Goal: Task Accomplishment & Management: Use online tool/utility

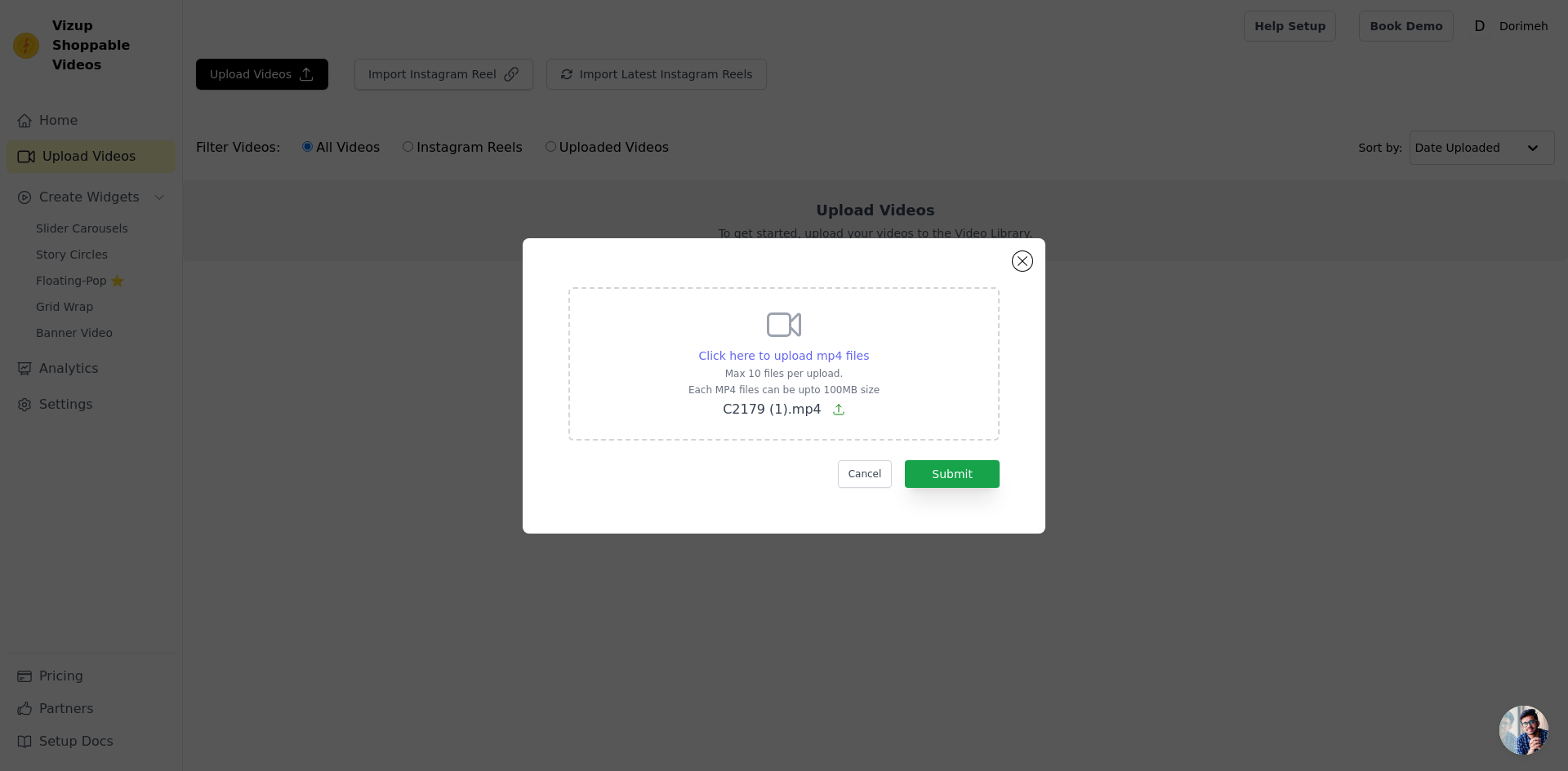
click at [801, 354] on span "Click here to upload mp4 files" at bounding box center [784, 355] width 171 height 13
click at [868, 348] on input "Click here to upload mp4 files Max 10 files per upload. Each MP4 files can be u…" at bounding box center [868, 347] width 1 height 1
type input "C:\fakepath\C2191 (1).mp4"
click at [779, 354] on span "Click here to upload mp4 files" at bounding box center [784, 355] width 171 height 13
click at [868, 348] on input "Click here to upload mp4 files Max 10 files per upload. Each MP4 files can be u…" at bounding box center [868, 347] width 1 height 1
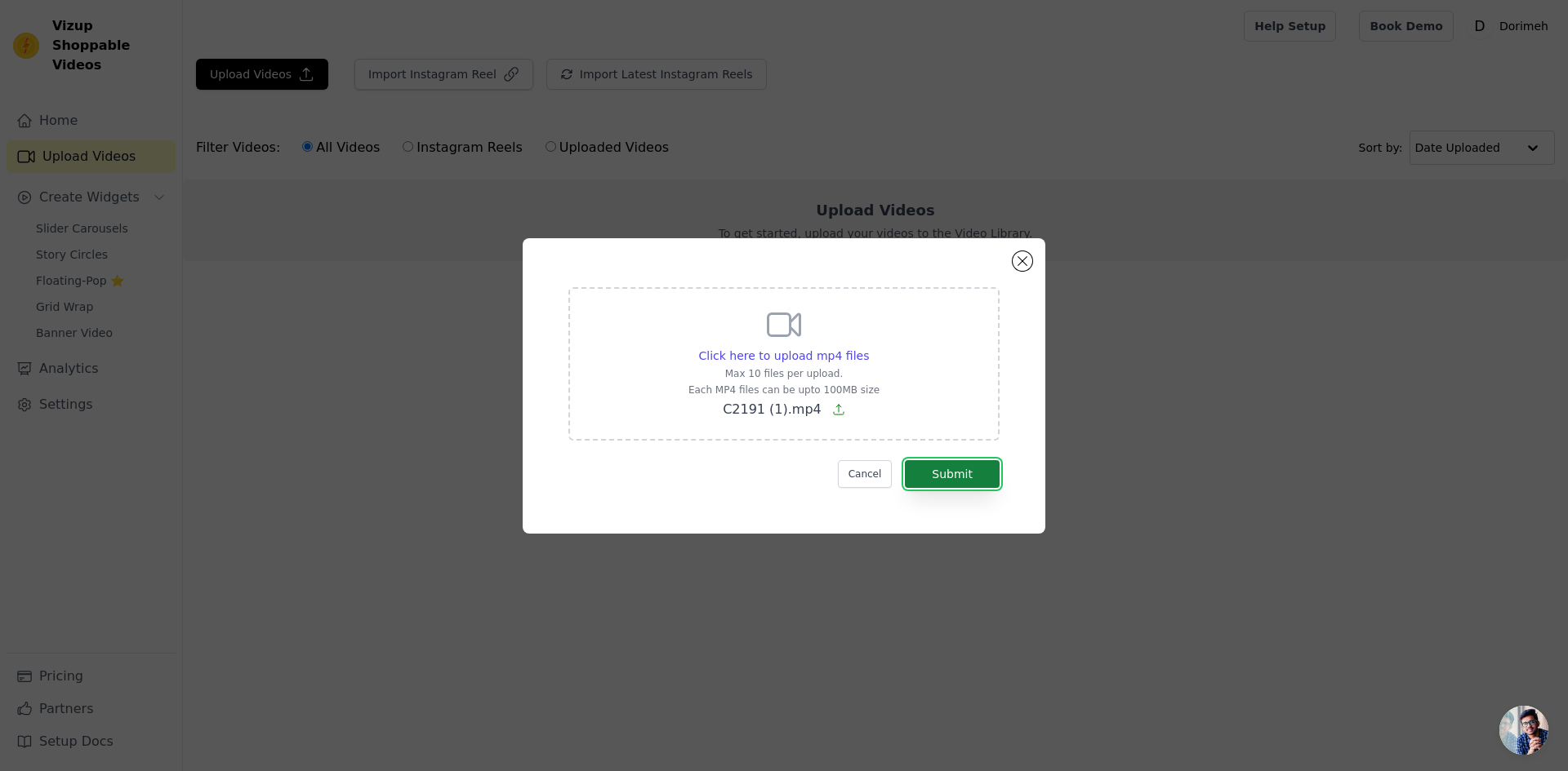
click at [944, 473] on button "Submit" at bounding box center [952, 474] width 95 height 28
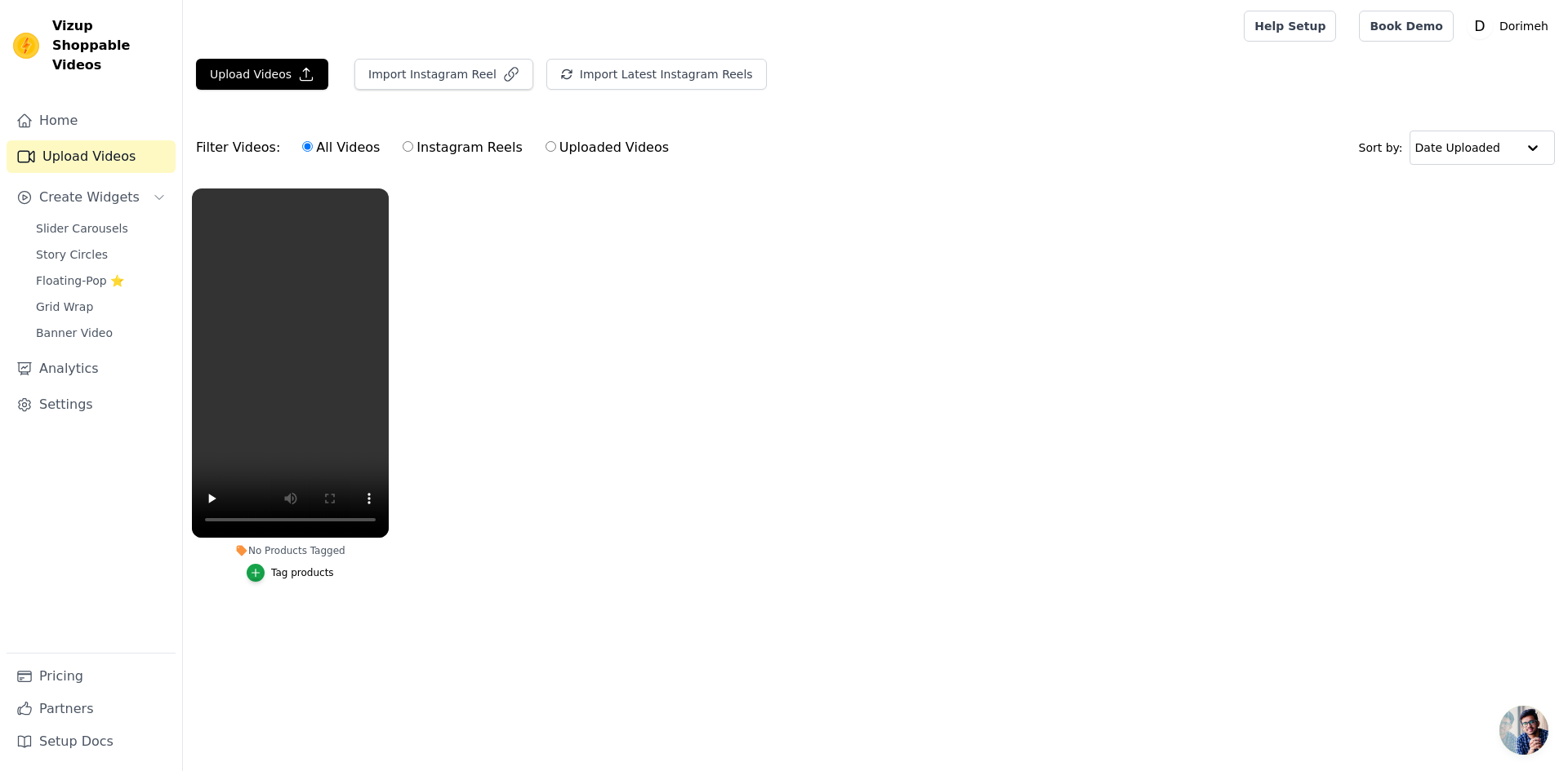
click at [86, 220] on div "Slider Carousels Story Circles Floating-Pop ⭐ Grid Wrap Banner Video" at bounding box center [101, 280] width 149 height 127
click at [102, 220] on span "Slider Carousels" at bounding box center [82, 228] width 92 height 16
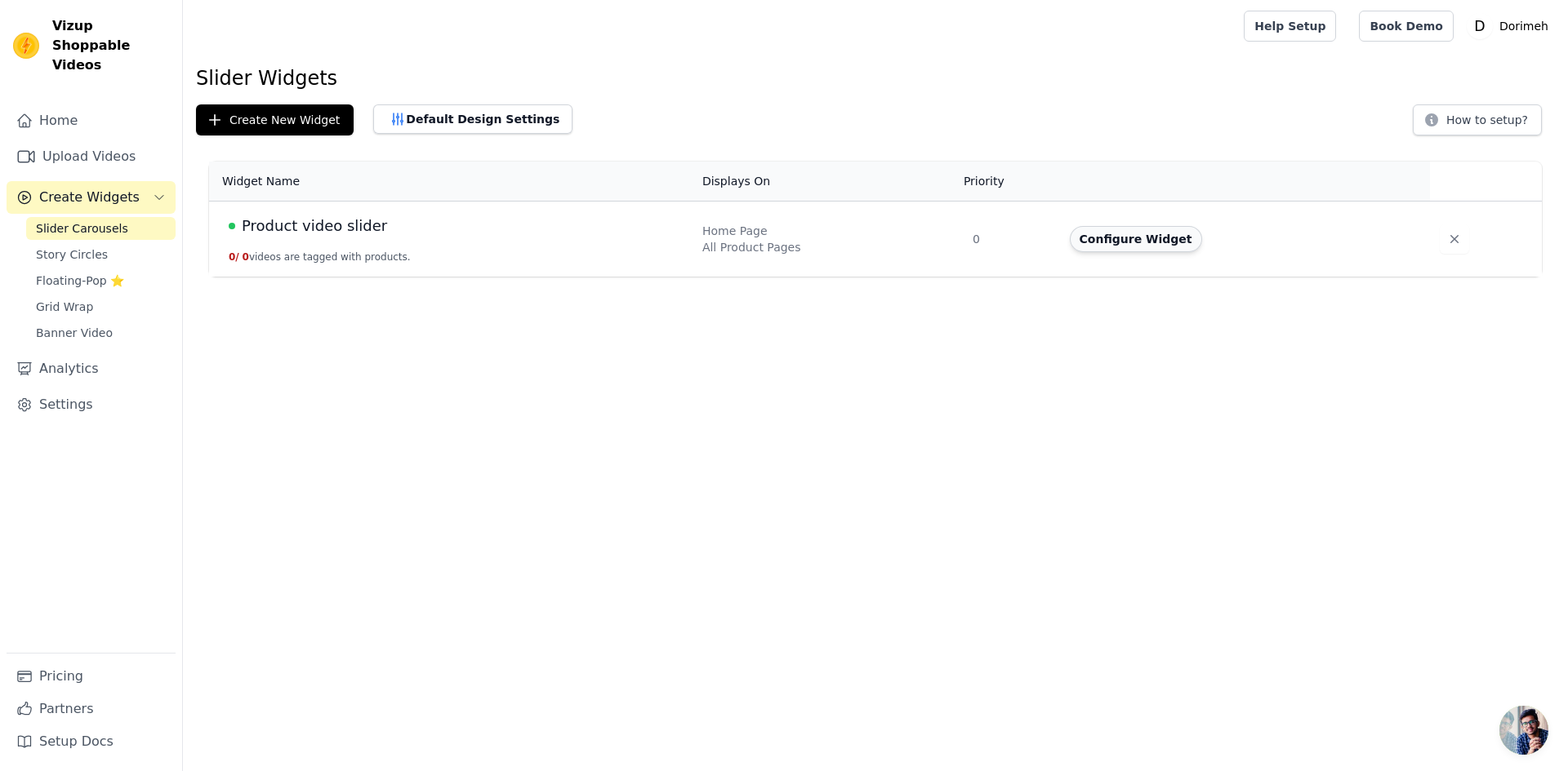
click at [1111, 244] on button "Configure Widget" at bounding box center [1135, 239] width 132 height 26
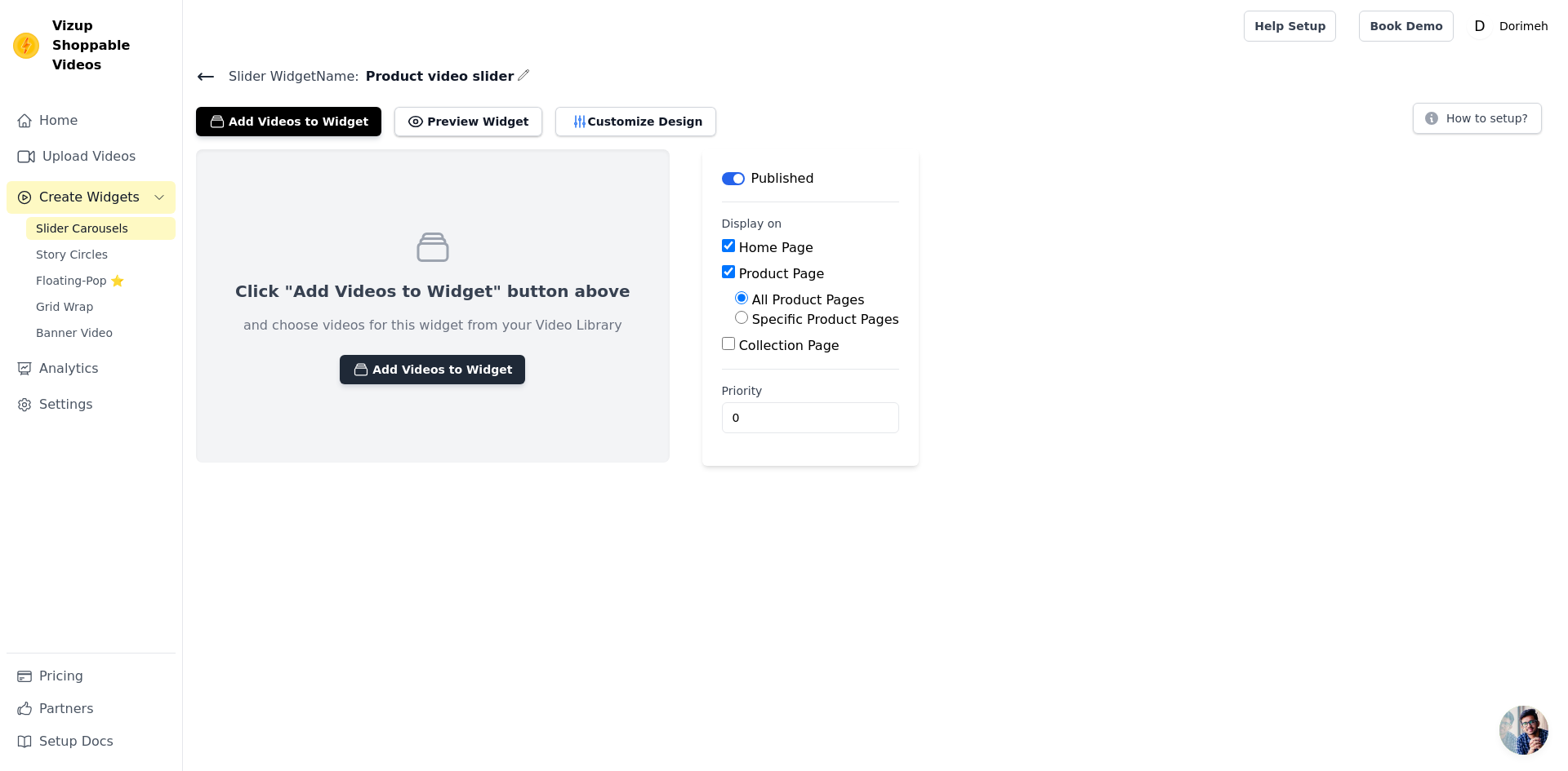
click at [413, 371] on button "Add Videos to Widget" at bounding box center [432, 369] width 185 height 29
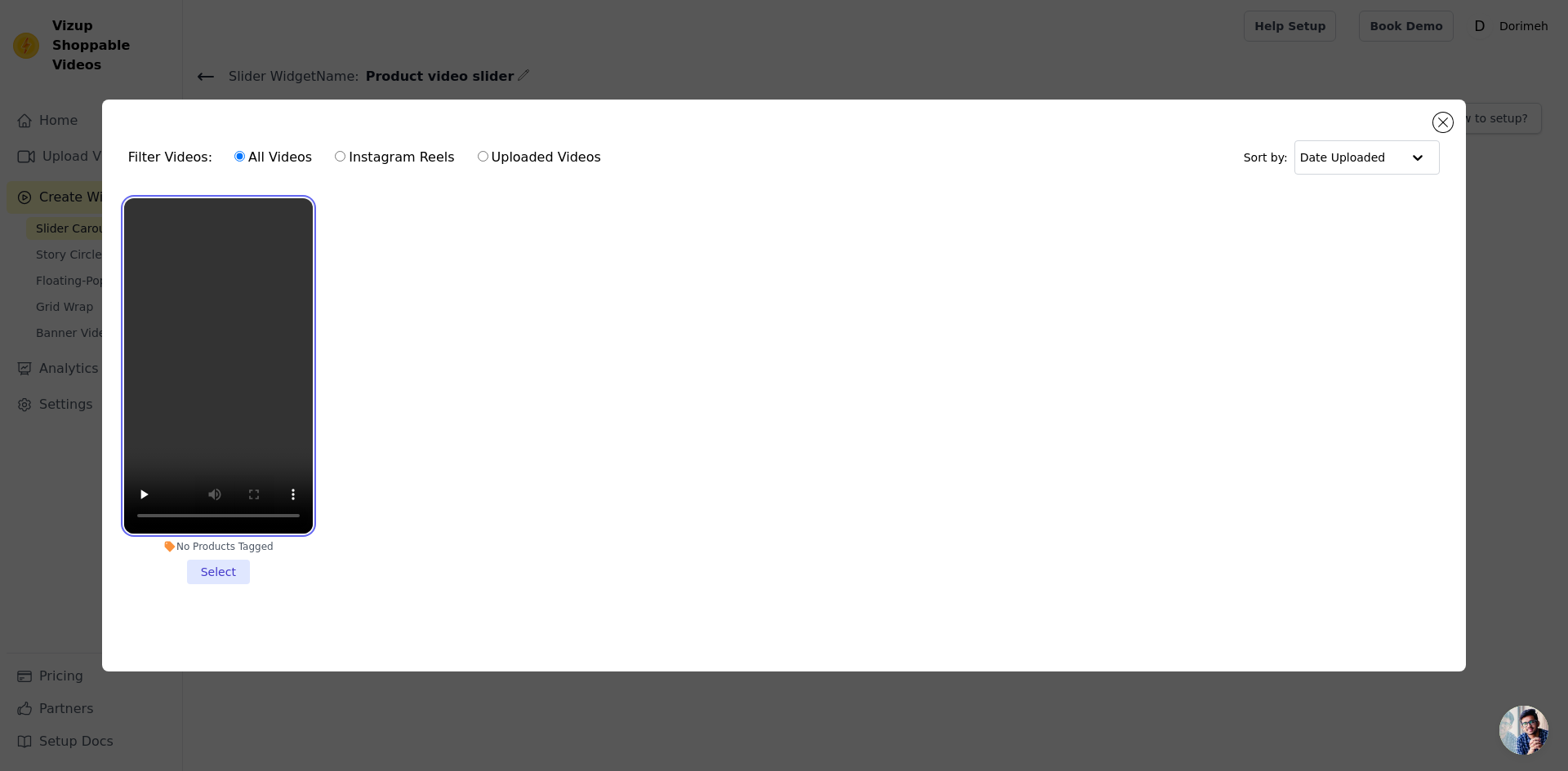
click at [188, 271] on video at bounding box center [218, 366] width 188 height 336
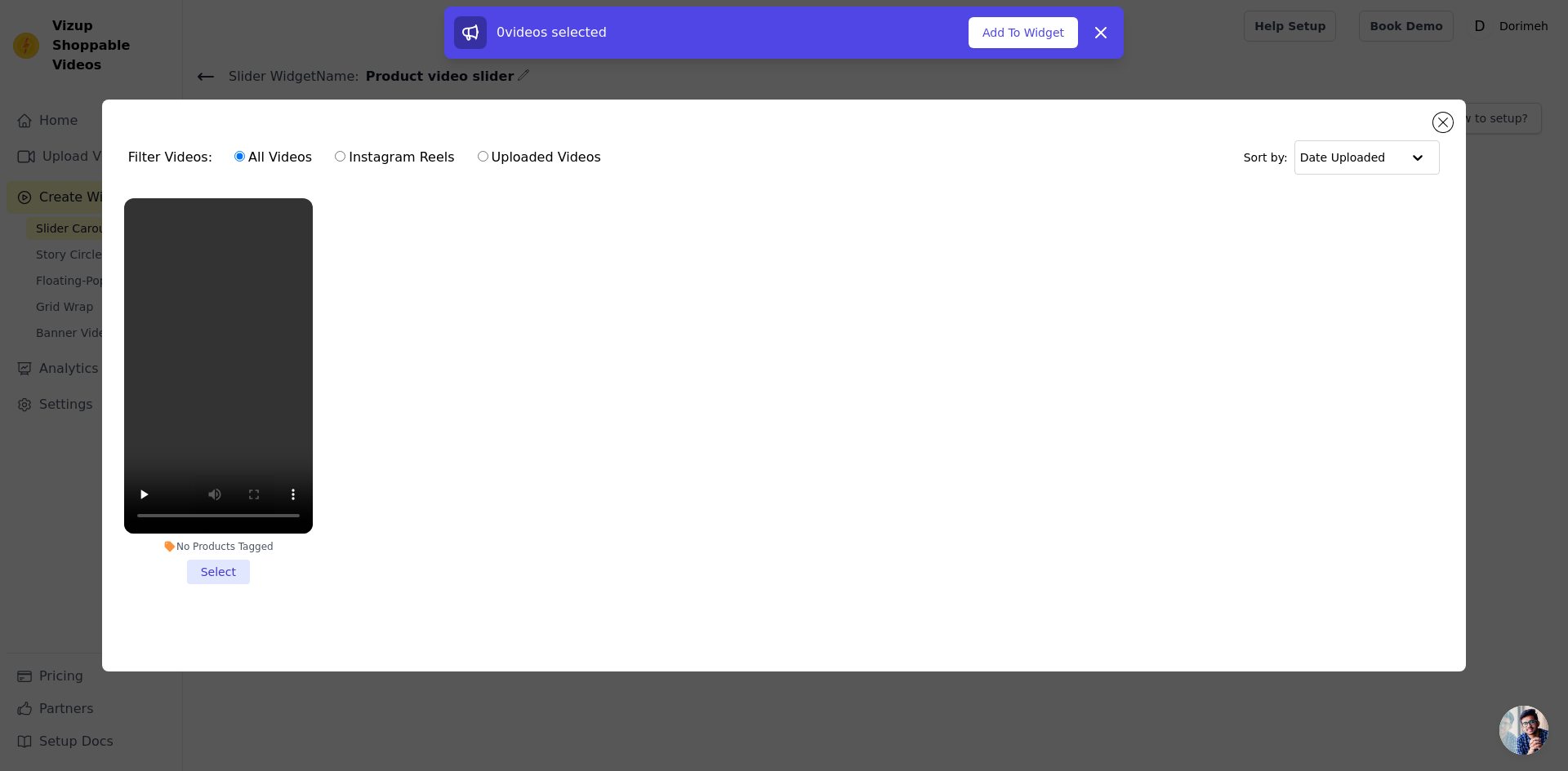
click at [205, 568] on li "No Products Tagged Select" at bounding box center [218, 391] width 188 height 386
click at [0, 0] on input "No Products Tagged Select" at bounding box center [0, 0] width 0 height 0
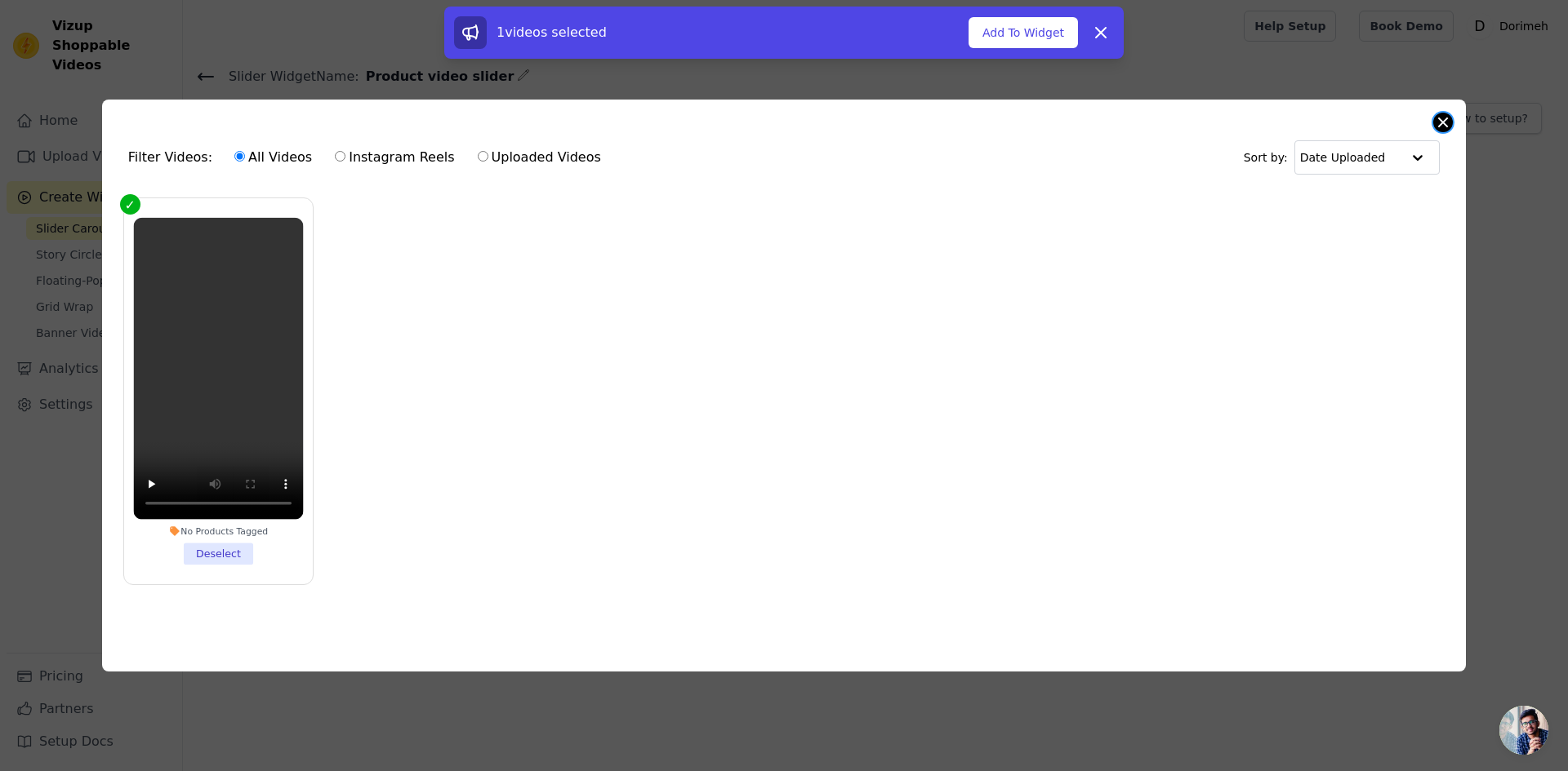
click at [1439, 121] on button "Close modal" at bounding box center [1443, 122] width 19 height 19
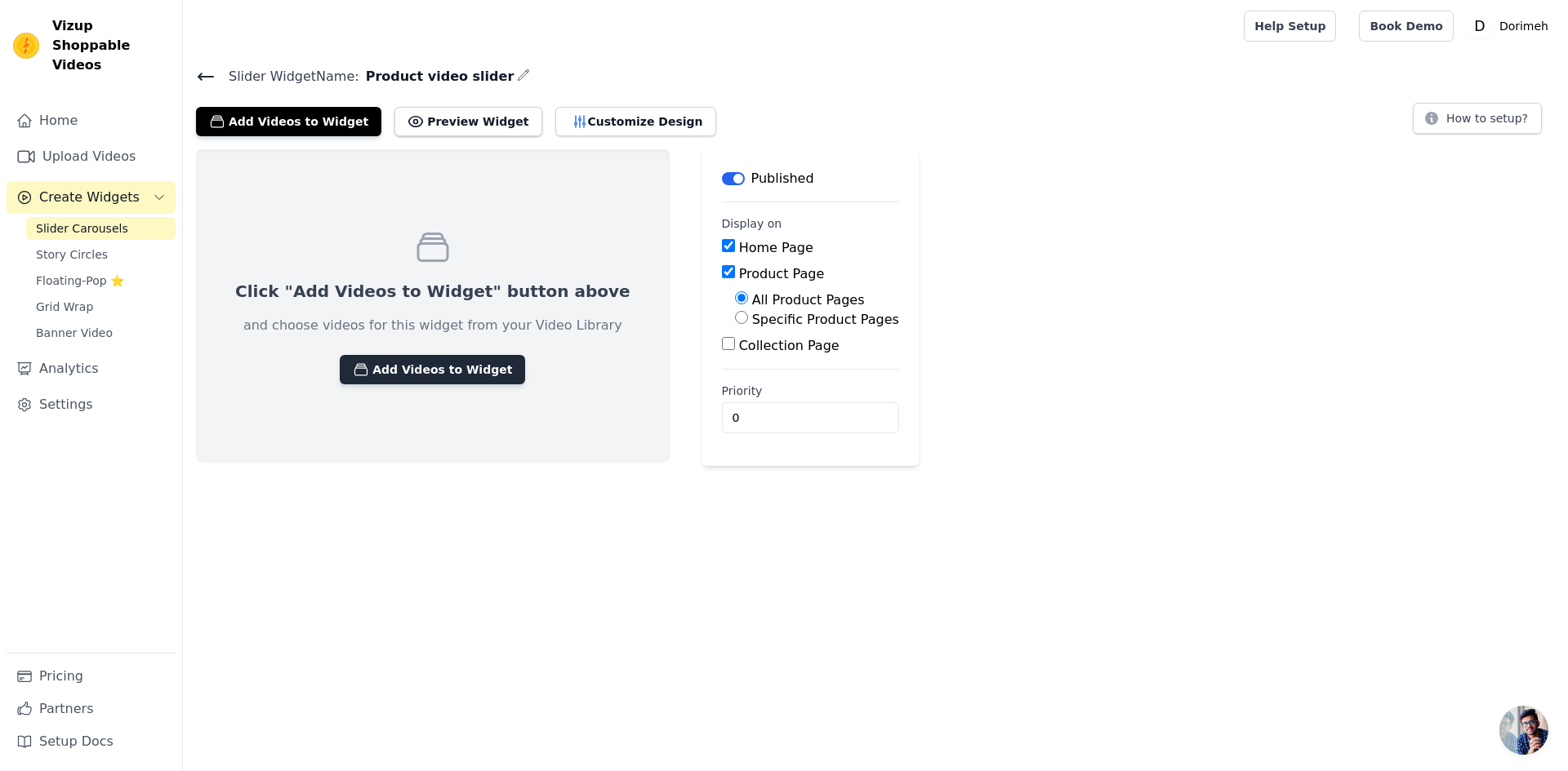
click at [423, 369] on button "Add Videos to Widget" at bounding box center [432, 369] width 185 height 29
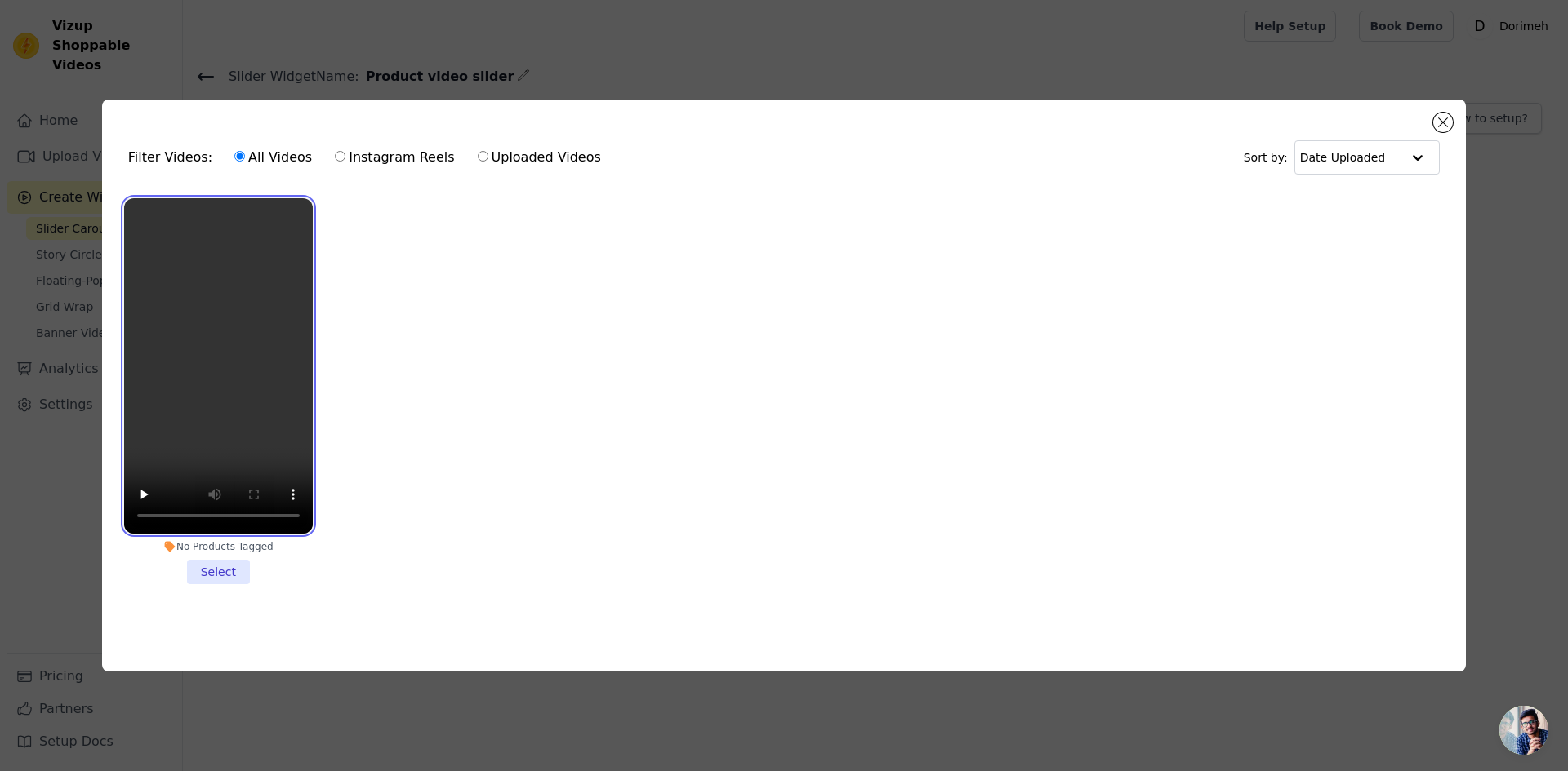
click at [229, 339] on video at bounding box center [218, 366] width 188 height 336
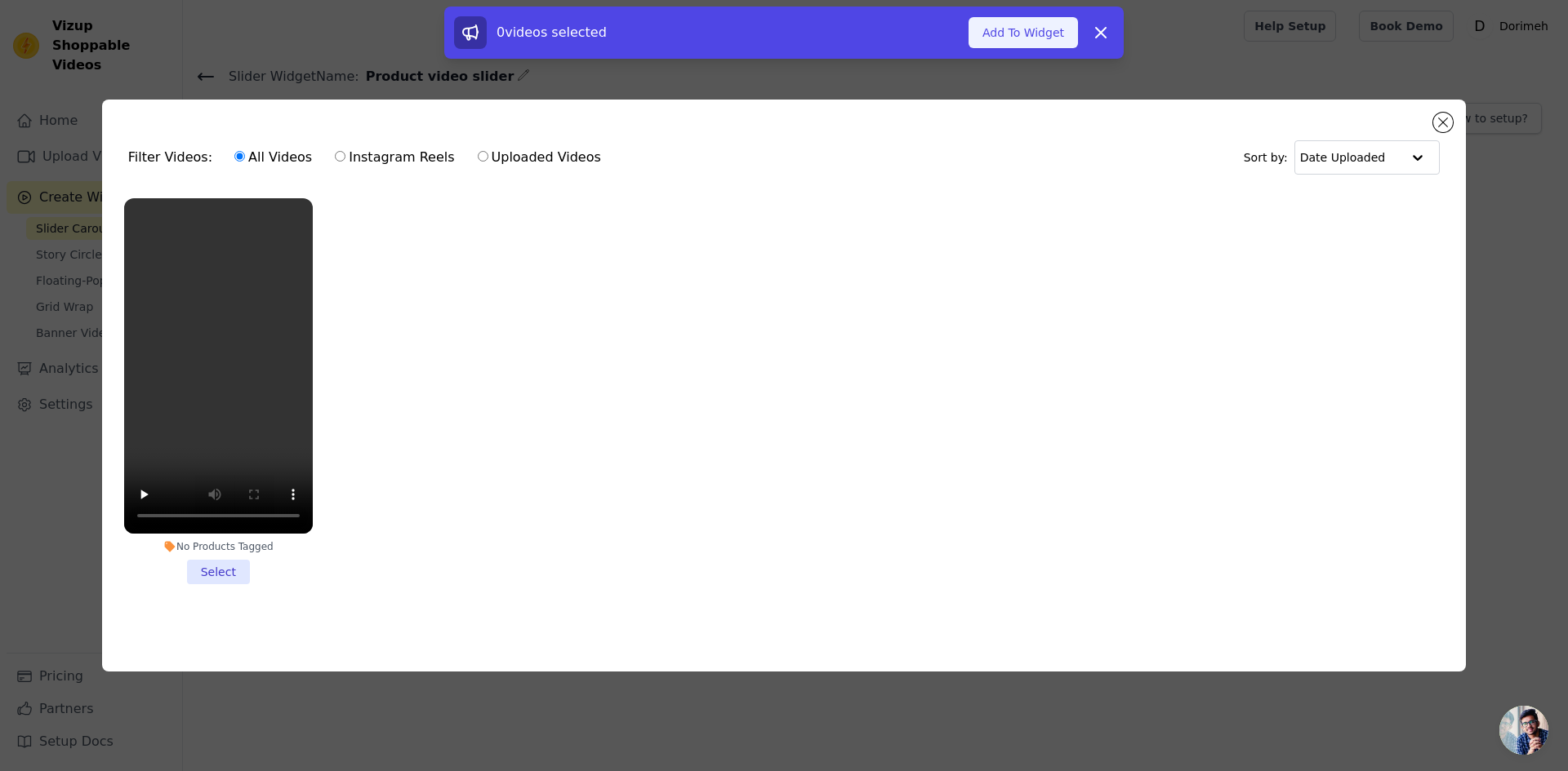
click at [1013, 46] on button "Add To Widget" at bounding box center [1023, 33] width 110 height 31
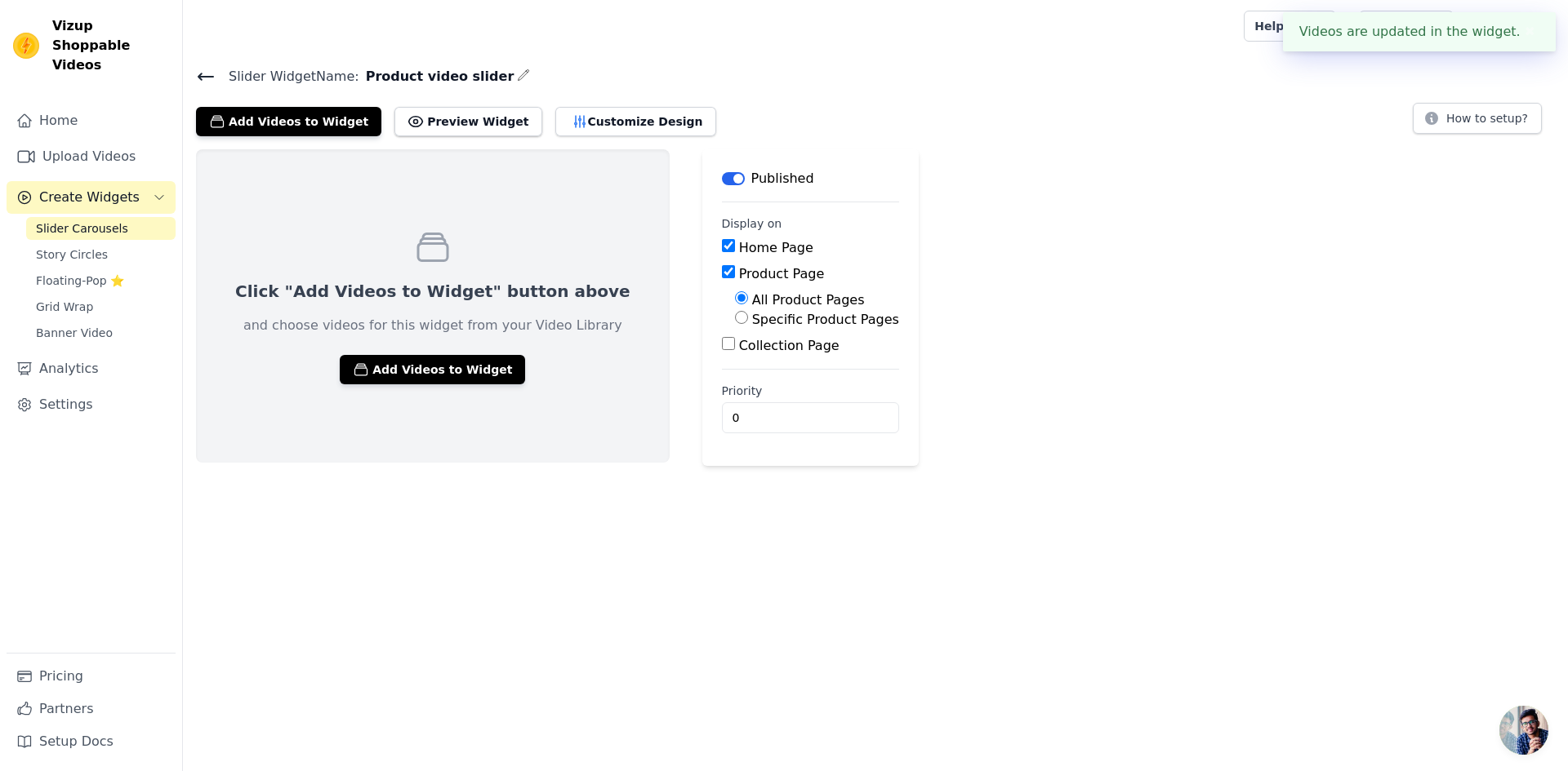
click at [1520, 26] on button "✖" at bounding box center [1529, 32] width 18 height 19
click at [436, 121] on button "Preview Widget" at bounding box center [467, 121] width 147 height 29
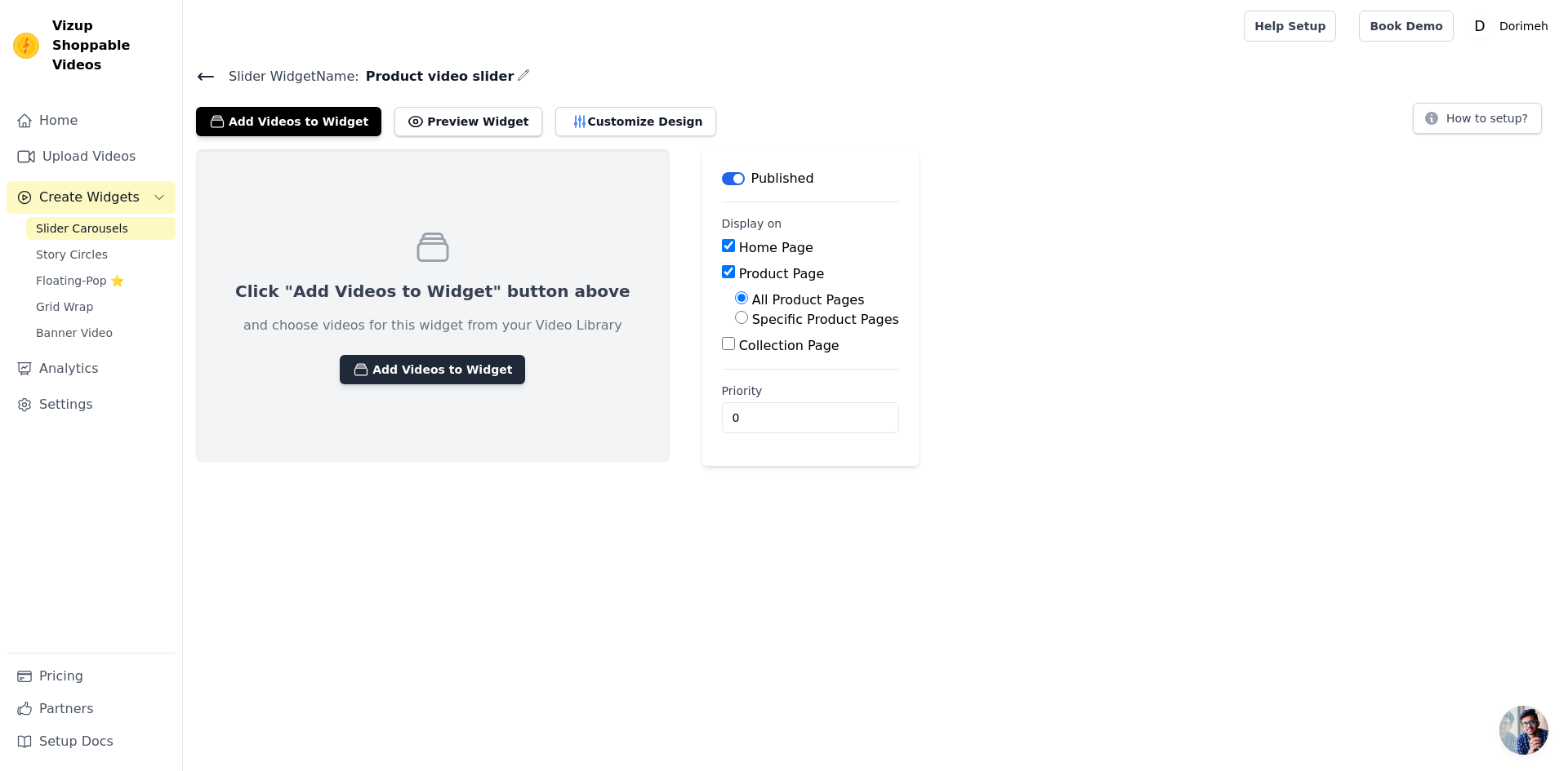
click at [430, 367] on button "Add Videos to Widget" at bounding box center [432, 369] width 185 height 29
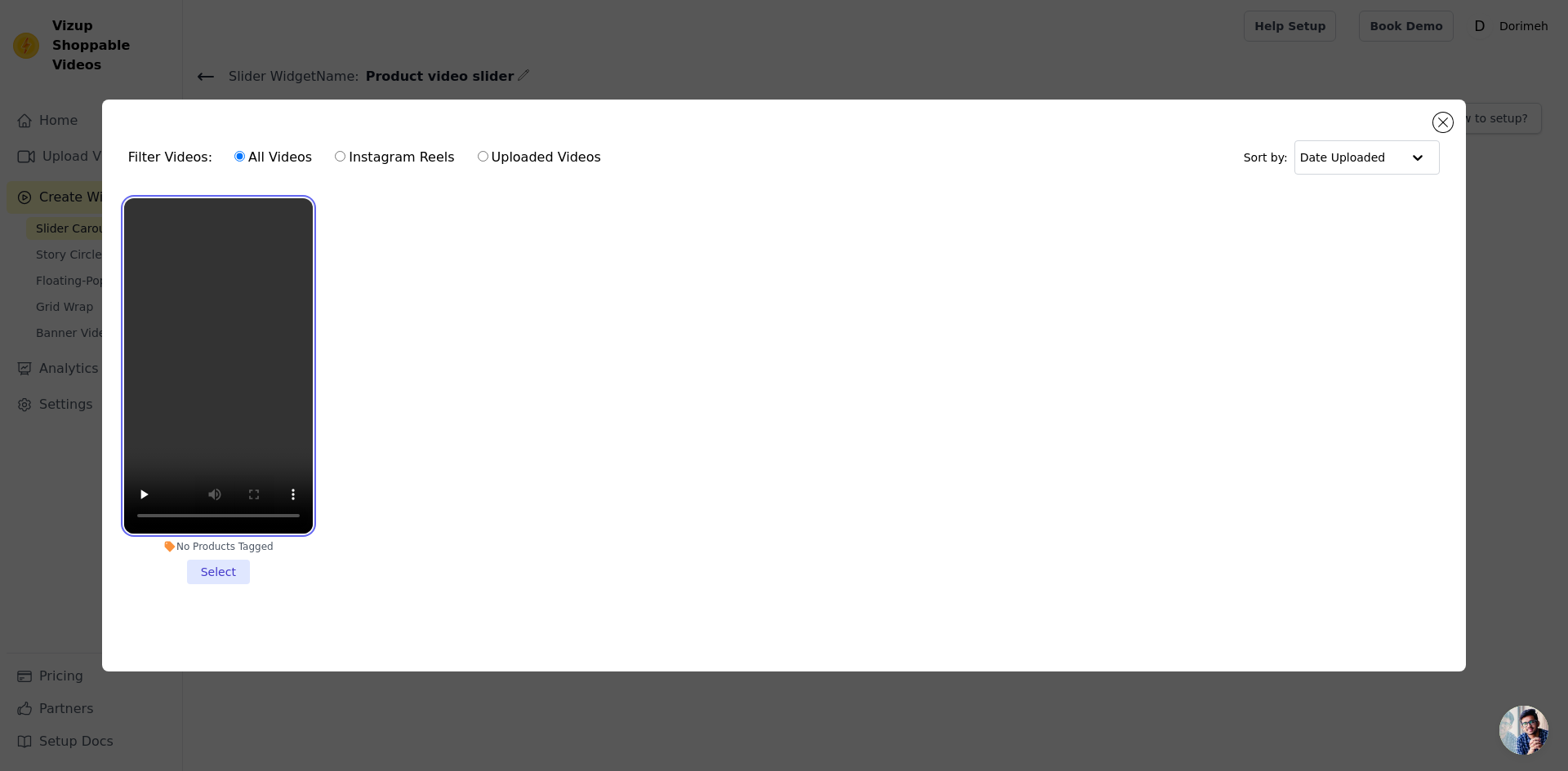
click at [271, 386] on video at bounding box center [218, 366] width 188 height 336
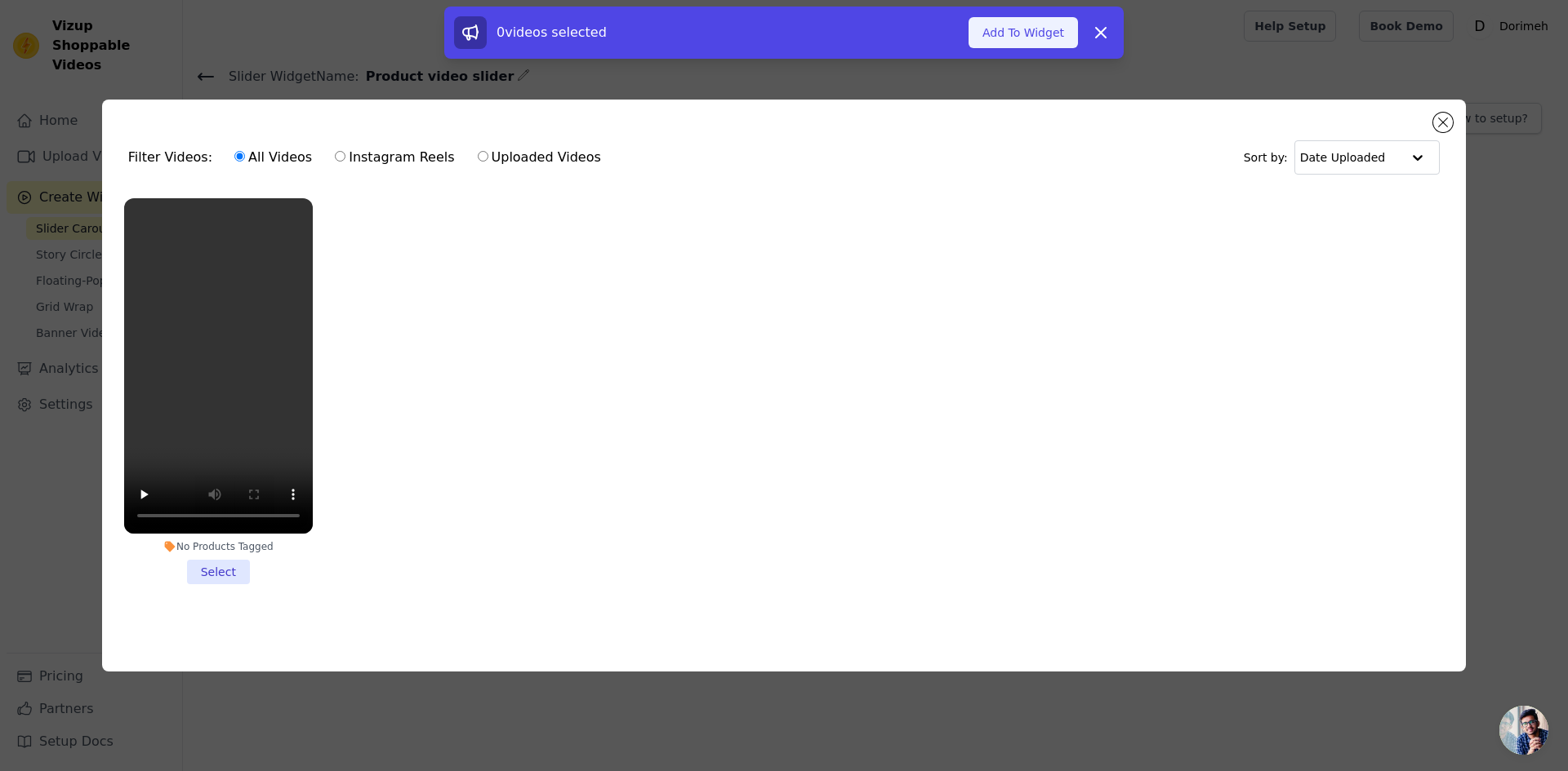
click at [988, 18] on button "Add To Widget" at bounding box center [1023, 33] width 110 height 31
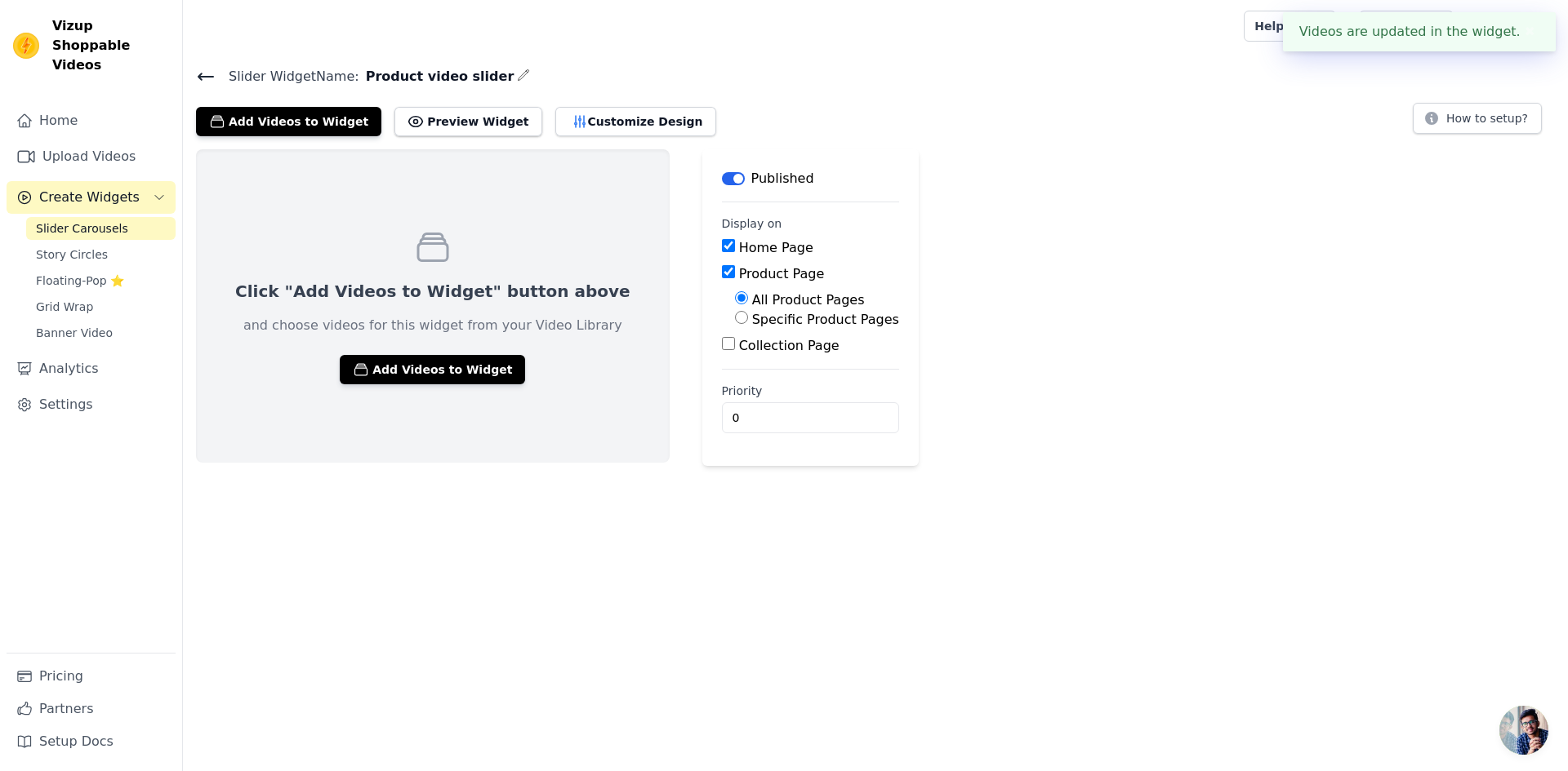
click at [1523, 26] on button "✖" at bounding box center [1529, 32] width 18 height 19
click at [100, 220] on span "Slider Carousels" at bounding box center [82, 228] width 92 height 16
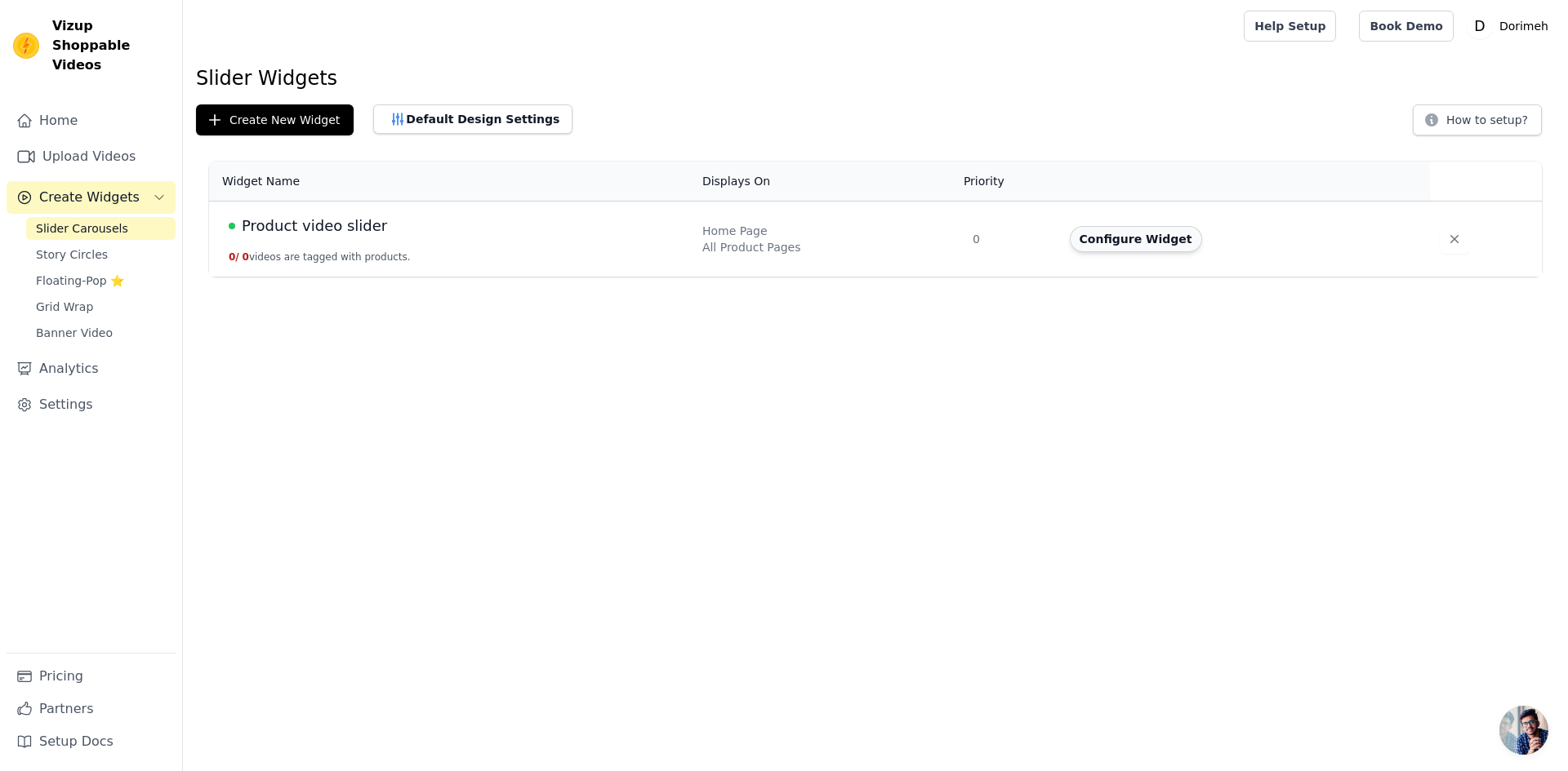
click at [1126, 235] on button "Configure Widget" at bounding box center [1135, 239] width 132 height 26
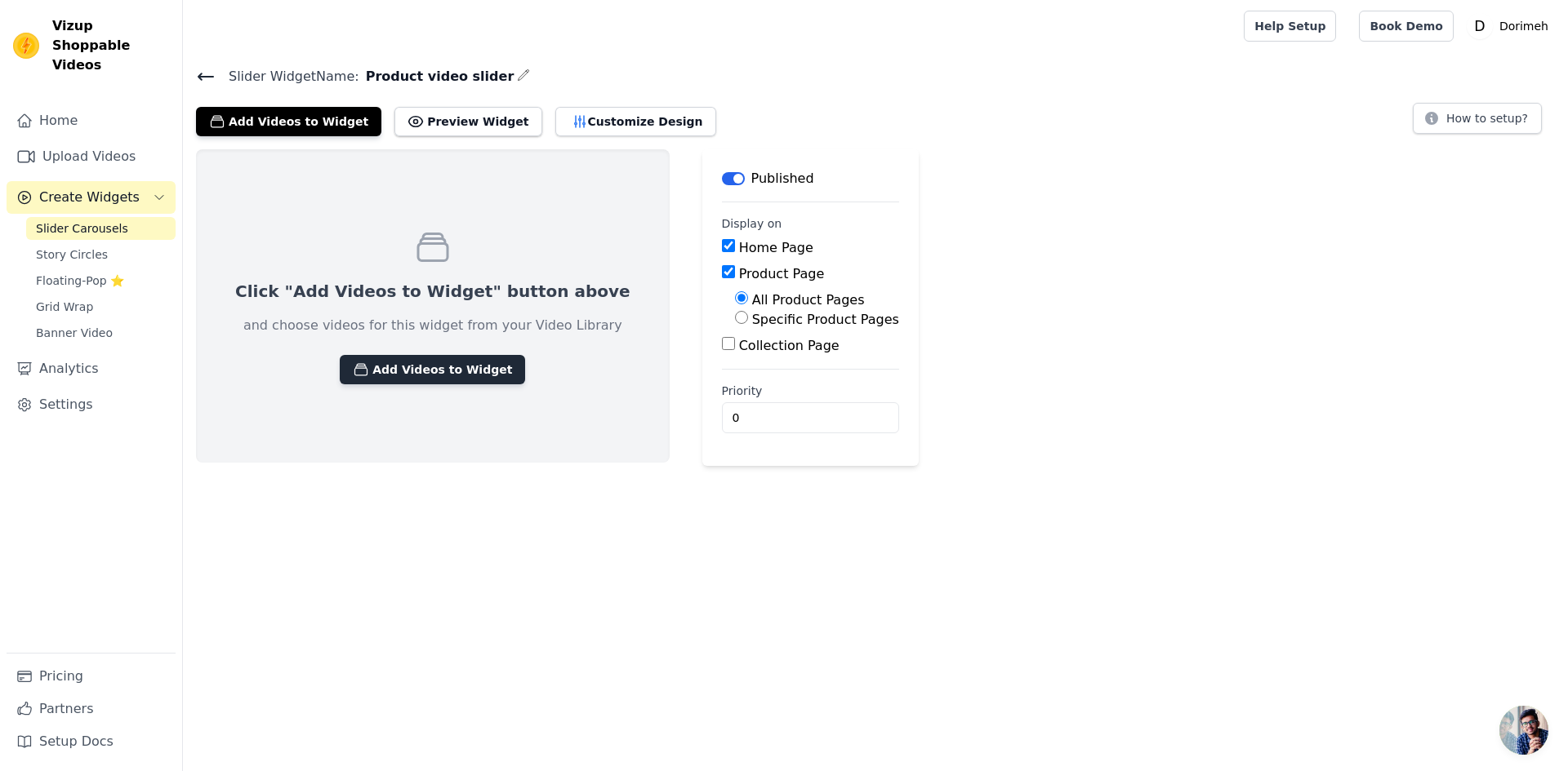
click at [389, 369] on button "Add Videos to Widget" at bounding box center [432, 369] width 185 height 29
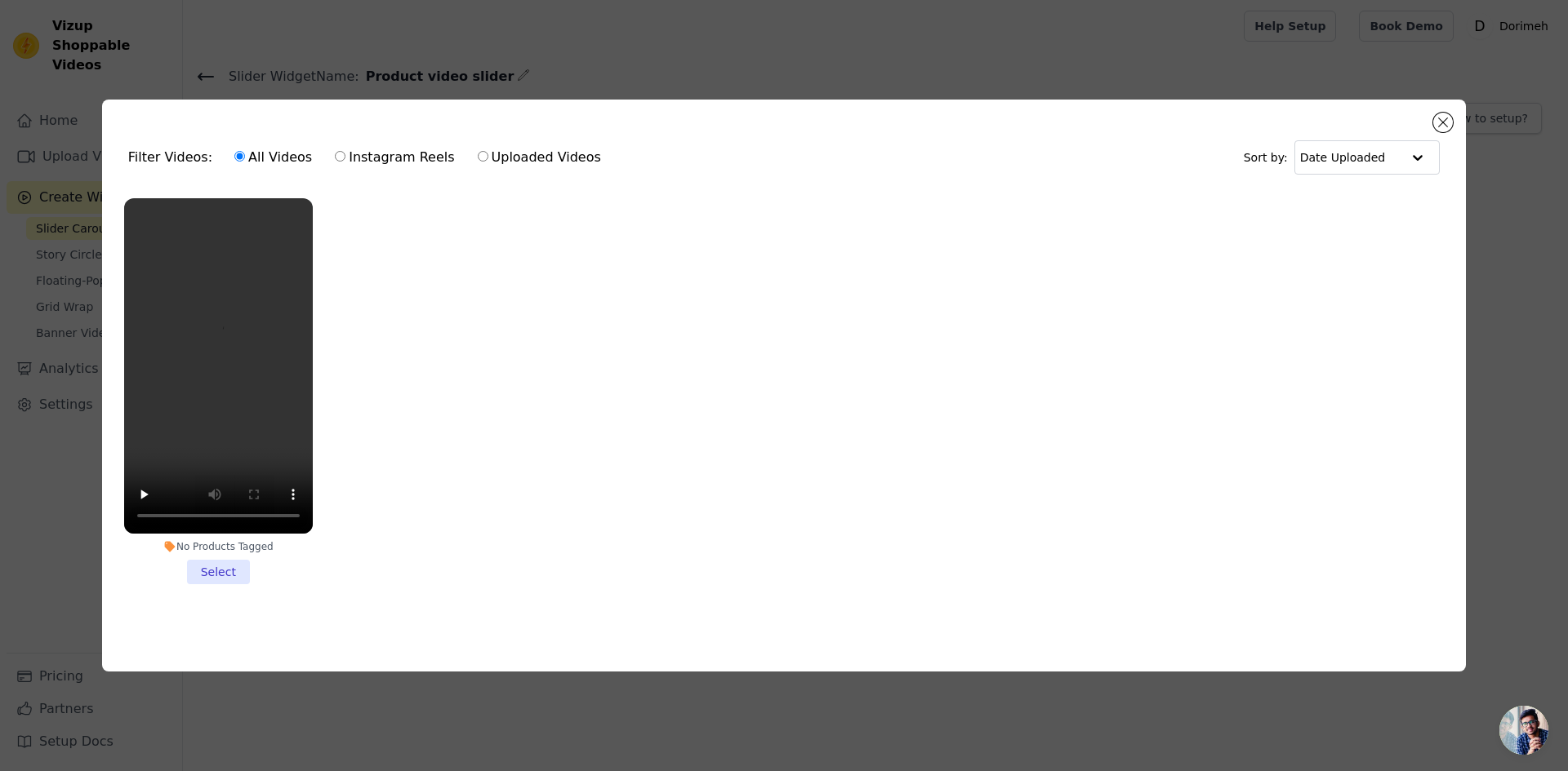
click at [364, 154] on label "Instagram Reels" at bounding box center [394, 157] width 121 height 21
click at [345, 154] on input "Instagram Reels" at bounding box center [340, 156] width 11 height 11
radio input "true"
click at [331, 156] on div "Filter Videos: All Videos Instagram Reels Uploaded Videos Sort by: Date Uploade…" at bounding box center [784, 385] width 1568 height 771
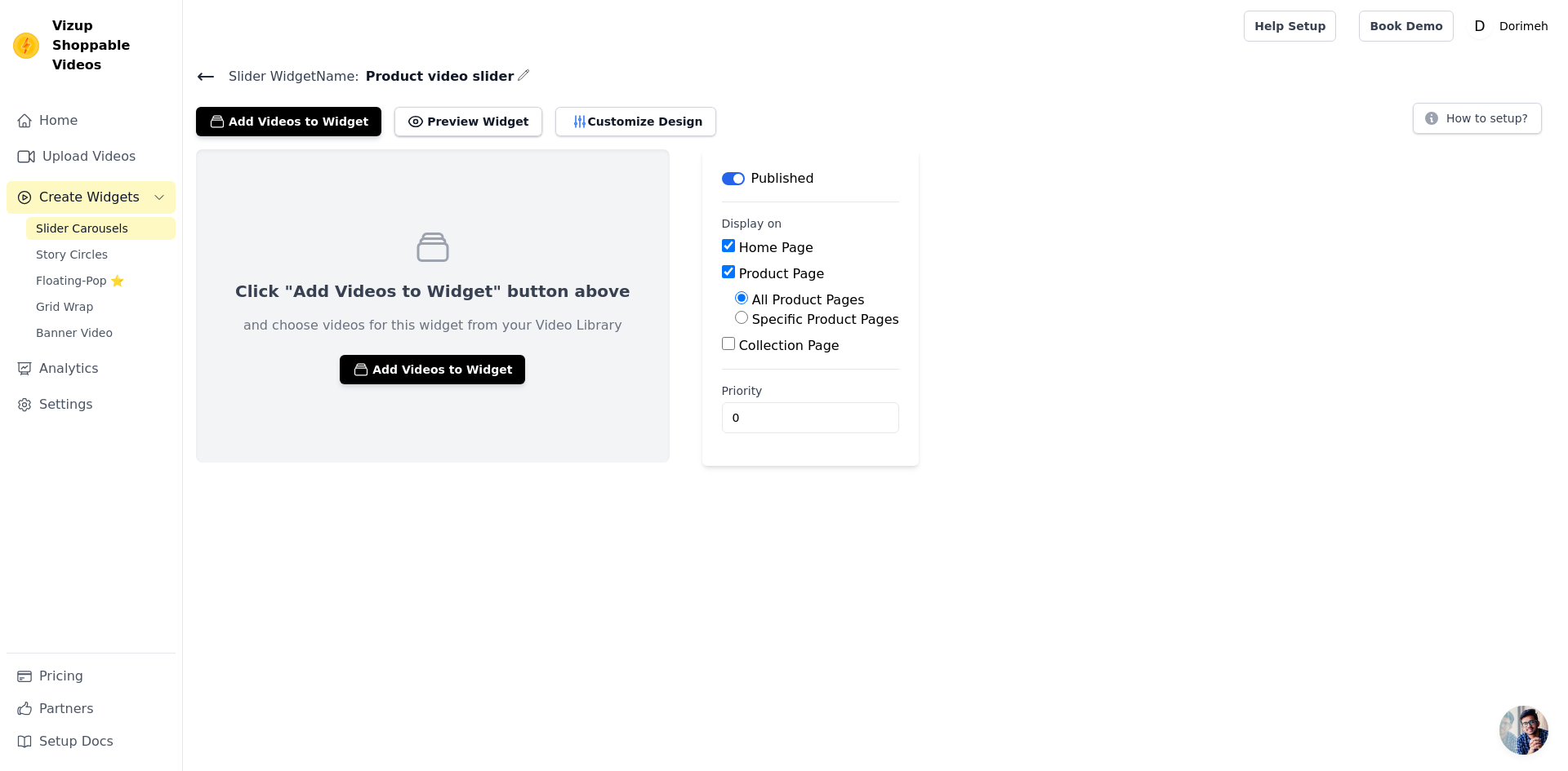
click at [324, 156] on div "Click "Add Videos to Widget" button above and choose videos for this widget fro…" at bounding box center [433, 305] width 474 height 313
click at [393, 361] on button "Add Videos to Widget" at bounding box center [432, 369] width 185 height 29
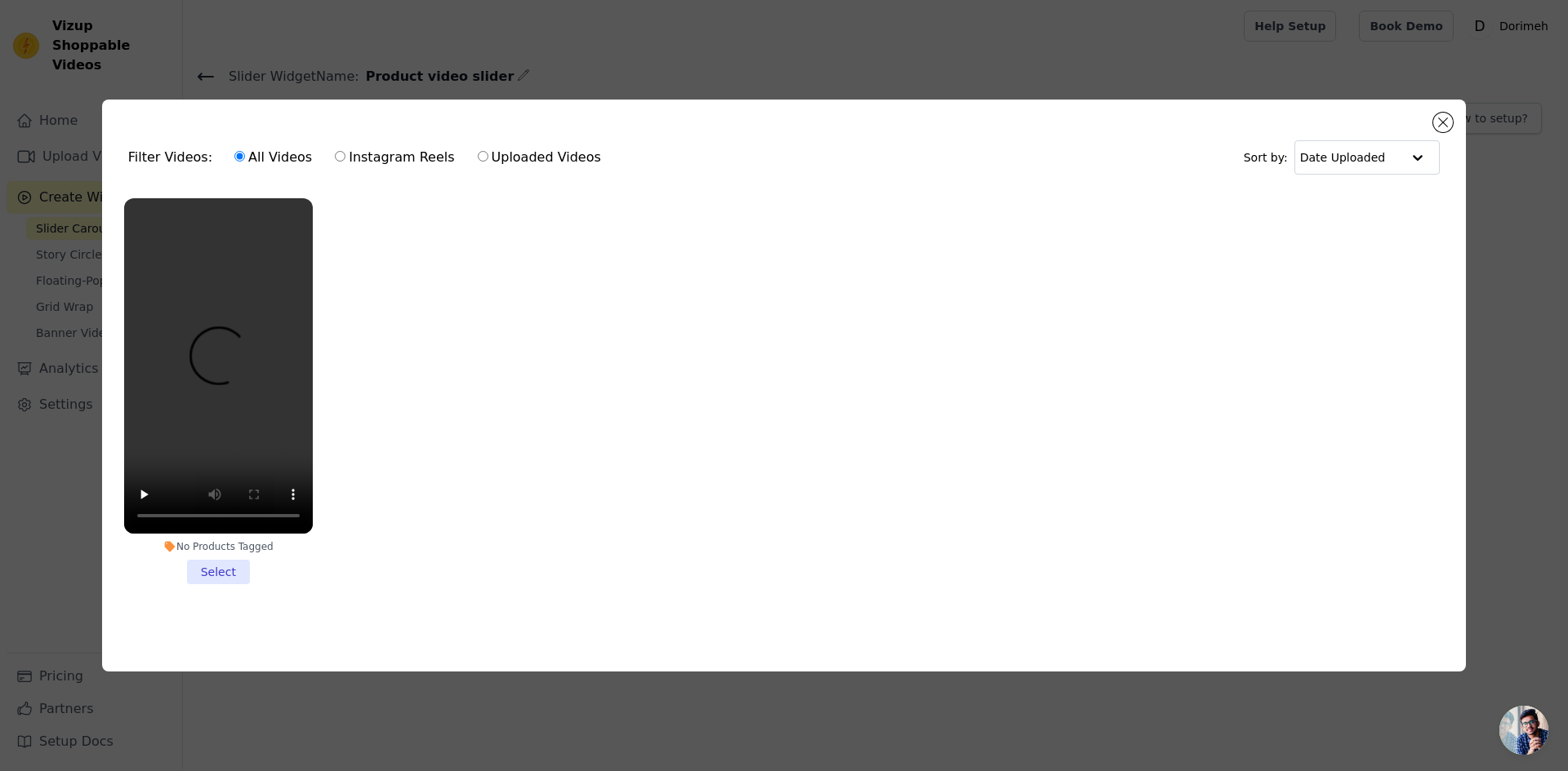
click at [335, 157] on input "Instagram Reels" at bounding box center [340, 156] width 11 height 11
radio input "true"
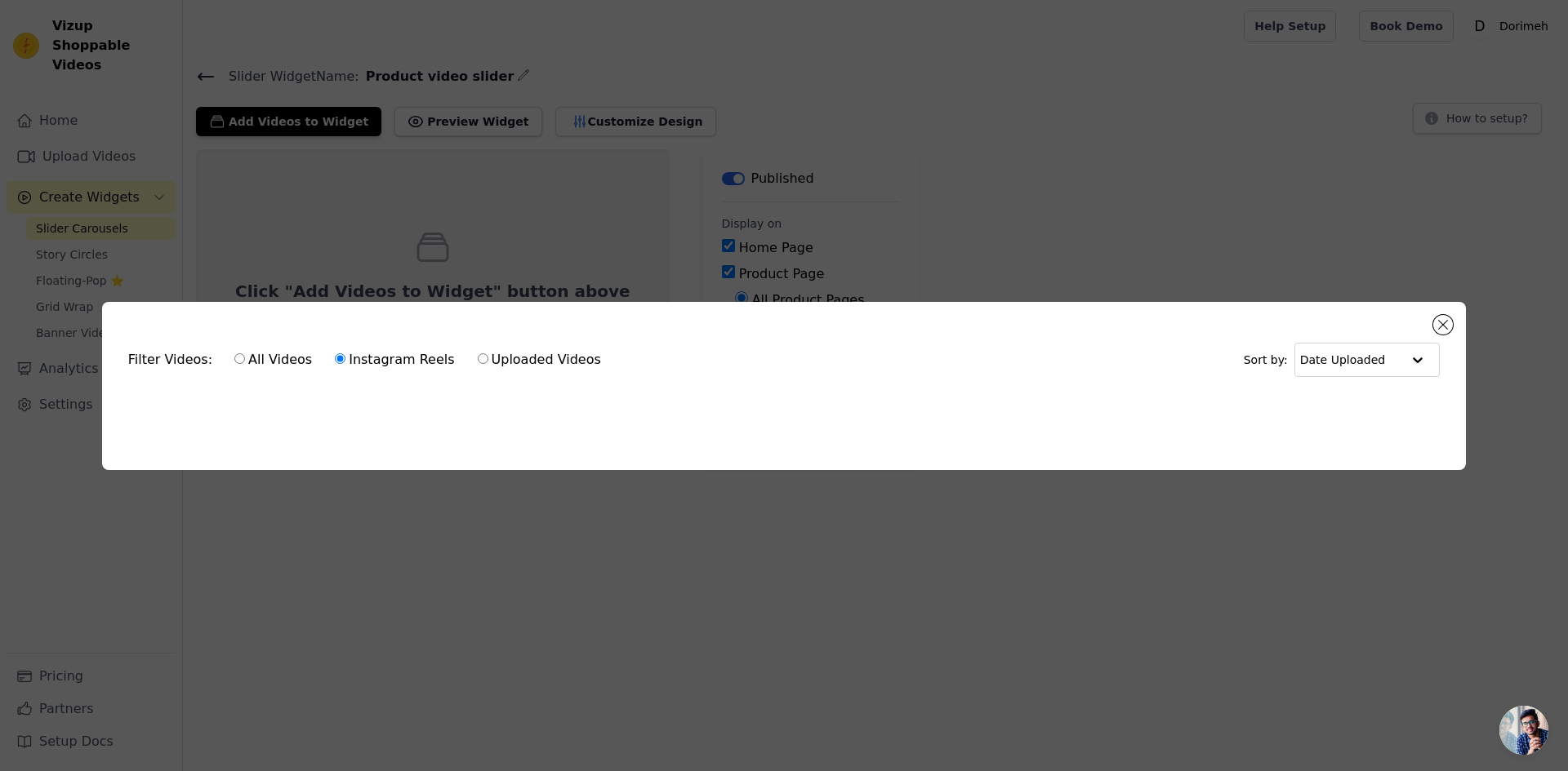
click at [235, 356] on label "All Videos" at bounding box center [274, 360] width 80 height 21
click at [235, 356] on input "All Videos" at bounding box center [240, 358] width 11 height 11
radio input "true"
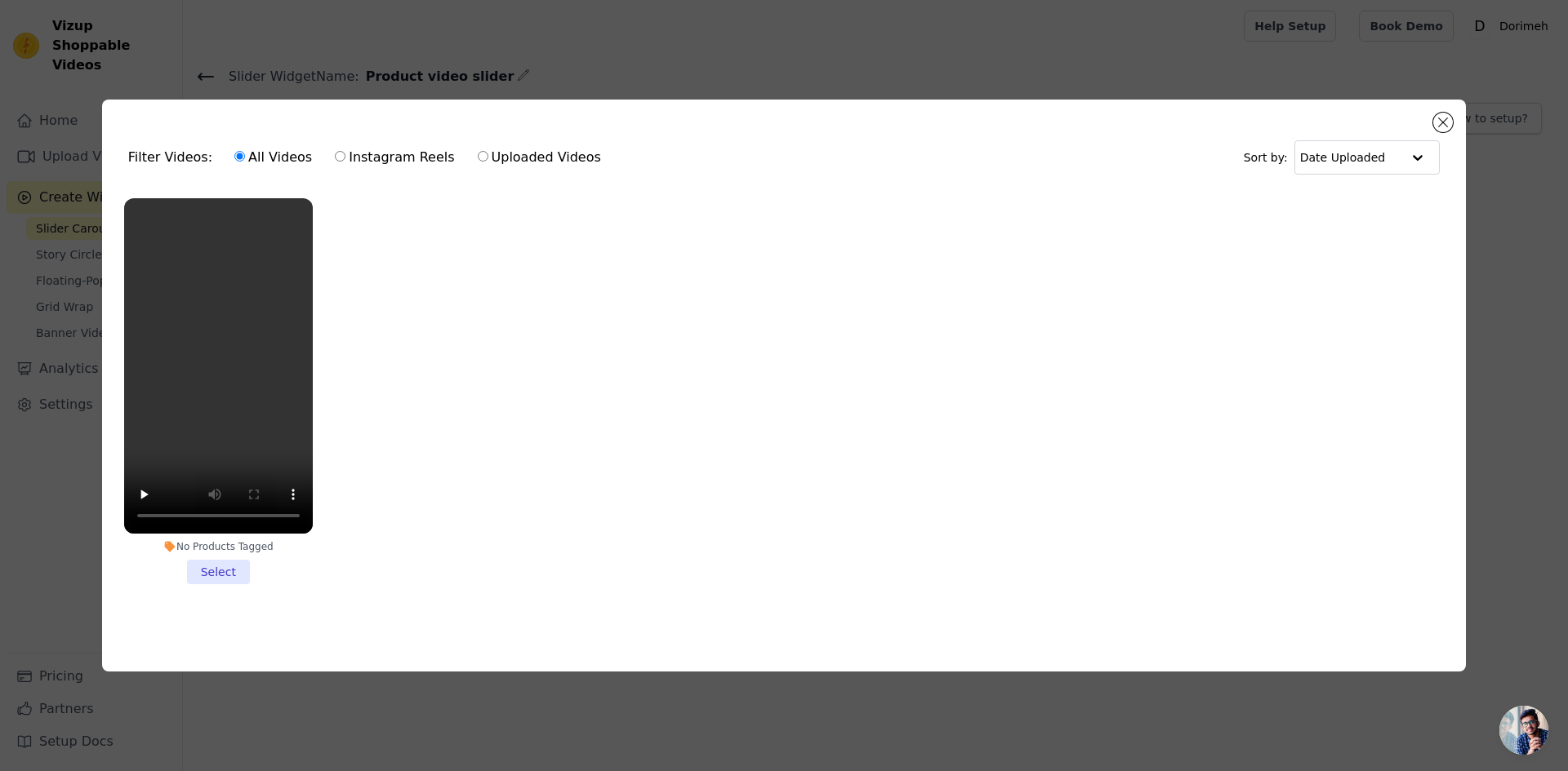
click at [206, 572] on li "No Products Tagged Select" at bounding box center [218, 391] width 188 height 386
click at [0, 0] on input "No Products Tagged Select" at bounding box center [0, 0] width 0 height 0
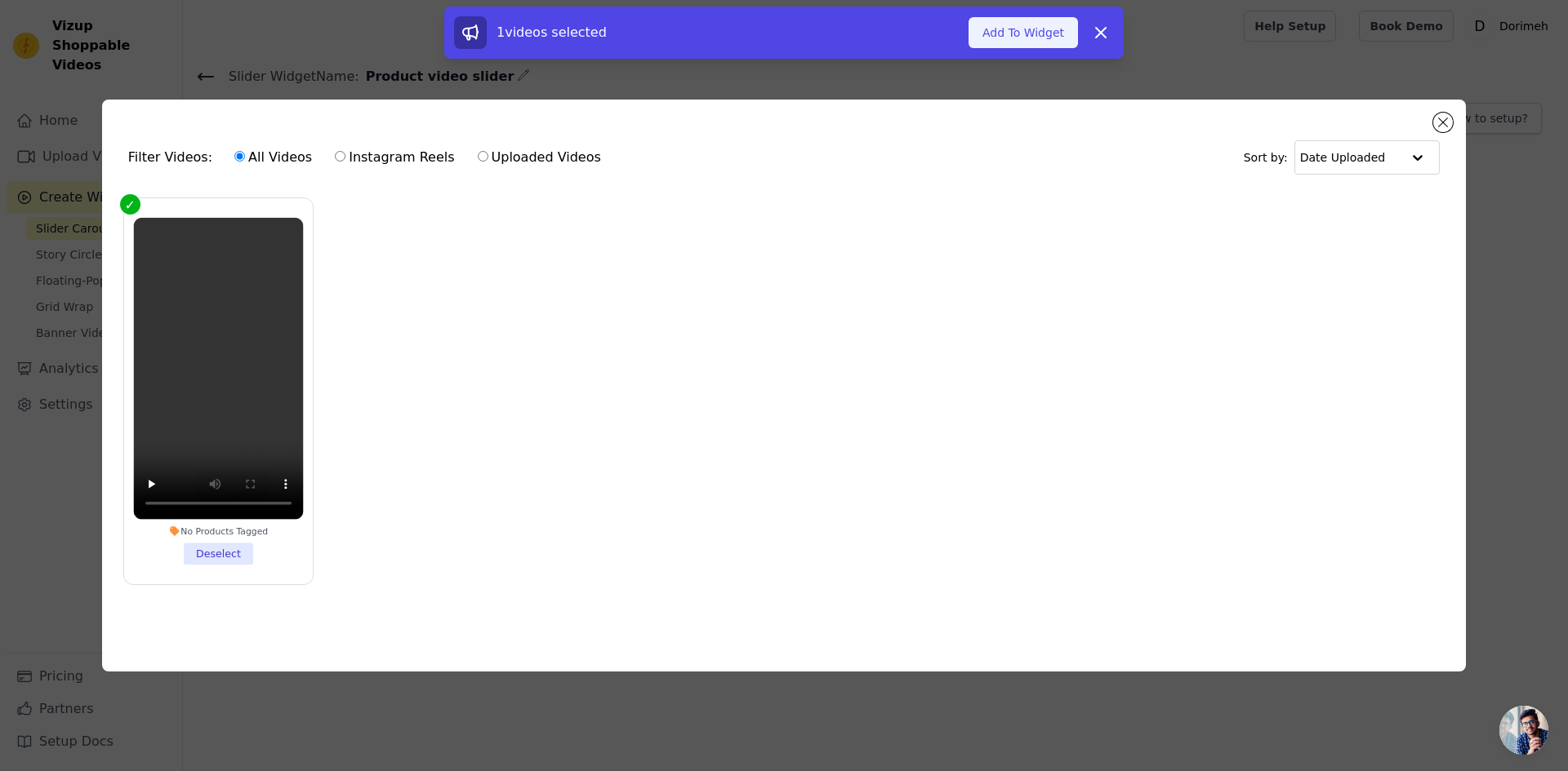
click at [1031, 21] on button "Add To Widget" at bounding box center [1023, 33] width 110 height 31
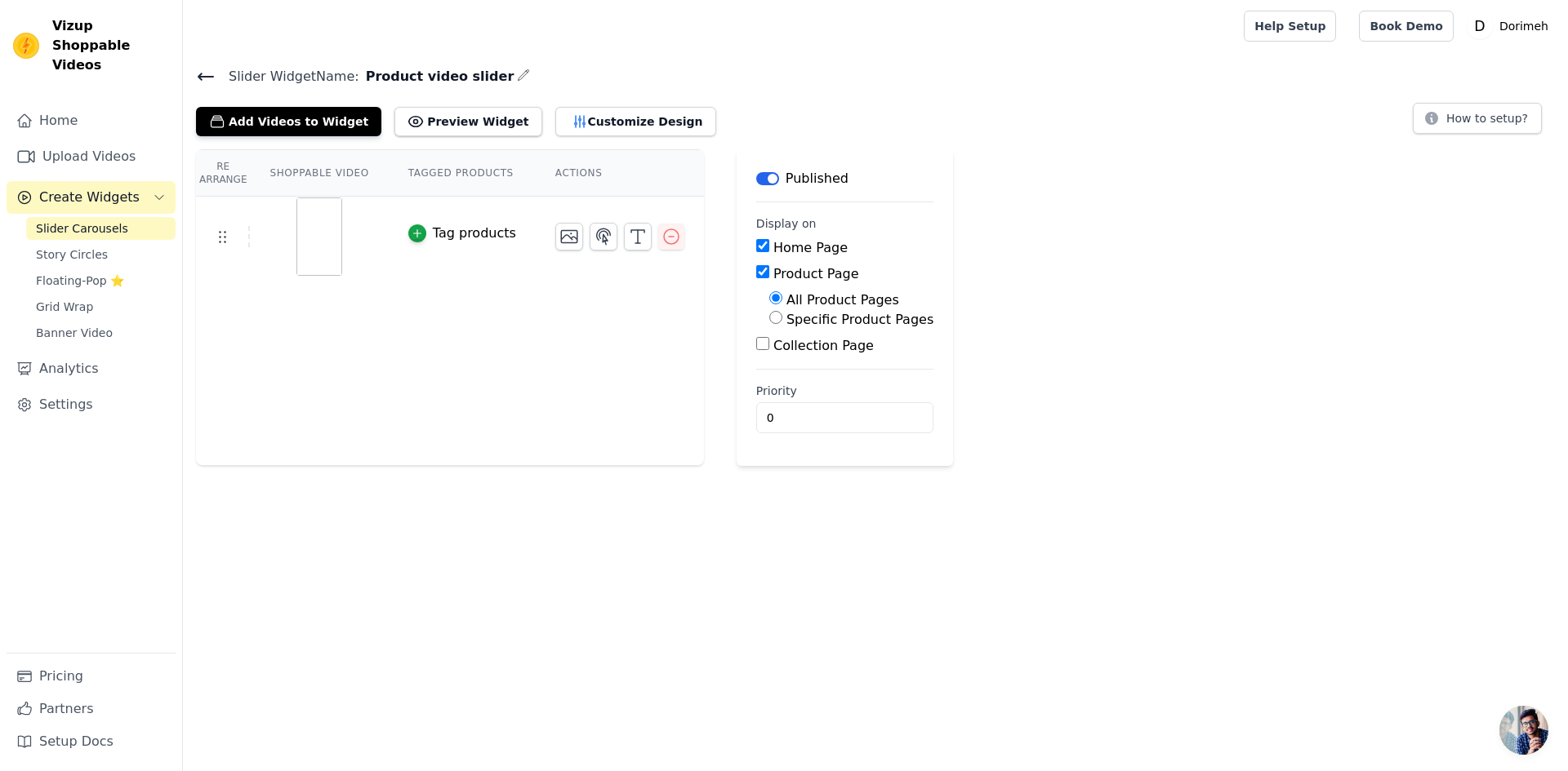
click at [417, 231] on button "Tag products" at bounding box center [462, 234] width 108 height 19
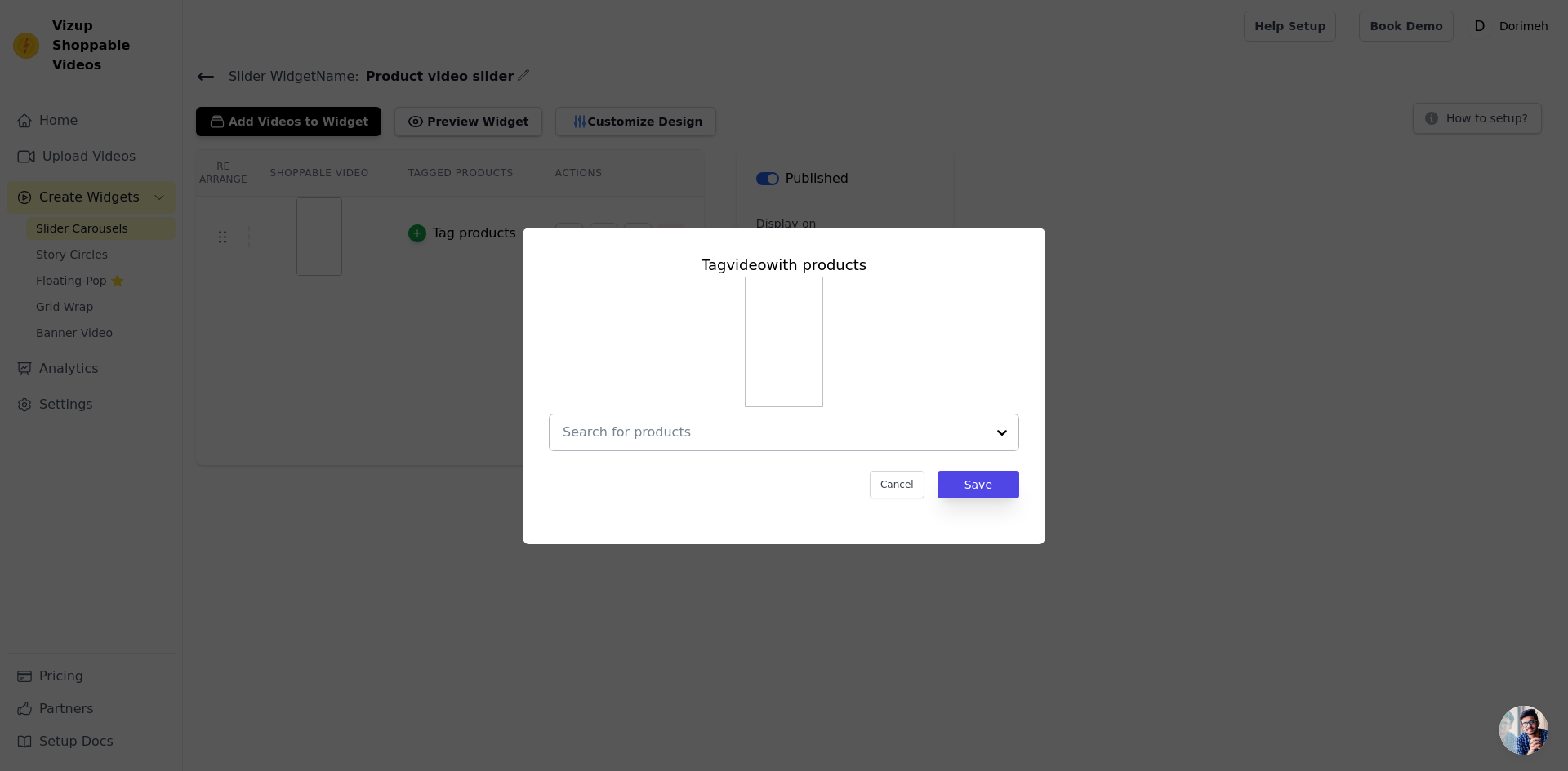
click at [683, 417] on div at bounding box center [774, 433] width 423 height 36
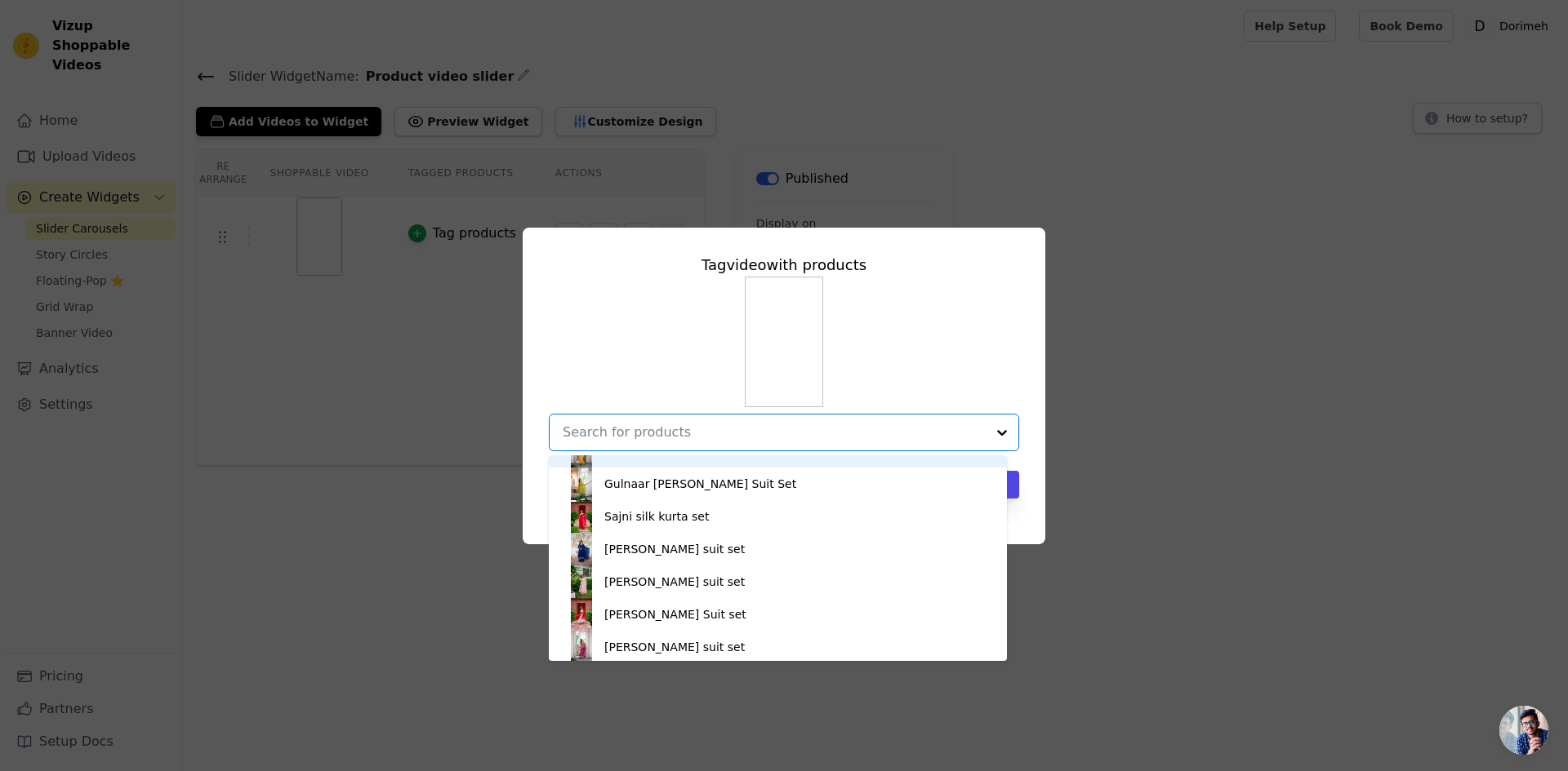
scroll to position [81, 0]
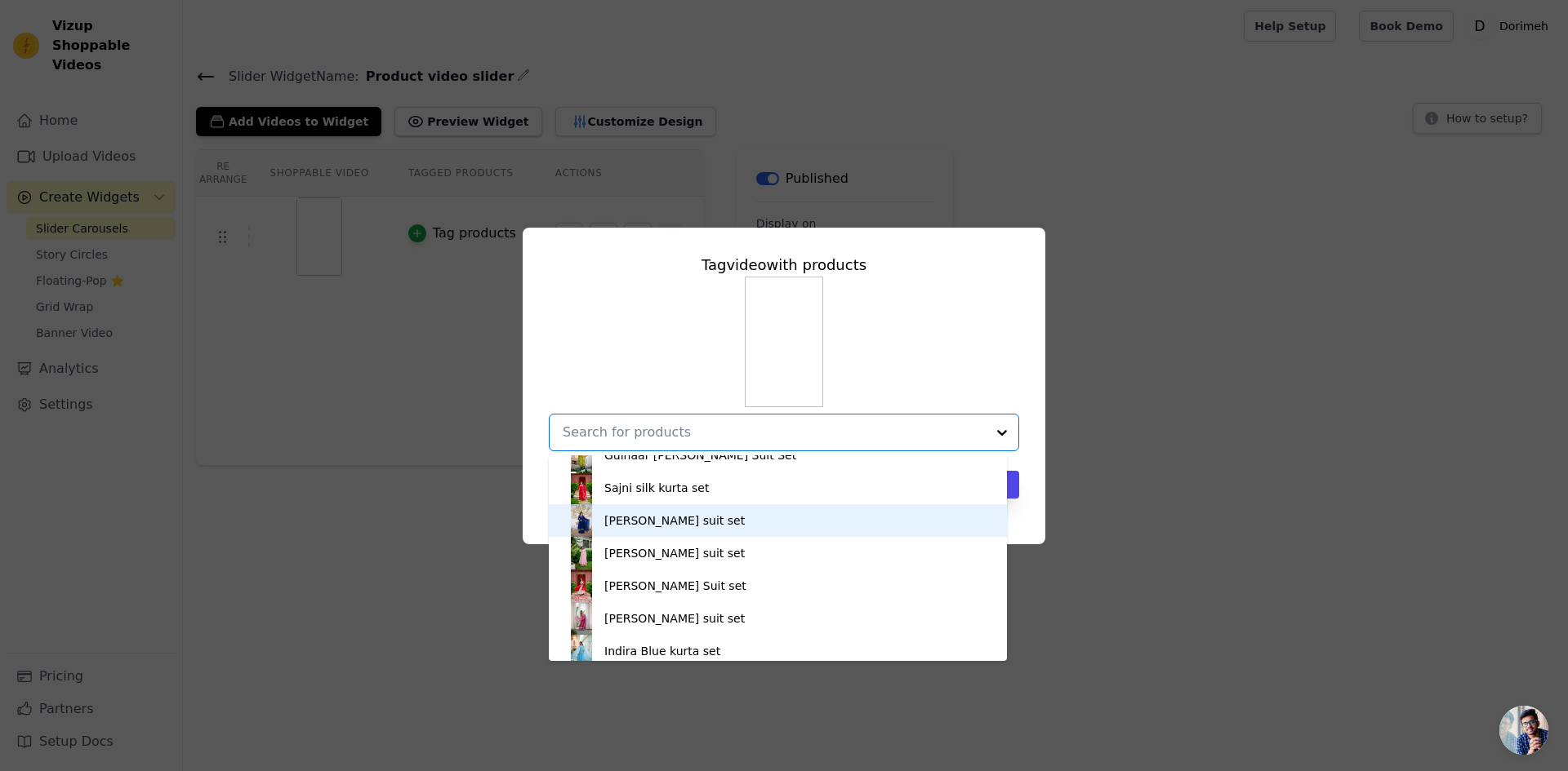
click at [688, 527] on div "[PERSON_NAME] suit set" at bounding box center [674, 520] width 141 height 16
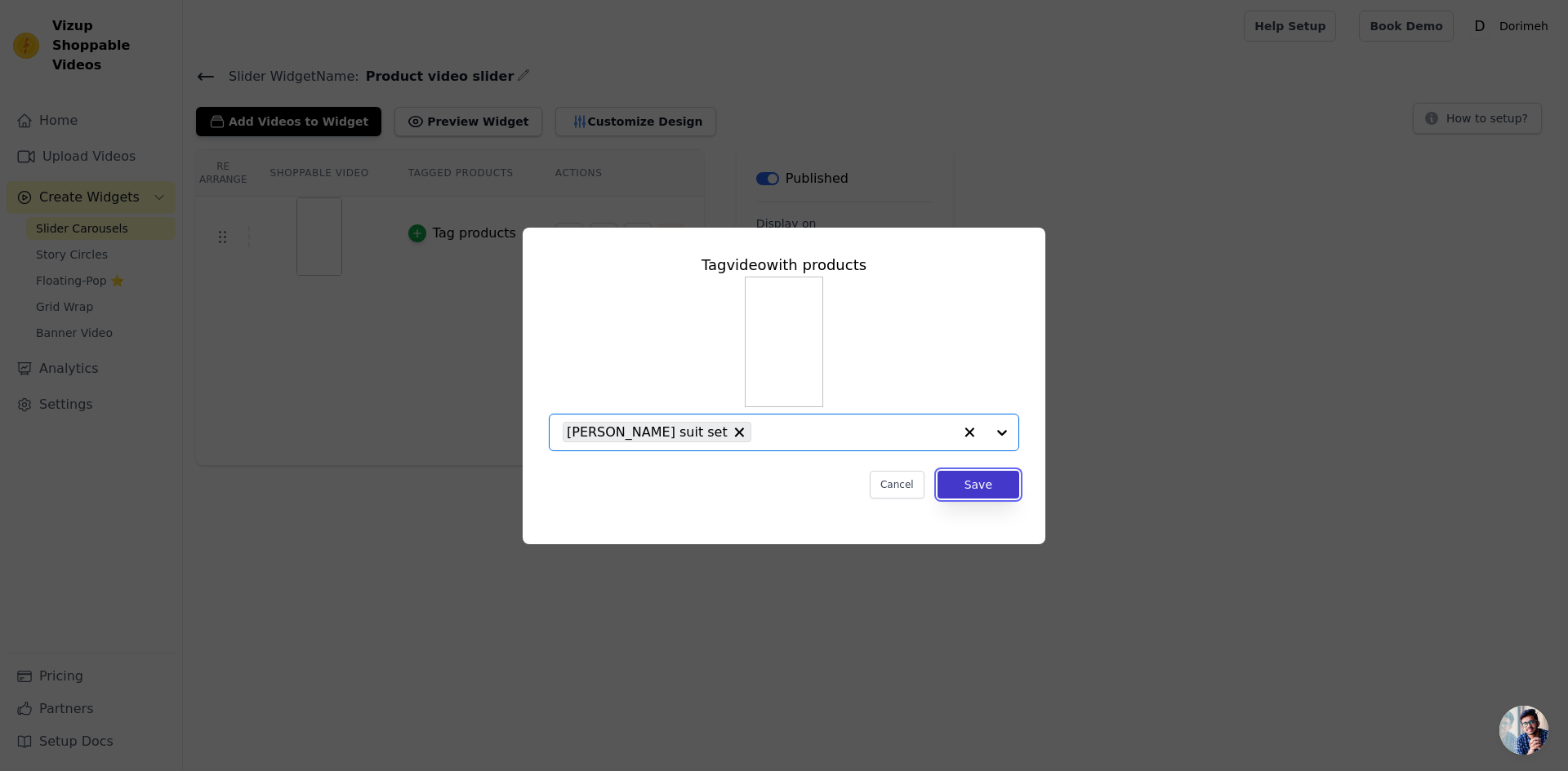
click at [977, 482] on button "Save" at bounding box center [978, 485] width 82 height 28
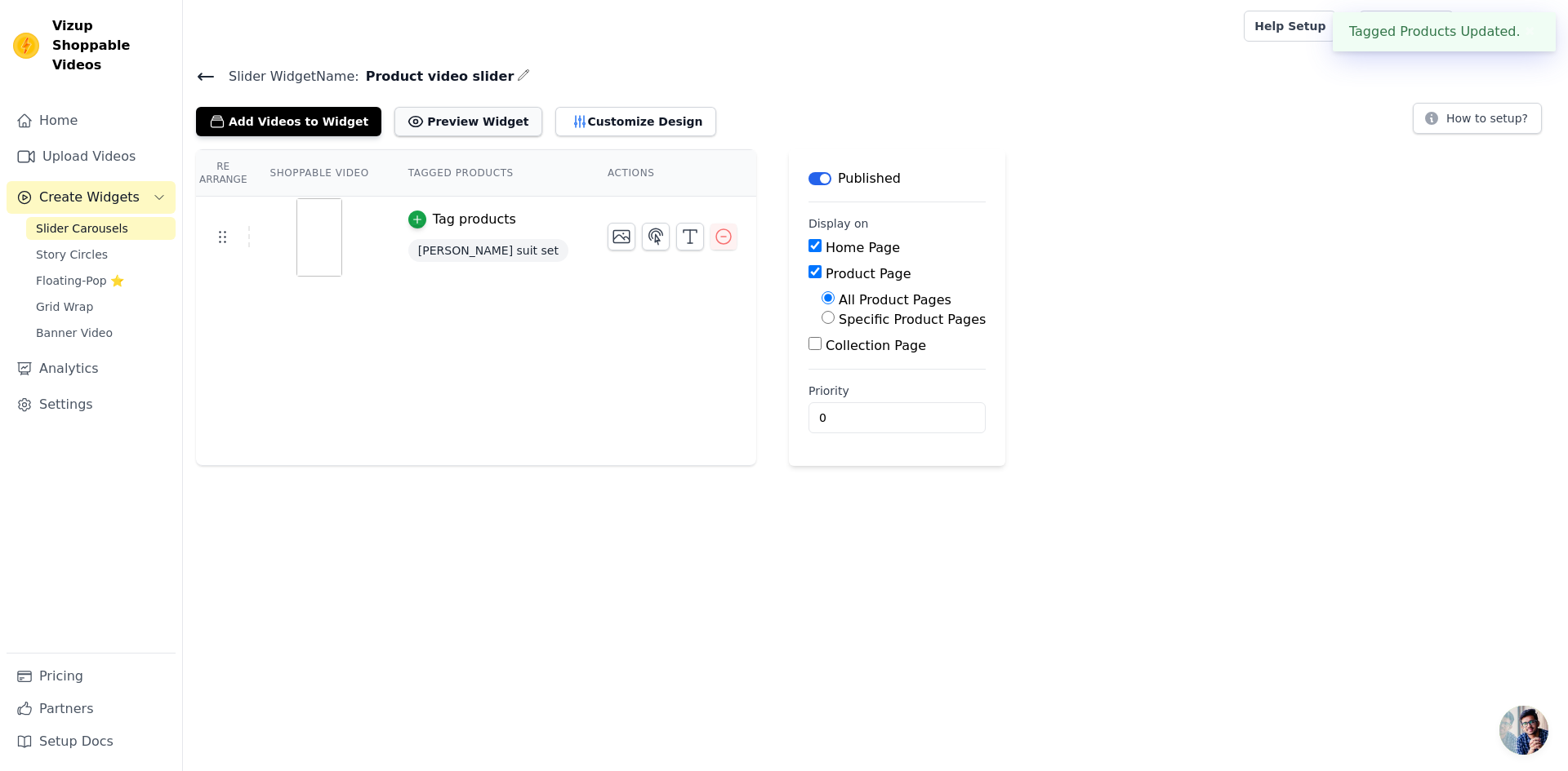
click at [413, 122] on button "Preview Widget" at bounding box center [467, 121] width 147 height 29
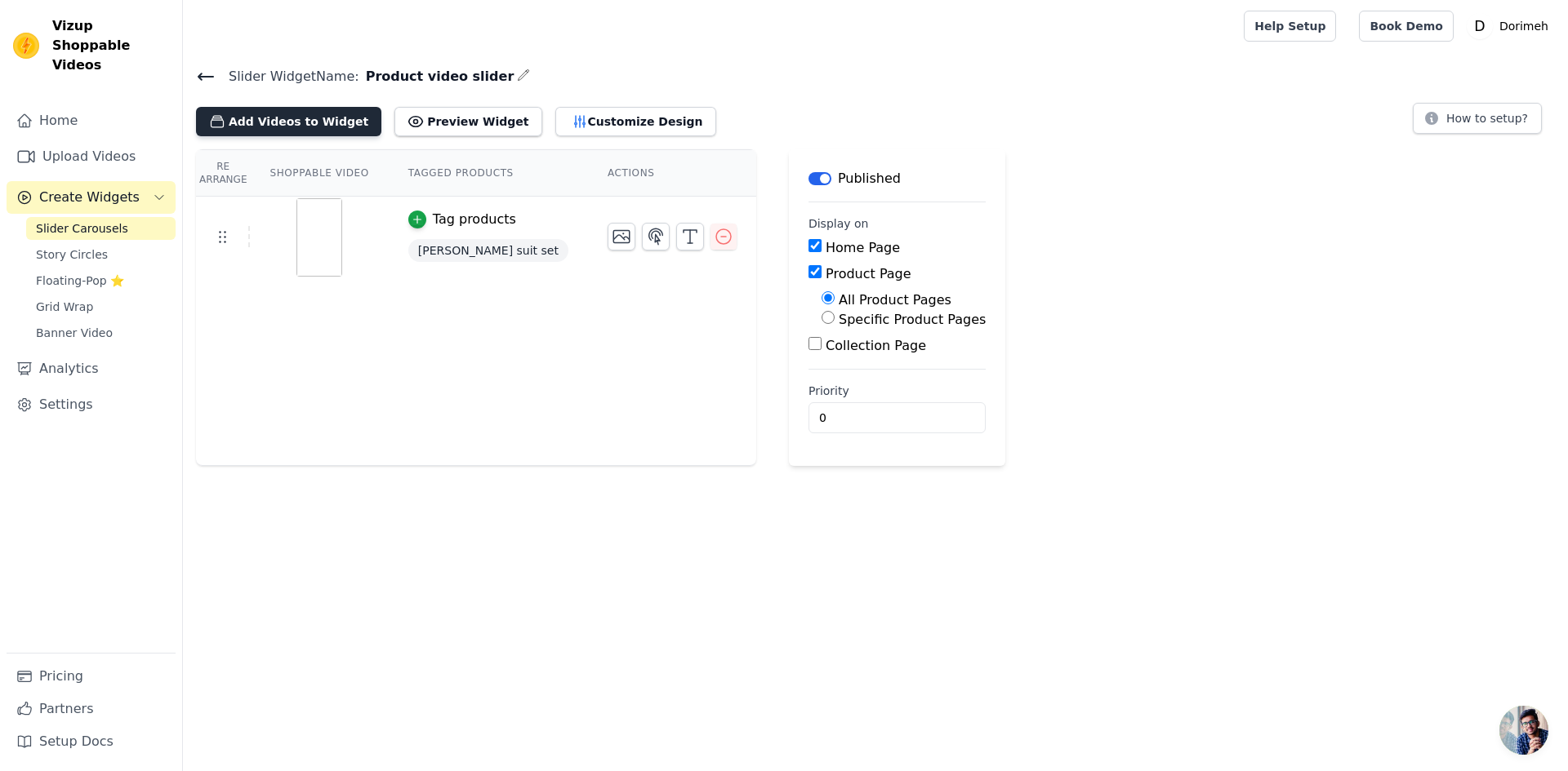
click at [293, 122] on button "Add Videos to Widget" at bounding box center [288, 121] width 185 height 29
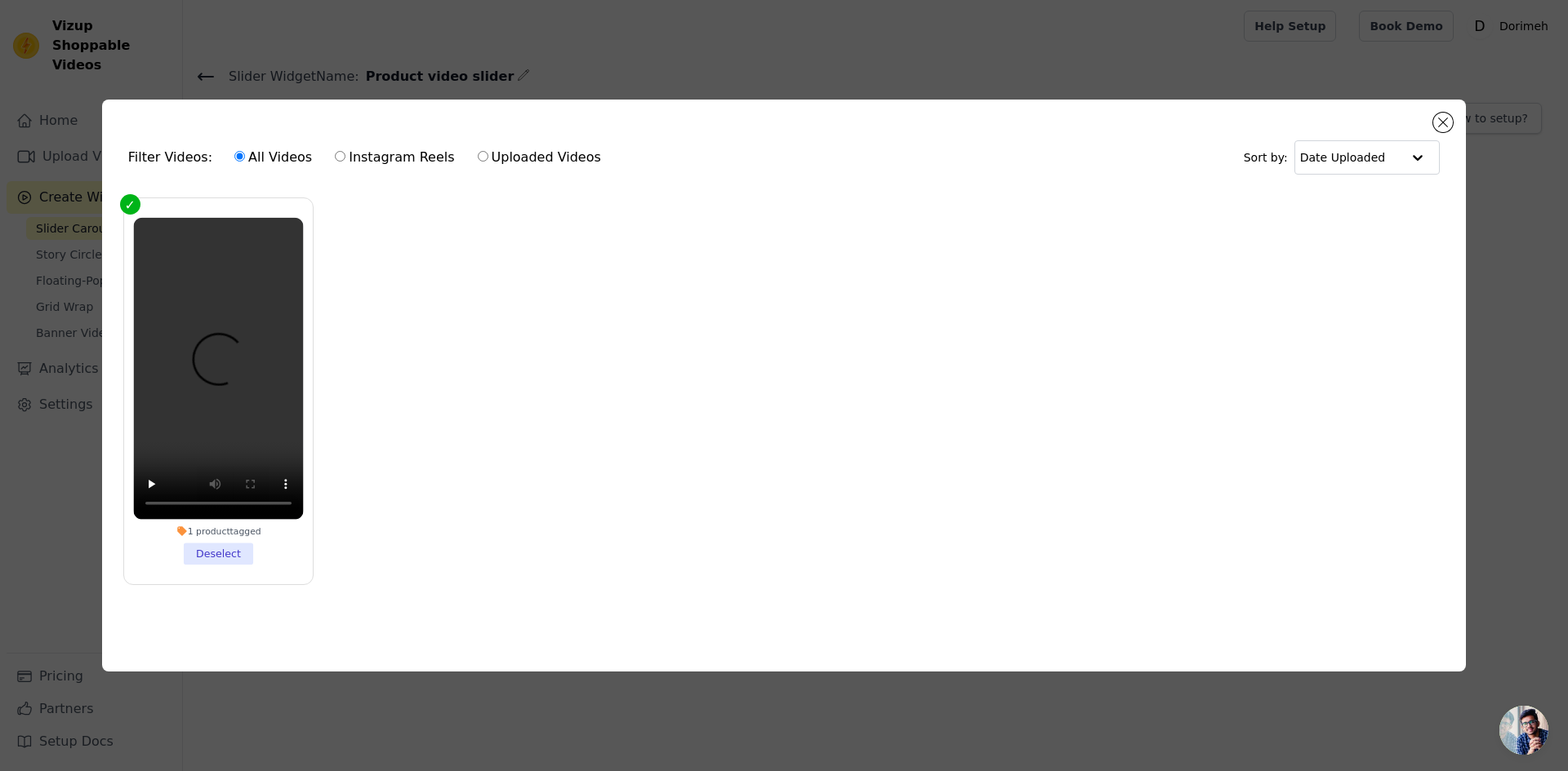
drag, startPoint x: 1139, startPoint y: 62, endPoint x: 1130, endPoint y: 64, distance: 9.2
click at [1130, 64] on div "Filter Videos: All Videos Instagram Reels Uploaded Videos Sort by: Date Uploade…" at bounding box center [784, 385] width 1568 height 771
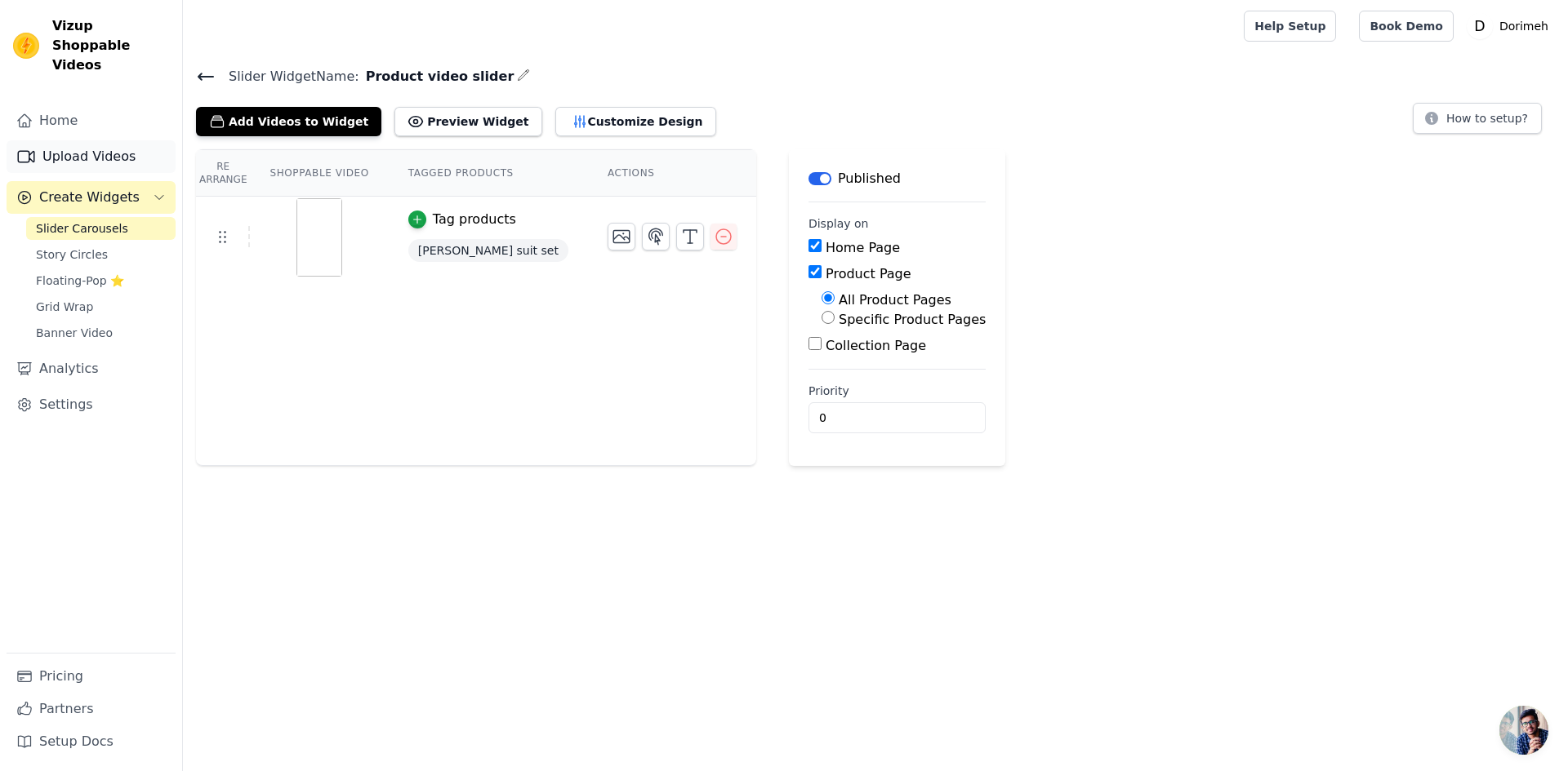
click at [103, 141] on link "Upload Videos" at bounding box center [91, 157] width 169 height 33
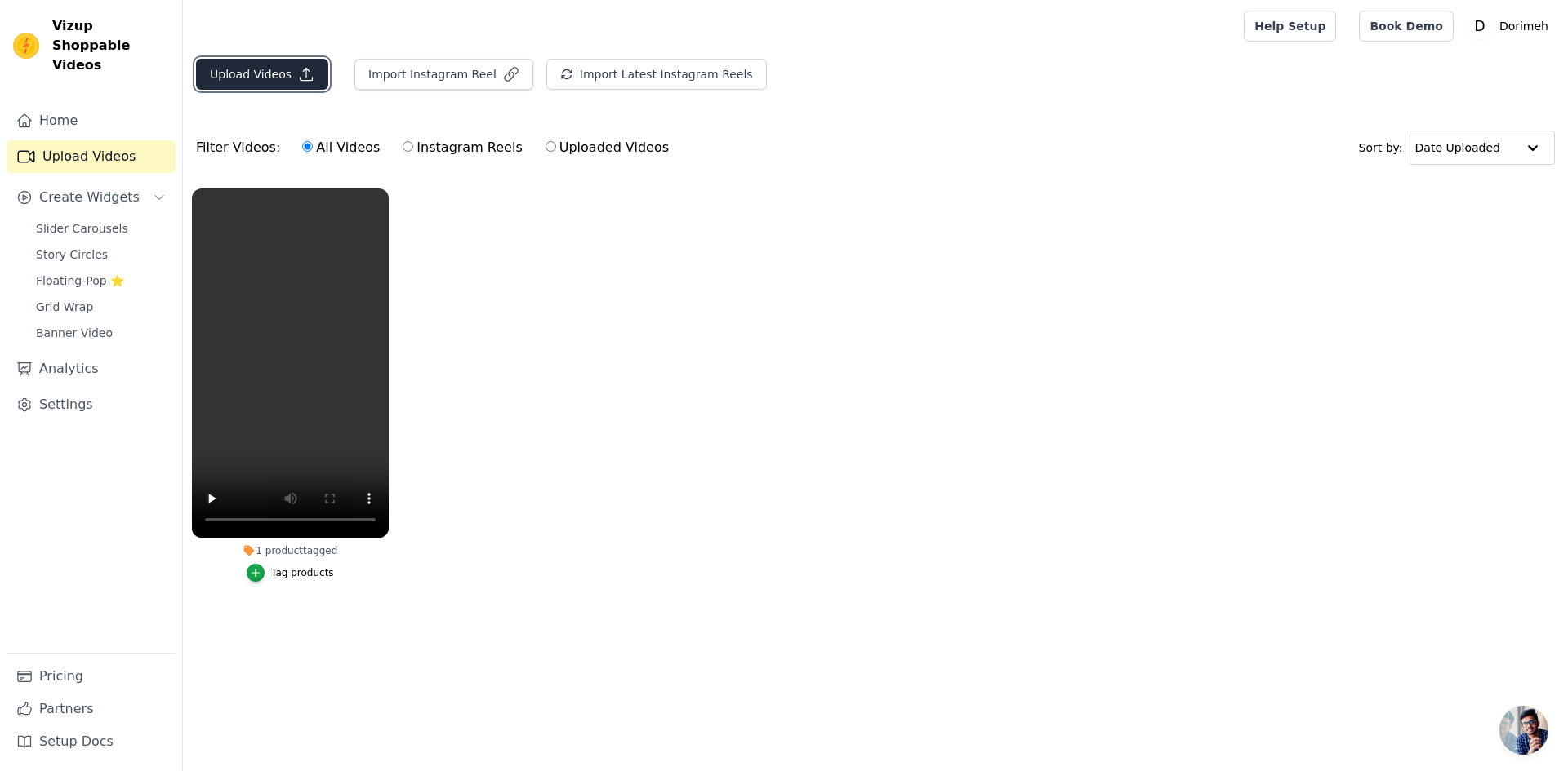
click at [290, 83] on button "Upload Videos" at bounding box center [262, 75] width 132 height 31
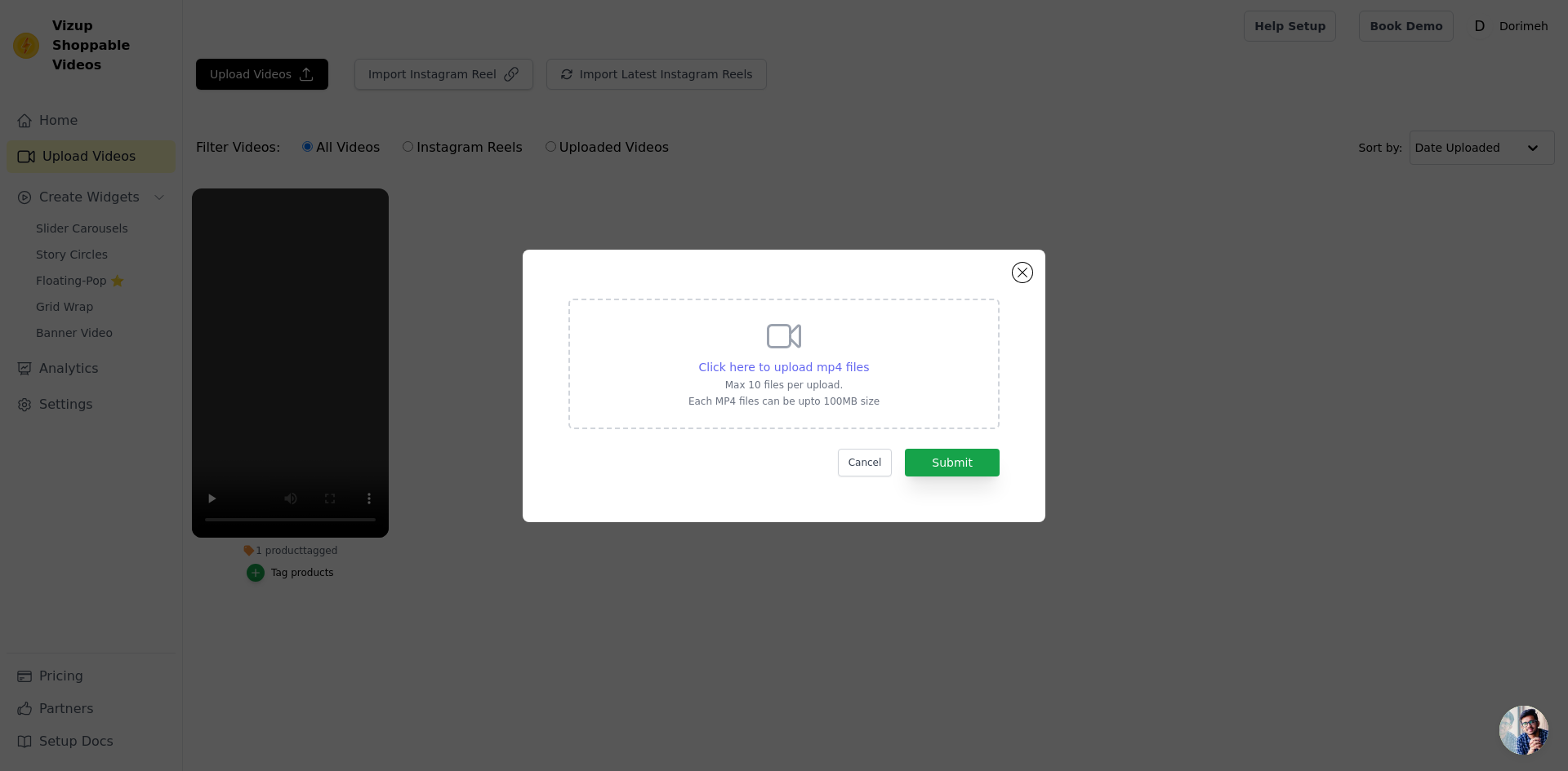
click at [755, 366] on span "Click here to upload mp4 files" at bounding box center [784, 367] width 171 height 13
click at [868, 359] on input "Click here to upload mp4 files Max 10 files per upload. Each MP4 files can be u…" at bounding box center [868, 358] width 1 height 1
type input "C:\fakepath\C2191 (1).mp4"
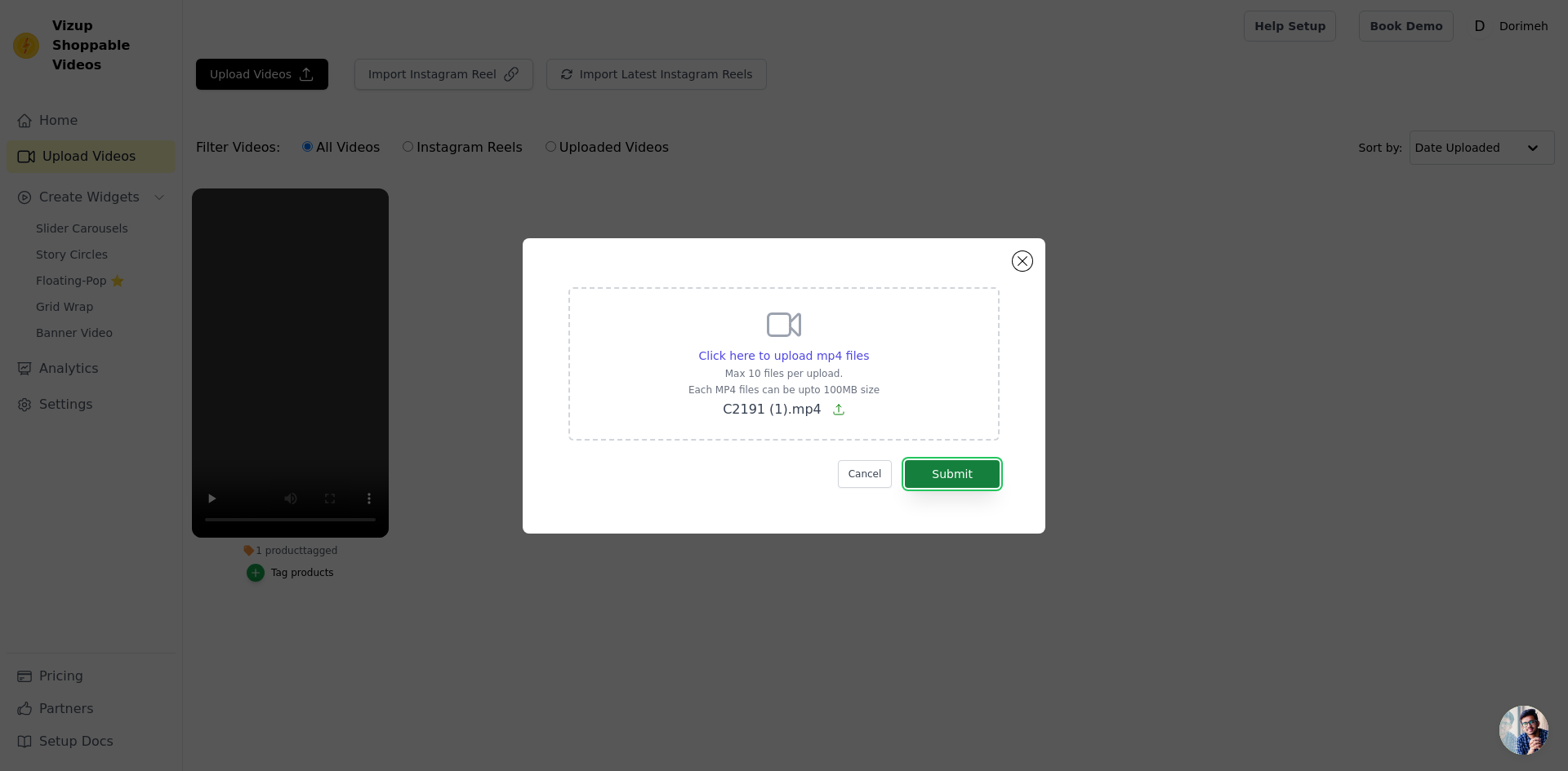
click at [946, 476] on button "Submit" at bounding box center [952, 474] width 95 height 28
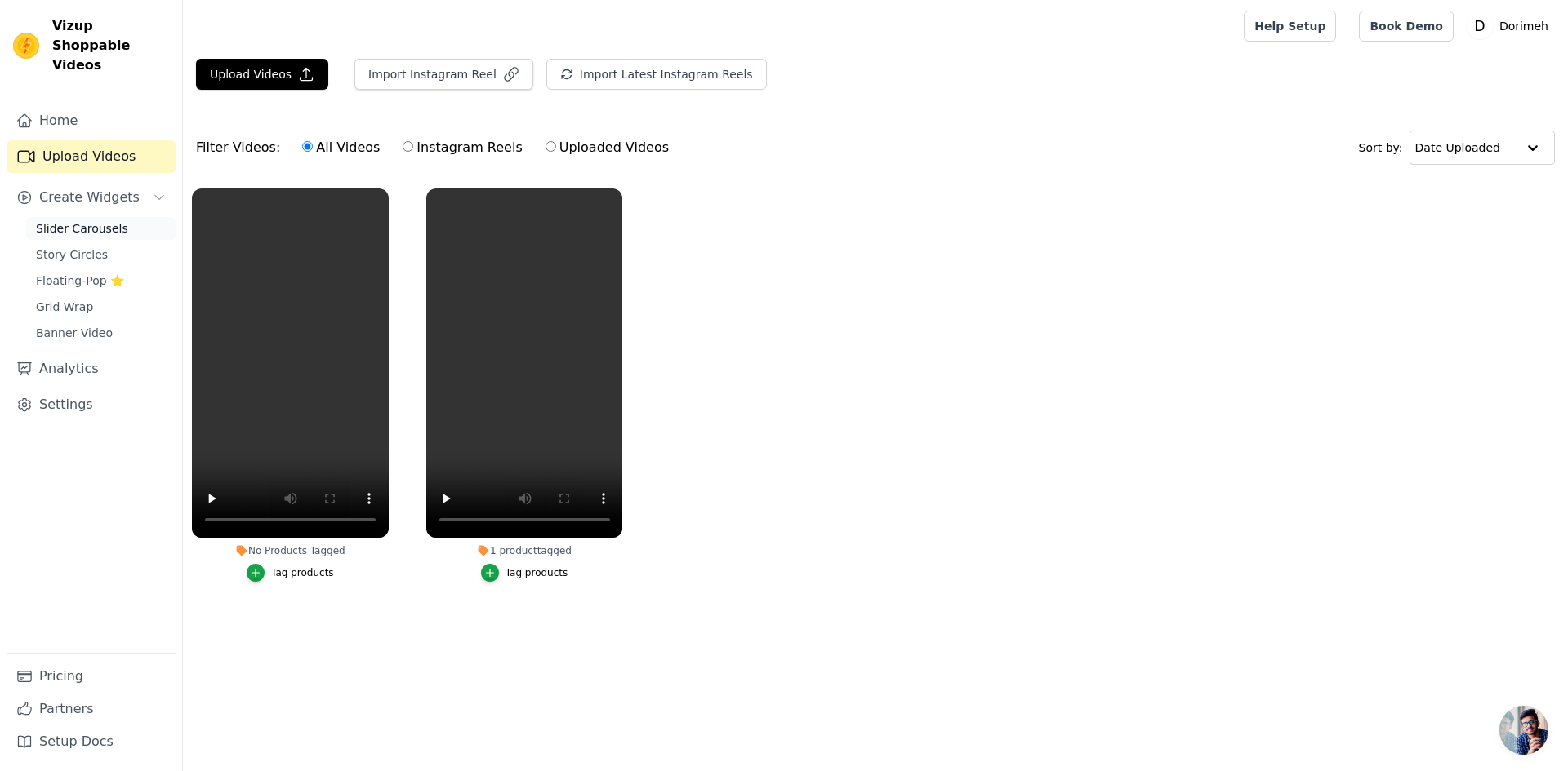
click at [82, 220] on span "Slider Carousels" at bounding box center [82, 228] width 92 height 16
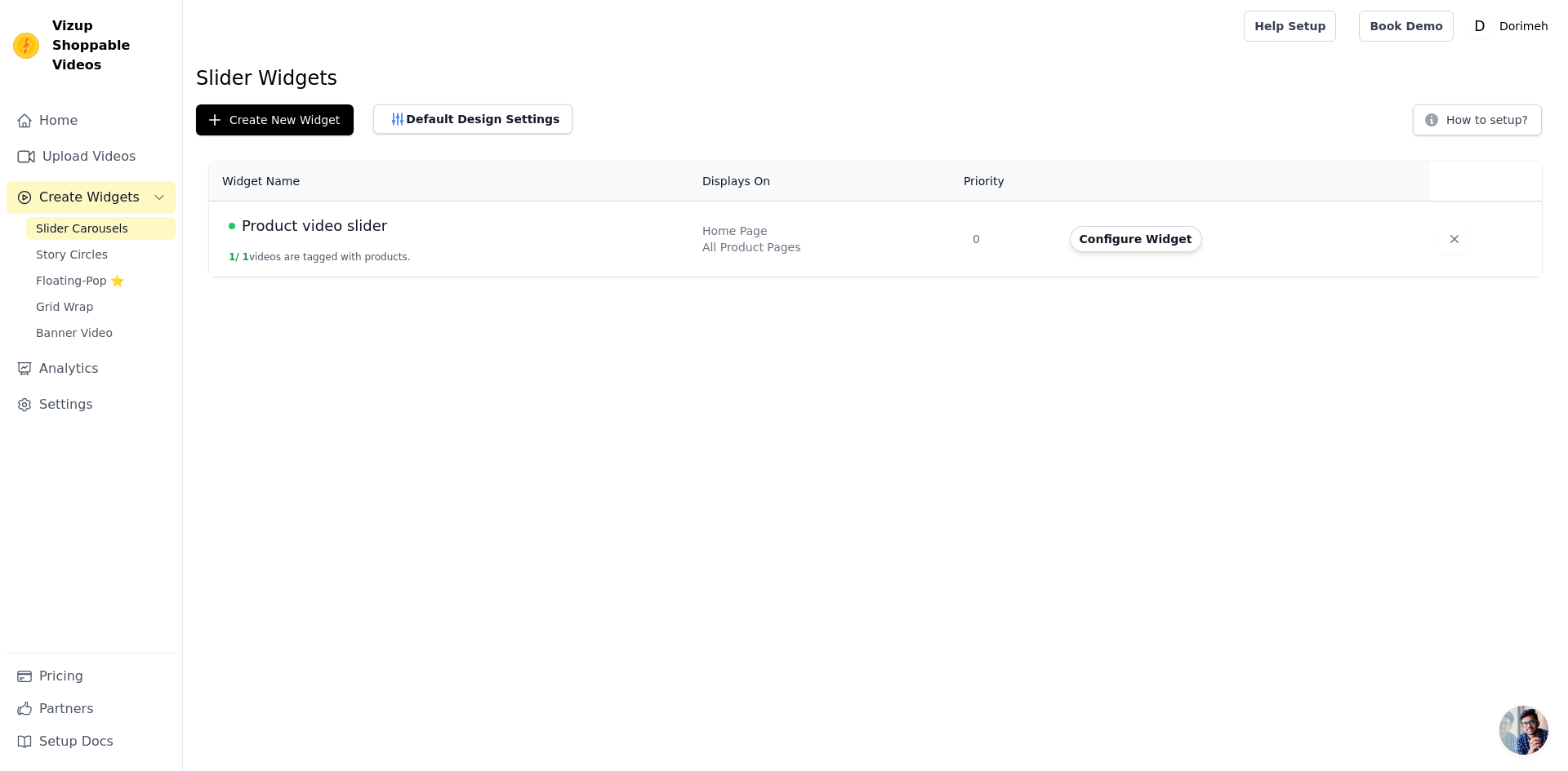
click at [784, 227] on div "Home Page" at bounding box center [828, 231] width 250 height 16
click at [1110, 235] on button "Configure Widget" at bounding box center [1135, 239] width 132 height 26
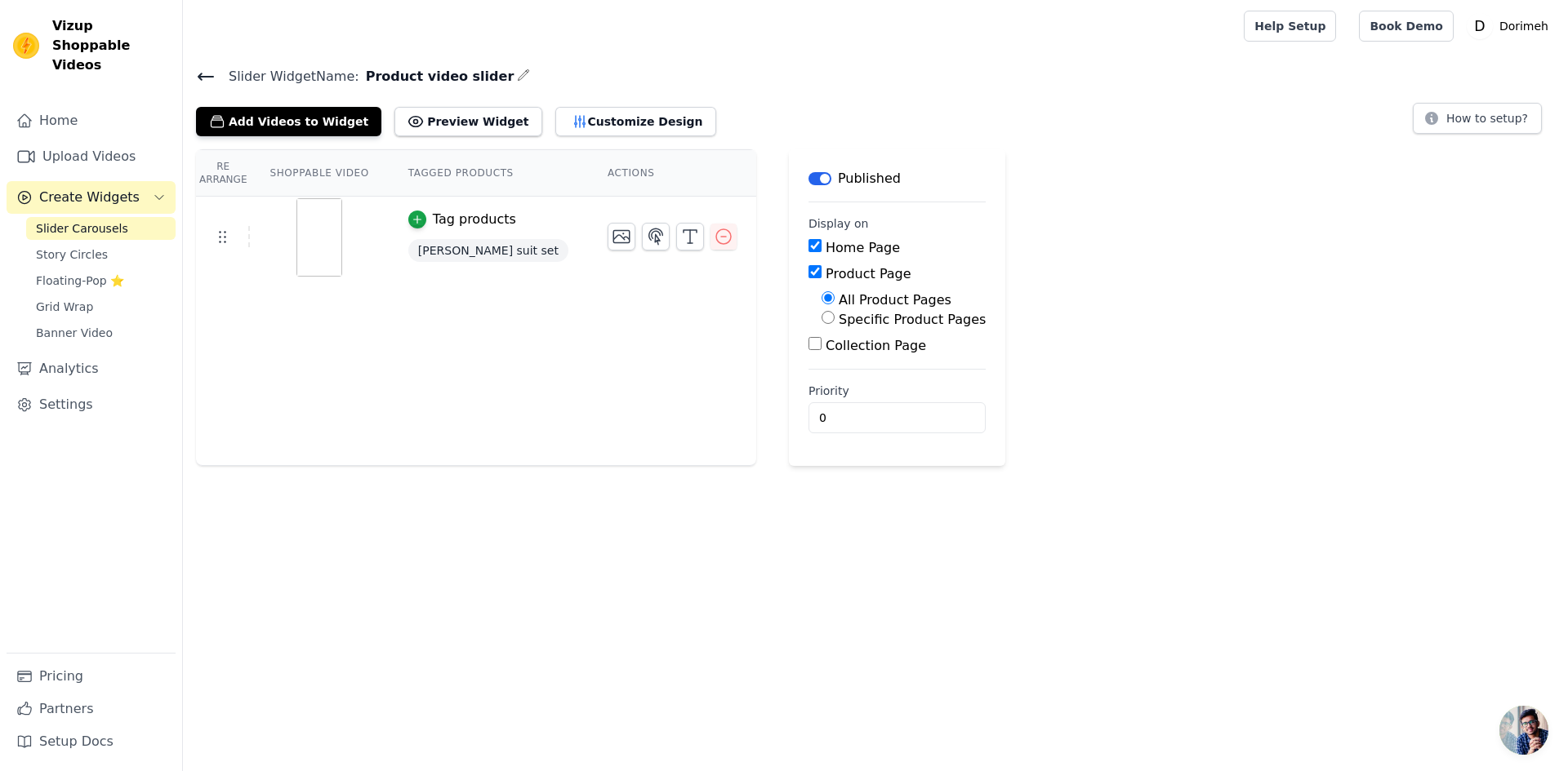
click at [369, 327] on div "Re Arrange Shoppable Video Tagged Products Actions Tag products Neelisha george…" at bounding box center [475, 307] width 560 height 317
click at [287, 121] on button "Add Videos to Widget" at bounding box center [288, 121] width 185 height 29
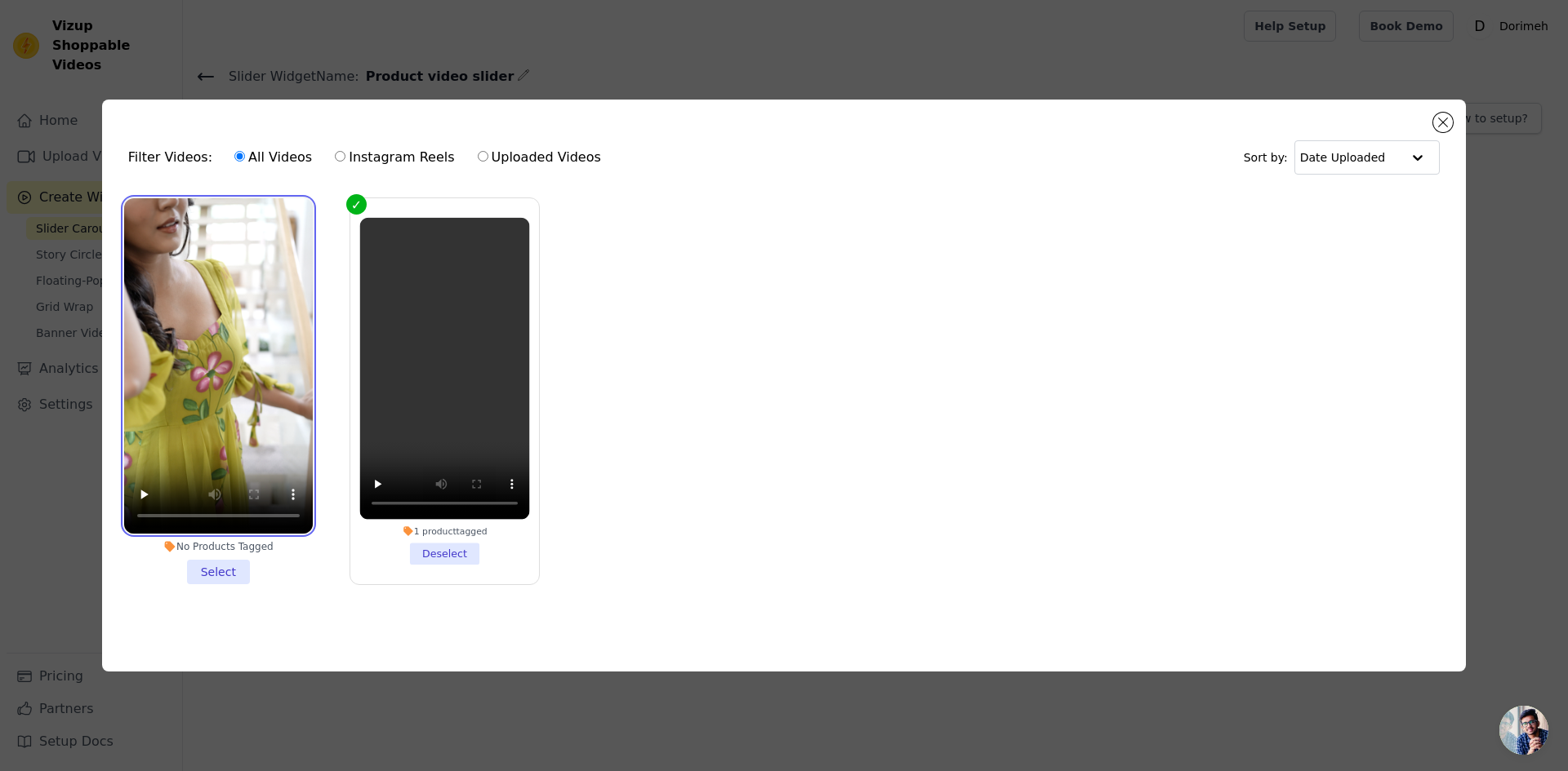
click at [134, 198] on video at bounding box center [218, 366] width 188 height 336
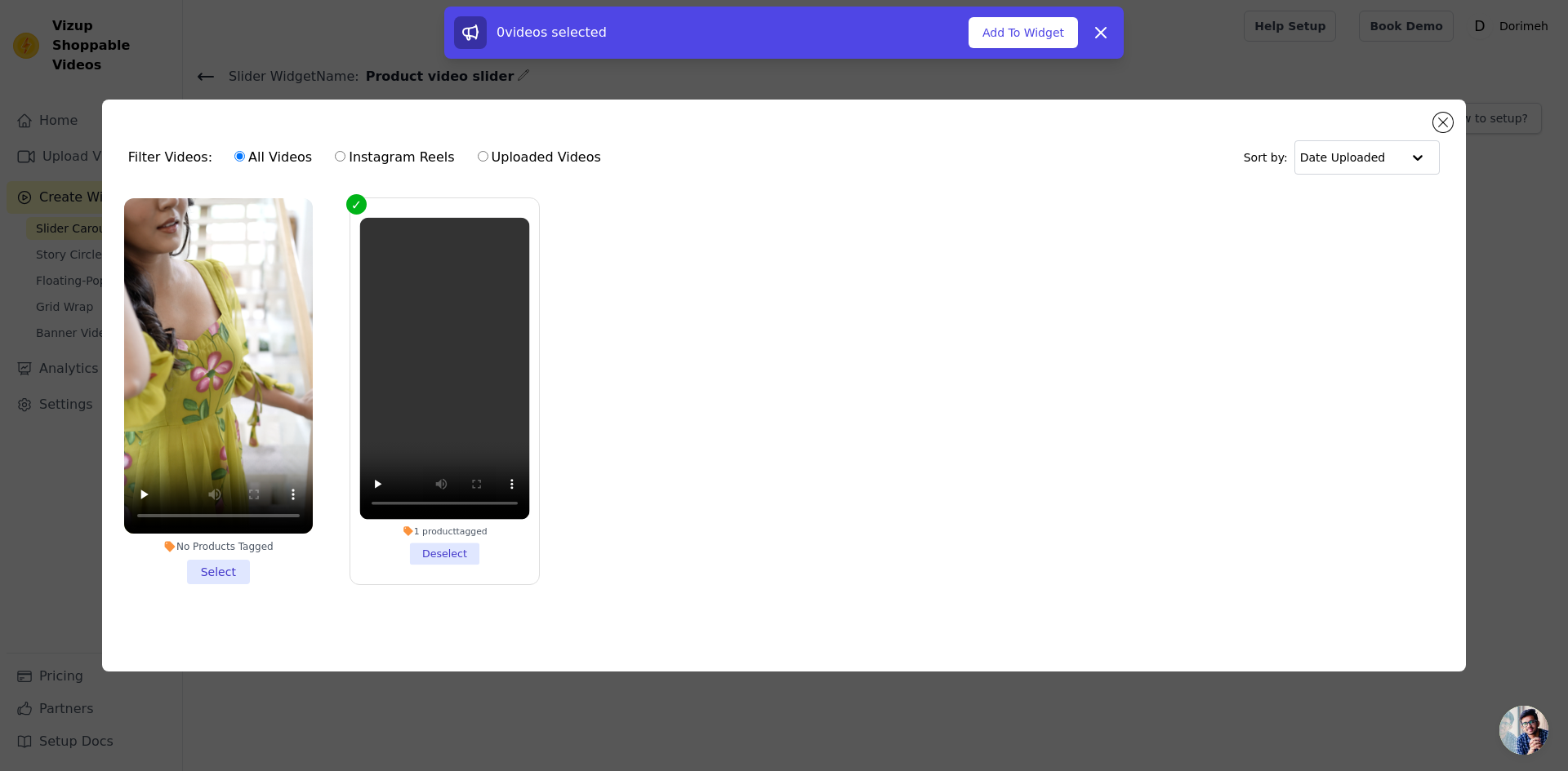
click at [202, 574] on li "No Products Tagged Select" at bounding box center [218, 391] width 188 height 386
click at [0, 0] on input "No Products Tagged Select" at bounding box center [0, 0] width 0 height 0
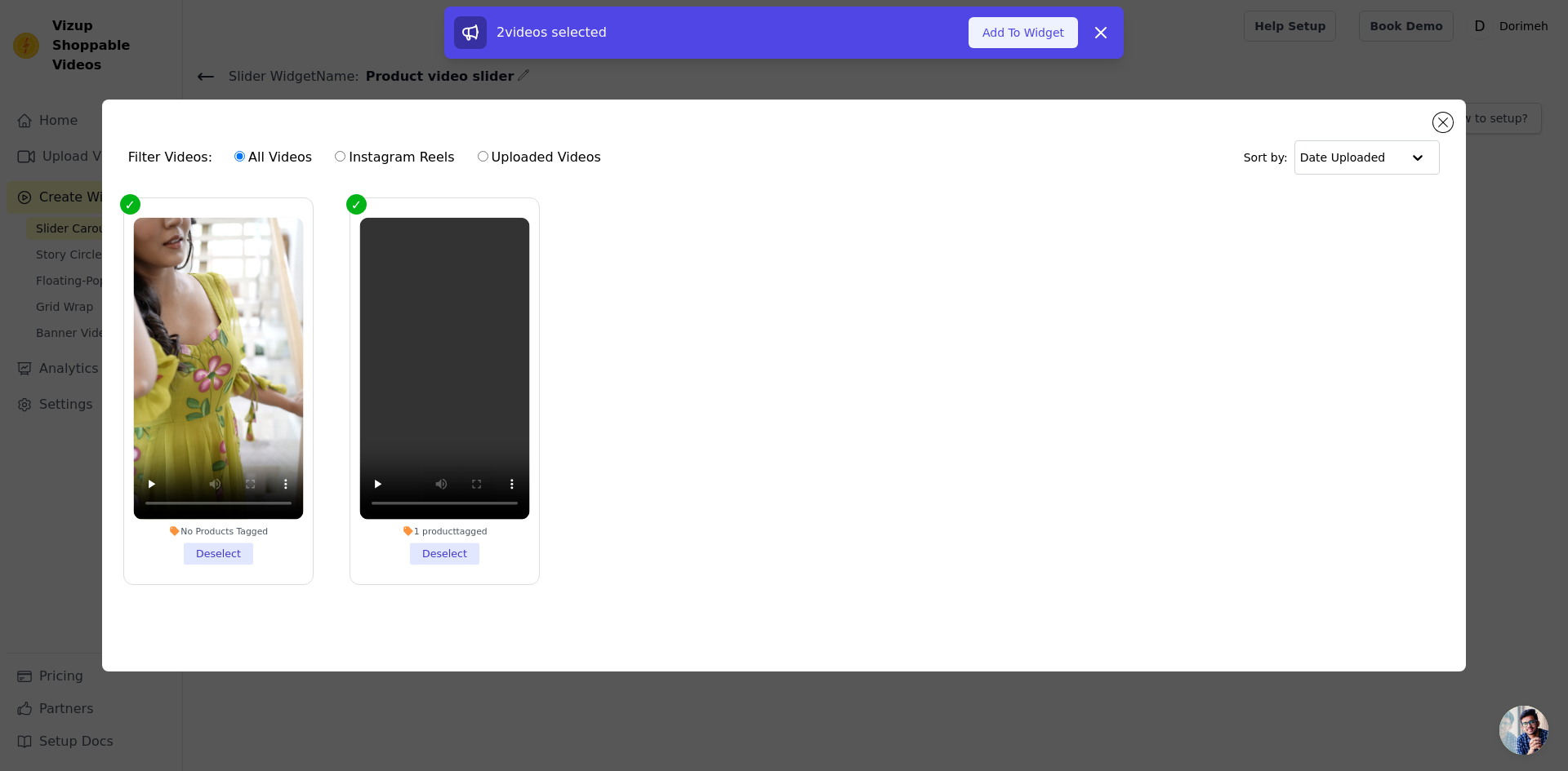
click at [1031, 35] on button "Add To Widget" at bounding box center [1023, 33] width 110 height 31
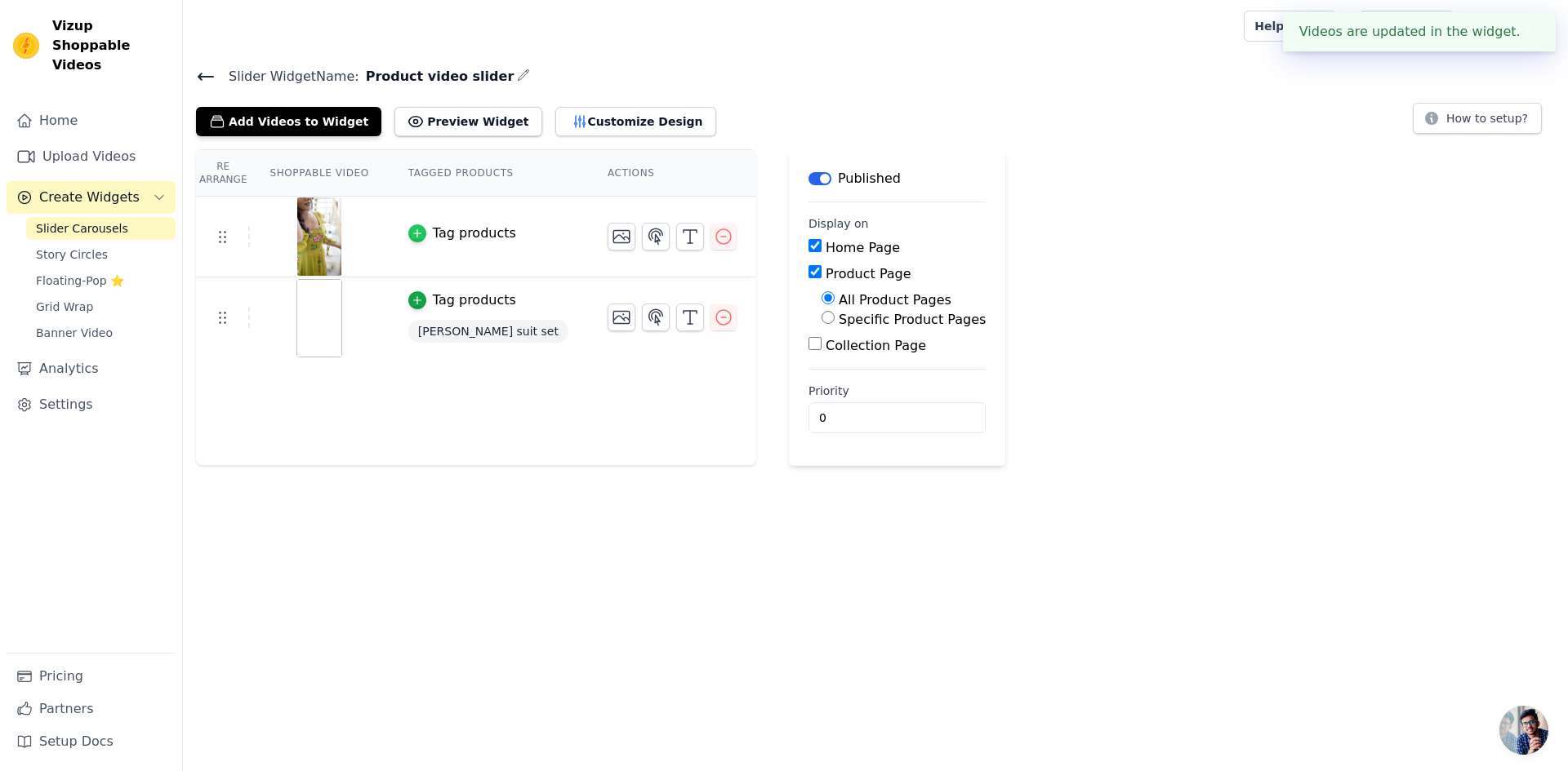
click at [411, 230] on icon "button" at bounding box center [417, 234] width 12 height 12
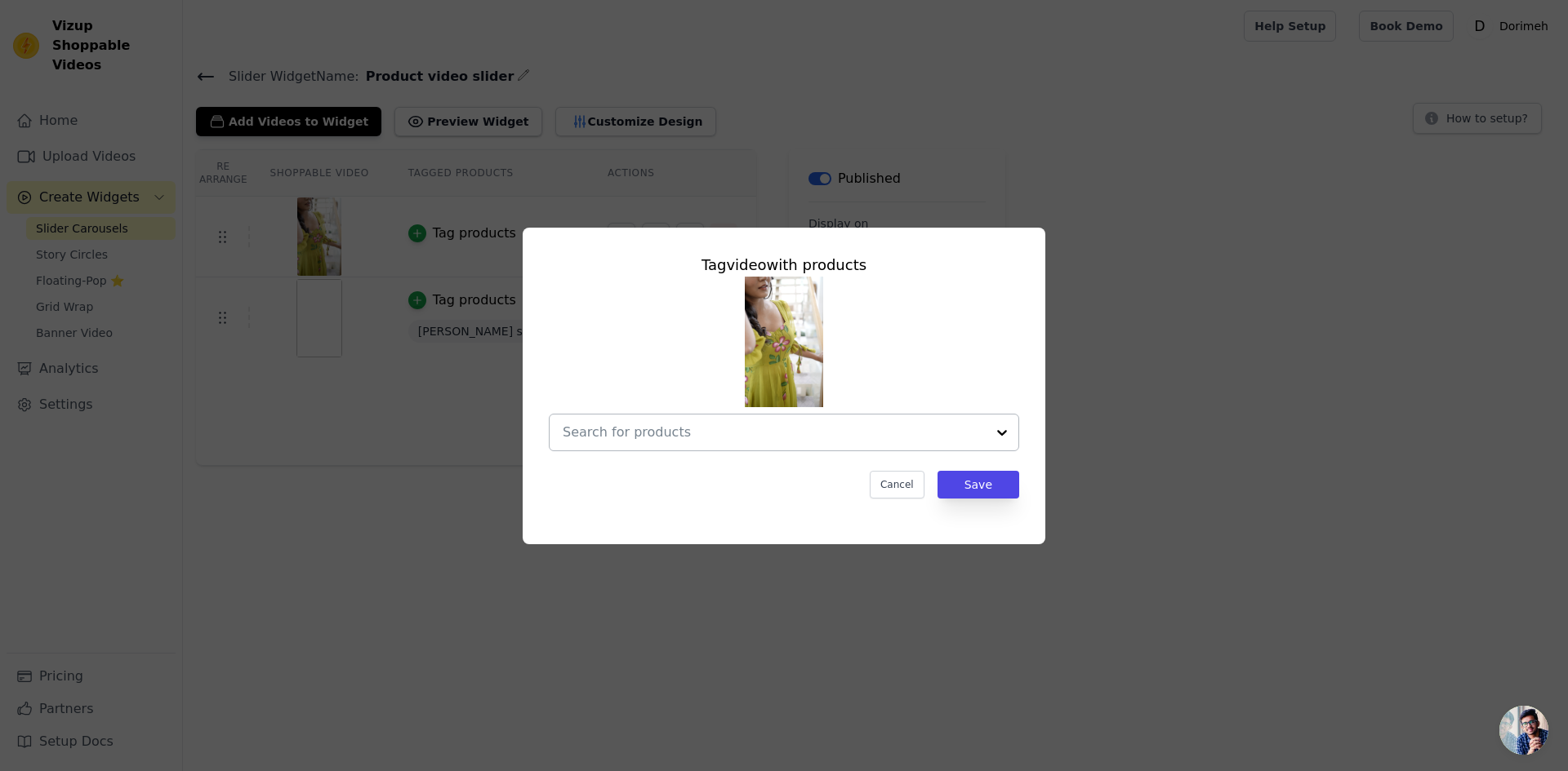
click at [683, 415] on div at bounding box center [774, 433] width 423 height 36
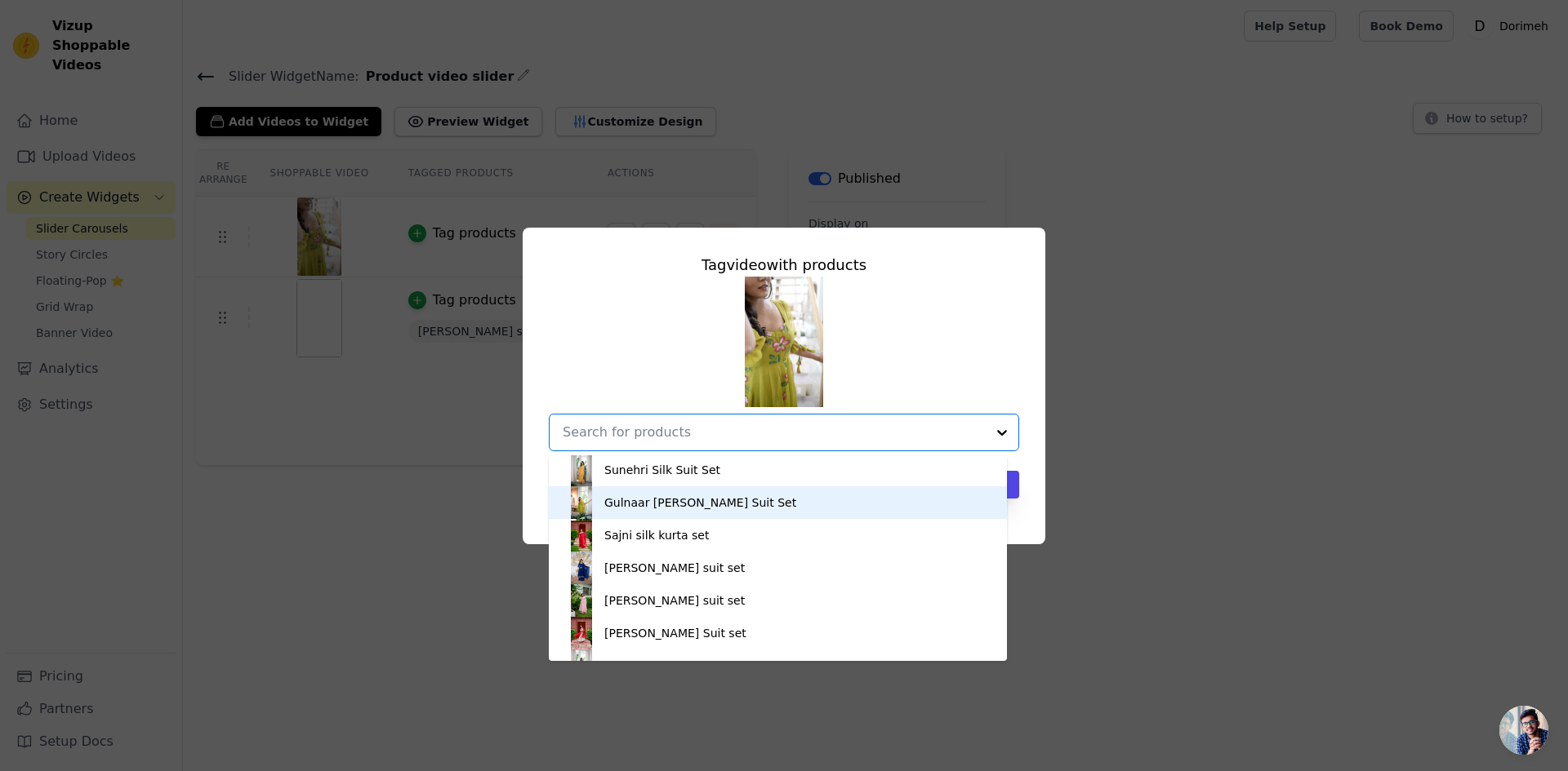
scroll to position [34, 0]
click at [656, 500] on div "Gulnaar [PERSON_NAME] Suit Set" at bounding box center [701, 503] width 192 height 16
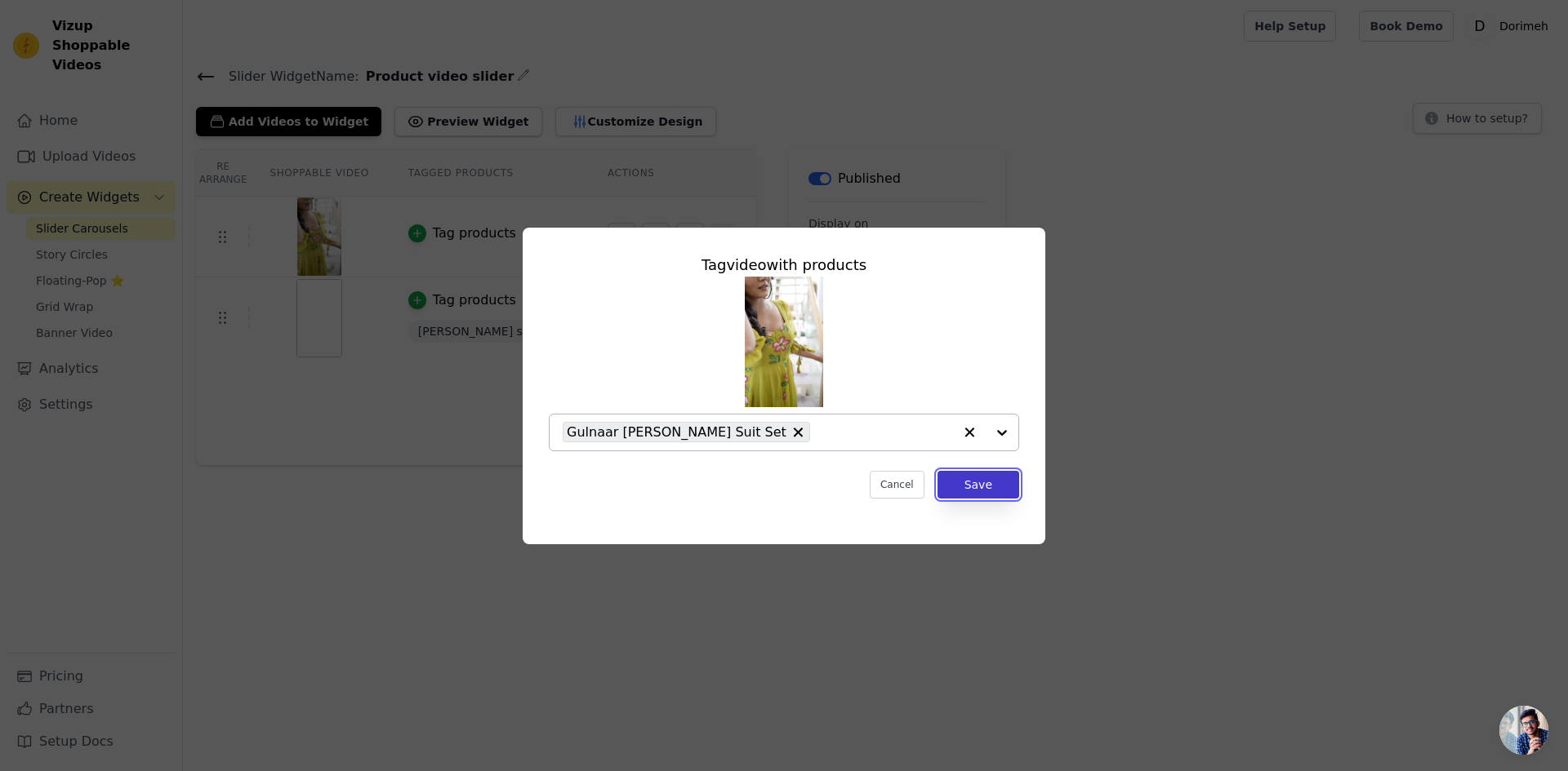
click at [982, 474] on button "Save" at bounding box center [978, 485] width 82 height 28
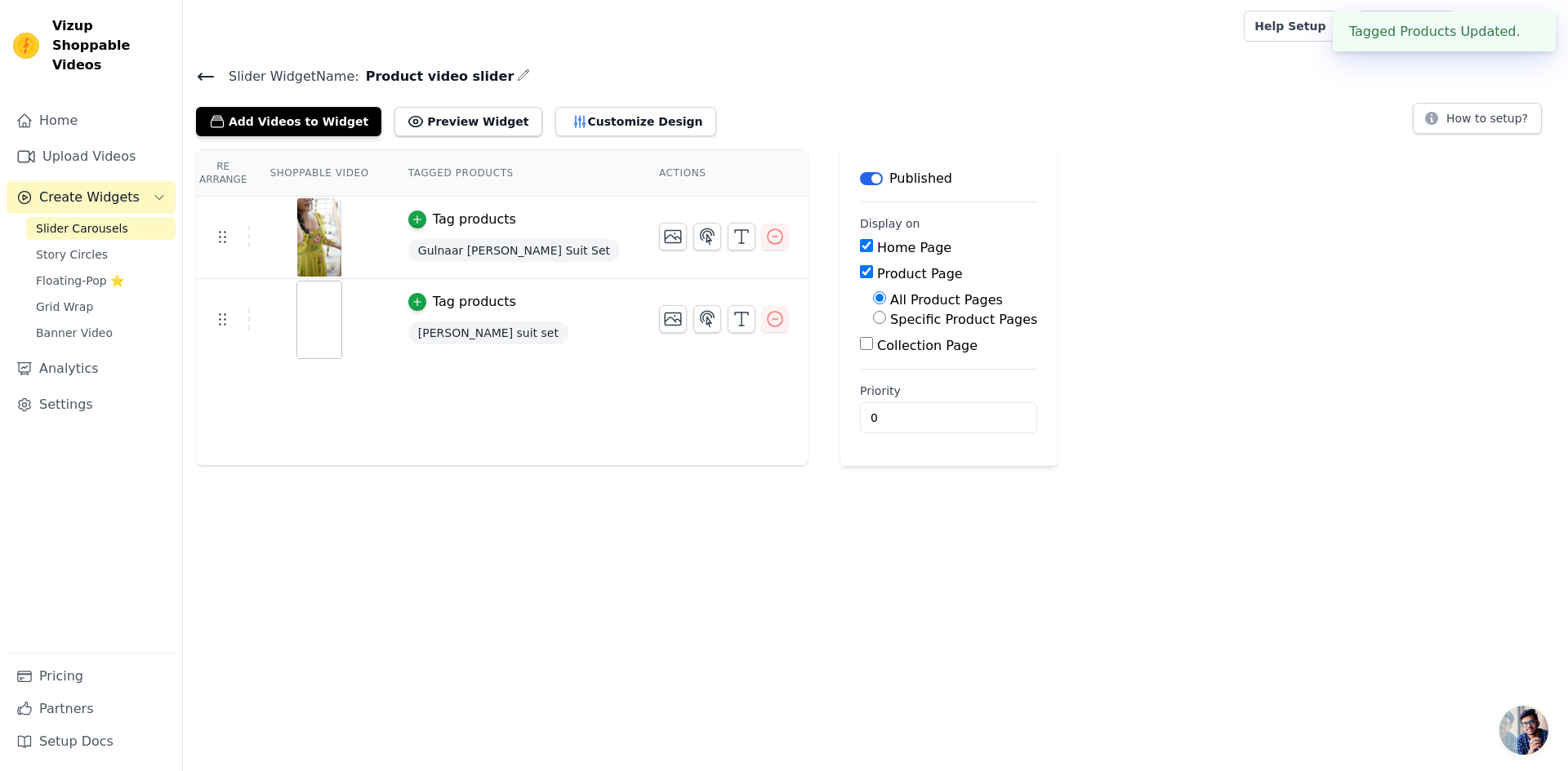
click at [1521, 39] on button "✖" at bounding box center [1529, 32] width 18 height 19
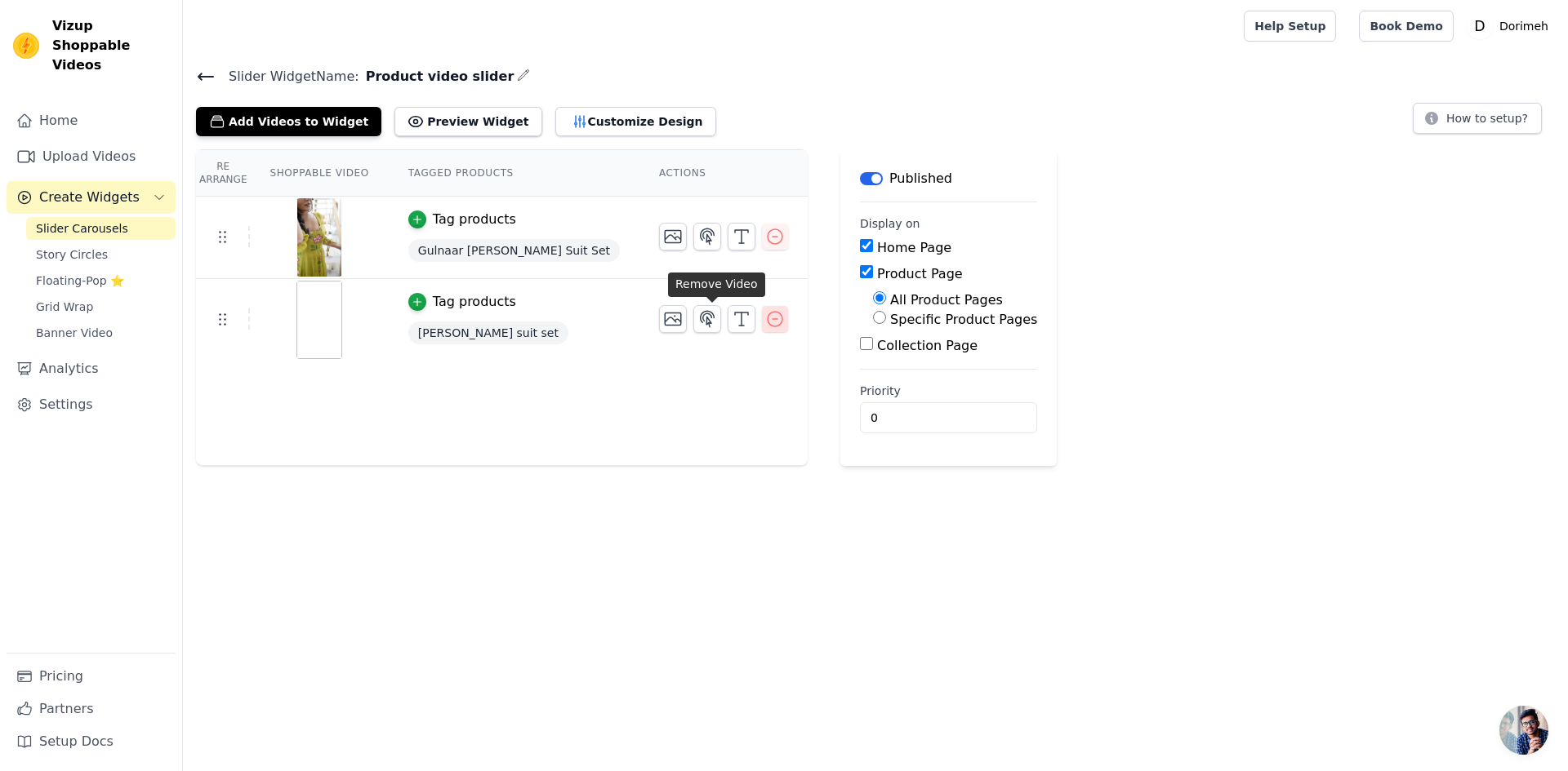
click at [766, 321] on icon "button" at bounding box center [775, 319] width 19 height 19
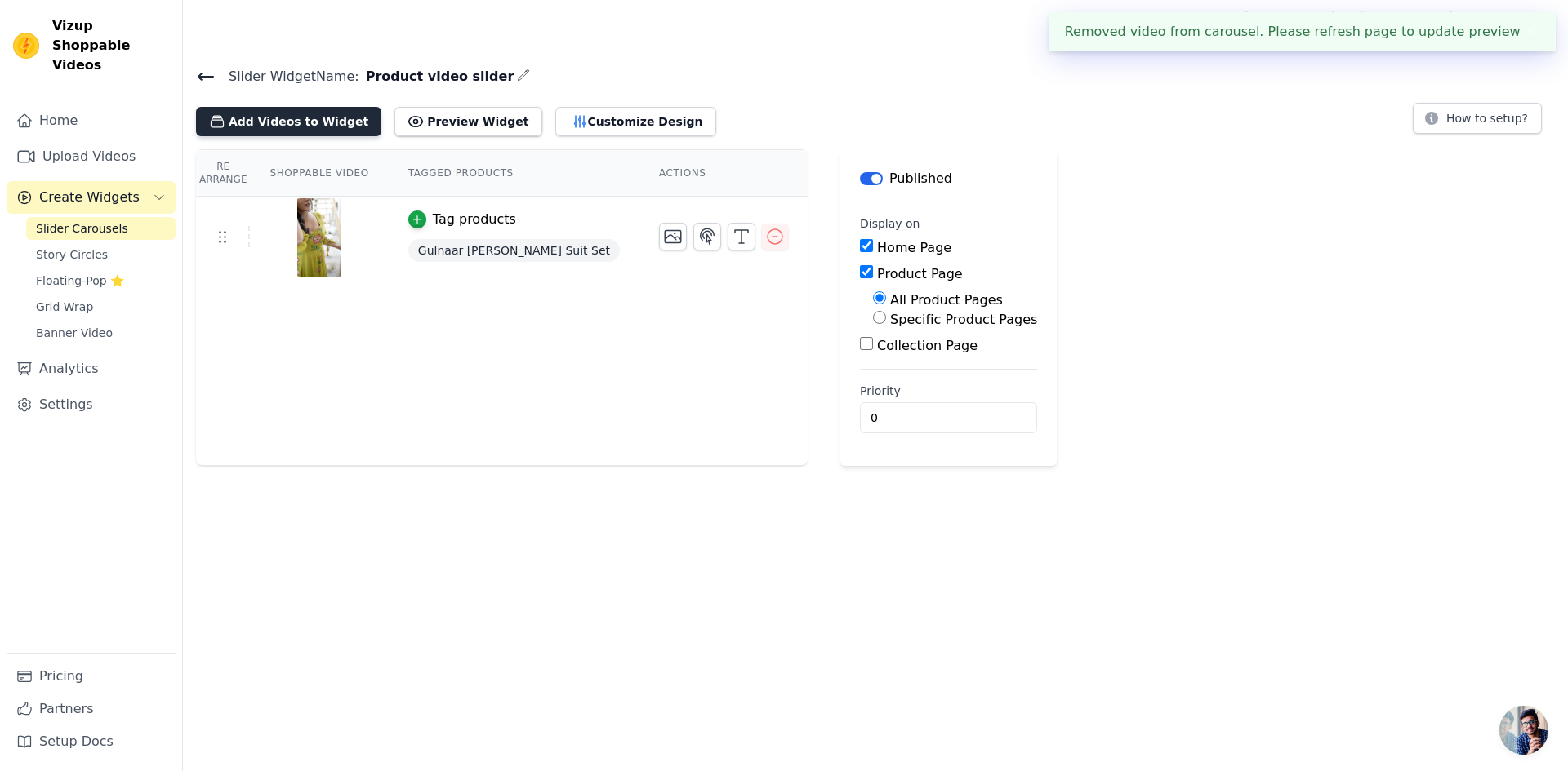
click at [296, 122] on button "Add Videos to Widget" at bounding box center [288, 121] width 185 height 29
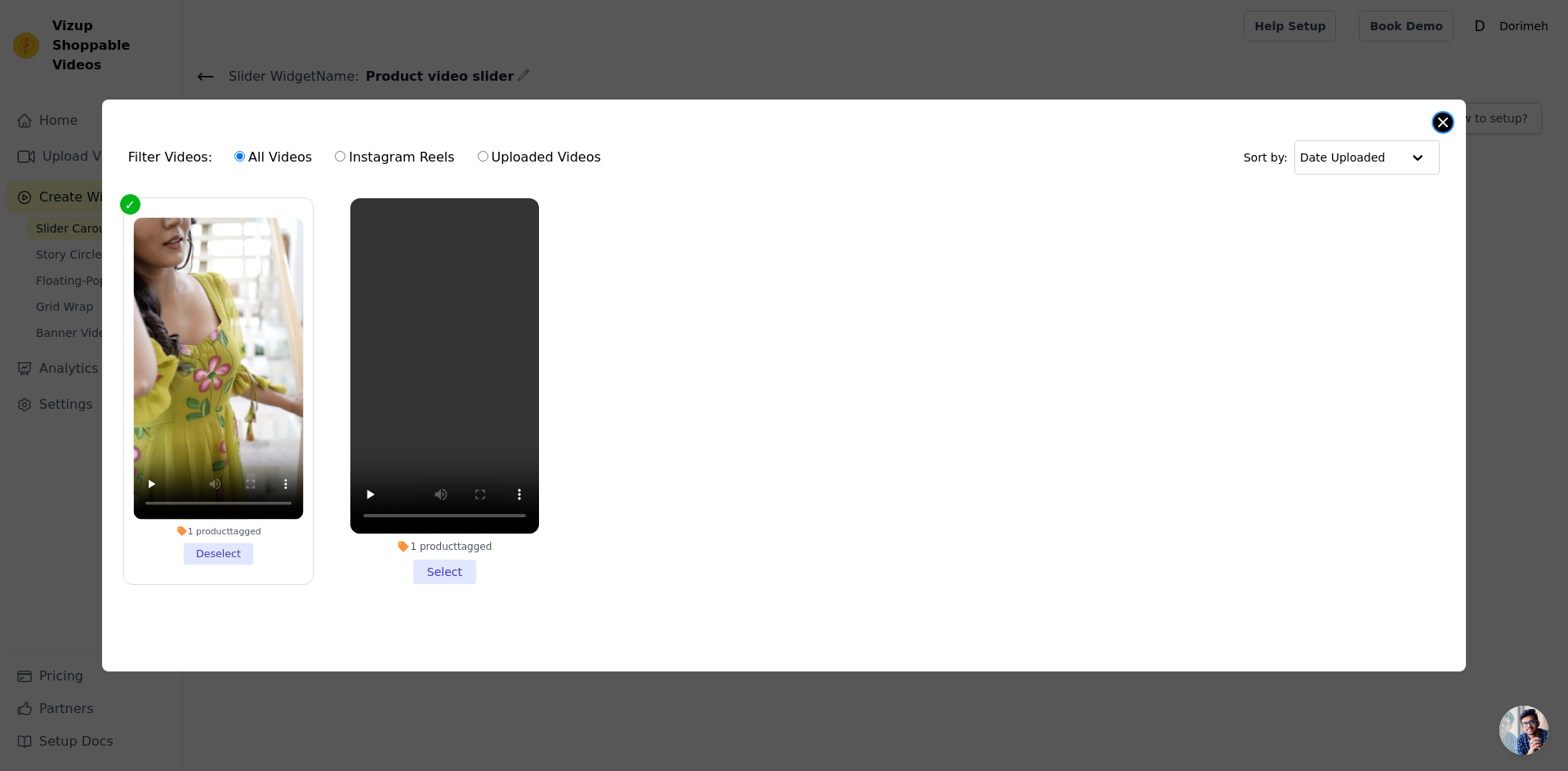
click at [1444, 112] on button "Close modal" at bounding box center [1443, 122] width 19 height 19
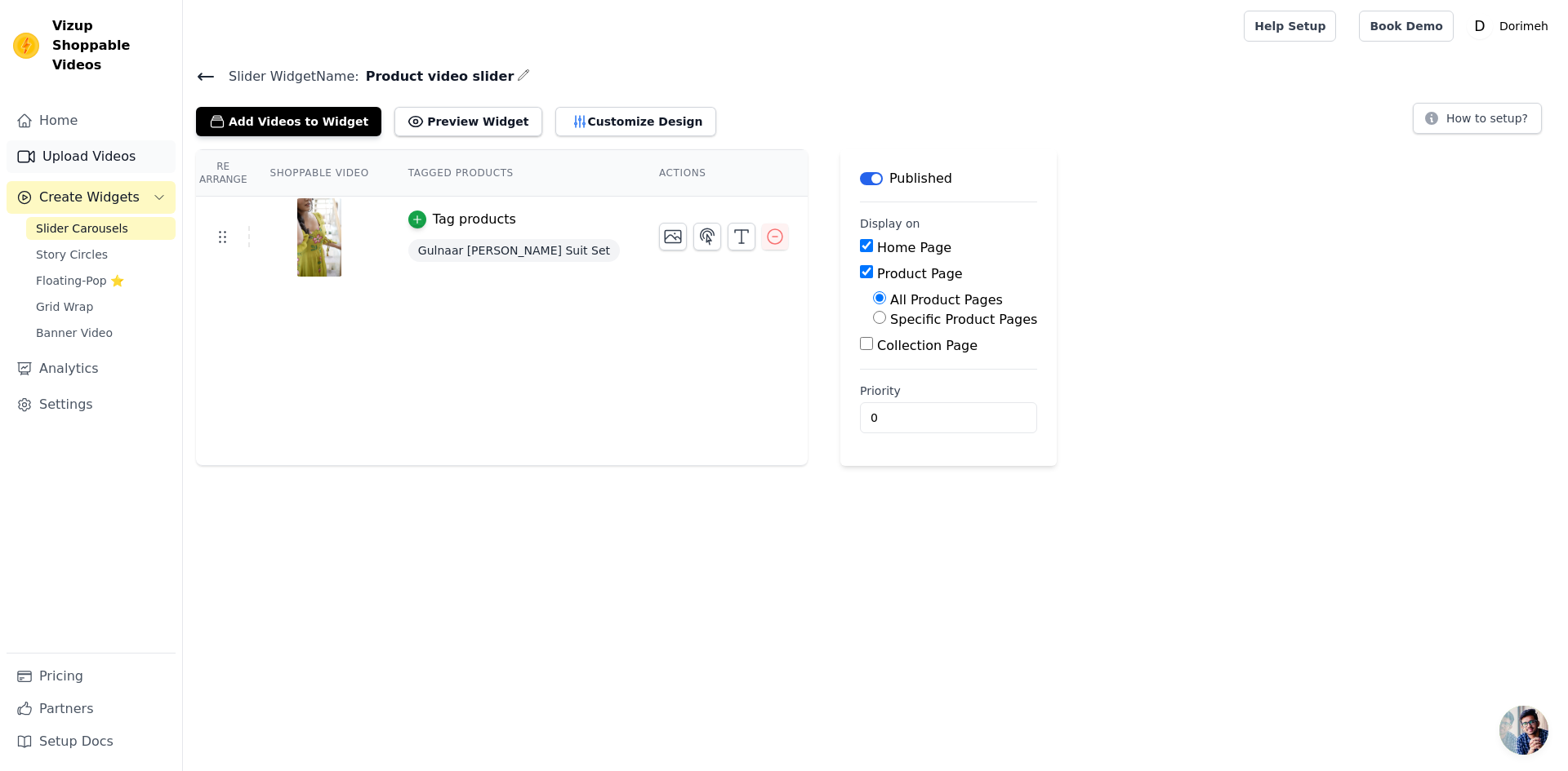
click at [54, 141] on link "Upload Videos" at bounding box center [91, 157] width 169 height 33
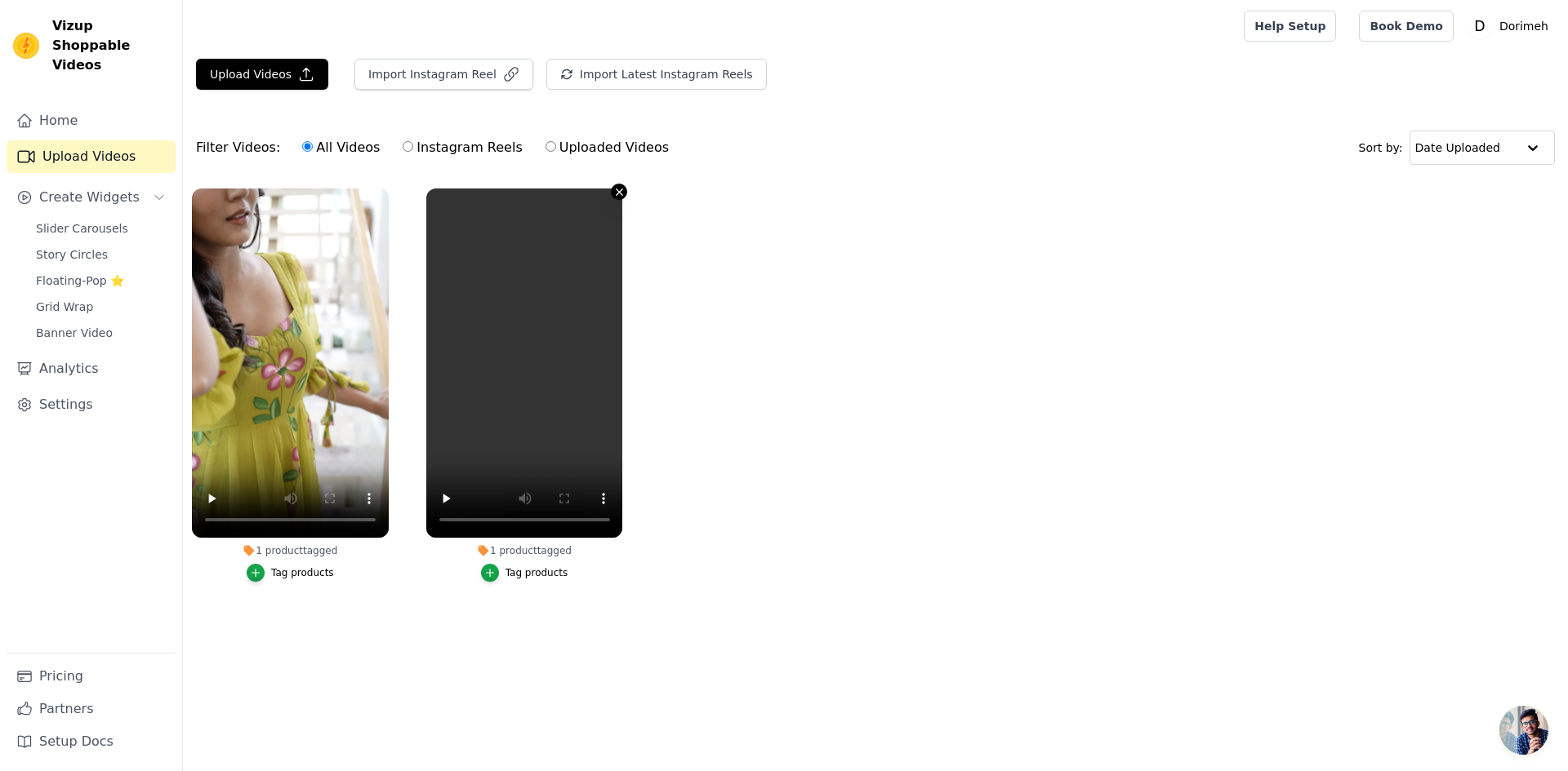
click at [615, 187] on icon "button" at bounding box center [619, 192] width 13 height 13
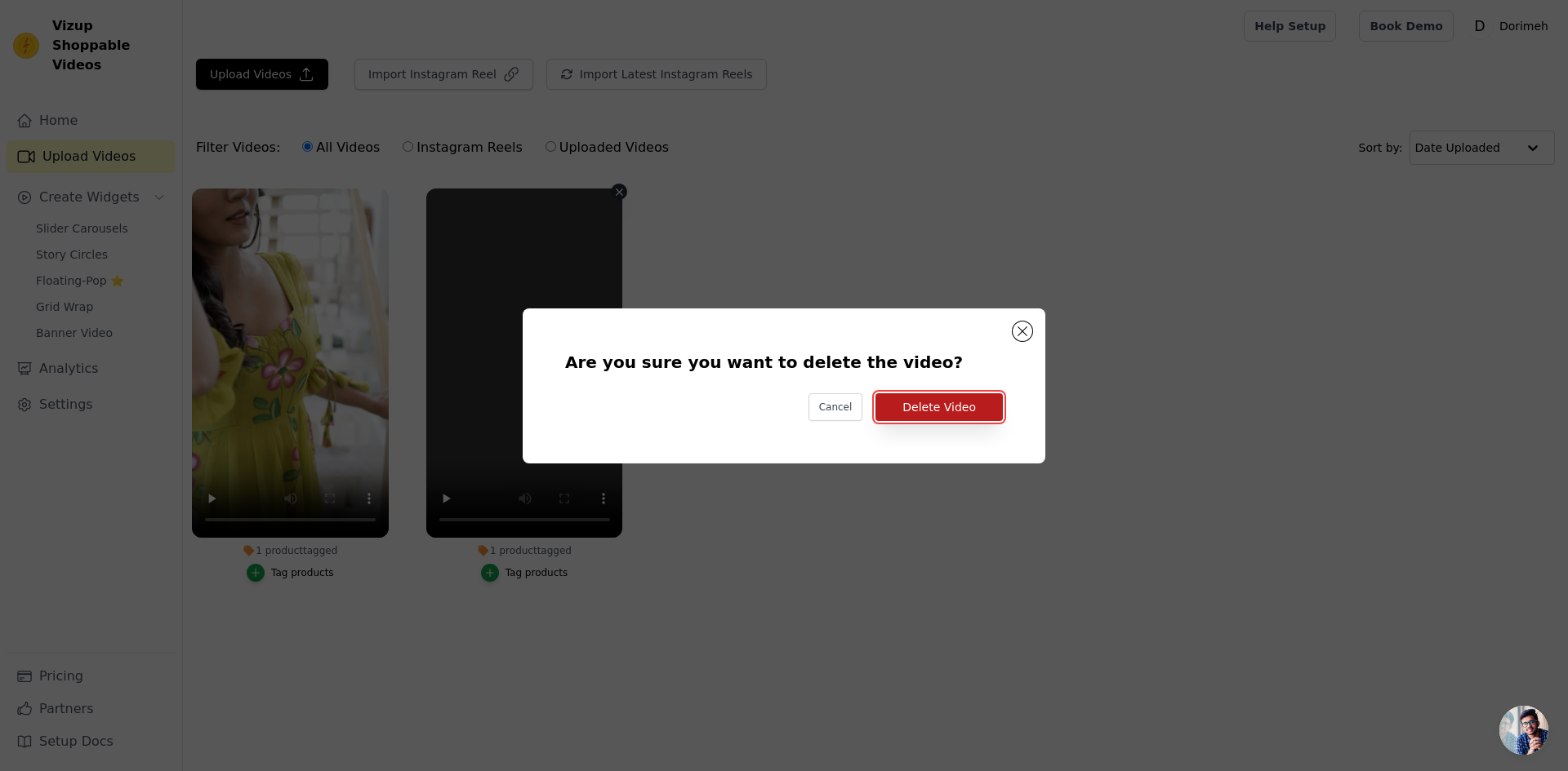
click at [906, 411] on button "Delete Video" at bounding box center [938, 407] width 127 height 28
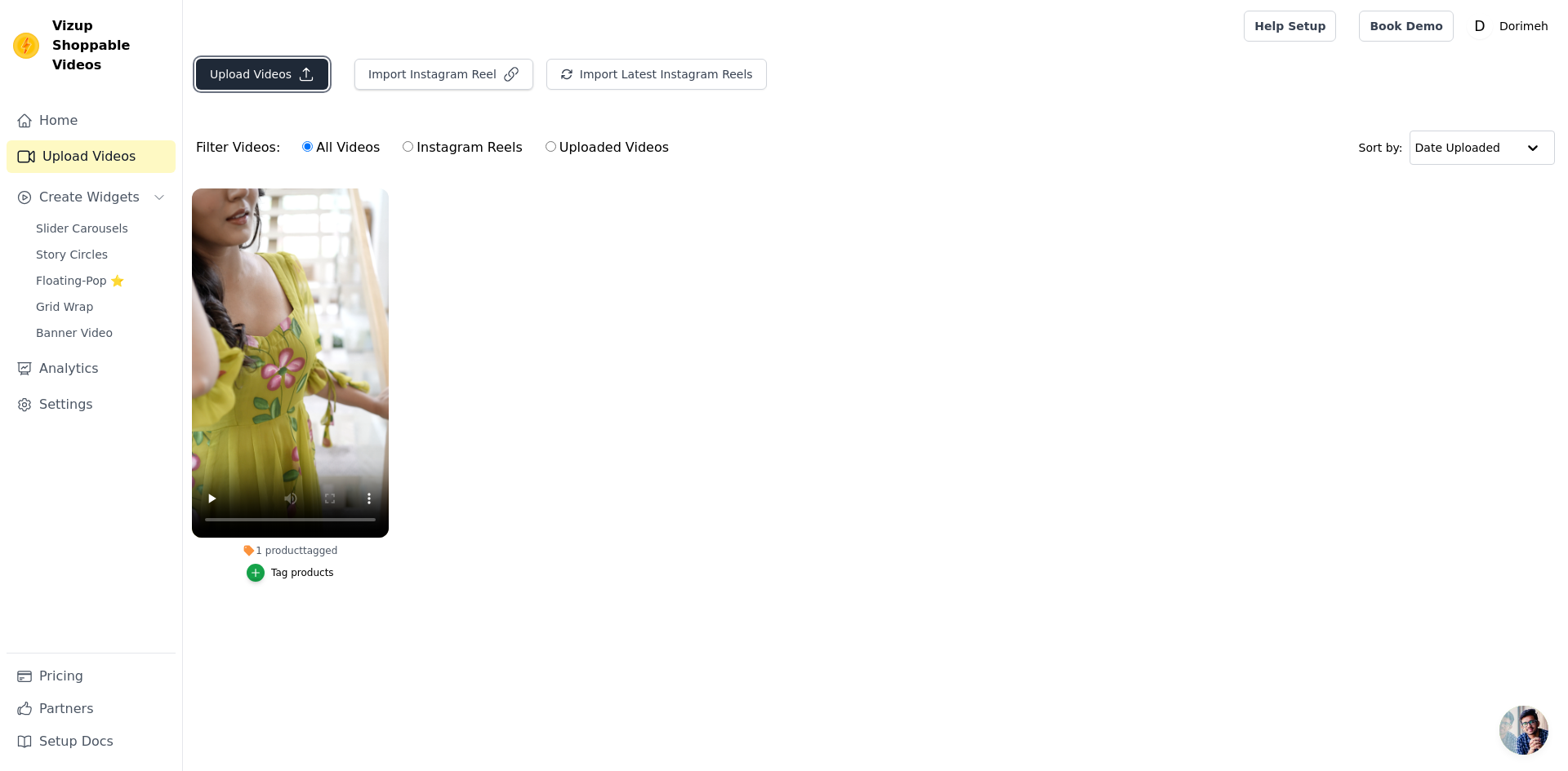
click at [298, 73] on icon "button" at bounding box center [306, 74] width 16 height 16
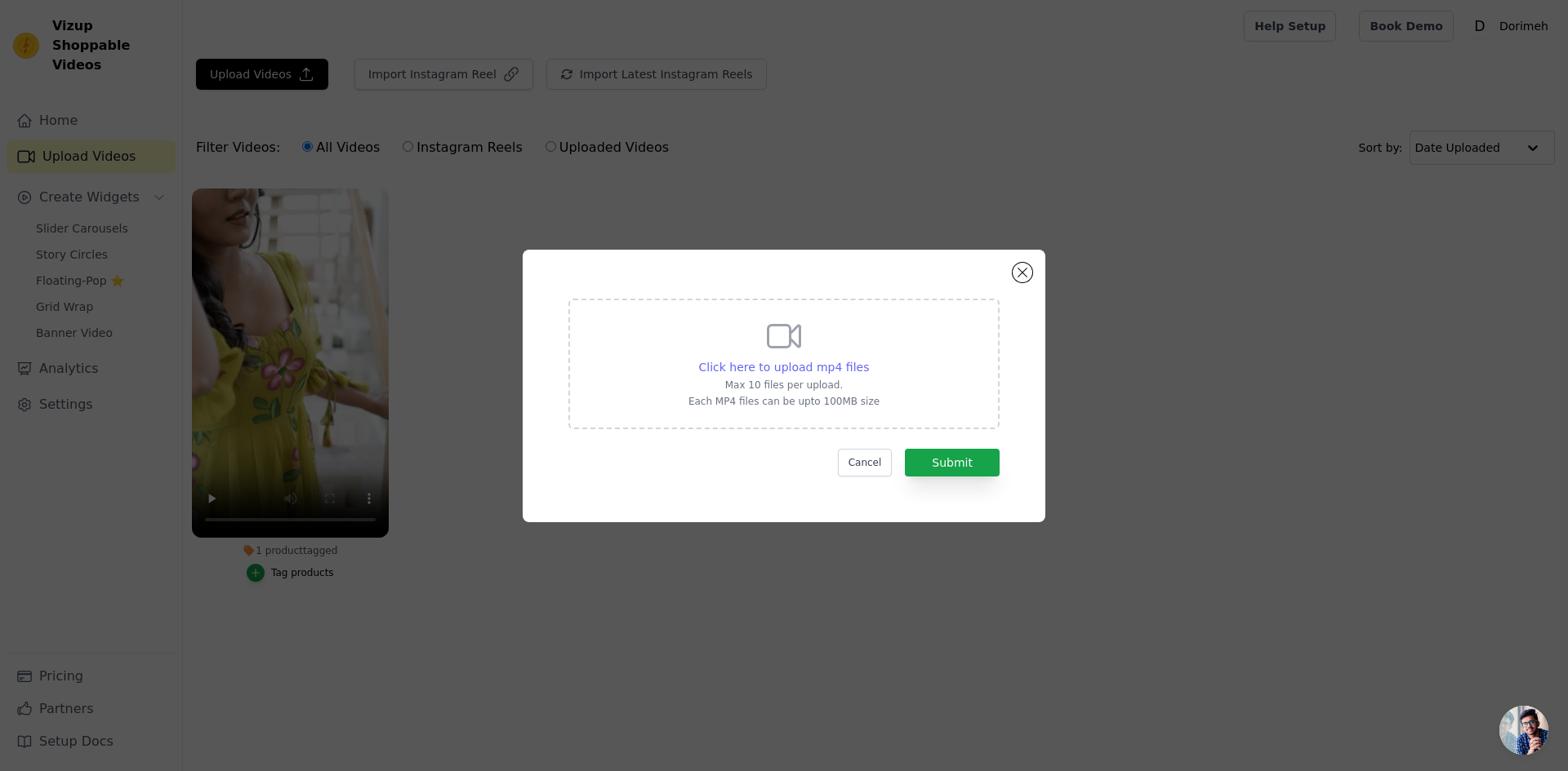
click at [803, 369] on span "Click here to upload mp4 files" at bounding box center [784, 367] width 171 height 13
click at [868, 359] on input "Click here to upload mp4 files Max 10 files per upload. Each MP4 files can be u…" at bounding box center [868, 358] width 1 height 1
type input "C:\fakepath\C2179 (1).mp4"
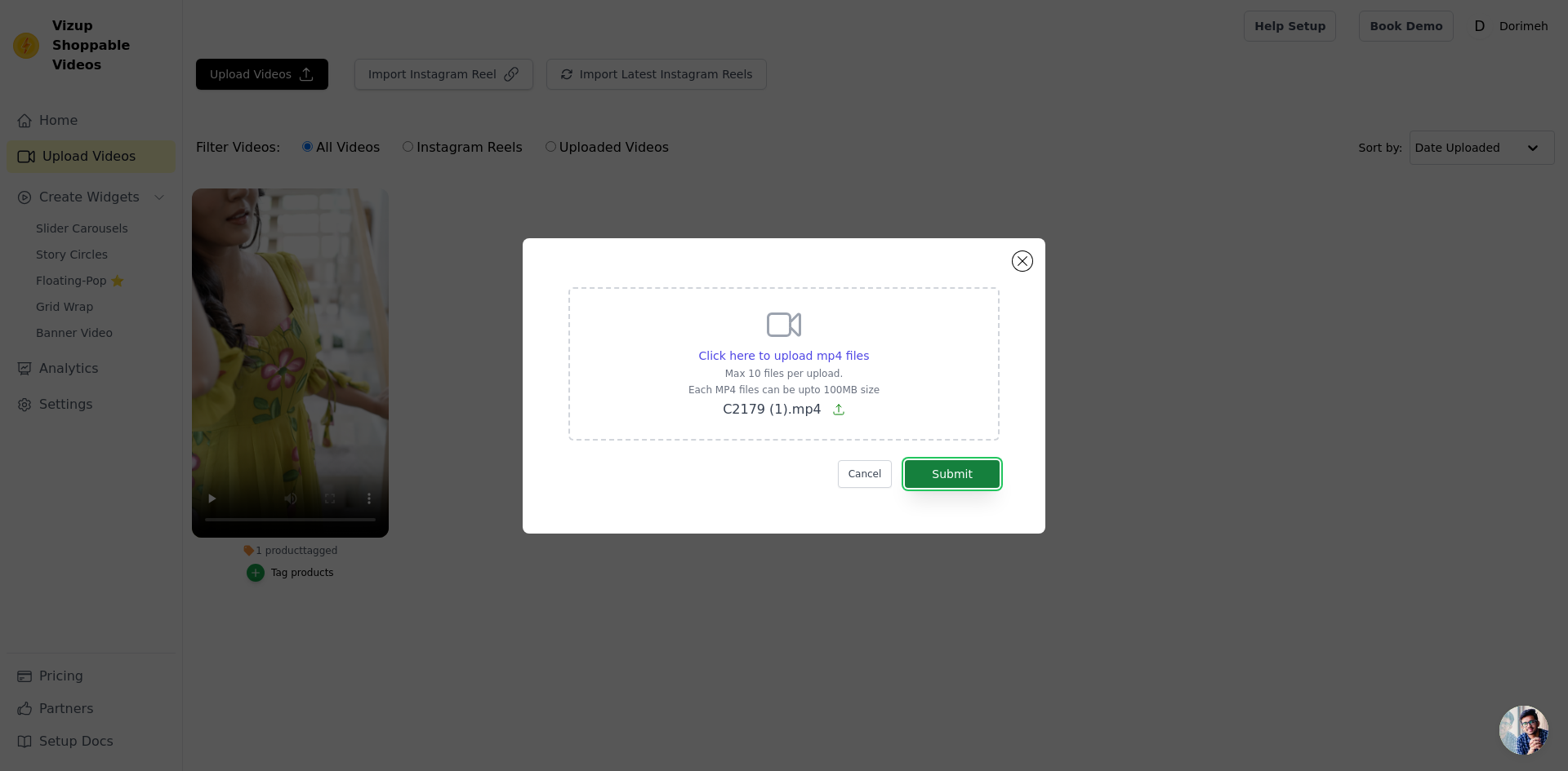
click at [940, 470] on button "Submit" at bounding box center [952, 474] width 95 height 28
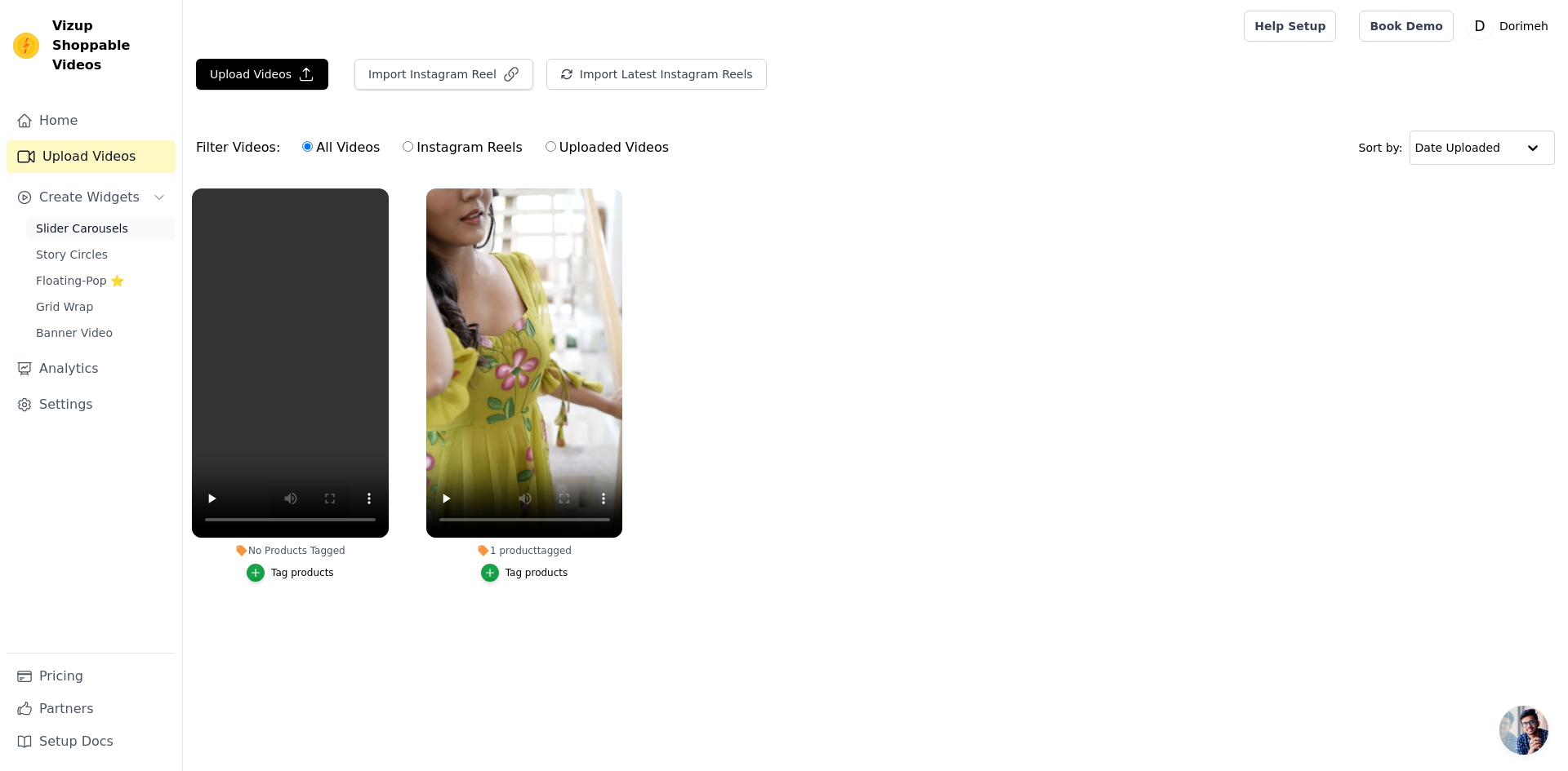
click at [81, 220] on span "Slider Carousels" at bounding box center [82, 228] width 92 height 16
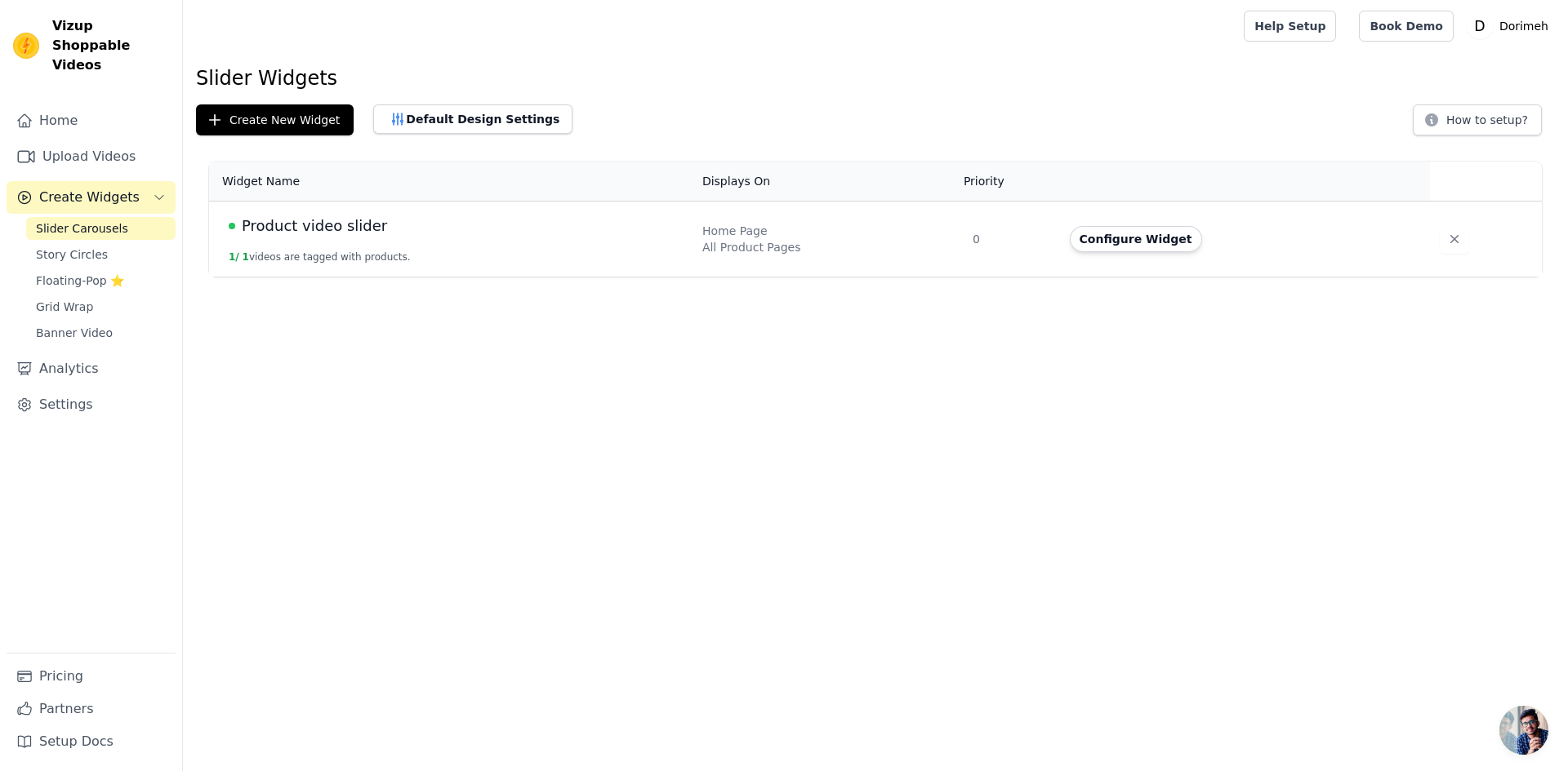
click at [345, 213] on td "Product video slider 1 / 1 videos are tagged with products." at bounding box center [450, 240] width 483 height 76
click at [1093, 241] on button "Configure Widget" at bounding box center [1135, 239] width 132 height 26
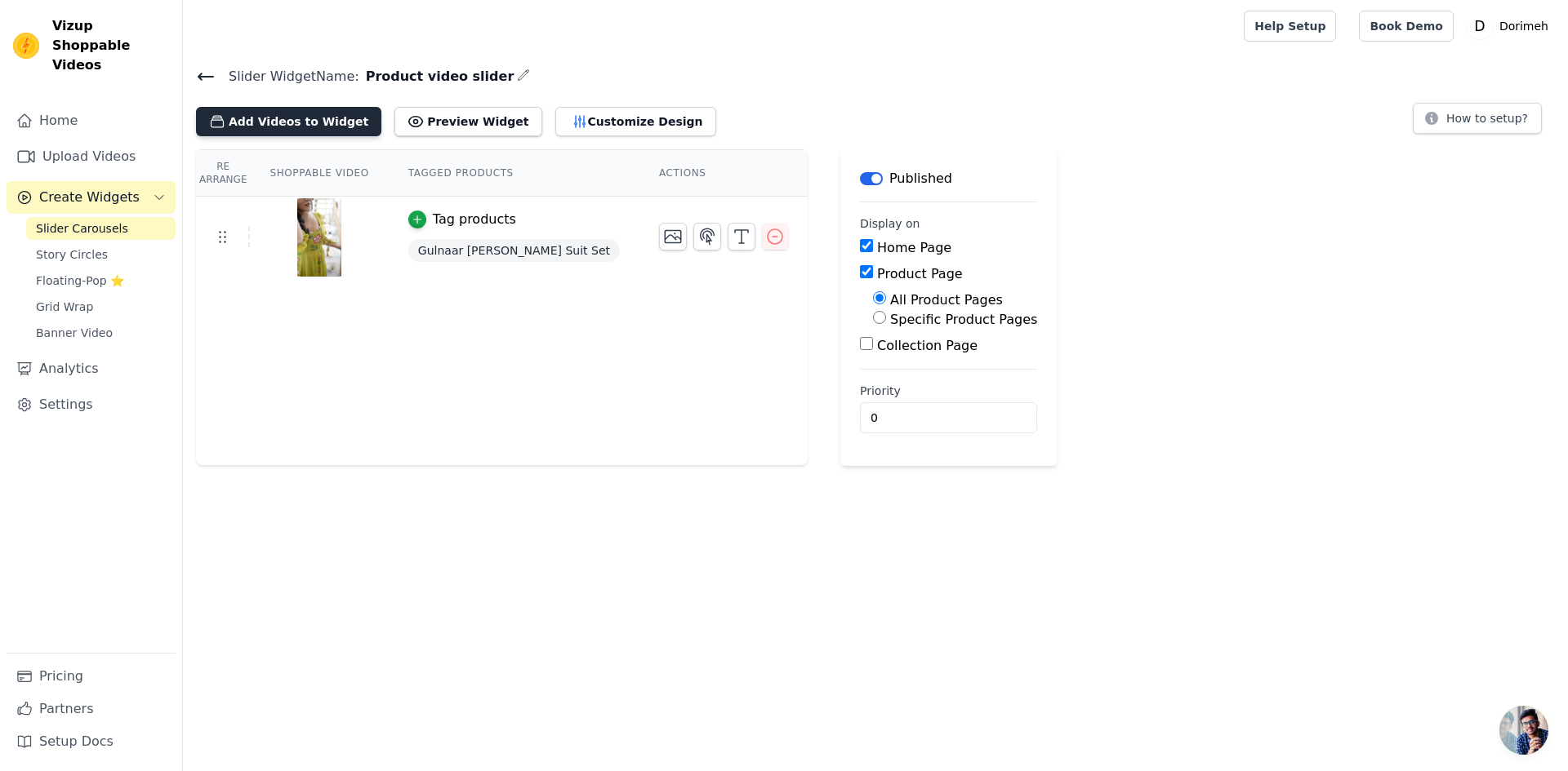
click at [275, 130] on button "Add Videos to Widget" at bounding box center [288, 121] width 185 height 29
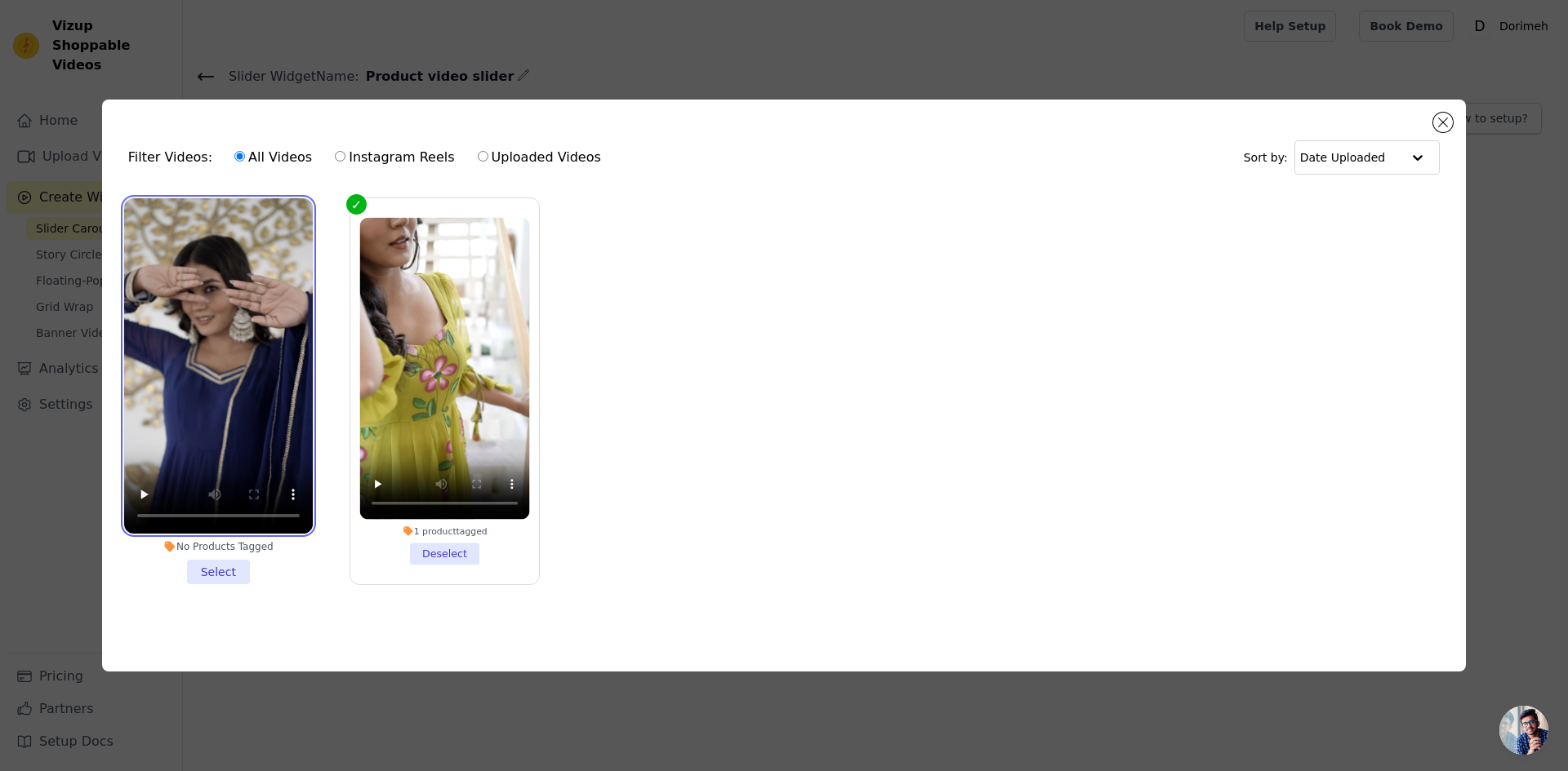
click at [199, 312] on video at bounding box center [218, 366] width 188 height 336
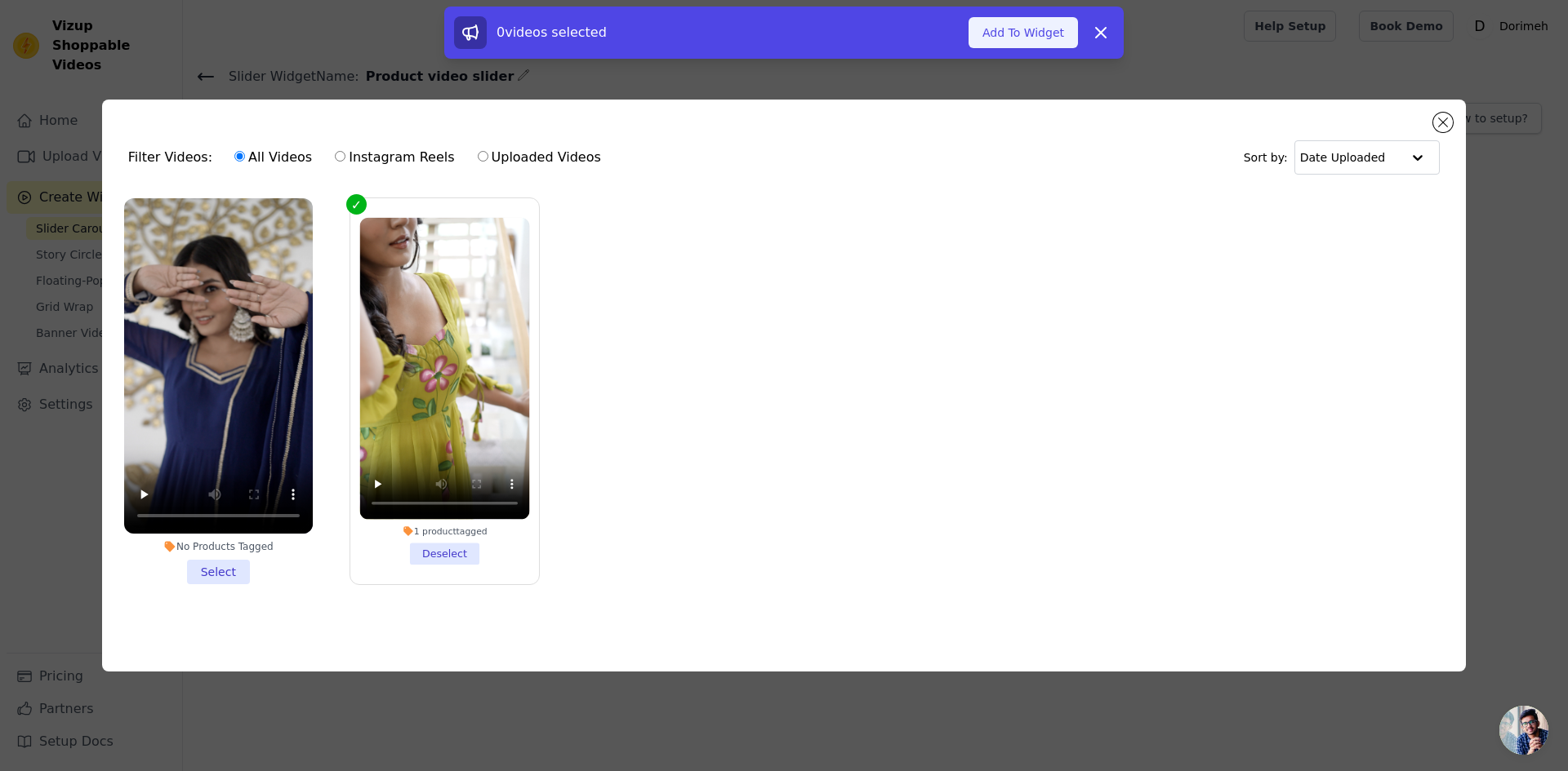
click at [1049, 44] on button "Add To Widget" at bounding box center [1023, 33] width 110 height 31
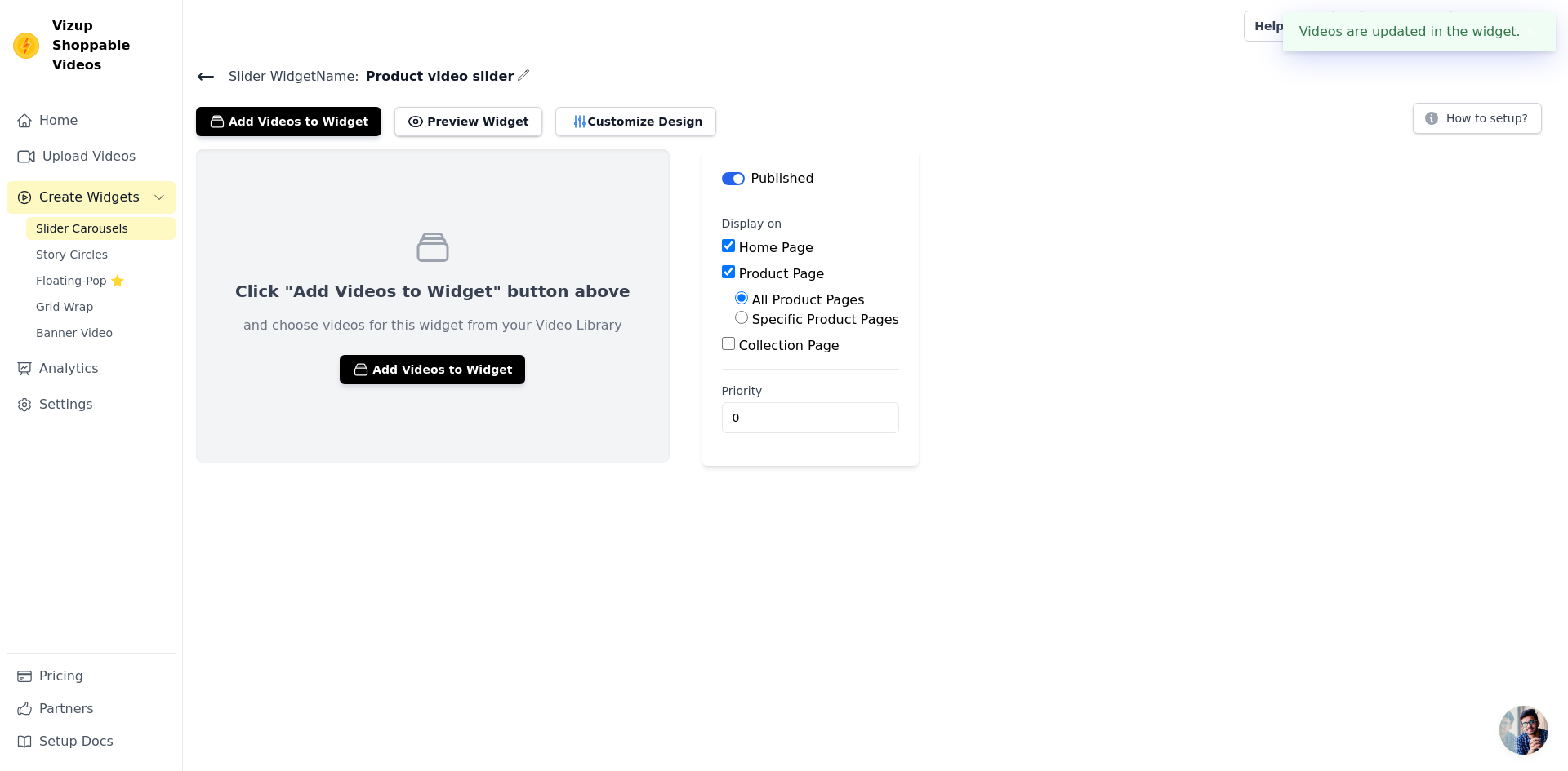
click at [71, 217] on link "Slider Carousels" at bounding box center [101, 229] width 149 height 23
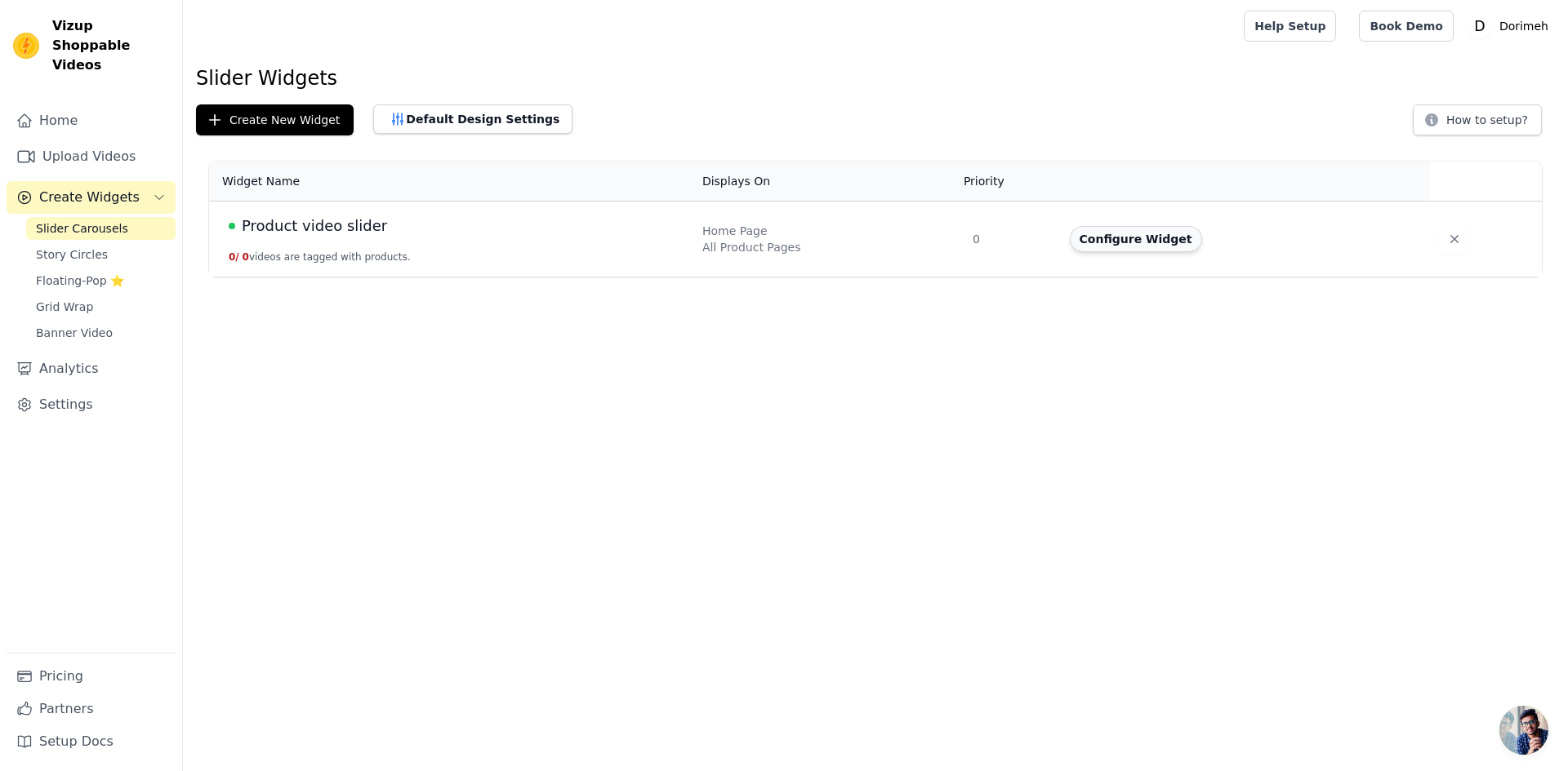
click at [1121, 229] on button "Configure Widget" at bounding box center [1135, 239] width 132 height 26
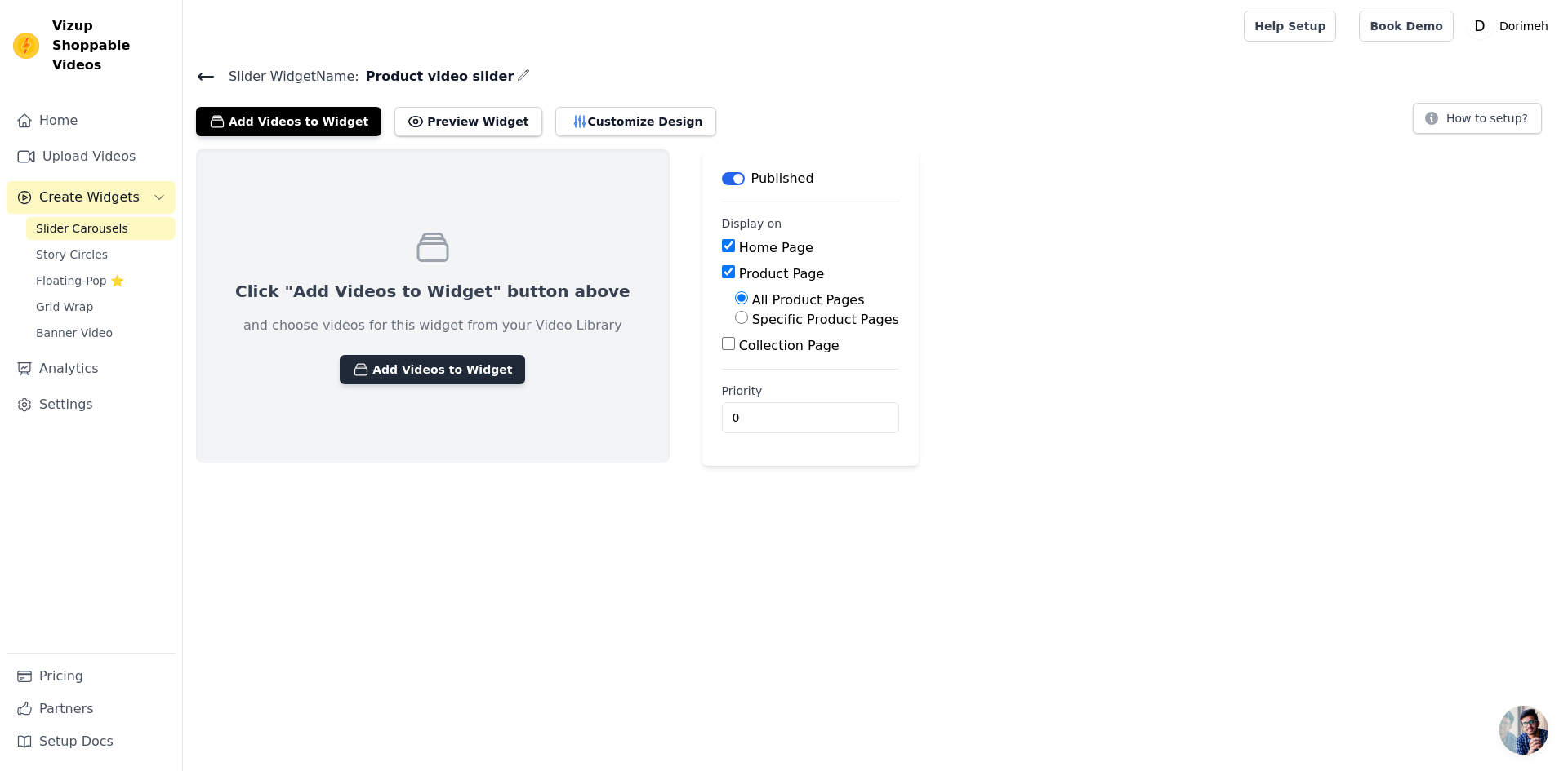
click at [378, 367] on button "Add Videos to Widget" at bounding box center [432, 369] width 185 height 29
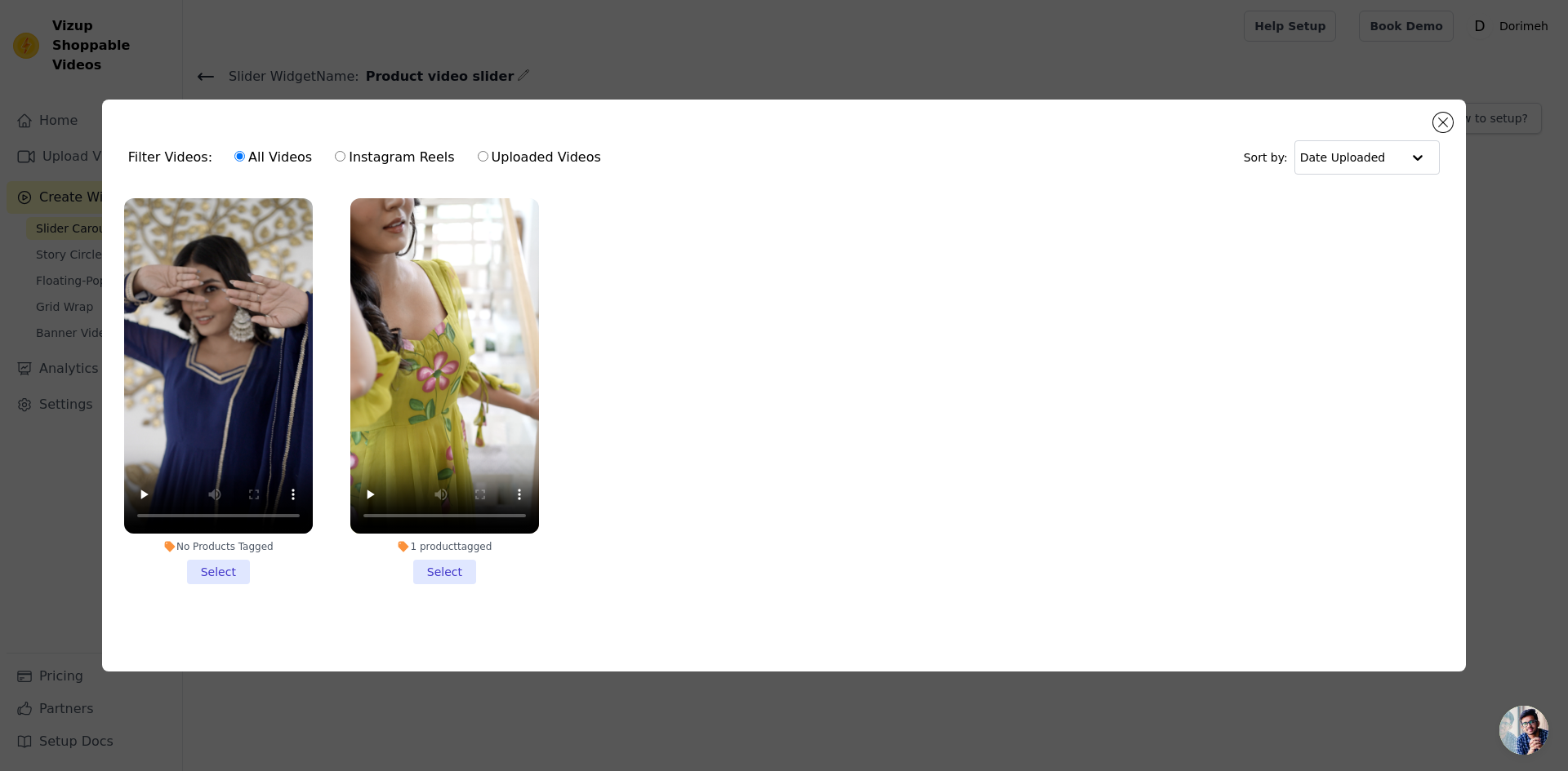
click at [214, 569] on li "No Products Tagged Select" at bounding box center [218, 391] width 188 height 386
click at [0, 0] on input "No Products Tagged Select" at bounding box center [0, 0] width 0 height 0
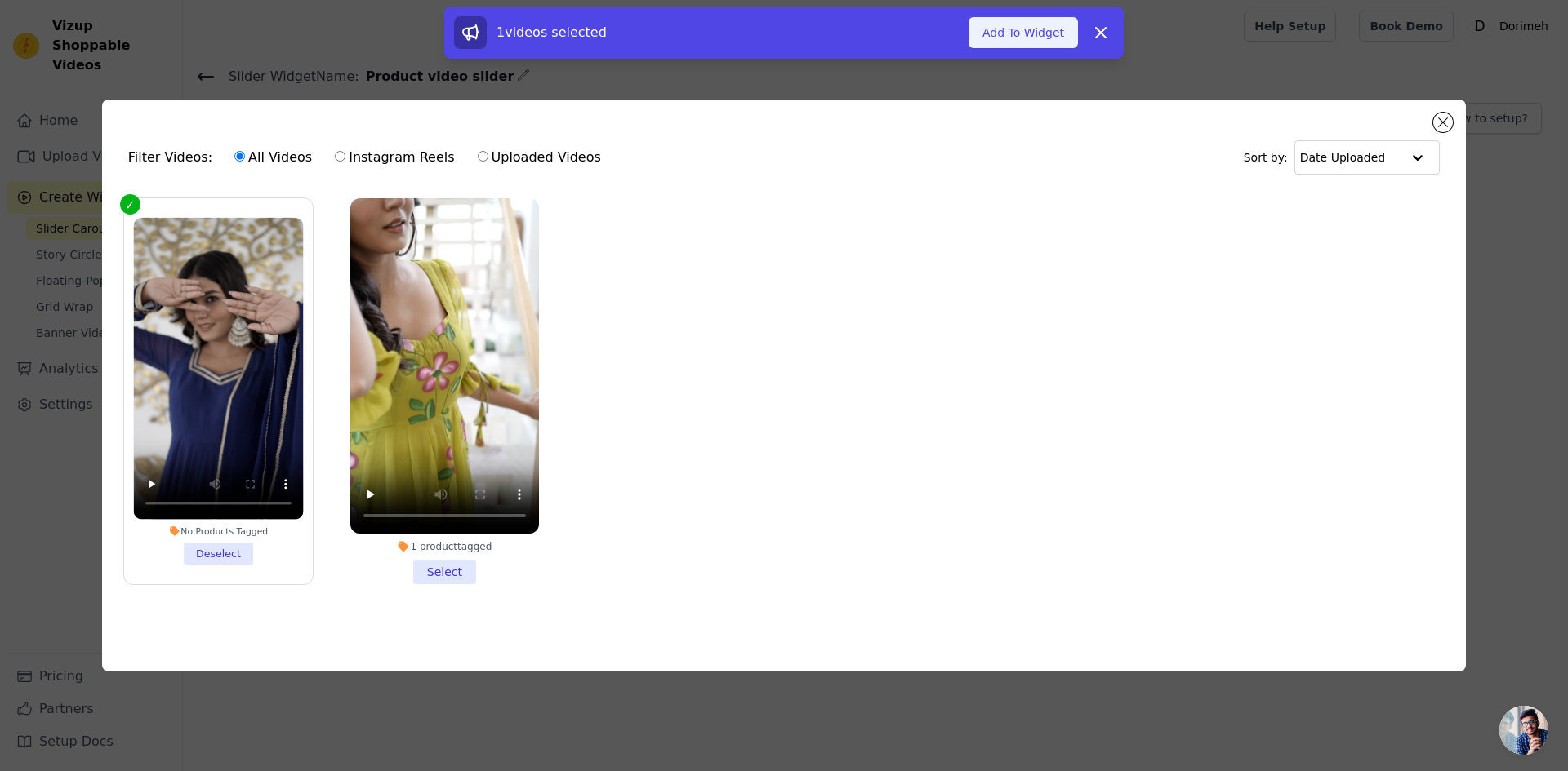
click at [1013, 28] on button "Add To Widget" at bounding box center [1023, 33] width 110 height 31
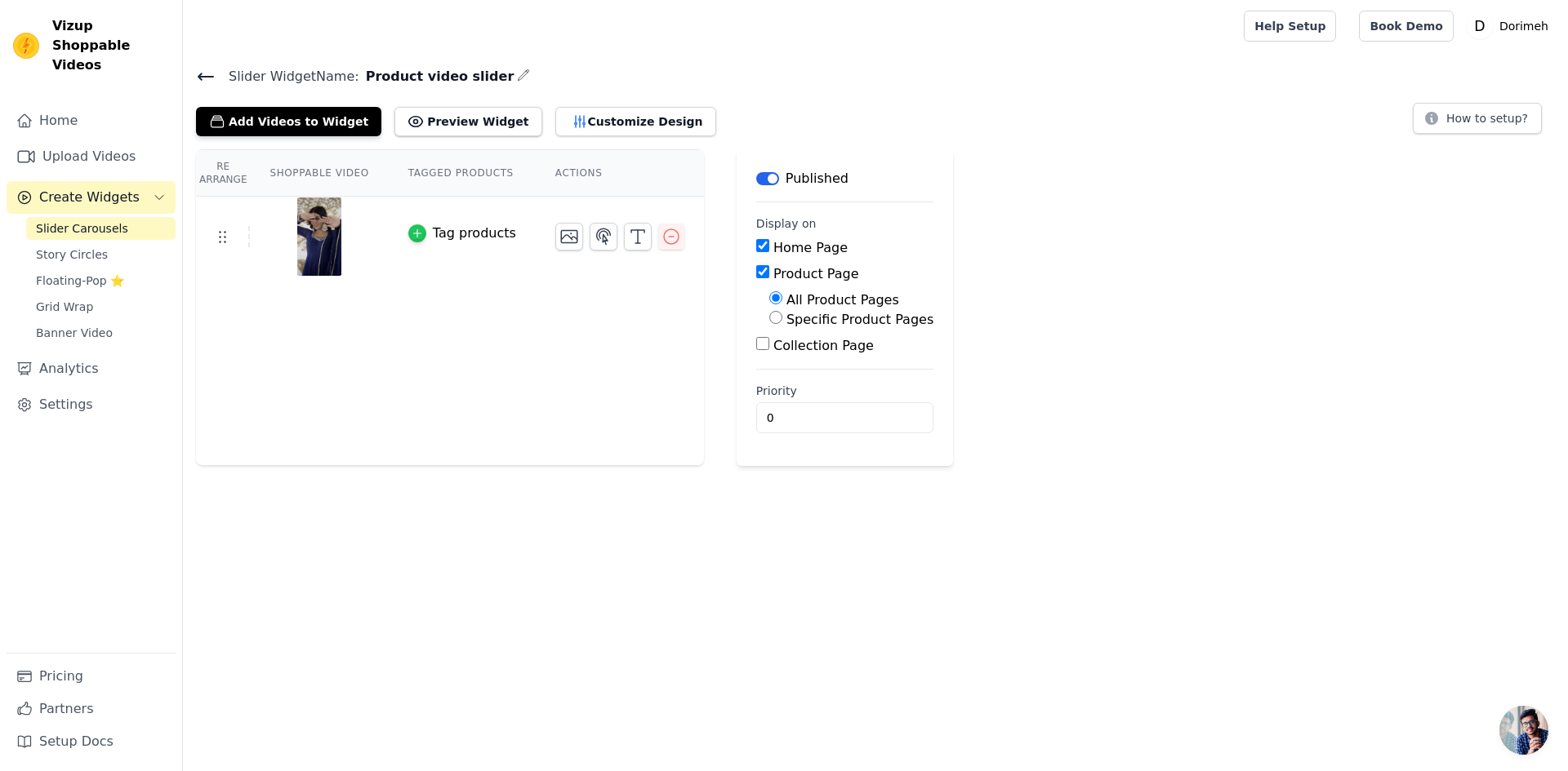
click at [411, 235] on icon "button" at bounding box center [417, 234] width 12 height 12
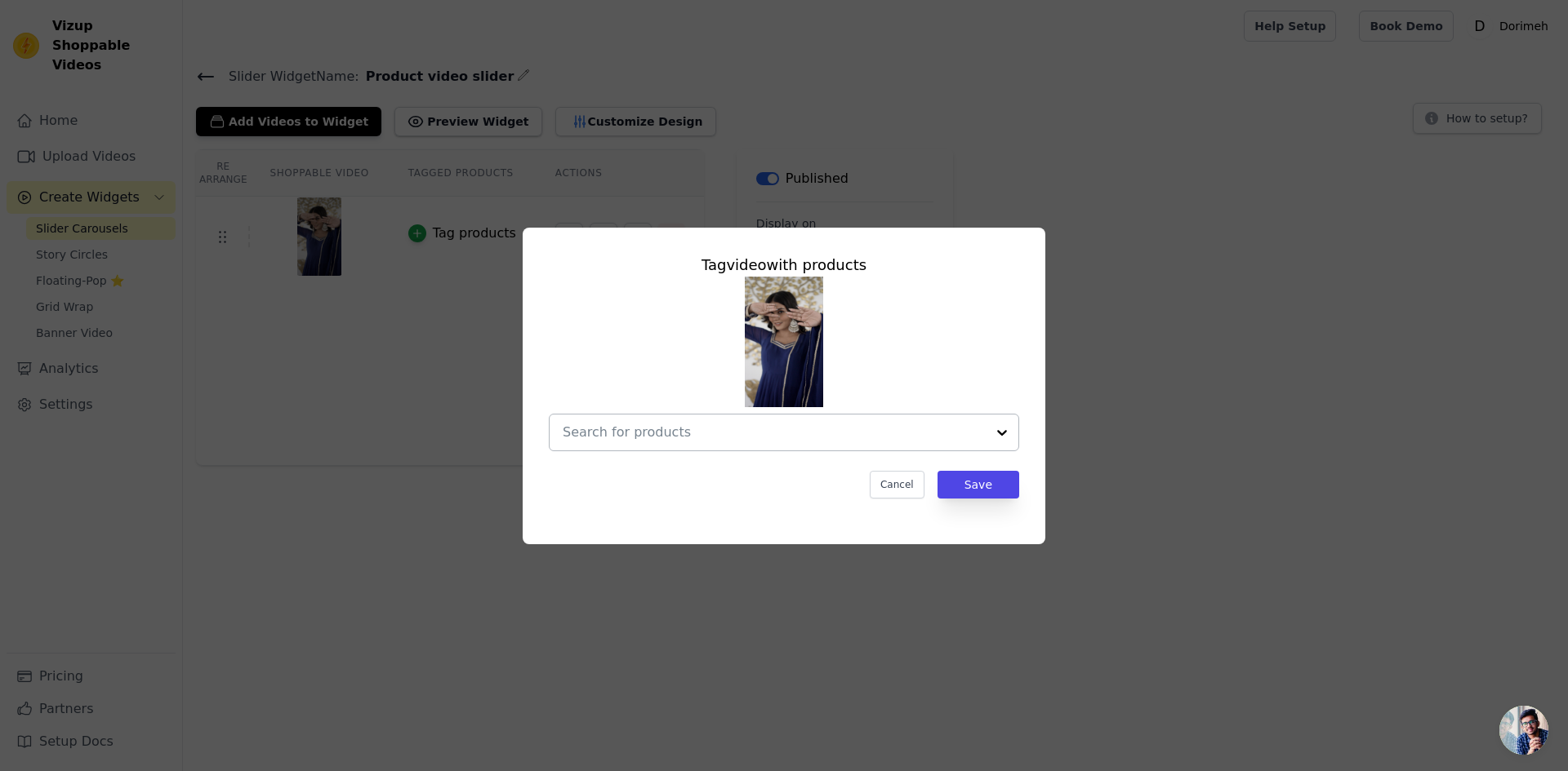
click at [851, 446] on div at bounding box center [774, 433] width 423 height 36
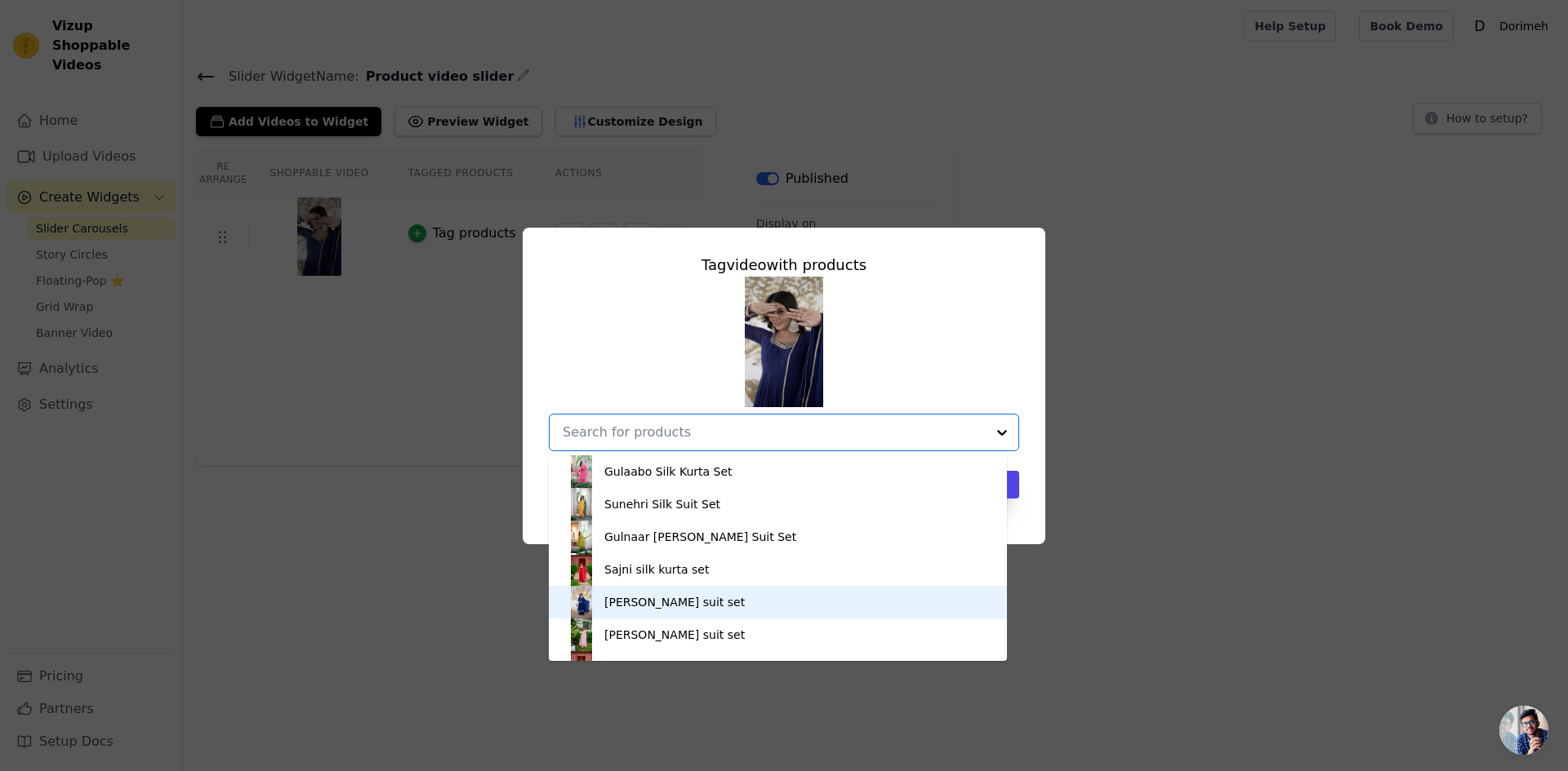
click at [726, 599] on div "[PERSON_NAME] suit set" at bounding box center [674, 602] width 141 height 16
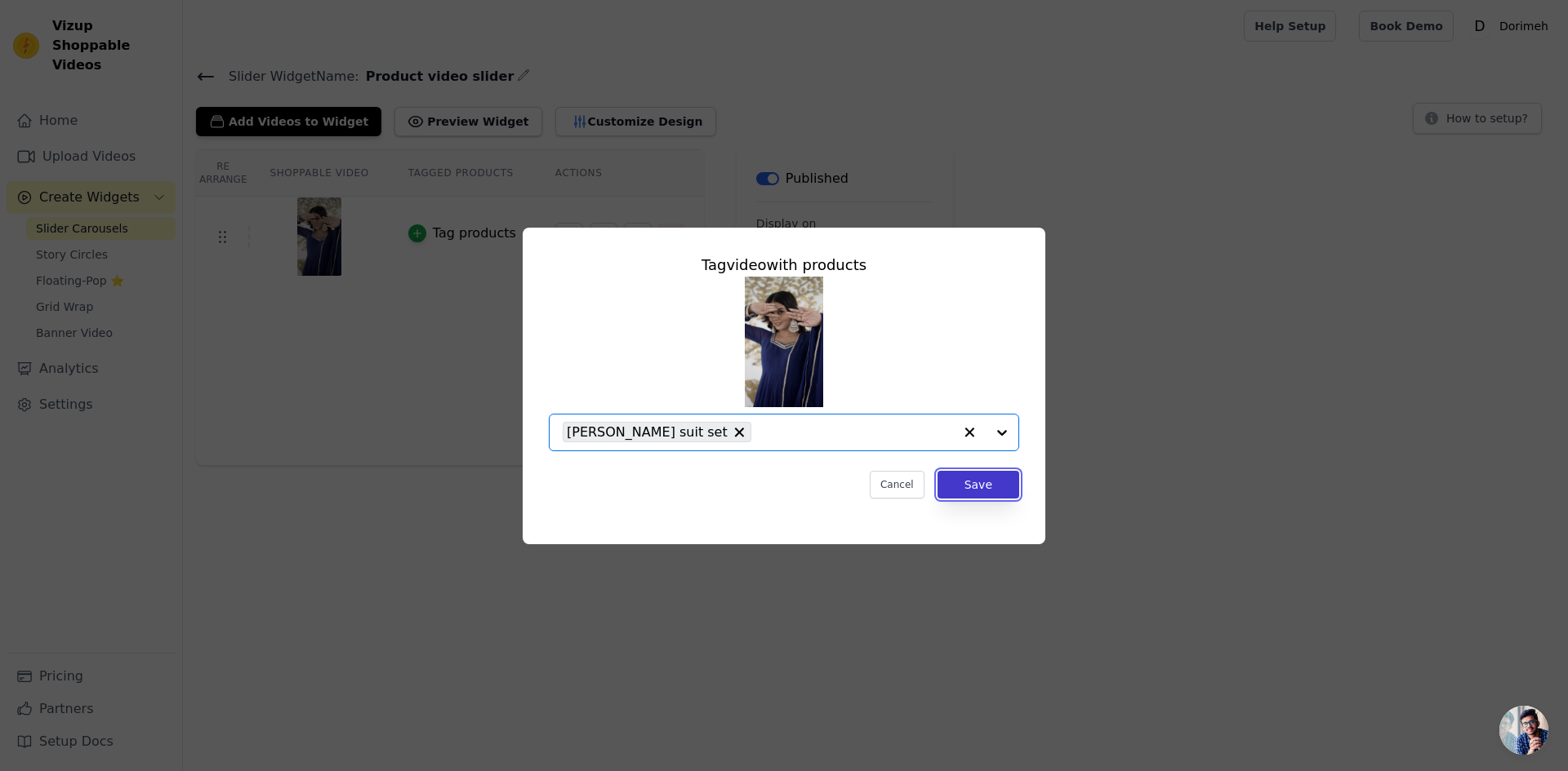
click at [993, 486] on button "Save" at bounding box center [978, 485] width 82 height 28
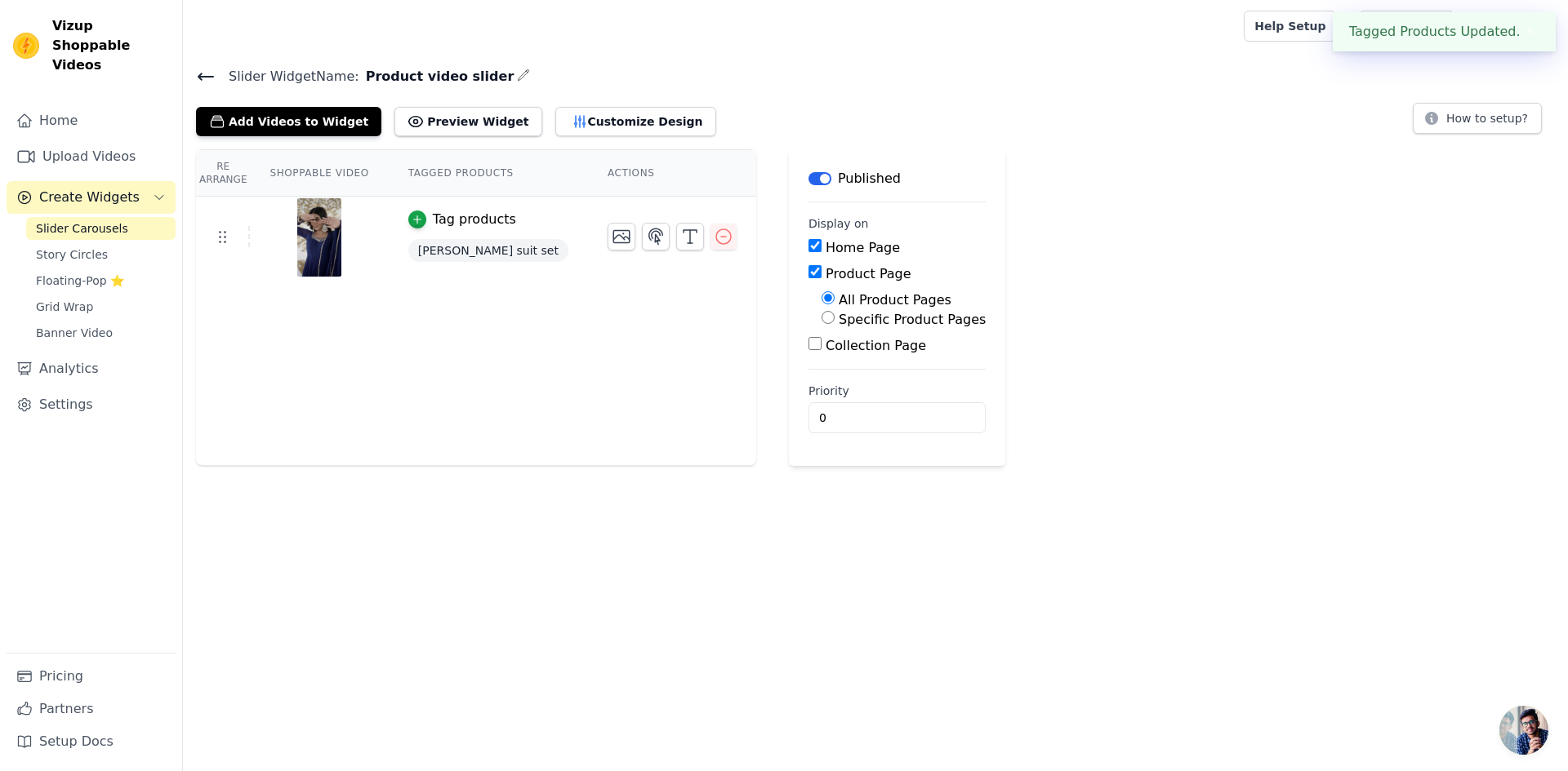
click at [130, 217] on link "Slider Carousels" at bounding box center [101, 229] width 149 height 23
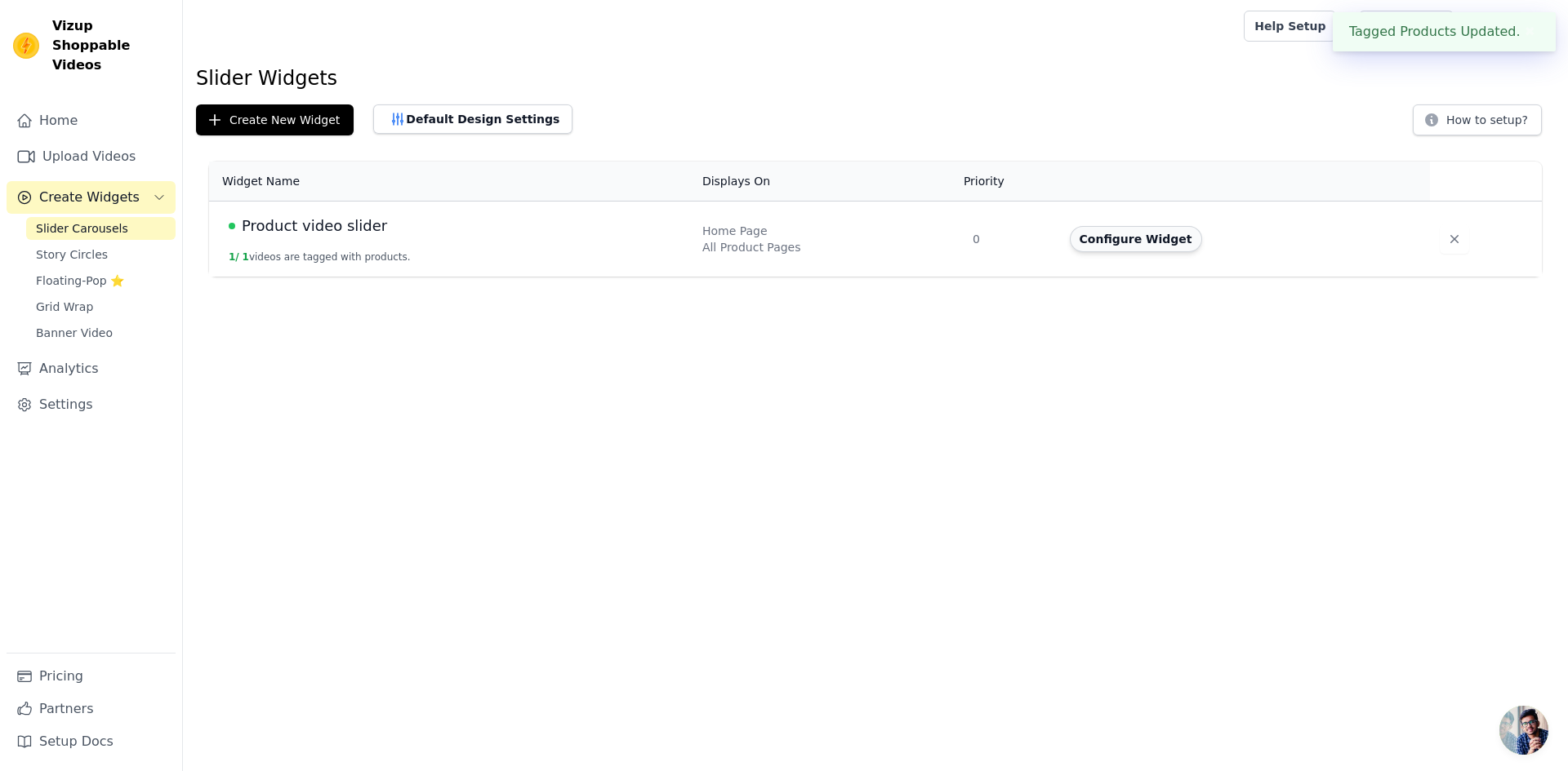
click at [1116, 251] on button "Configure Widget" at bounding box center [1135, 239] width 132 height 26
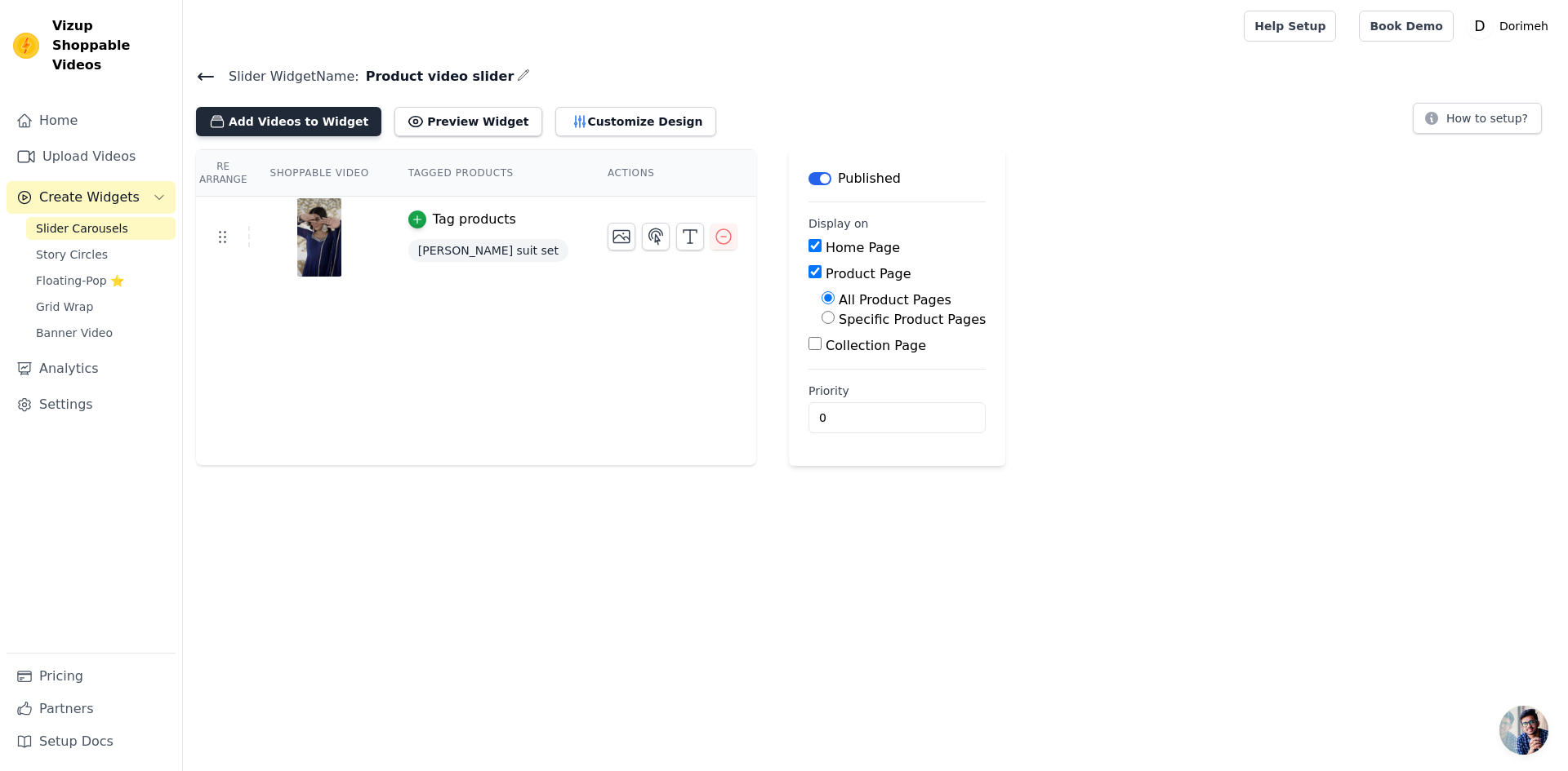
click at [280, 125] on button "Add Videos to Widget" at bounding box center [288, 121] width 185 height 29
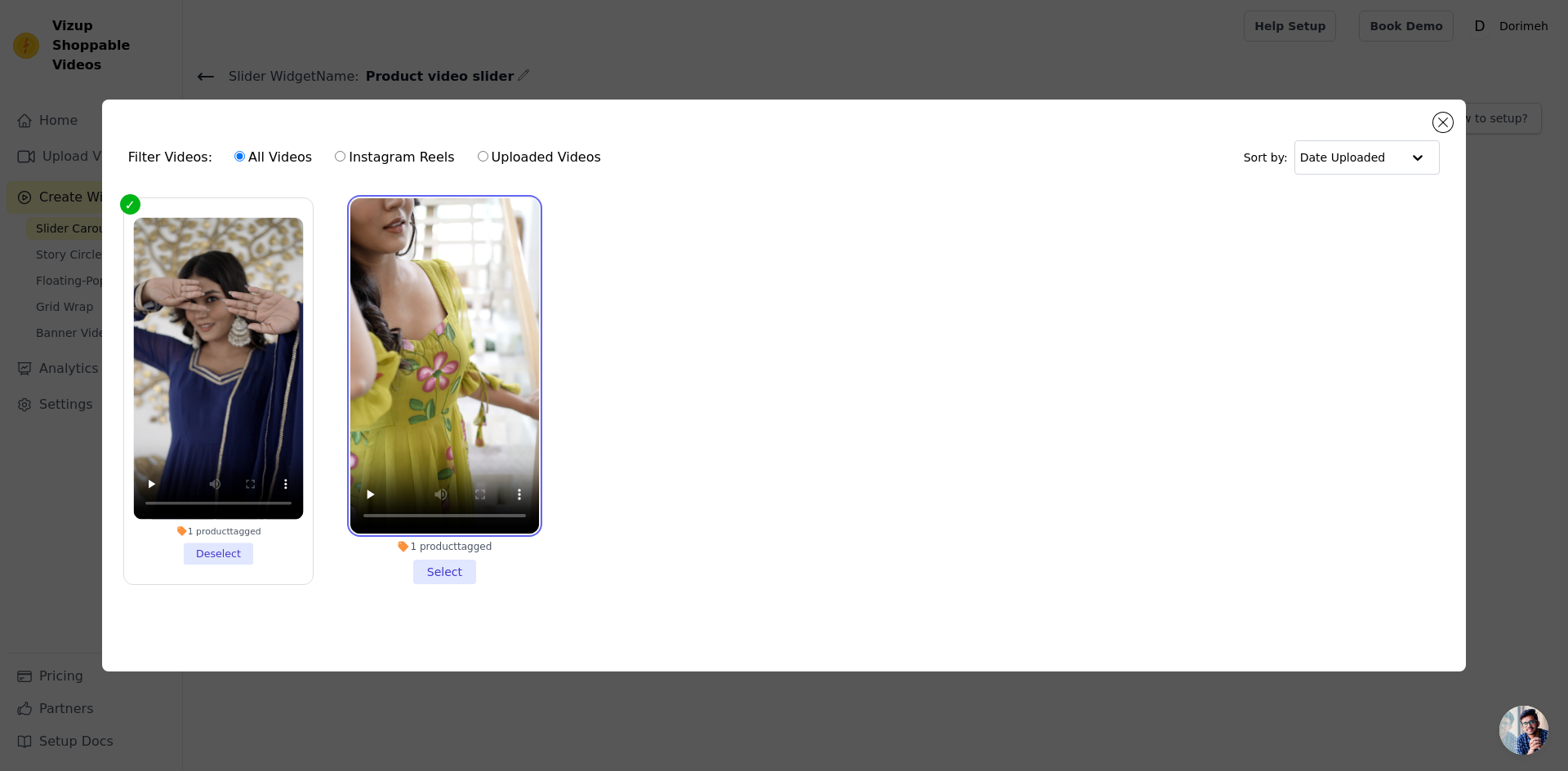
click at [412, 260] on video at bounding box center [444, 366] width 188 height 336
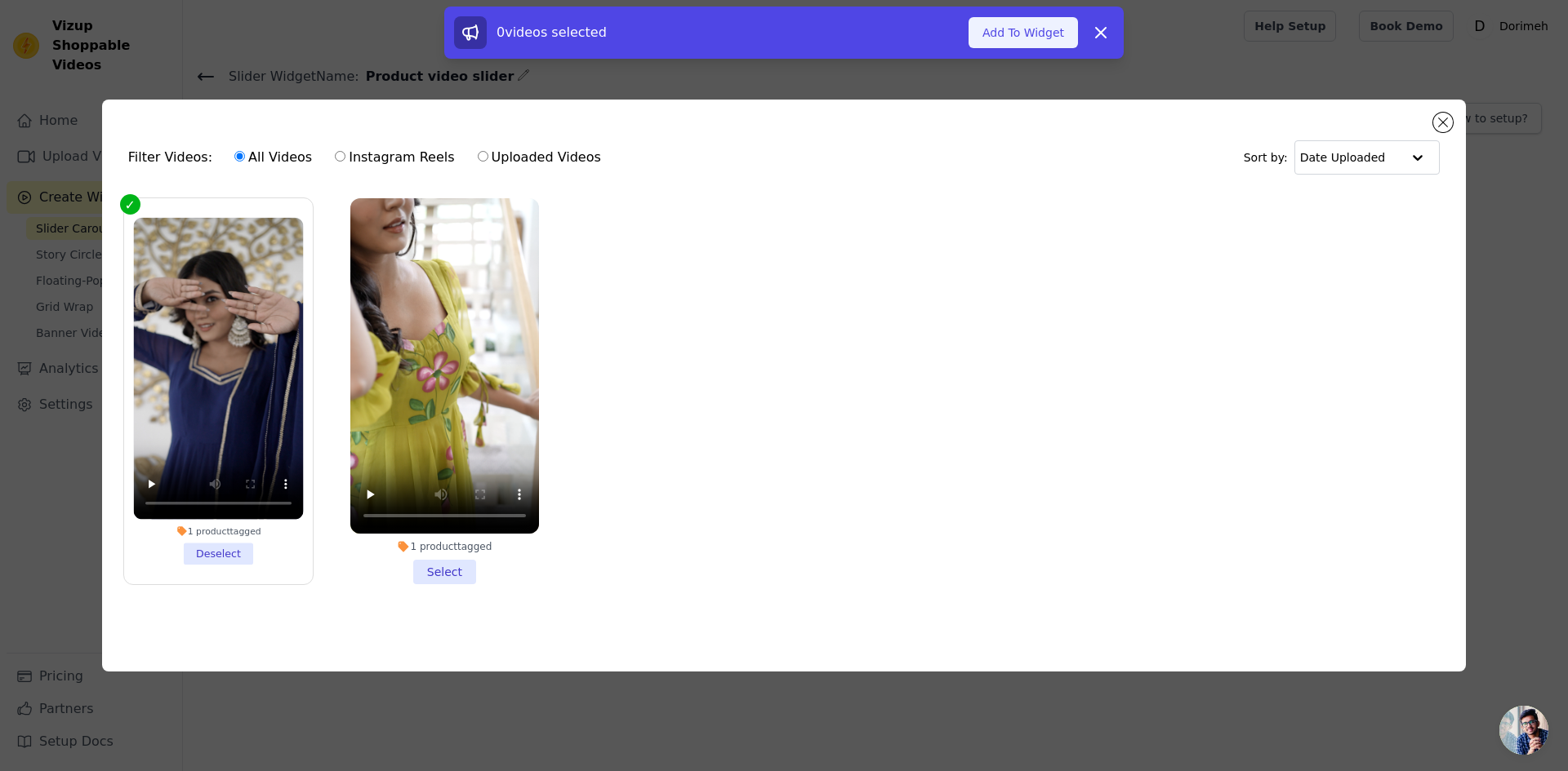
click at [1018, 39] on button "Add To Widget" at bounding box center [1023, 33] width 110 height 31
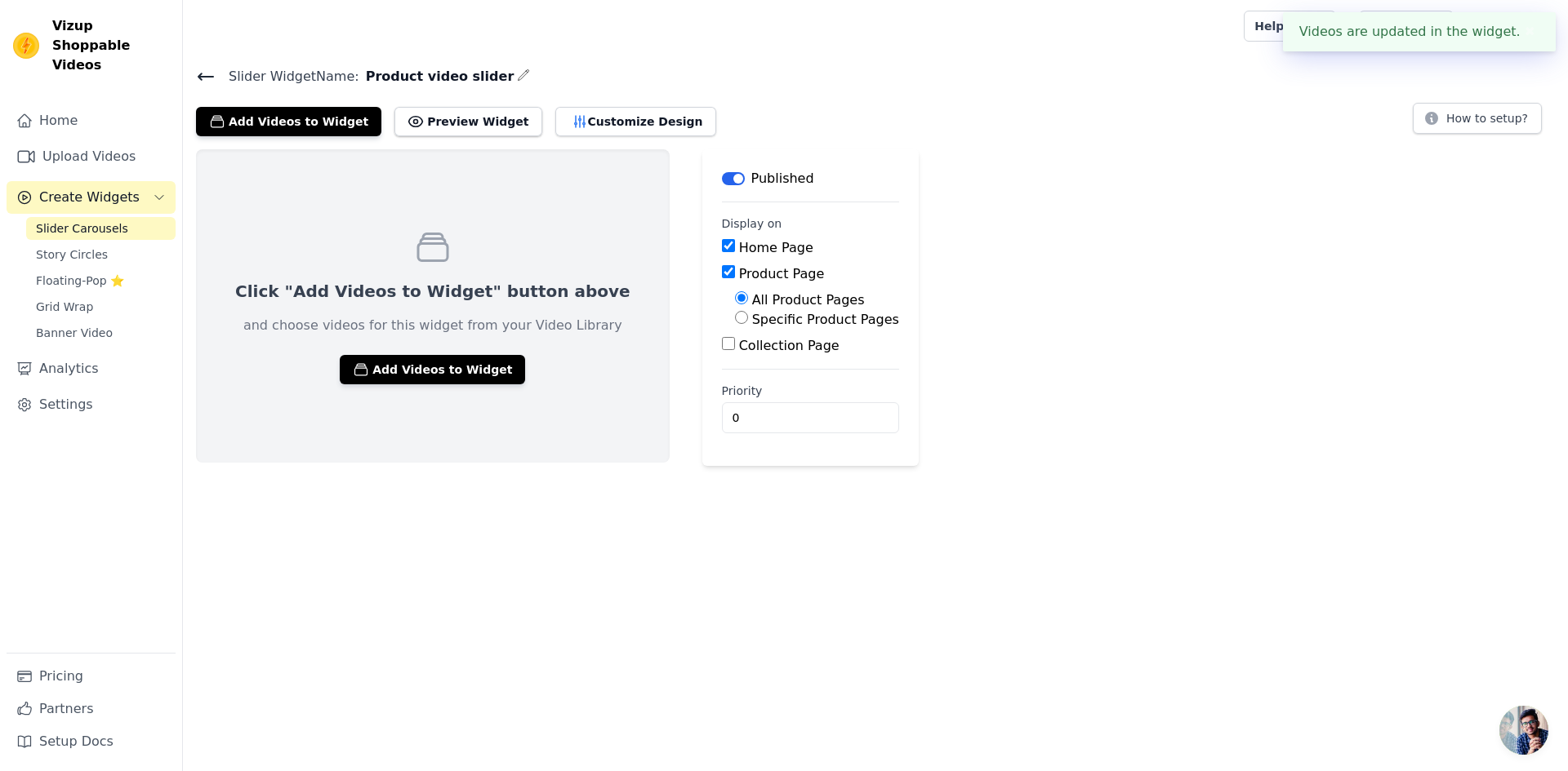
click at [1536, 39] on button "✖" at bounding box center [1529, 32] width 18 height 19
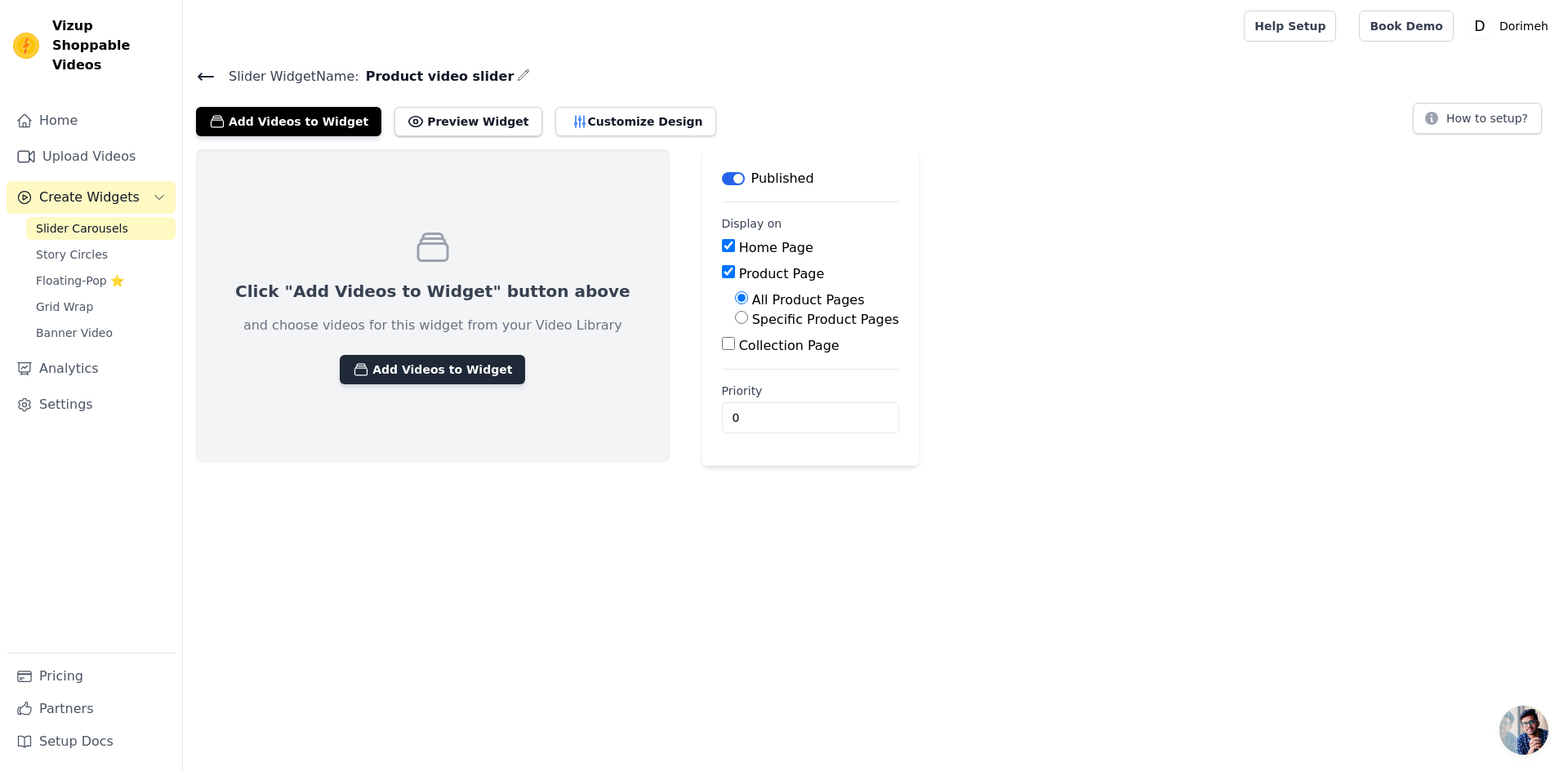
click at [361, 365] on button "Add Videos to Widget" at bounding box center [432, 369] width 185 height 29
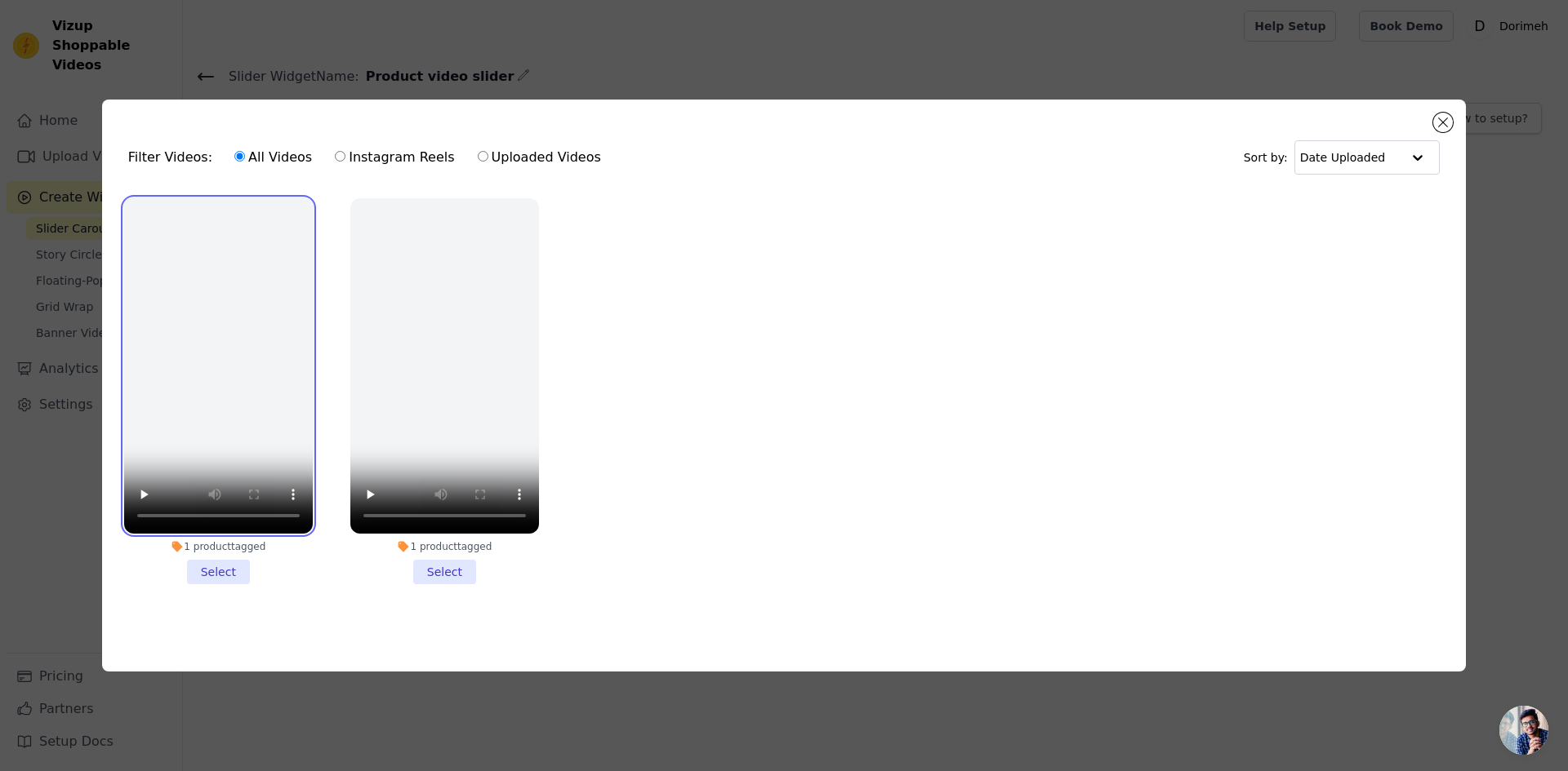
click at [218, 322] on video at bounding box center [218, 366] width 188 height 336
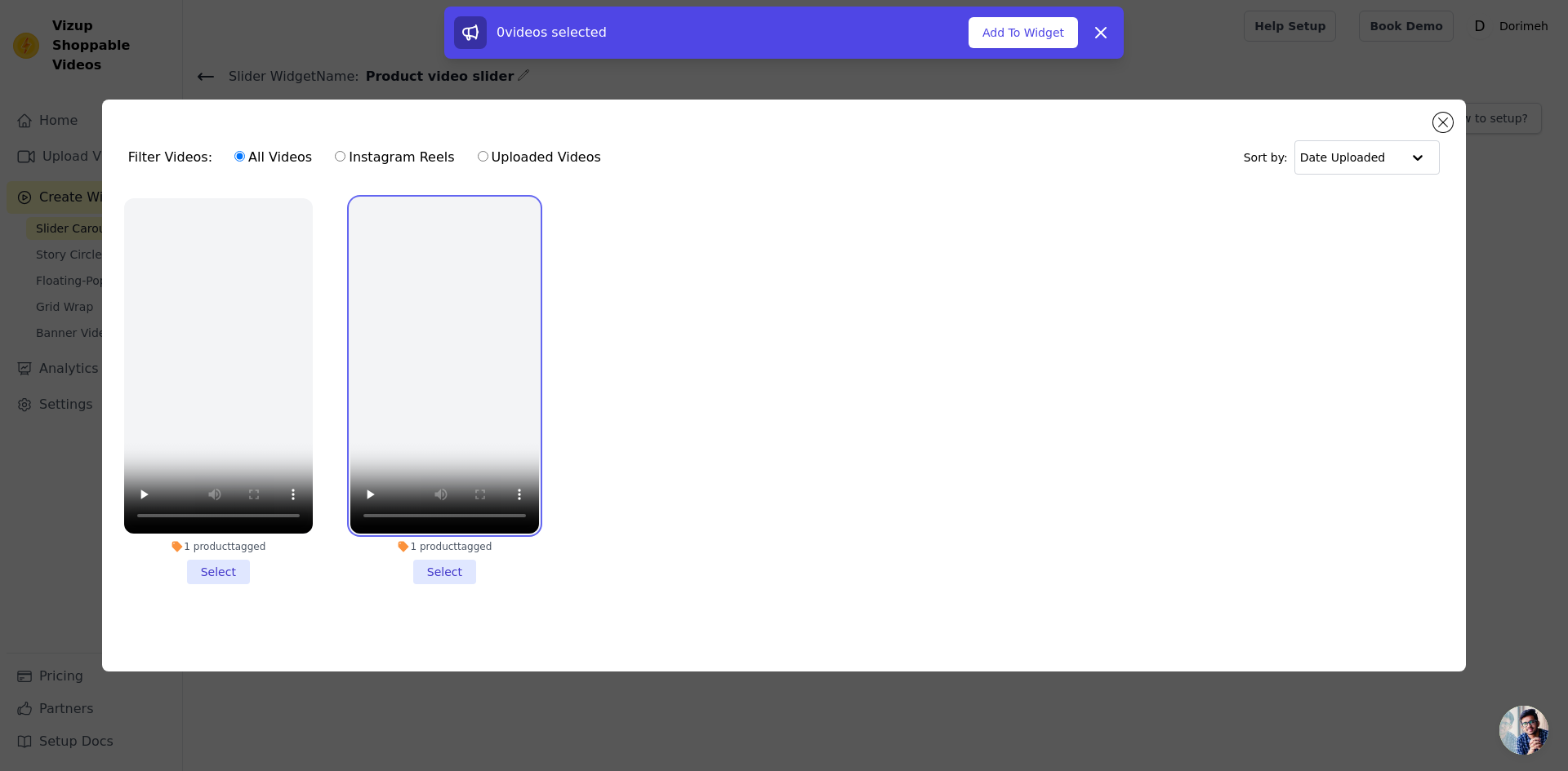
click at [371, 298] on video at bounding box center [444, 366] width 188 height 336
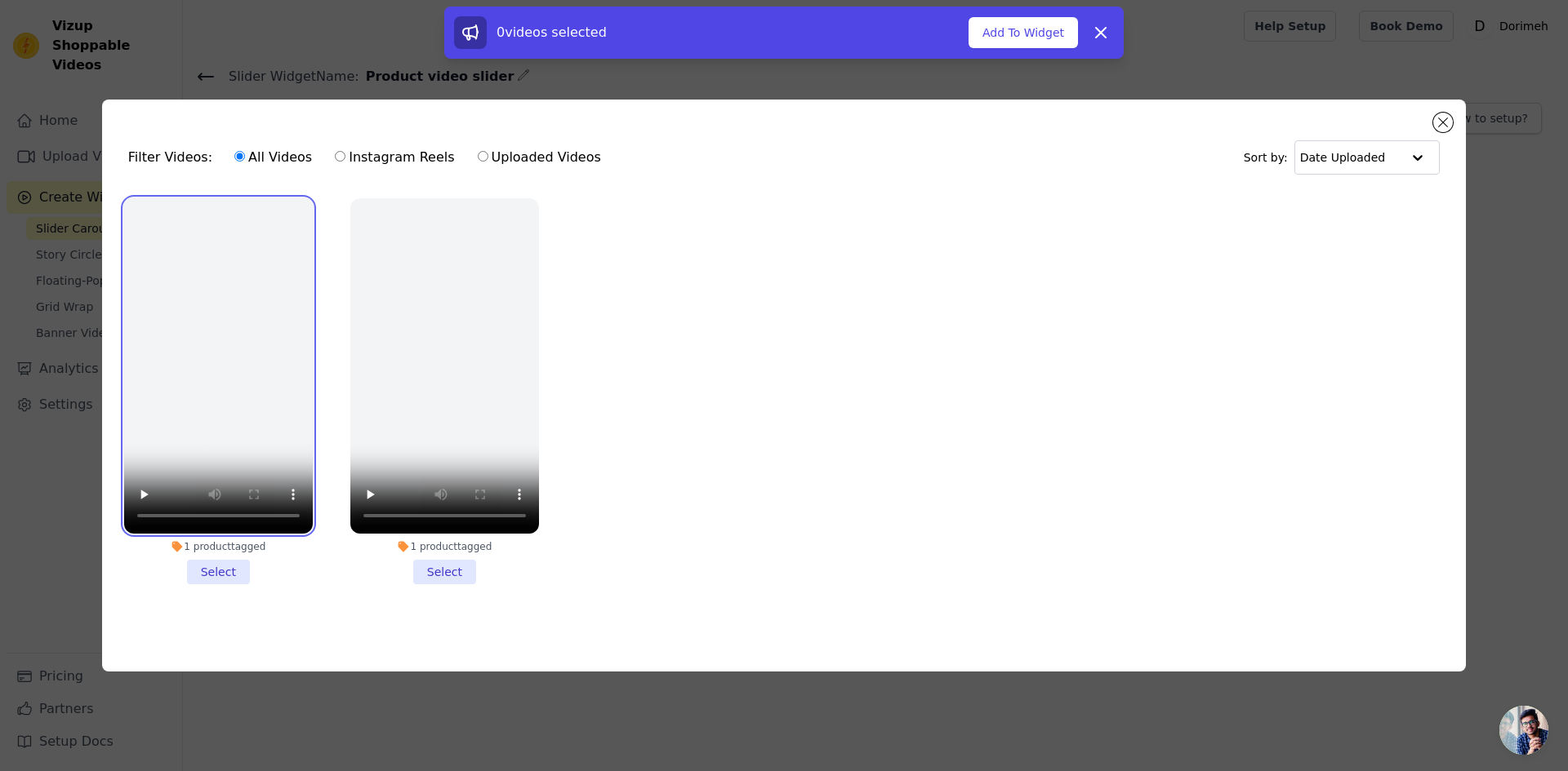
click at [183, 404] on video at bounding box center [218, 366] width 188 height 336
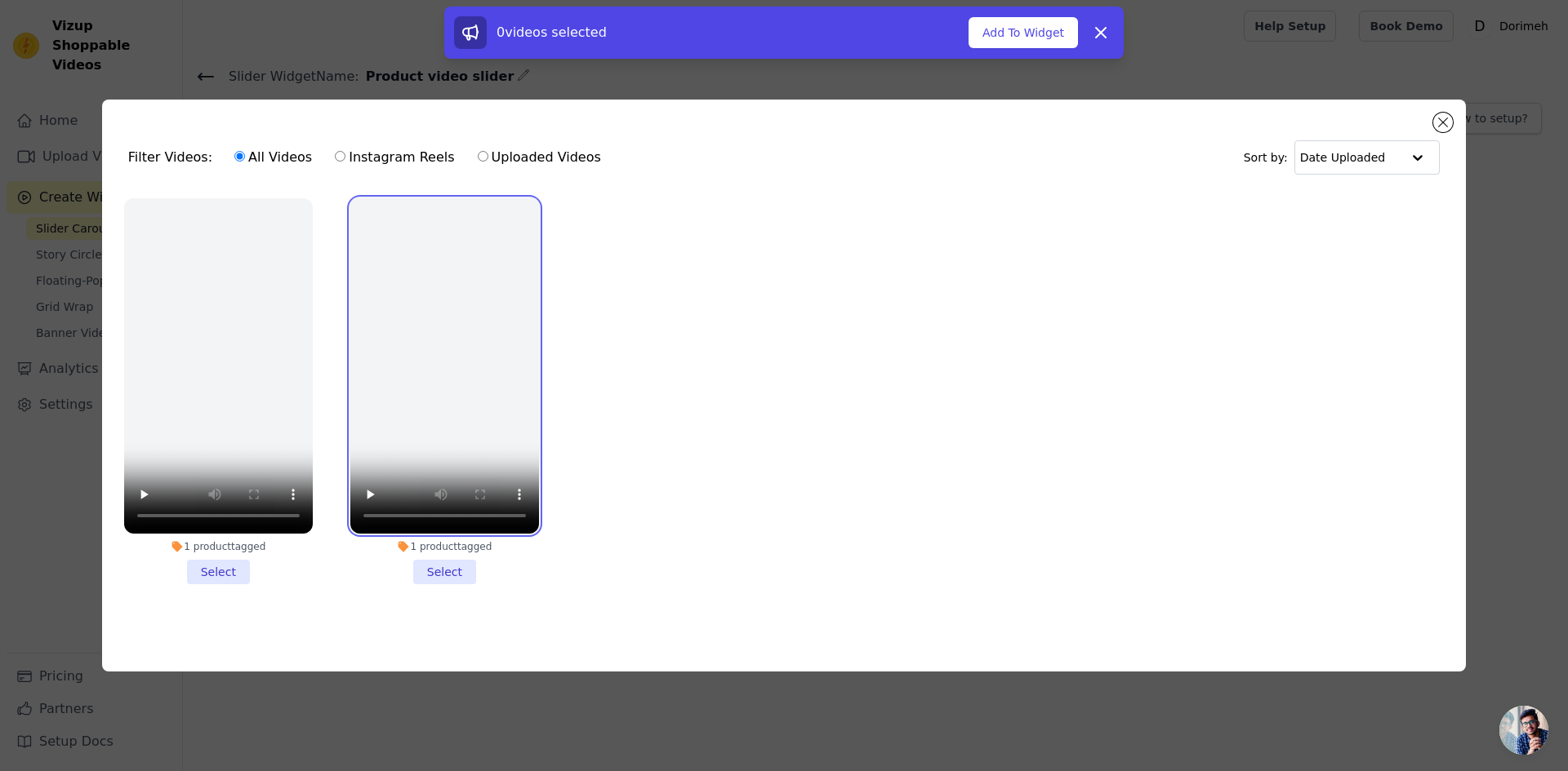
click at [408, 241] on video at bounding box center [444, 366] width 188 height 336
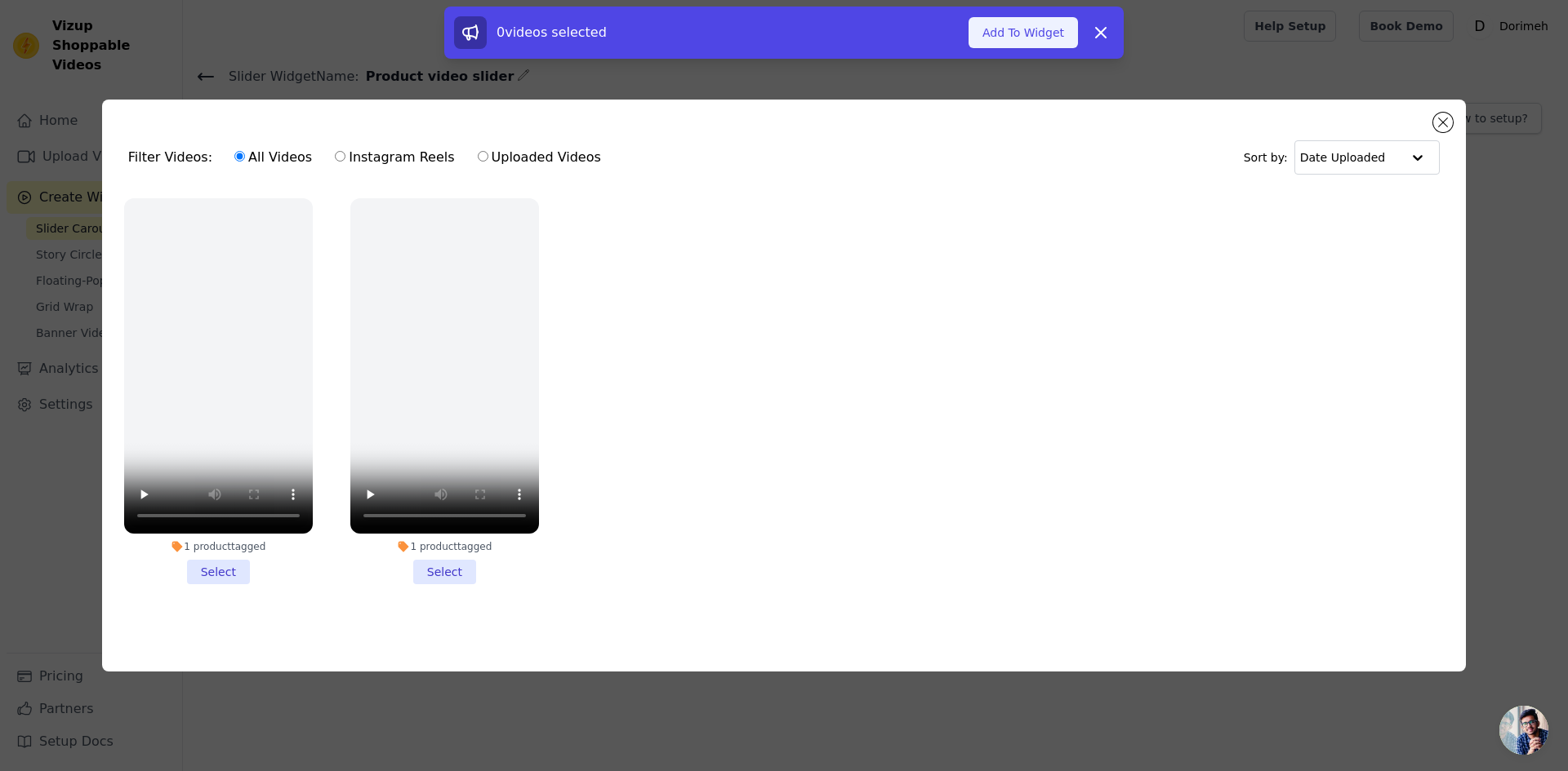
click at [1007, 23] on button "Add To Widget" at bounding box center [1023, 33] width 110 height 31
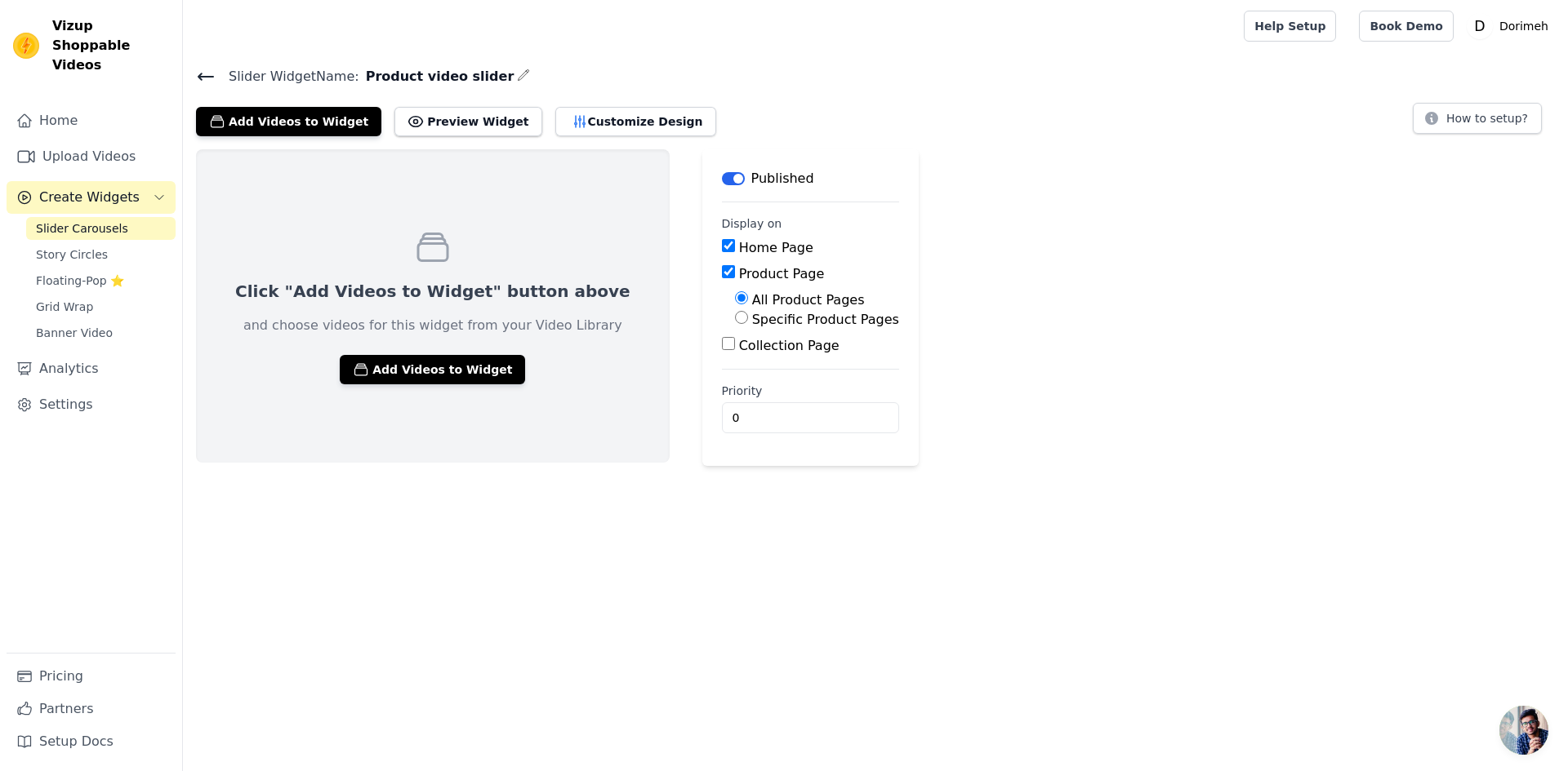
click at [103, 220] on span "Slider Carousels" at bounding box center [82, 228] width 92 height 16
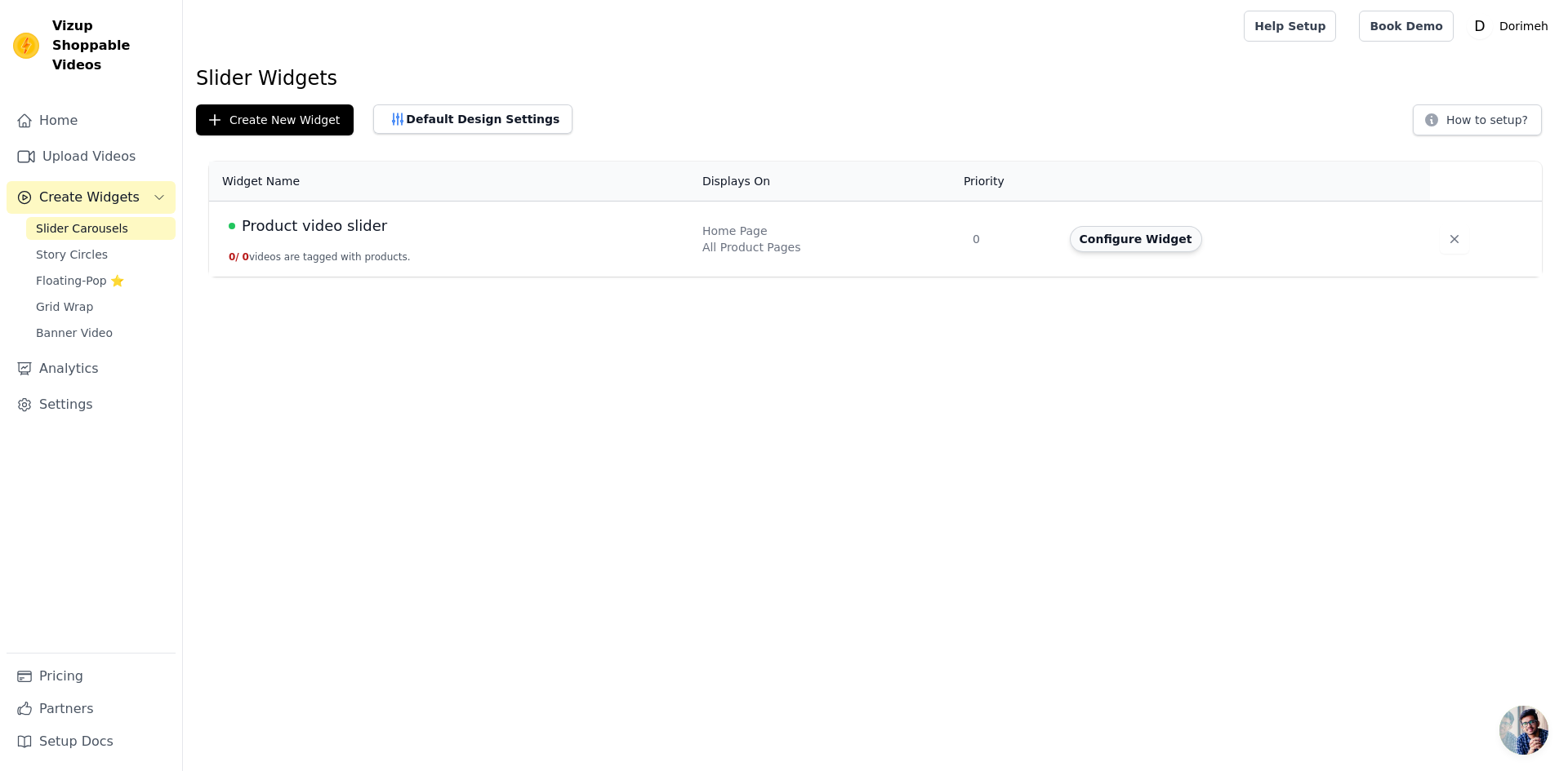
click at [1141, 247] on button "Configure Widget" at bounding box center [1135, 239] width 132 height 26
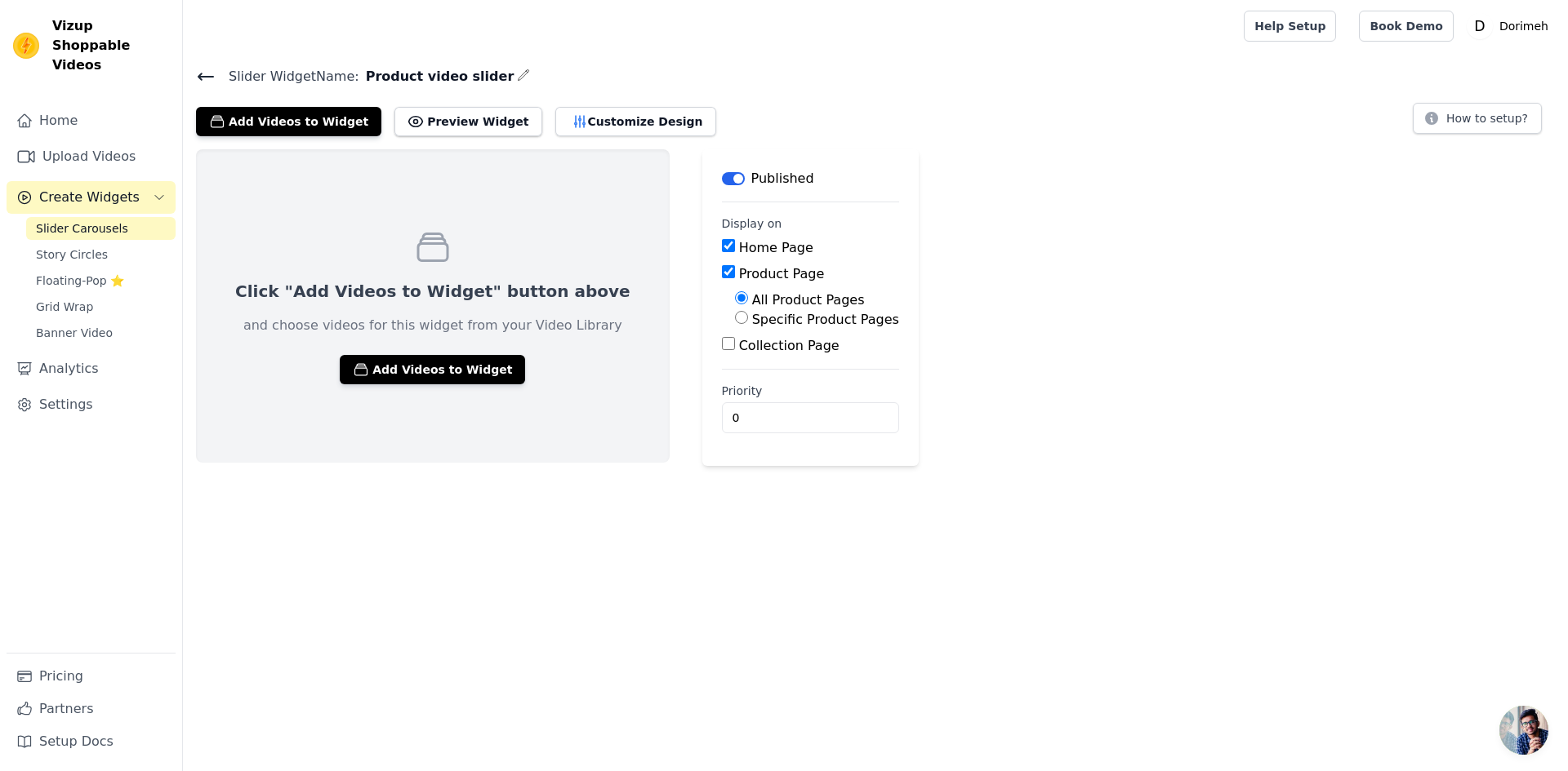
click at [363, 352] on div "Click "Add Videos to Widget" button above and choose videos for this widget fro…" at bounding box center [433, 305] width 474 height 313
click at [370, 370] on button "Add Videos to Widget" at bounding box center [432, 369] width 185 height 29
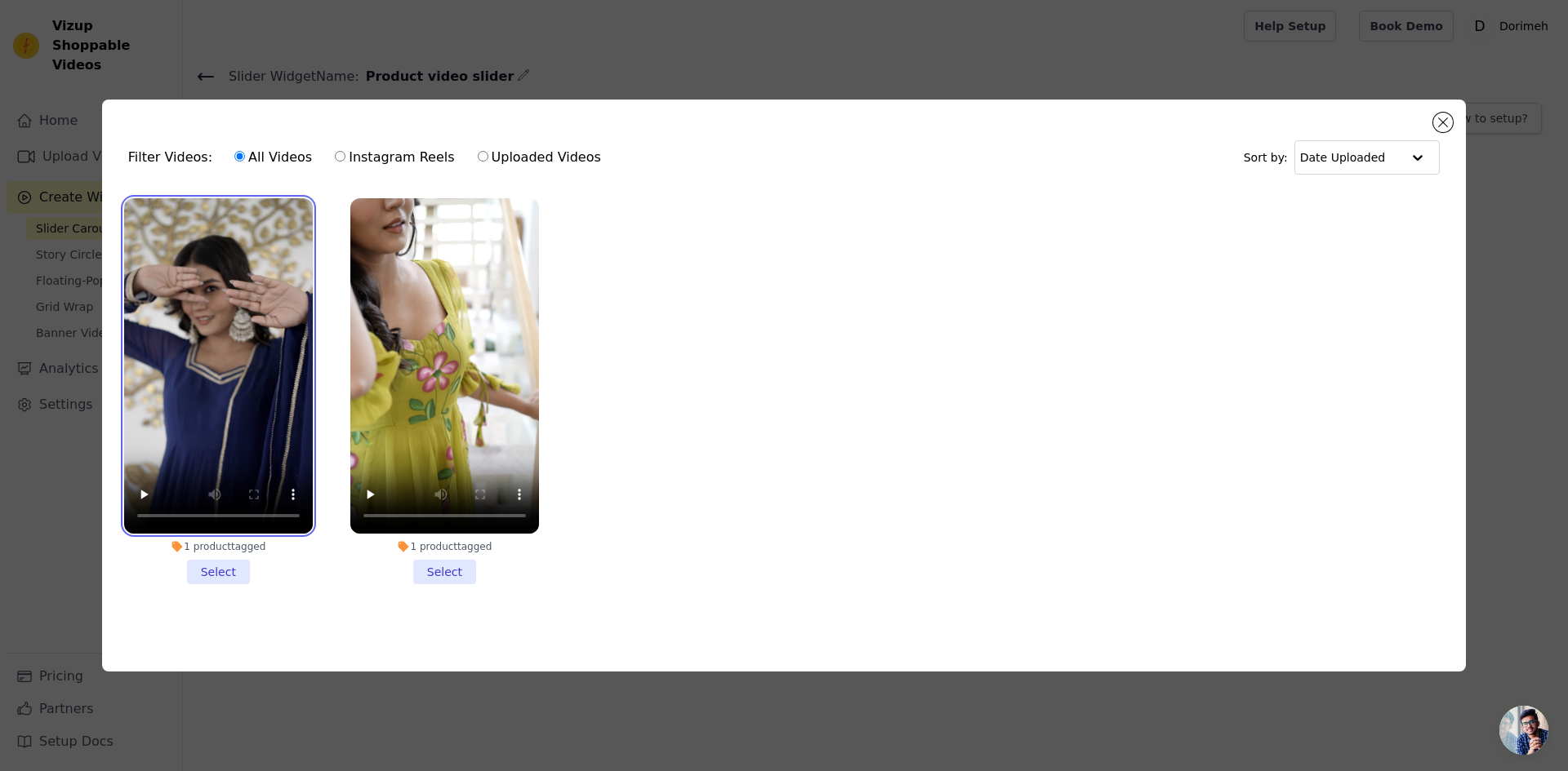
click at [221, 360] on video at bounding box center [218, 366] width 188 height 336
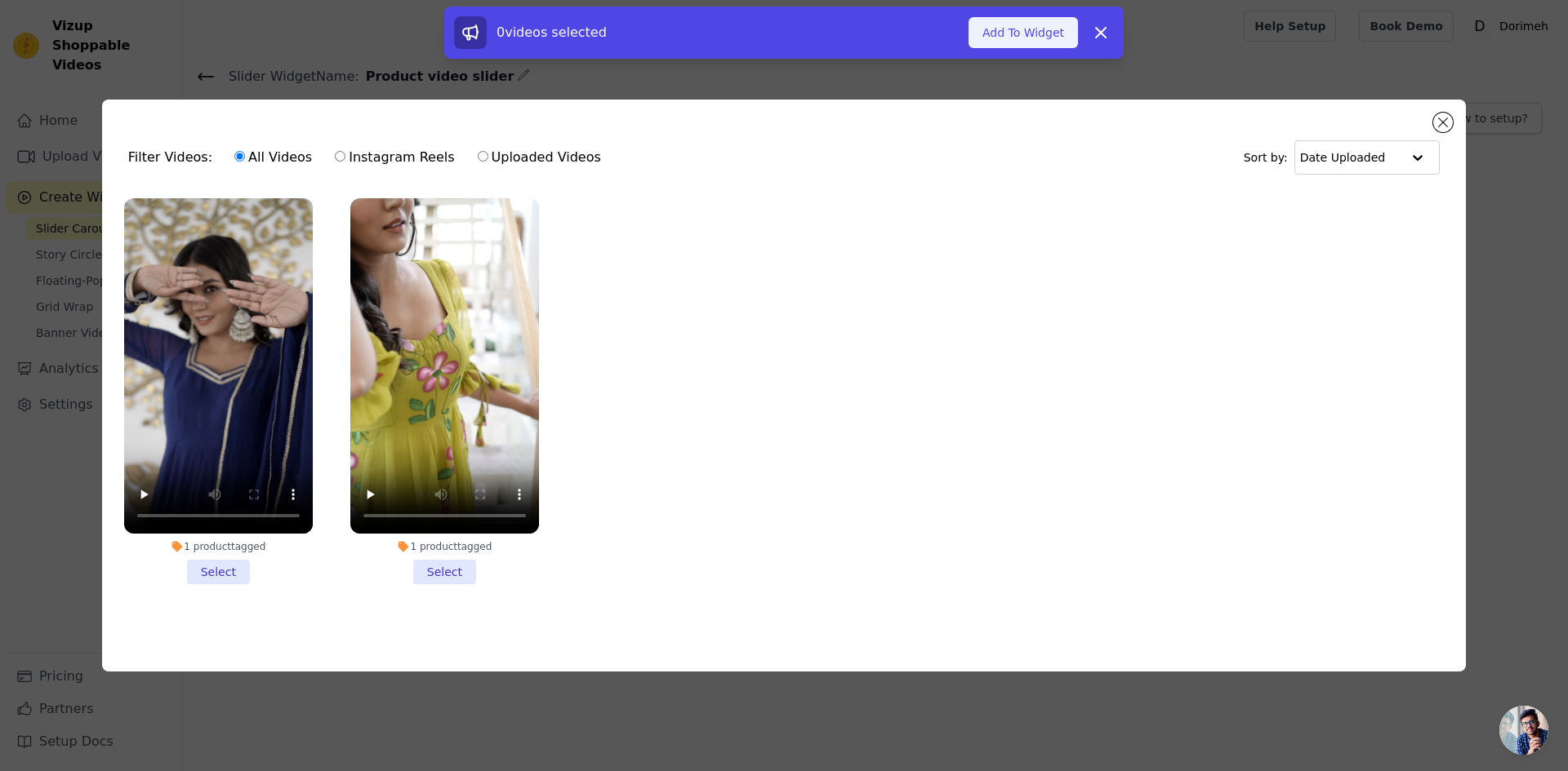
click at [1035, 39] on button "Add To Widget" at bounding box center [1023, 33] width 110 height 31
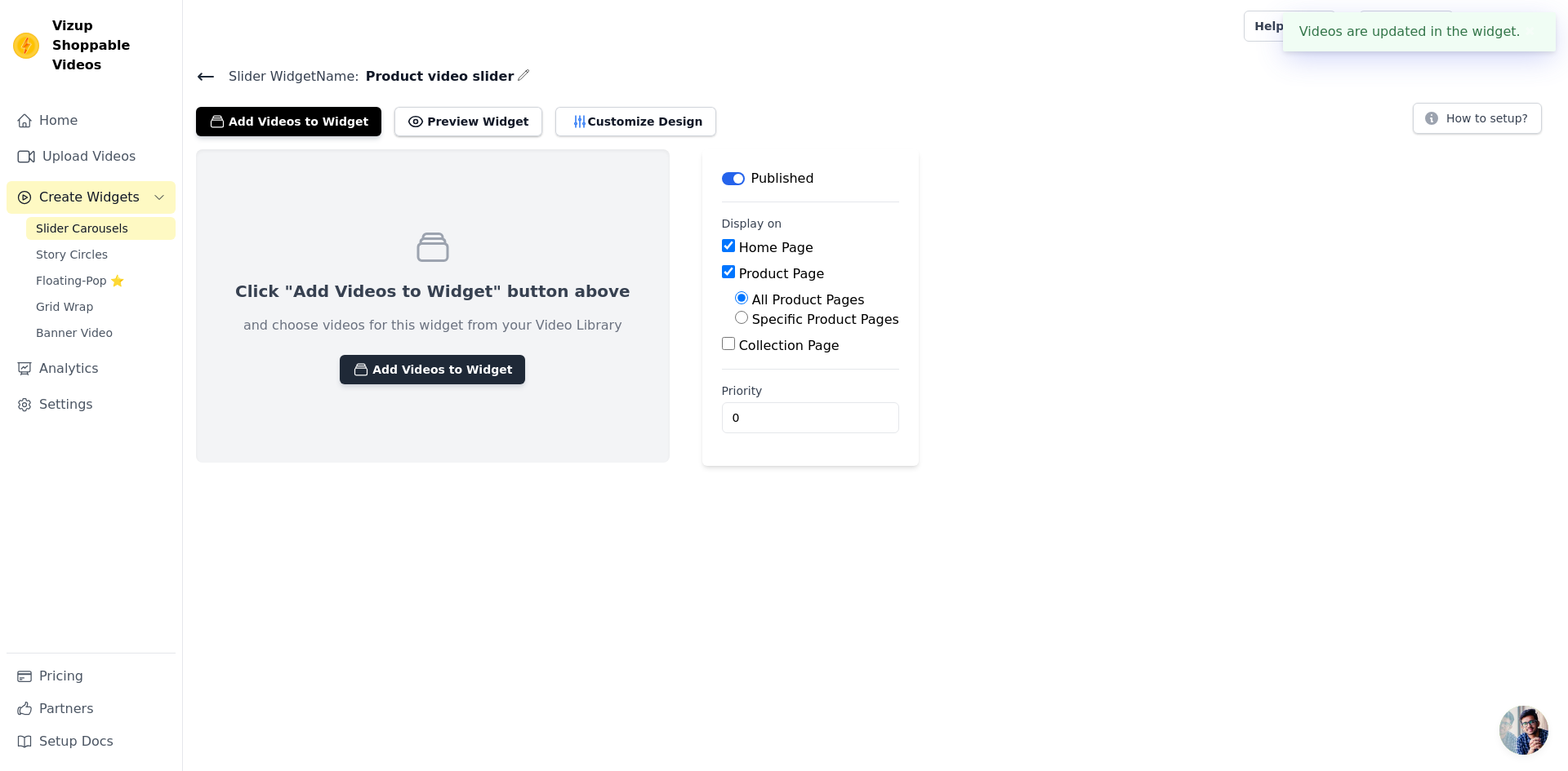
click at [432, 370] on button "Add Videos to Widget" at bounding box center [432, 369] width 185 height 29
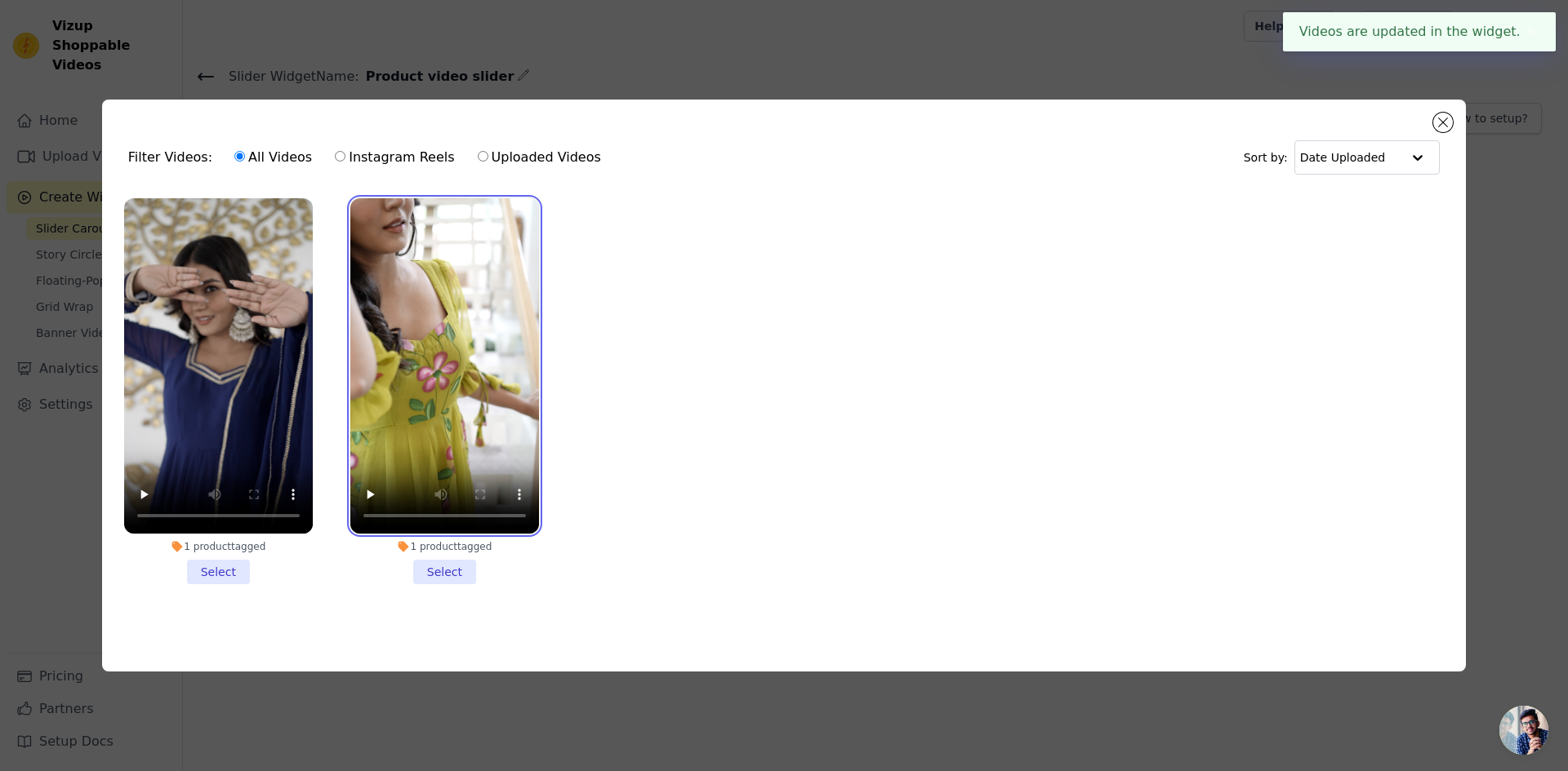
click at [432, 371] on video at bounding box center [444, 366] width 188 height 336
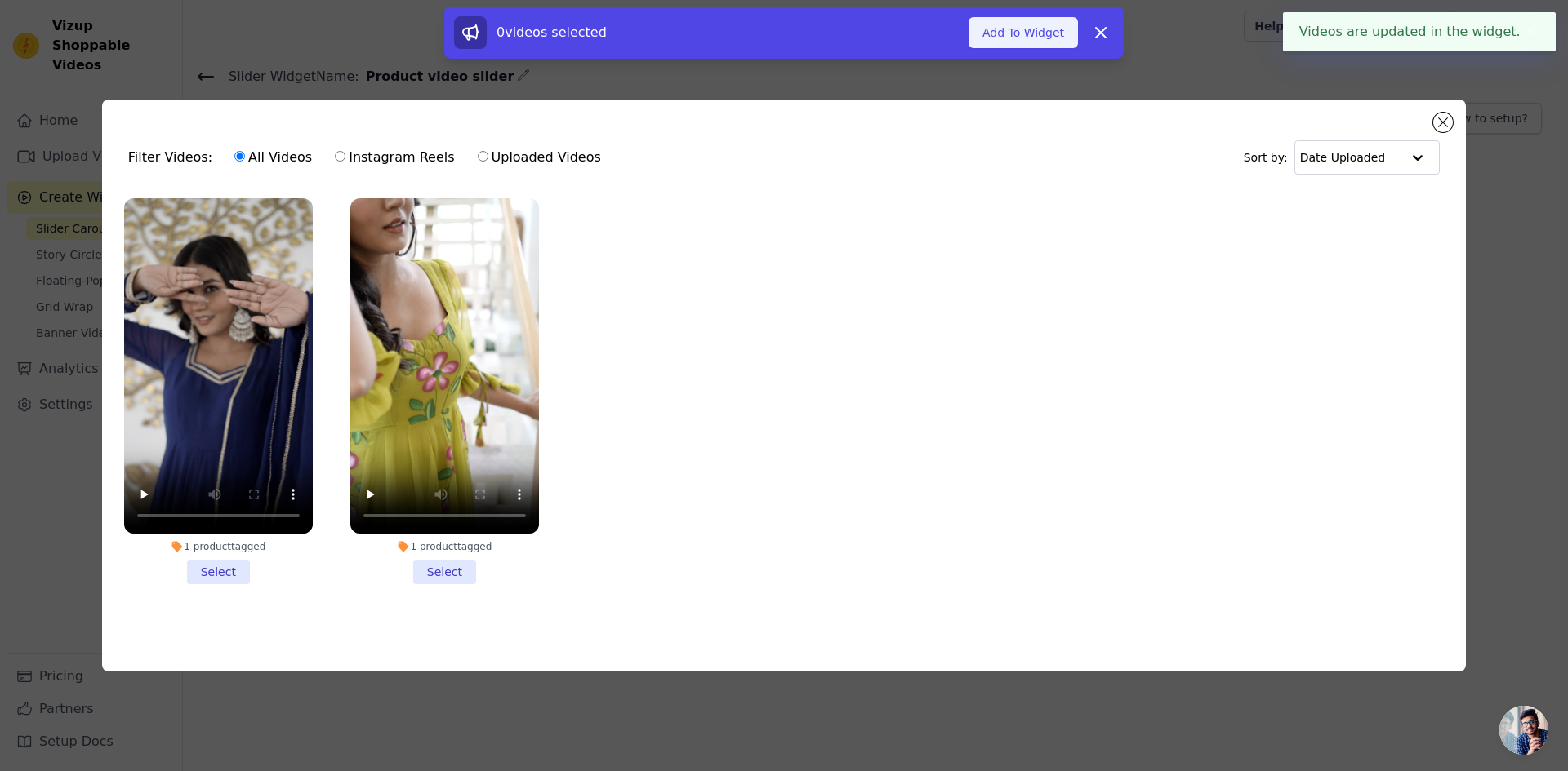
click at [1034, 29] on button "Add To Widget" at bounding box center [1023, 33] width 110 height 31
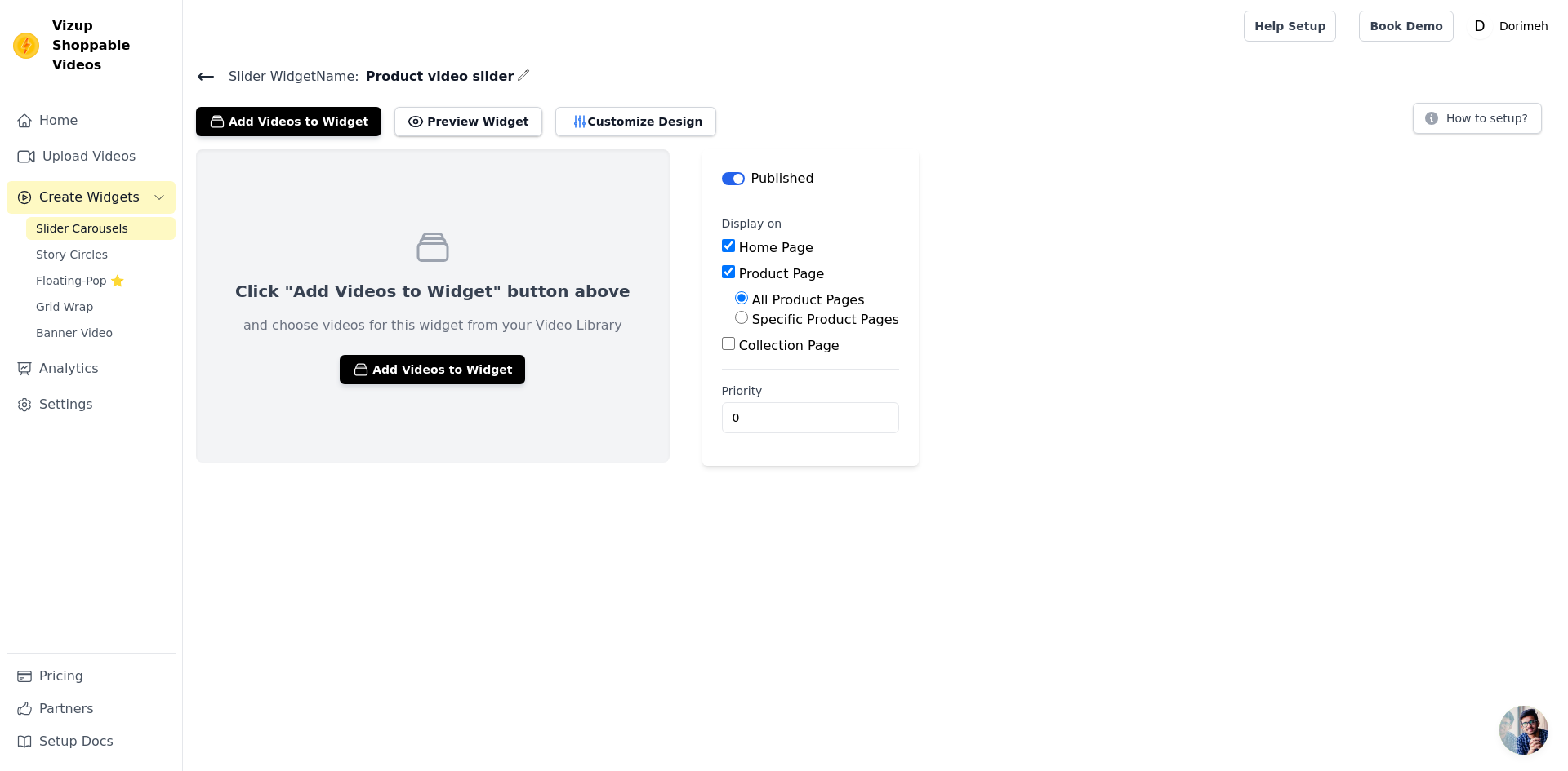
click at [25, 35] on img at bounding box center [25, 46] width 26 height 26
click at [100, 105] on link "Home" at bounding box center [91, 121] width 169 height 33
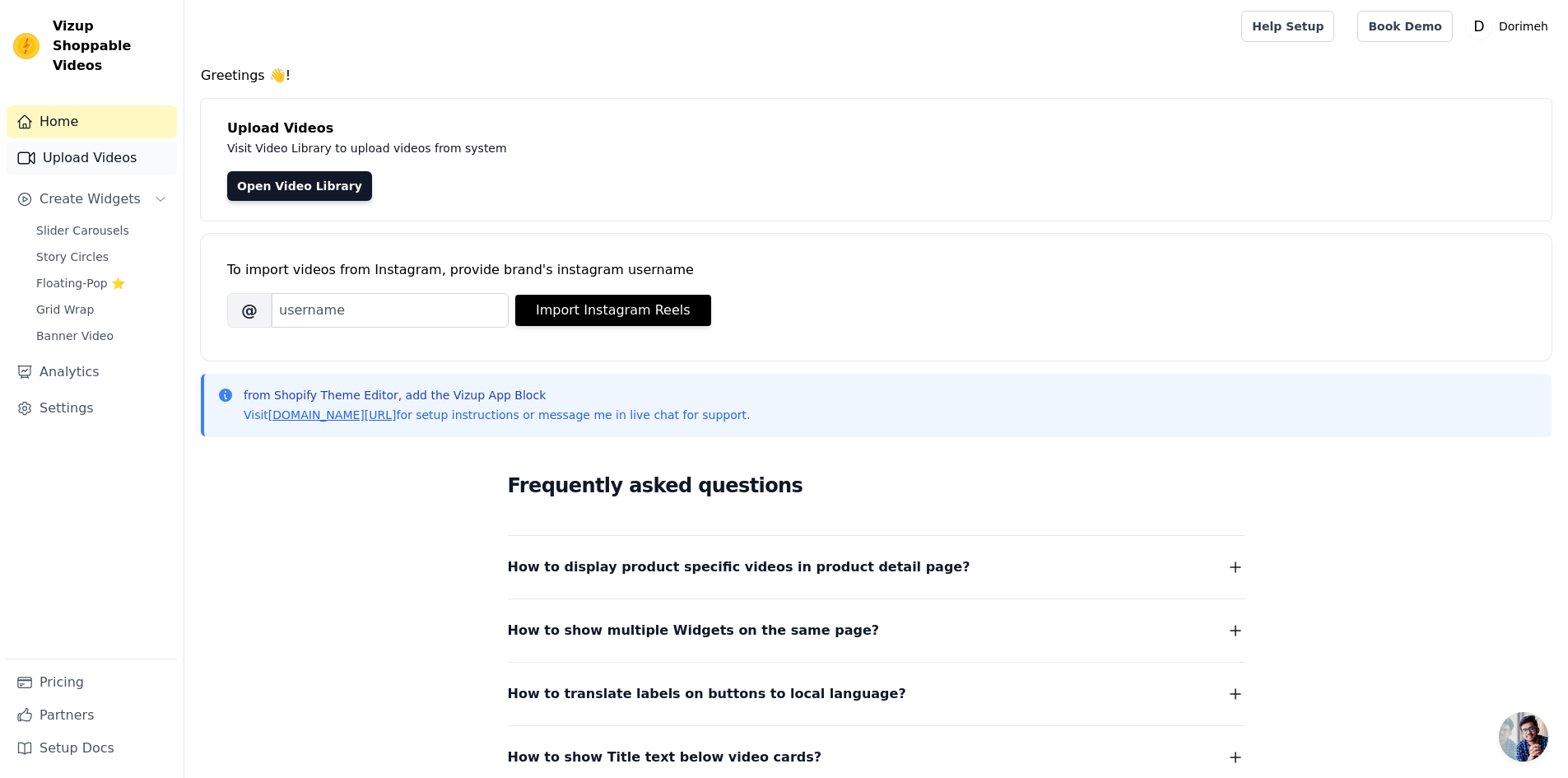
click at [91, 142] on link "Upload Videos" at bounding box center [92, 159] width 170 height 33
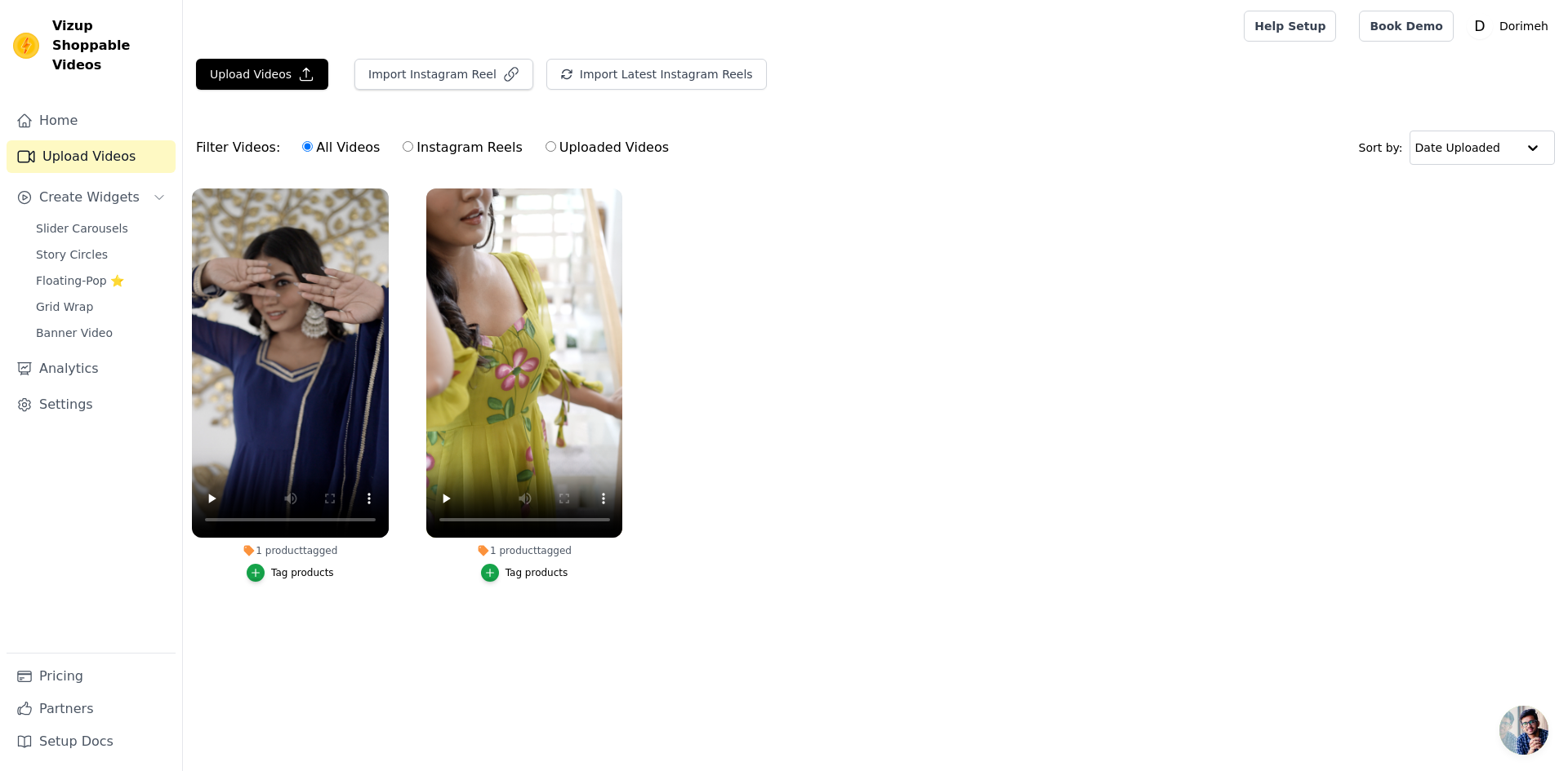
click at [508, 571] on div "Tag products" at bounding box center [537, 572] width 63 height 13
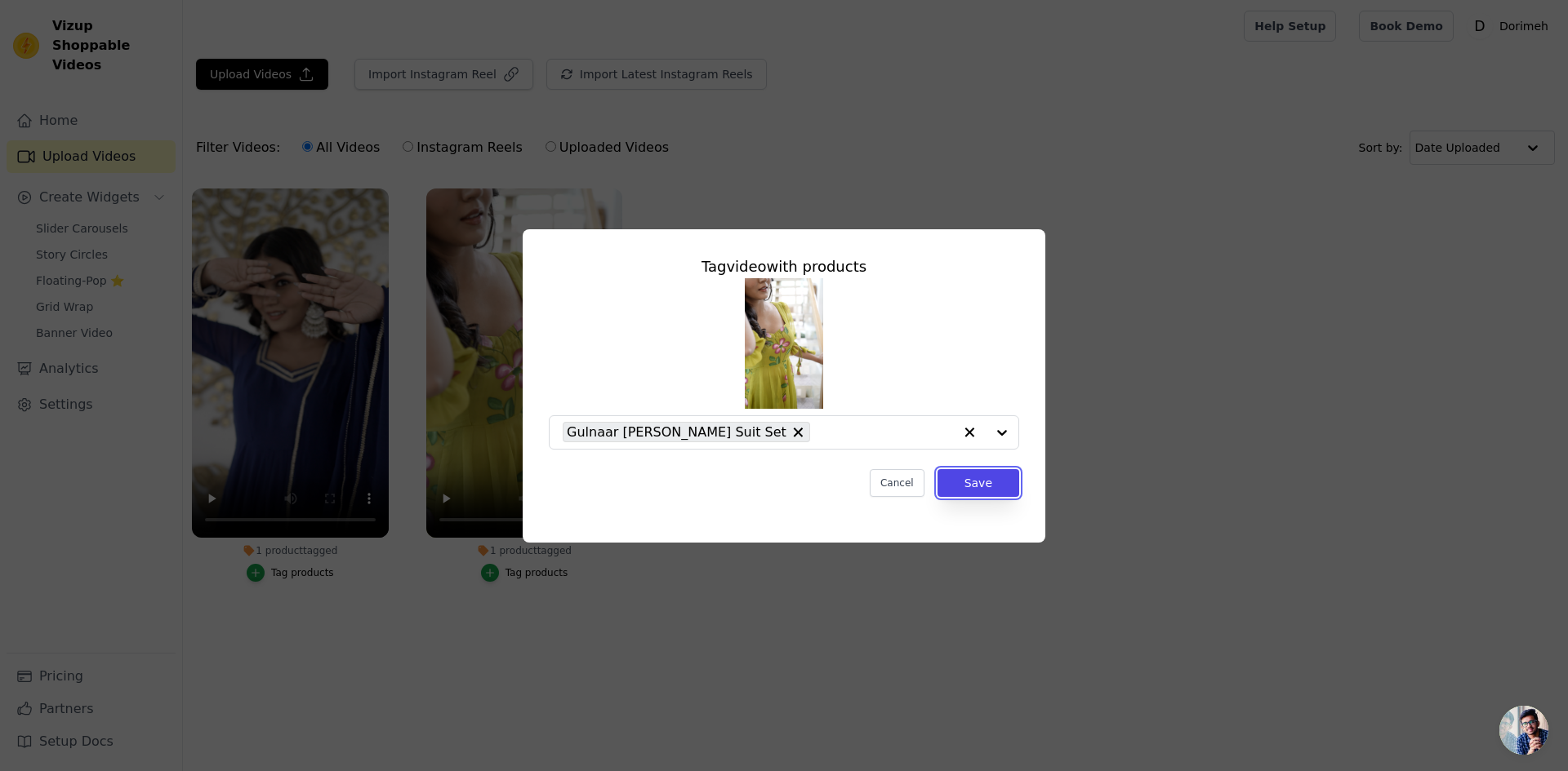
drag, startPoint x: 976, startPoint y: 480, endPoint x: 879, endPoint y: 518, distance: 104.2
click at [973, 480] on button "Save" at bounding box center [978, 483] width 82 height 28
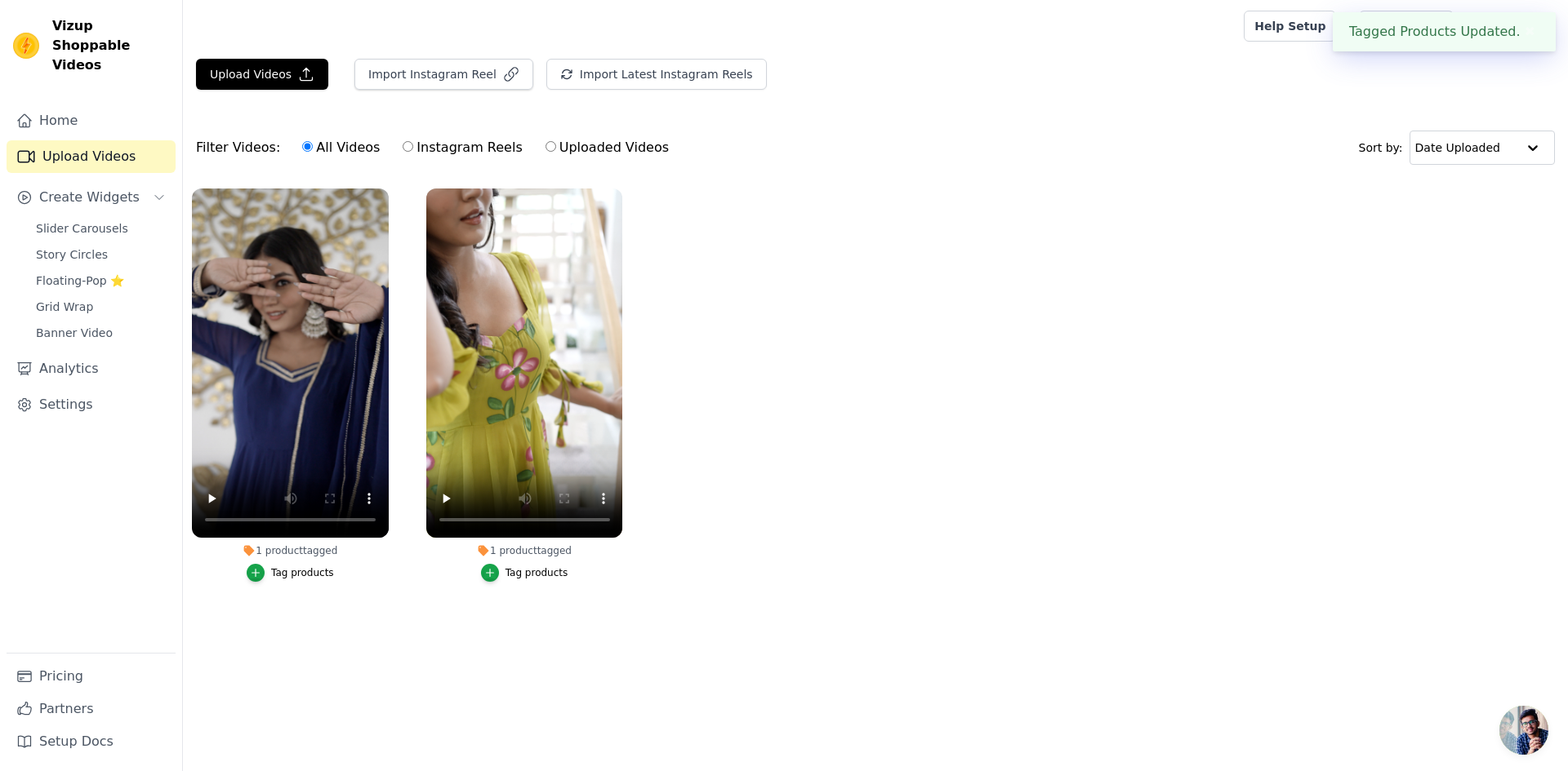
click at [305, 574] on div "Tag products" at bounding box center [302, 572] width 63 height 13
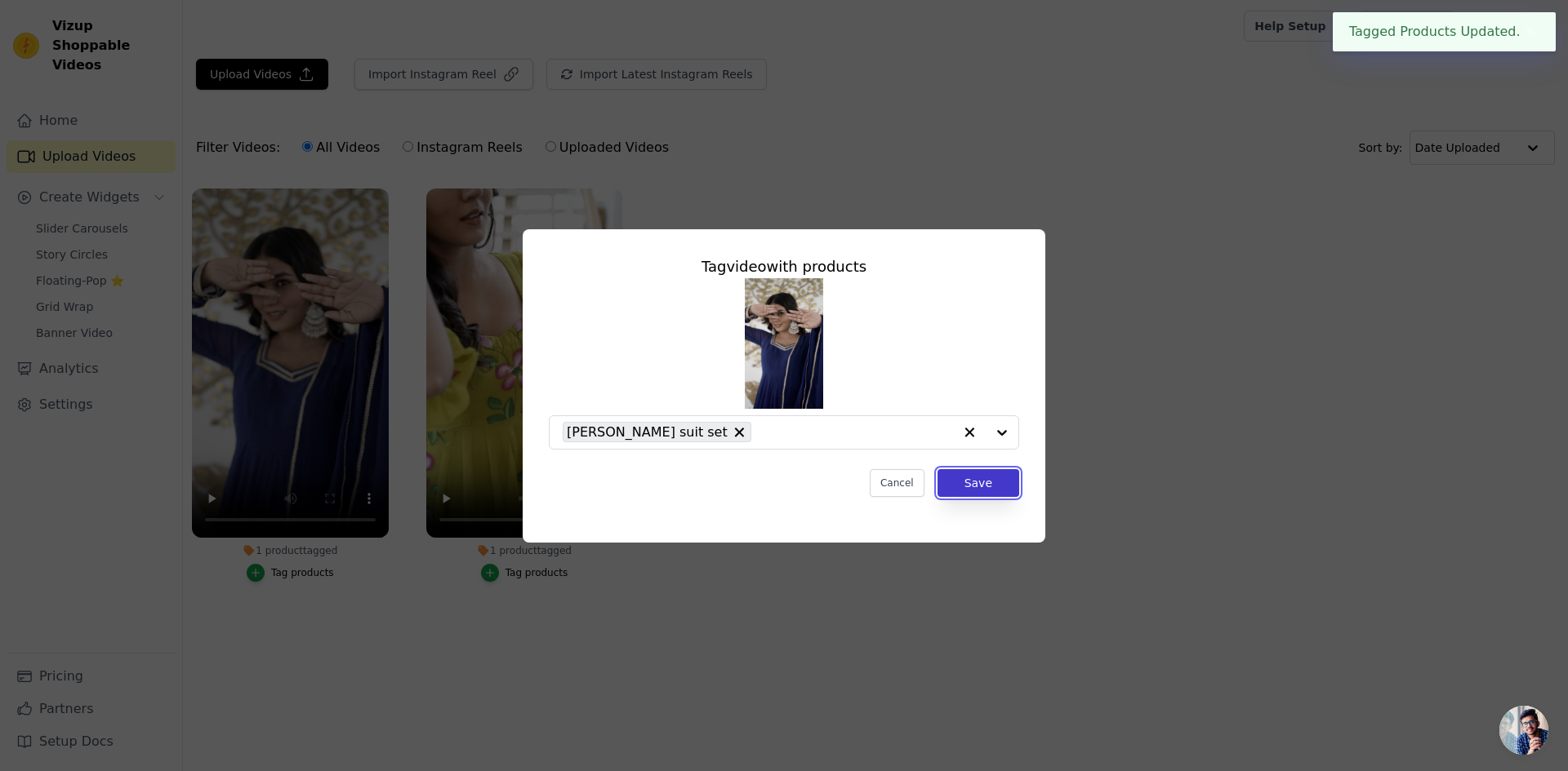
click at [981, 486] on button "Save" at bounding box center [978, 483] width 82 height 28
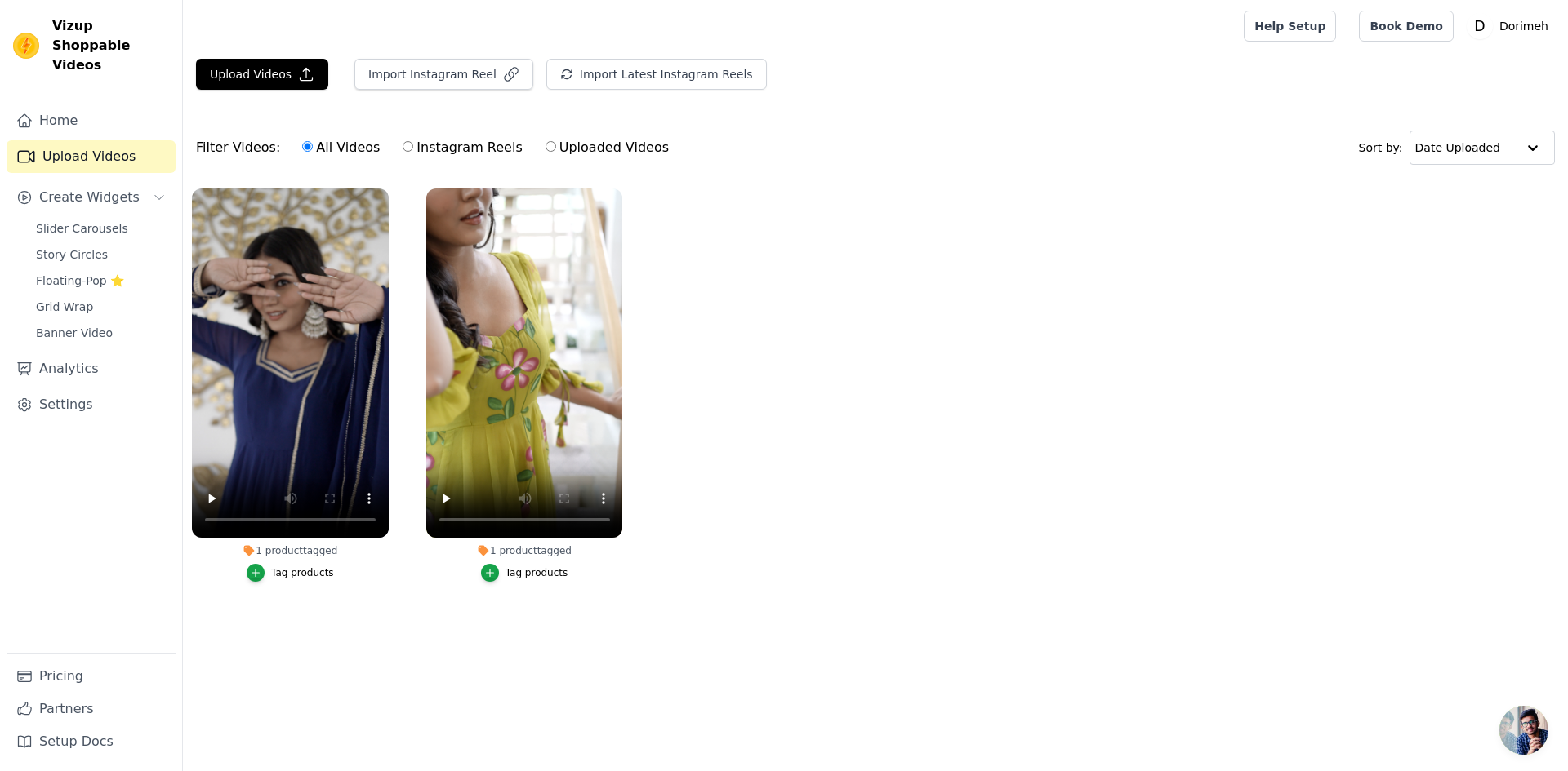
click at [129, 220] on div "Slider Carousels Story Circles Floating-Pop ⭐ Grid Wrap Banner Video" at bounding box center [101, 280] width 149 height 127
click at [101, 220] on span "Slider Carousels" at bounding box center [82, 228] width 92 height 16
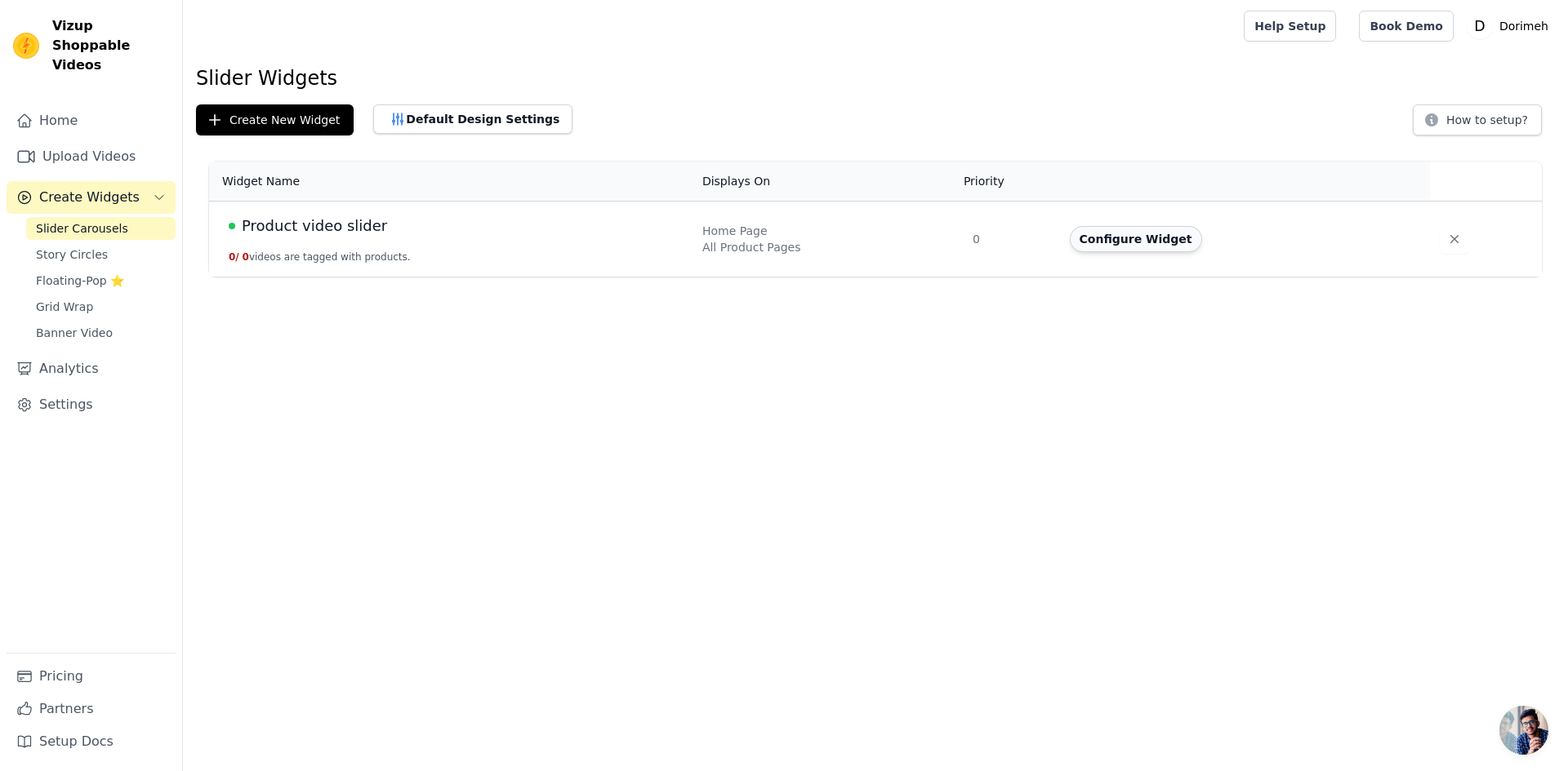
click at [1101, 233] on button "Configure Widget" at bounding box center [1135, 239] width 132 height 26
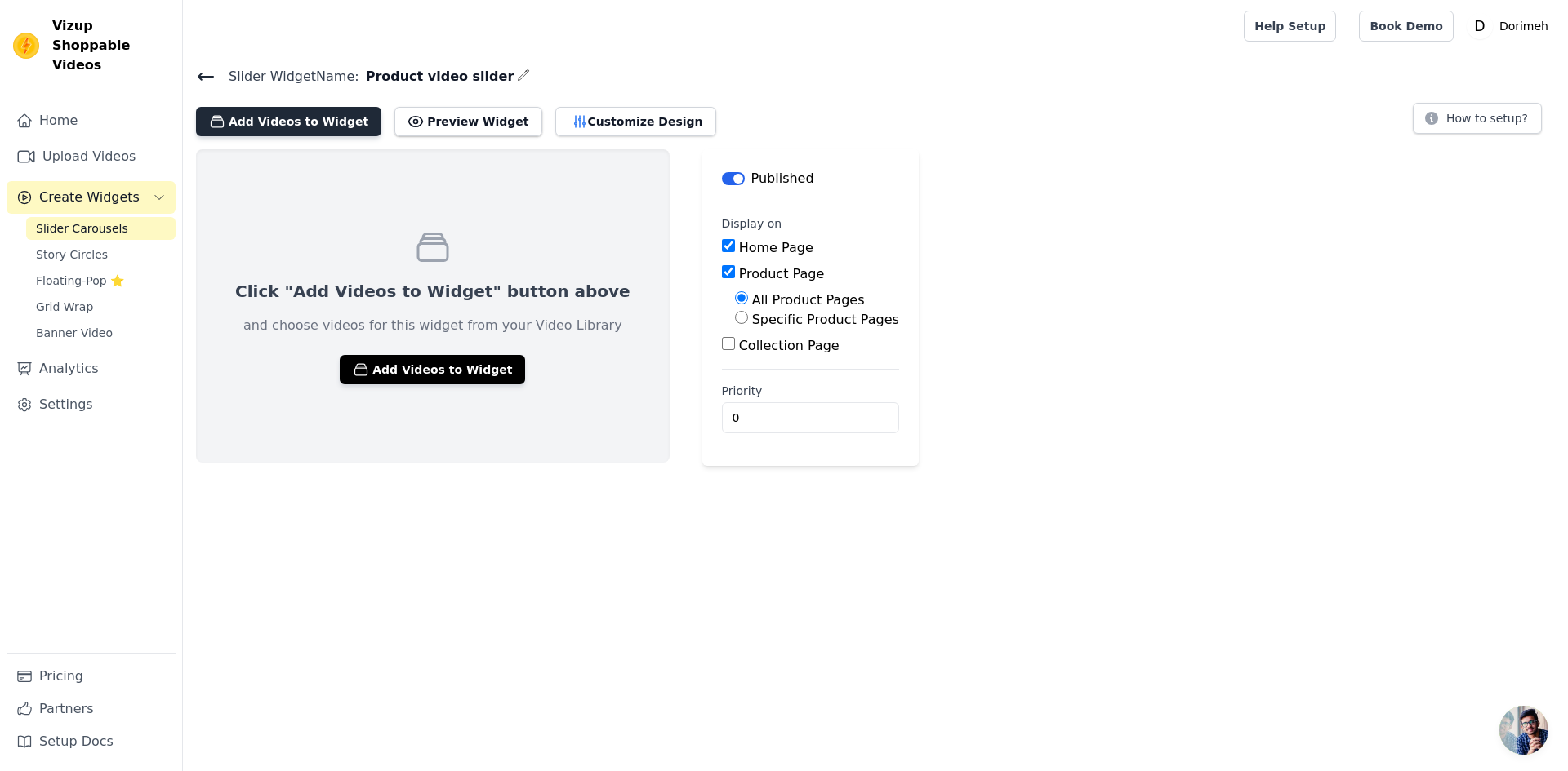
click at [338, 119] on button "Add Videos to Widget" at bounding box center [288, 121] width 185 height 29
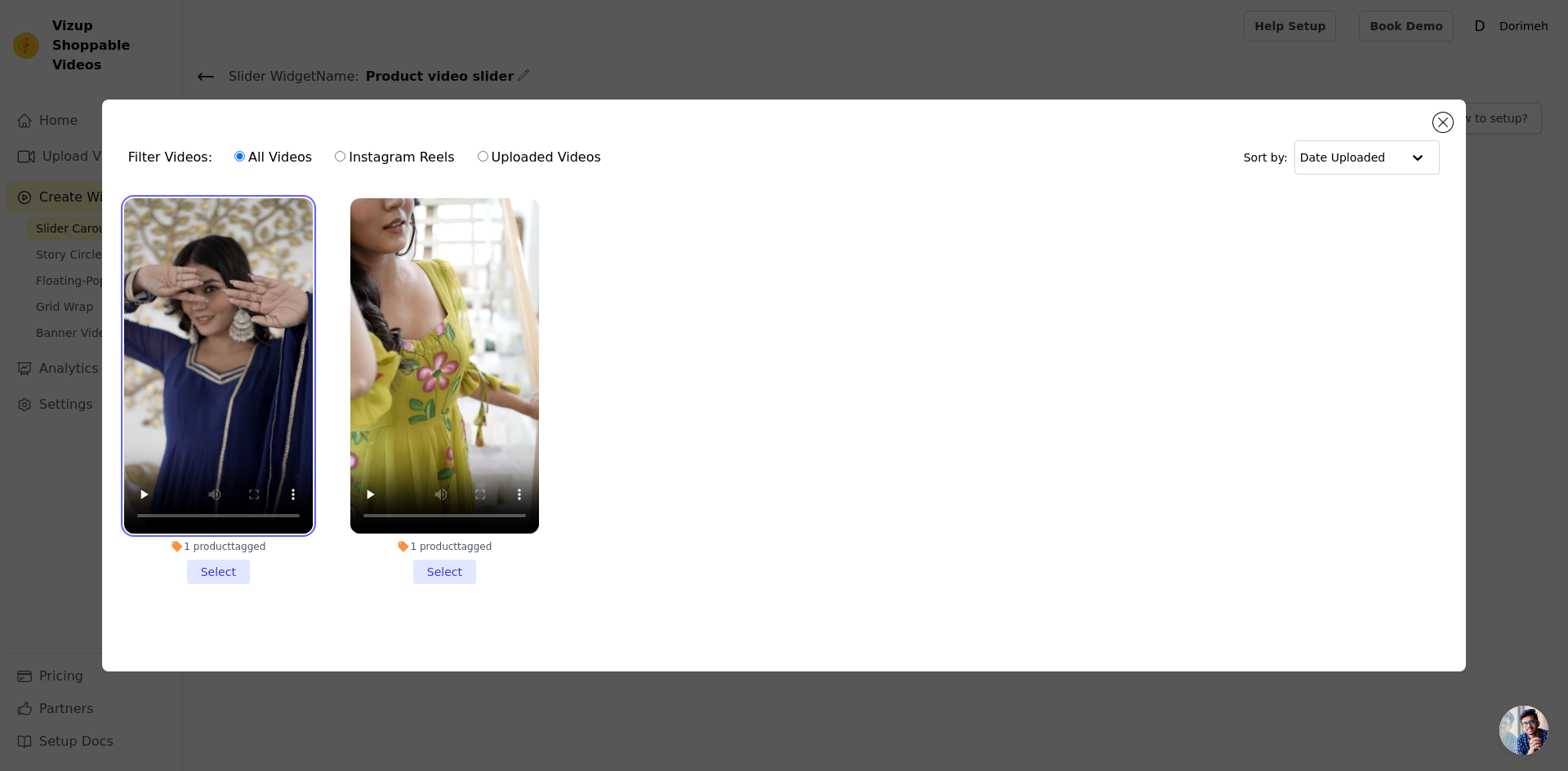
click at [220, 378] on video at bounding box center [218, 366] width 188 height 336
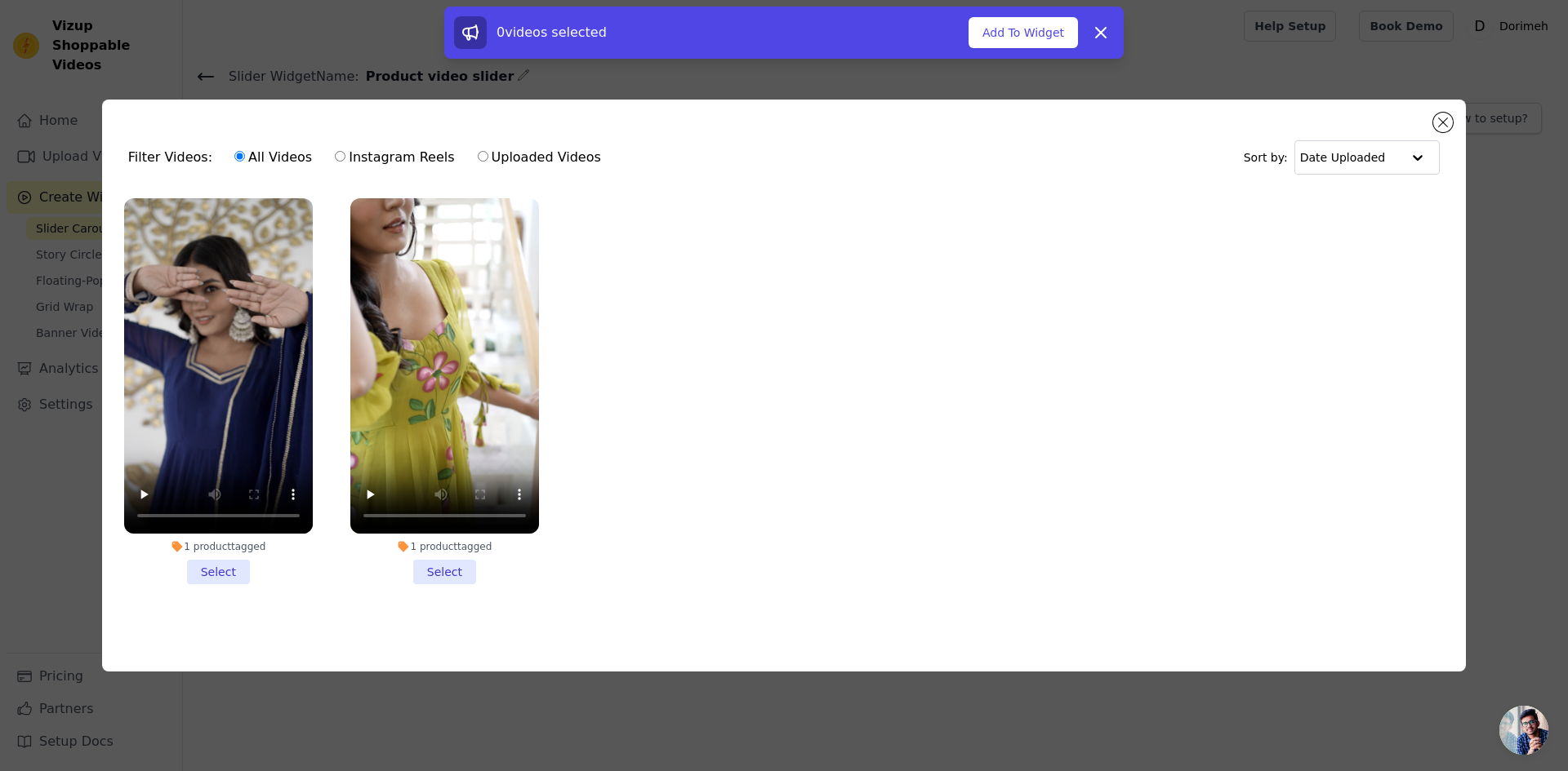
click at [492, 153] on label "Uploaded Videos" at bounding box center [539, 157] width 125 height 21
click at [488, 153] on input "Uploaded Videos" at bounding box center [482, 156] width 11 height 11
radio input "true"
click at [403, 302] on video at bounding box center [444, 366] width 188 height 336
click at [299, 371] on video at bounding box center [218, 366] width 188 height 336
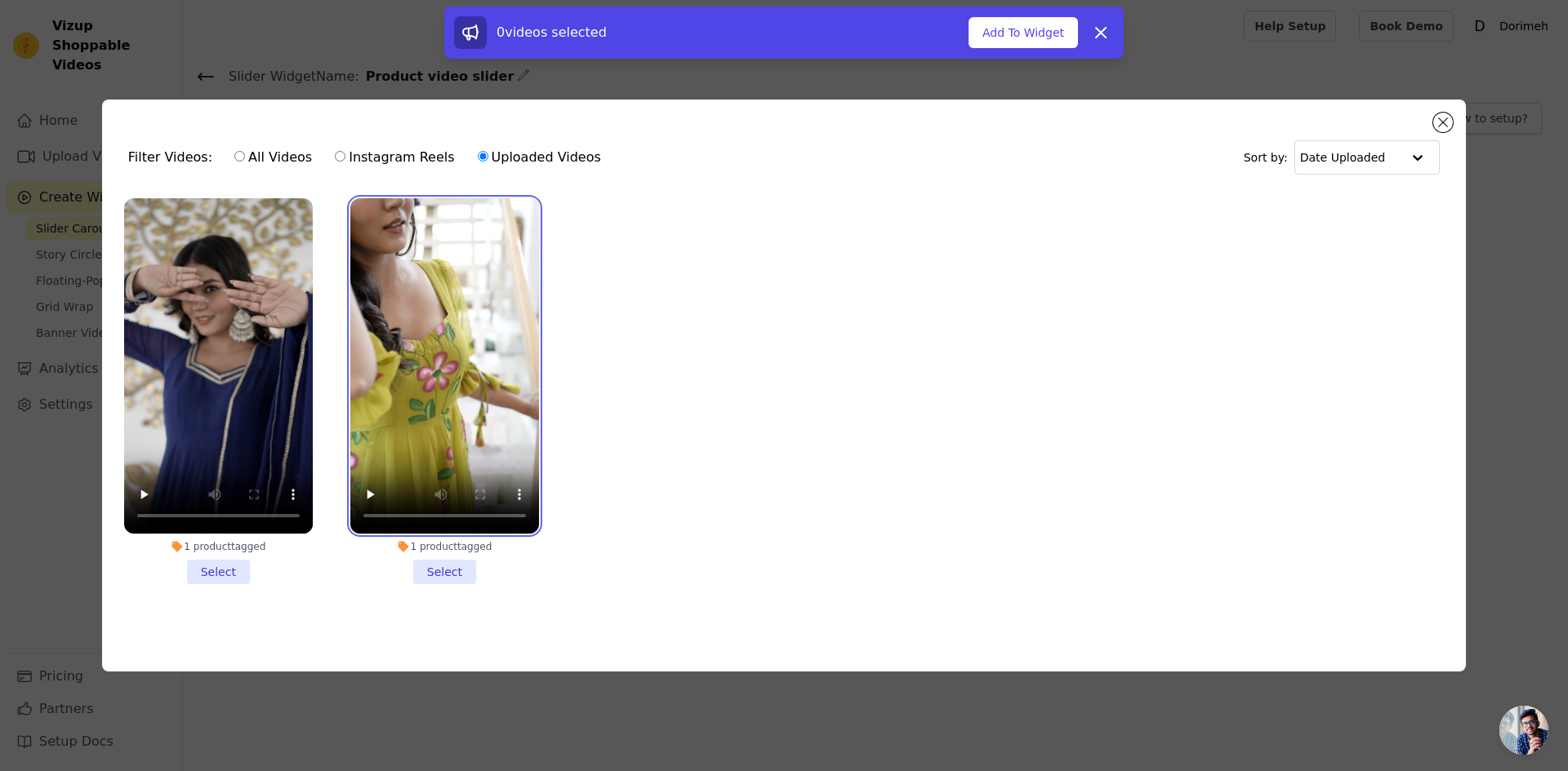
click at [416, 323] on video at bounding box center [444, 366] width 188 height 336
click at [453, 289] on video at bounding box center [444, 366] width 188 height 336
click at [459, 551] on li "1 product tagged Select" at bounding box center [444, 391] width 188 height 386
click at [0, 0] on input "1 product tagged Select" at bounding box center [0, 0] width 0 height 0
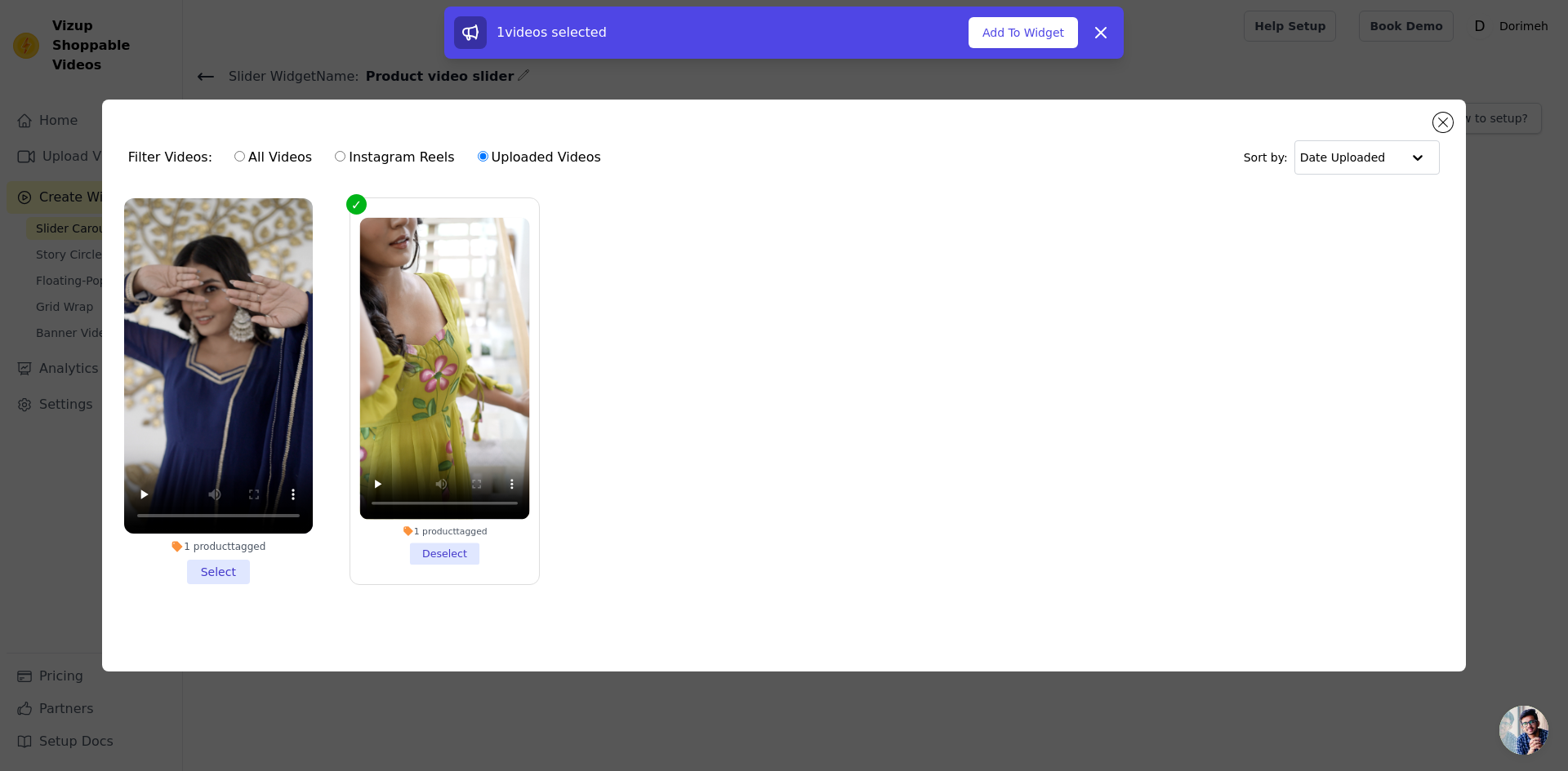
click at [228, 573] on li "1 product tagged Select" at bounding box center [218, 391] width 188 height 386
click at [0, 0] on input "1 product tagged Select" at bounding box center [0, 0] width 0 height 0
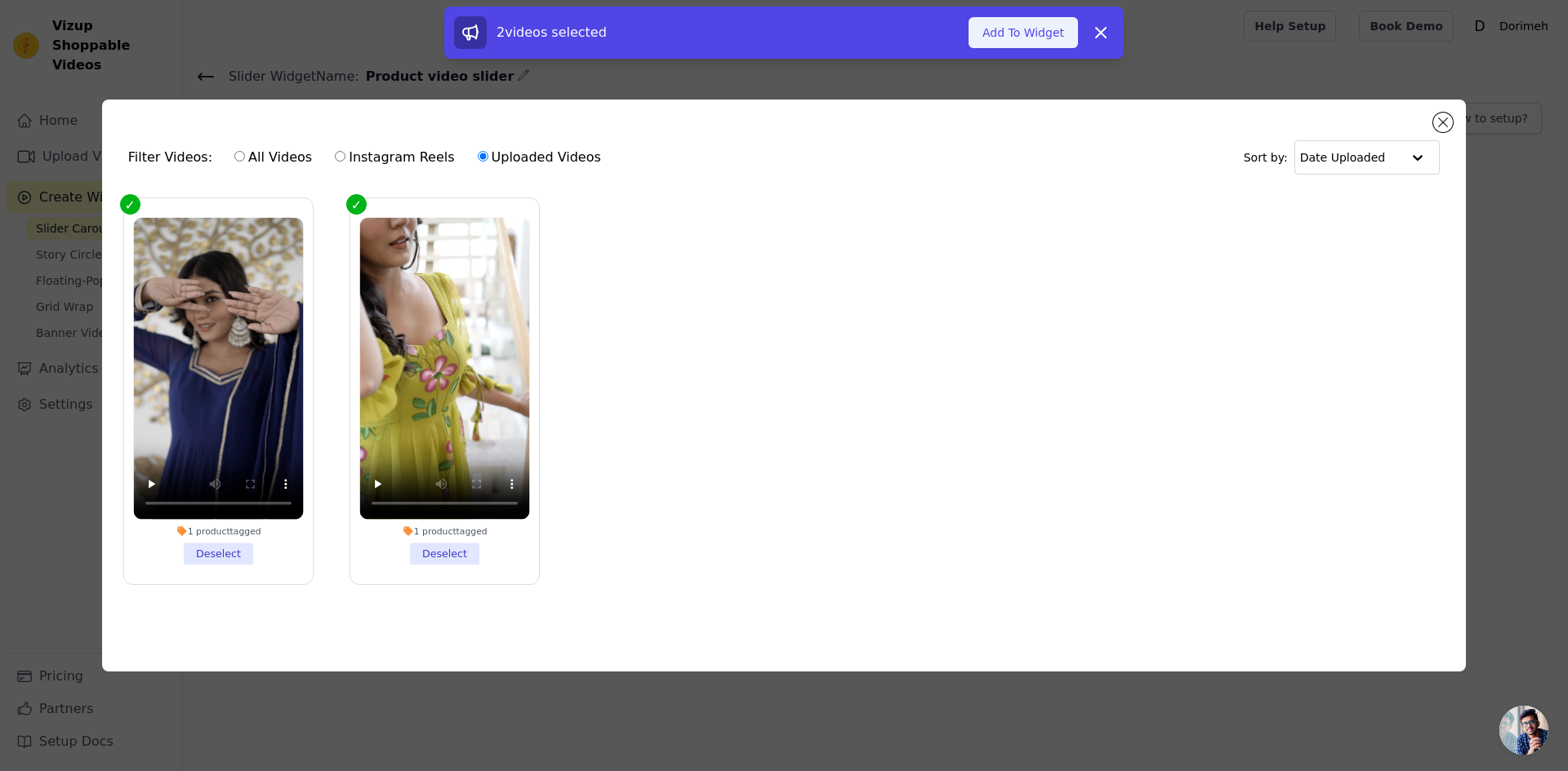
click at [1039, 39] on button "Add To Widget" at bounding box center [1023, 33] width 110 height 31
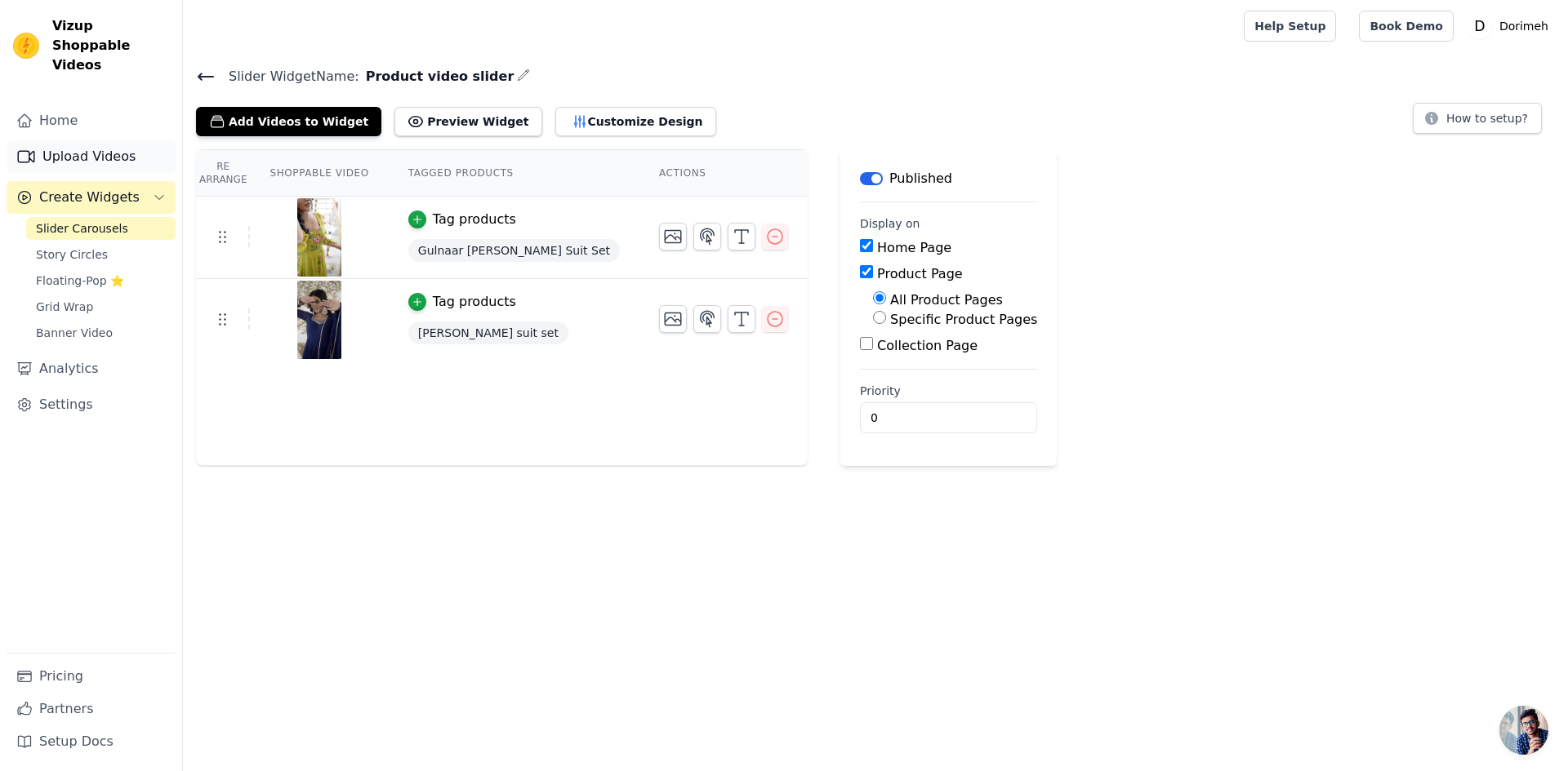
click at [93, 142] on link "Upload Videos" at bounding box center [91, 157] width 169 height 33
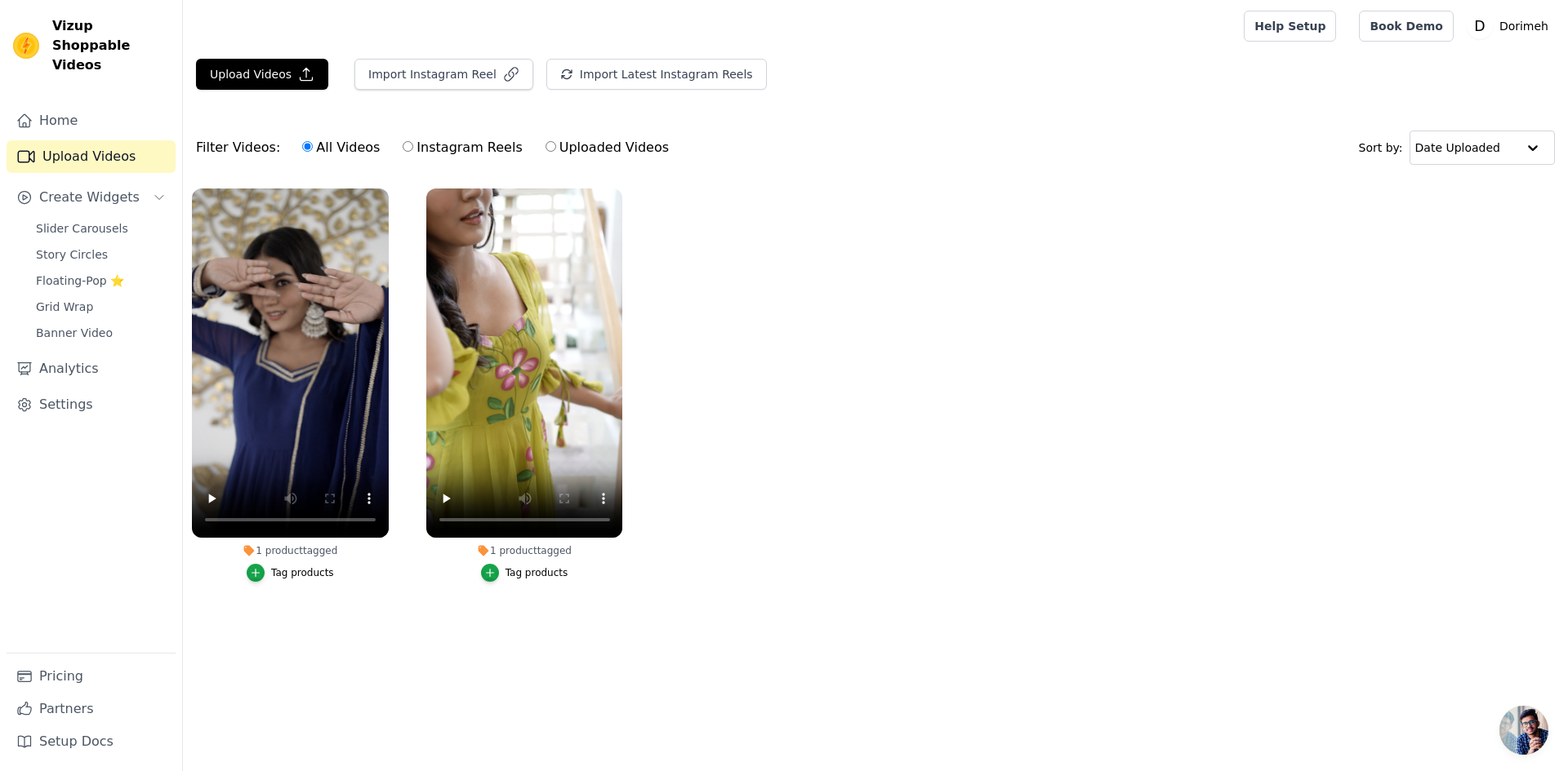
click at [92, 146] on link "Upload Videos" at bounding box center [91, 157] width 169 height 33
click at [234, 78] on button "Upload Videos" at bounding box center [262, 75] width 132 height 31
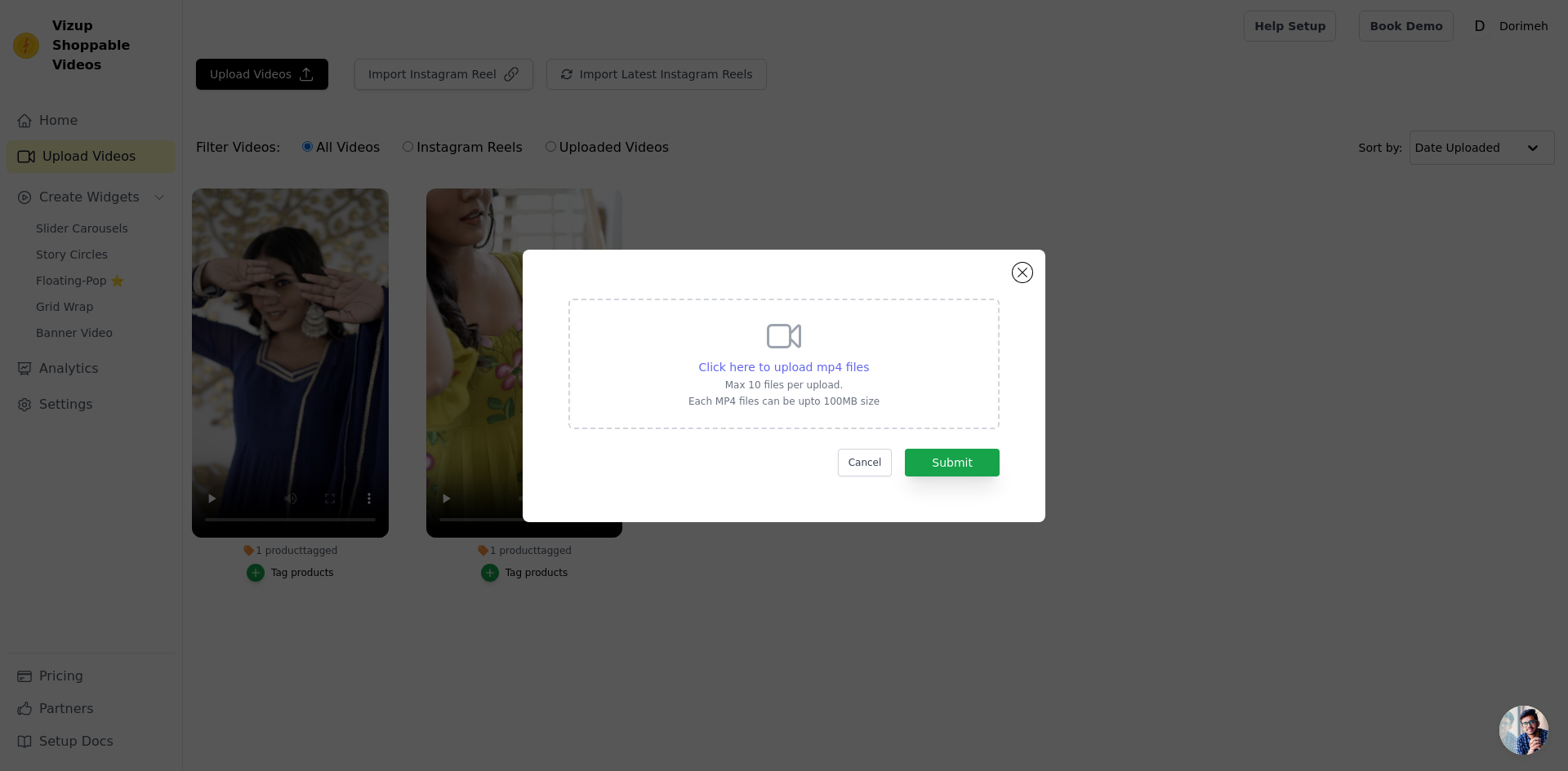
click at [792, 371] on span "Click here to upload mp4 files" at bounding box center [784, 367] width 171 height 13
click at [868, 359] on input "Click here to upload mp4 files Max 10 files per upload. Each MP4 files can be u…" at bounding box center [868, 358] width 1 height 1
type input "C:\fakepath\C2255 (1).mp4"
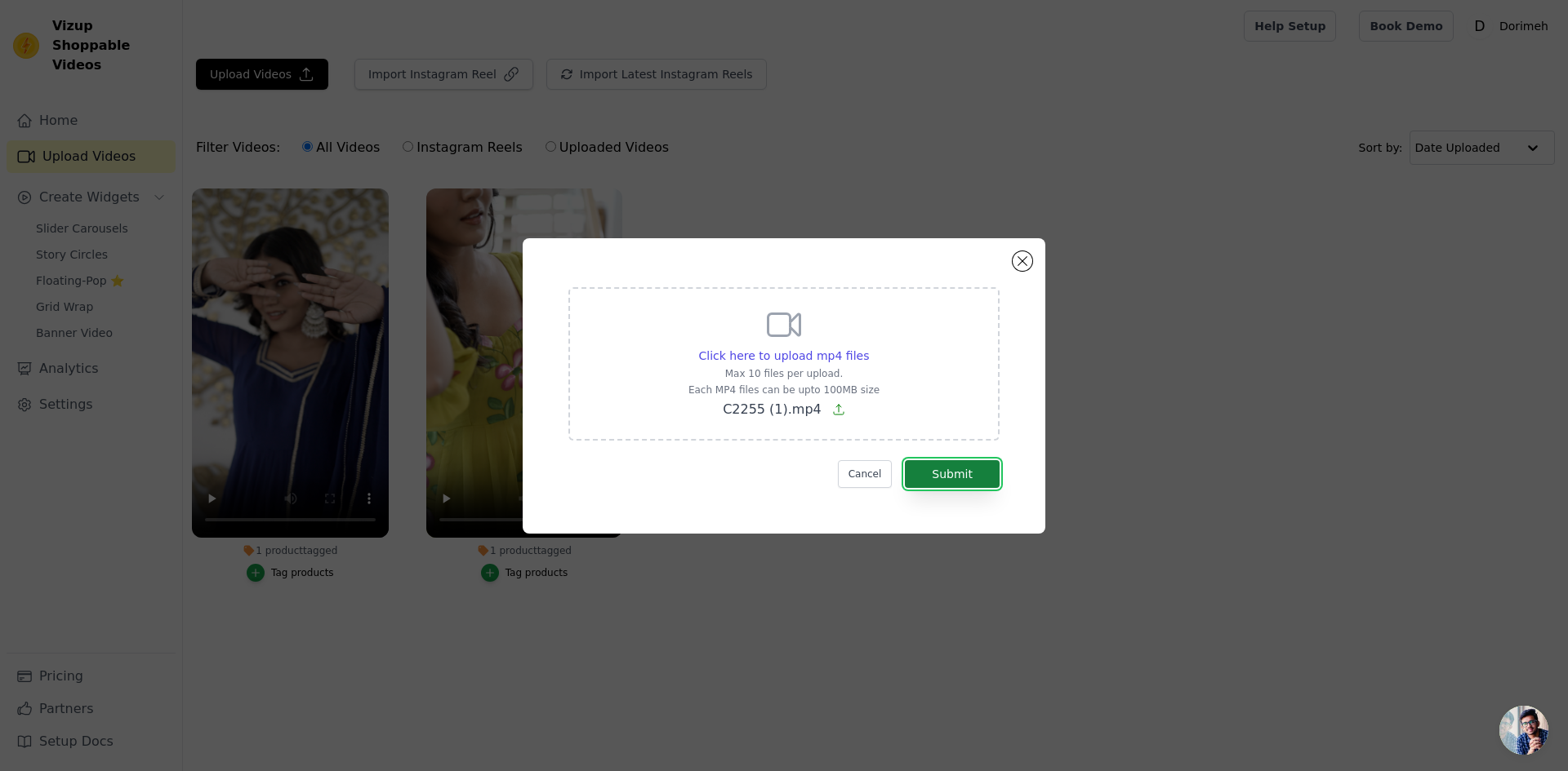
click at [936, 473] on button "Submit" at bounding box center [952, 474] width 95 height 28
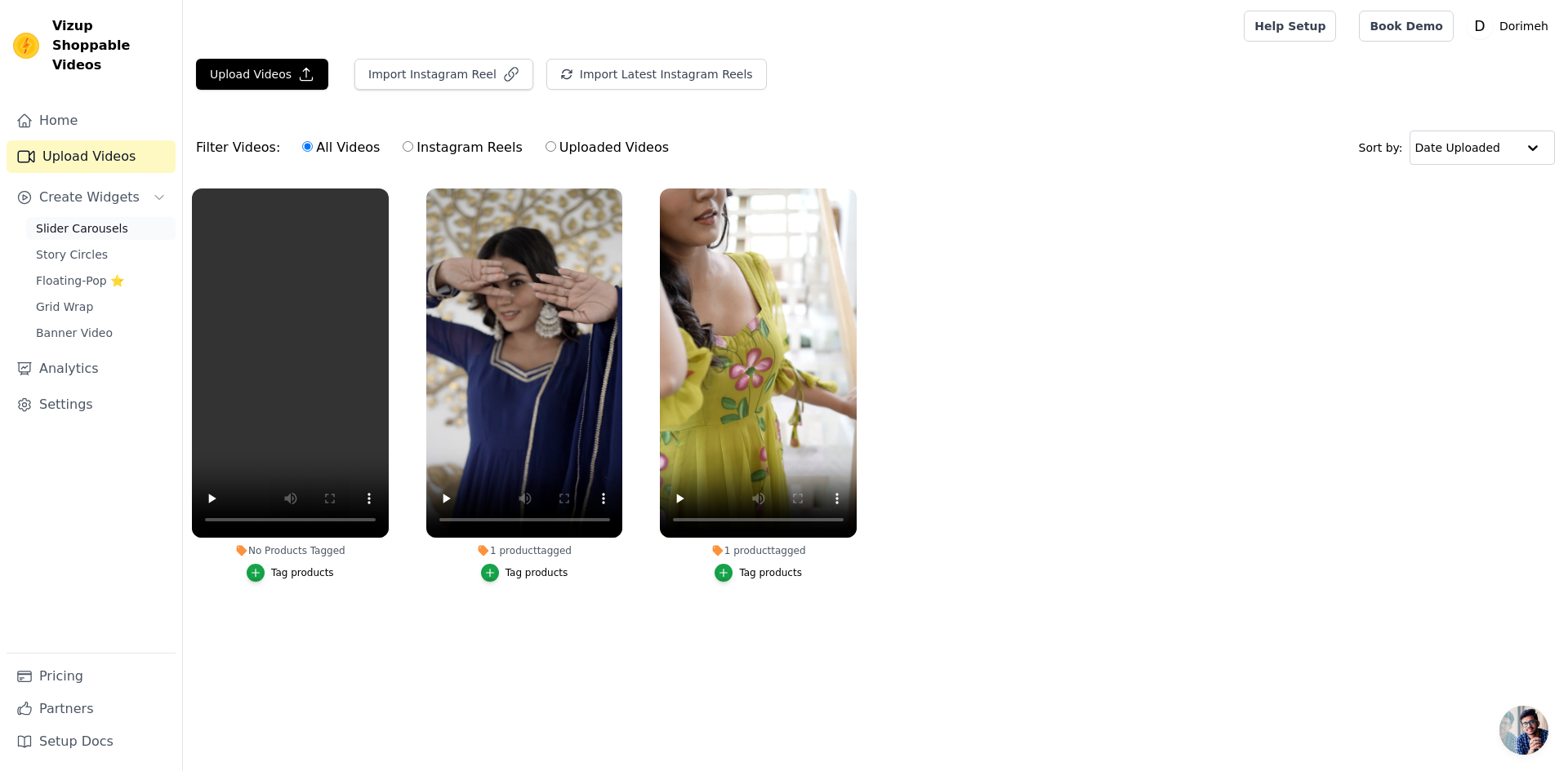
click at [81, 220] on span "Slider Carousels" at bounding box center [82, 228] width 92 height 16
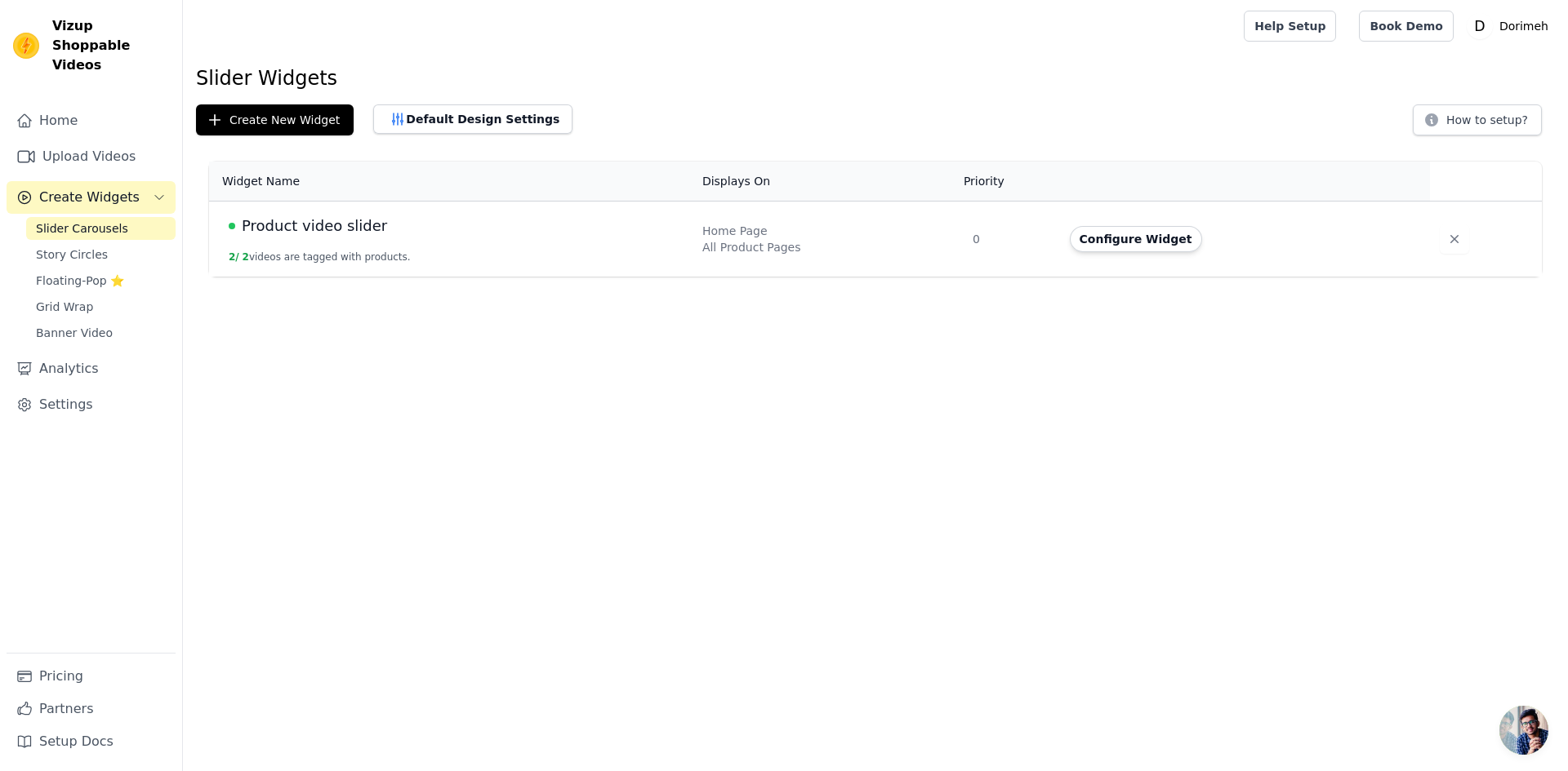
click at [478, 227] on div "Product video slider" at bounding box center [456, 226] width 454 height 23
click at [1162, 243] on button "Configure Widget" at bounding box center [1135, 239] width 132 height 26
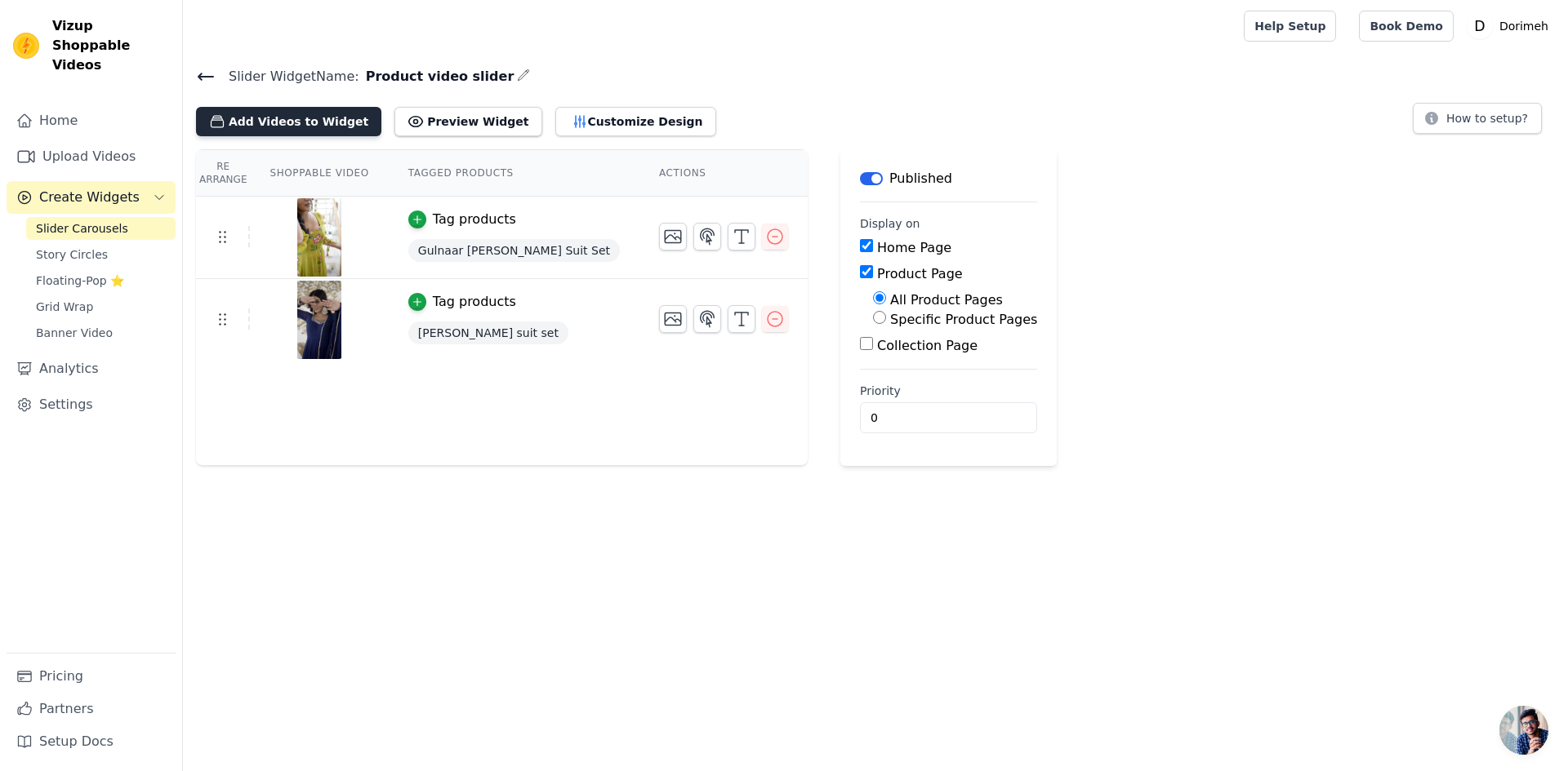
click at [285, 116] on button "Add Videos to Widget" at bounding box center [288, 121] width 185 height 29
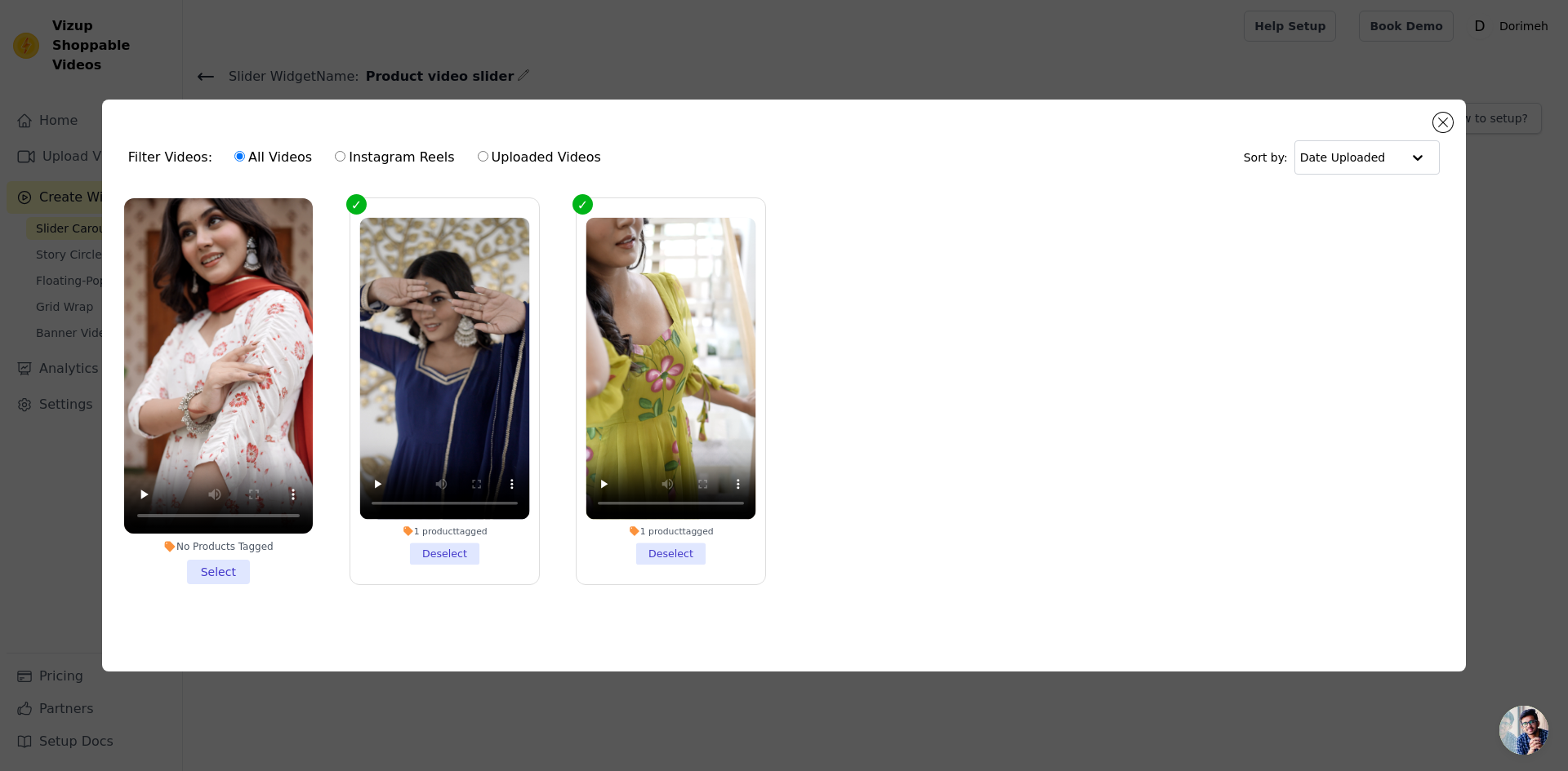
click at [220, 569] on li "No Products Tagged Select" at bounding box center [218, 391] width 188 height 386
click at [0, 0] on input "No Products Tagged Select" at bounding box center [0, 0] width 0 height 0
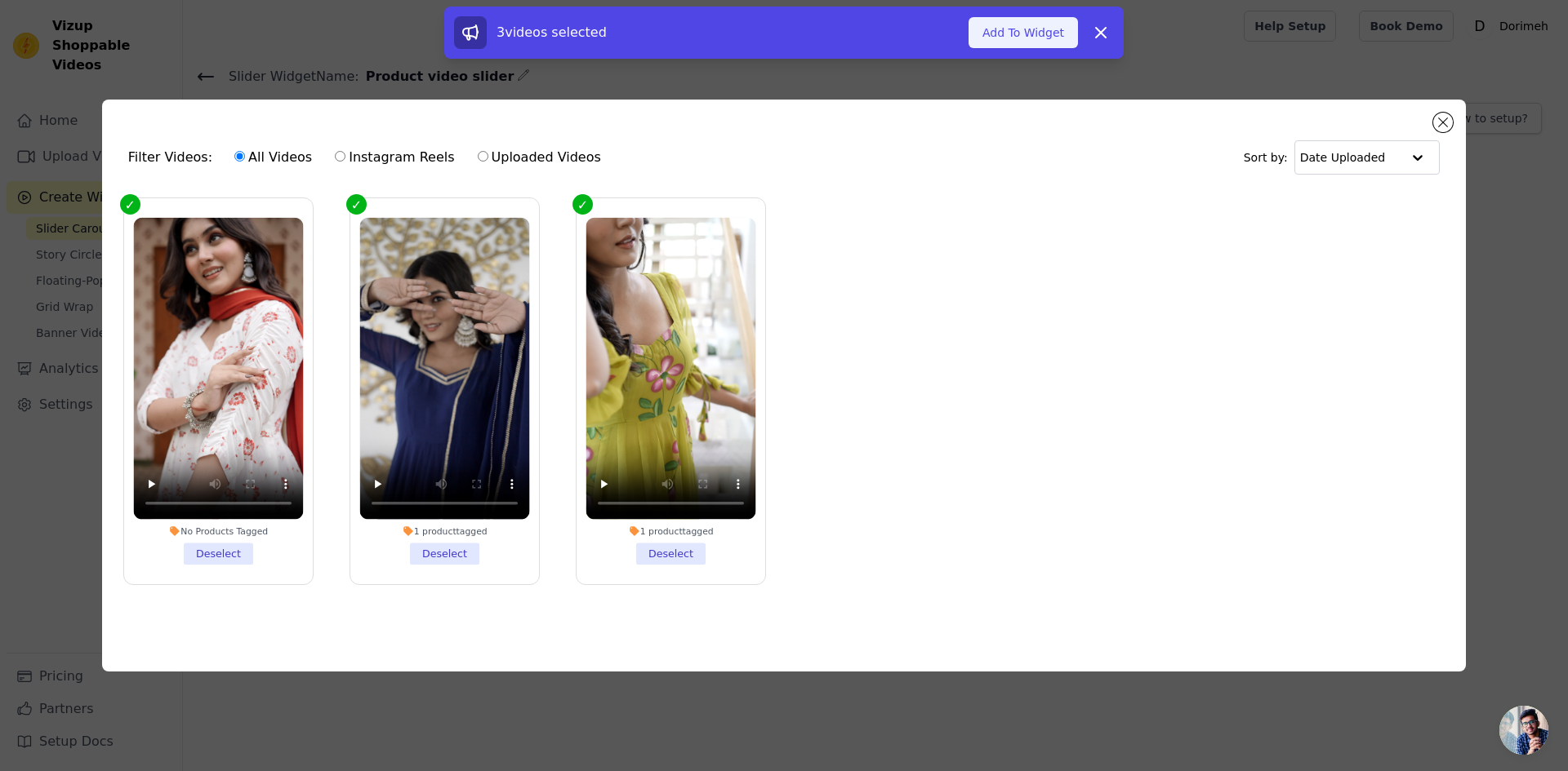
click at [1023, 32] on button "Add To Widget" at bounding box center [1023, 33] width 110 height 31
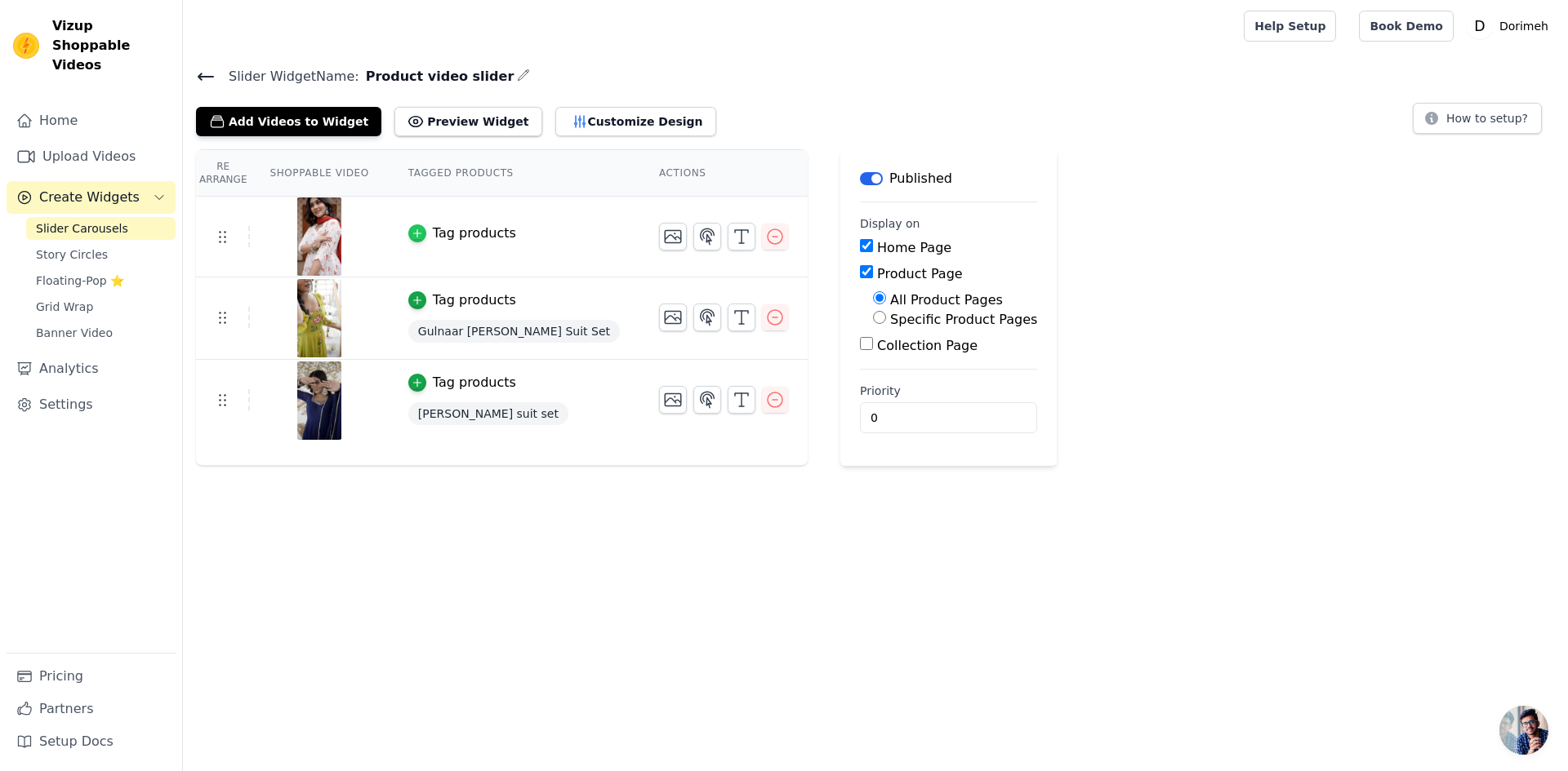
click at [413, 235] on icon "button" at bounding box center [417, 234] width 8 height 8
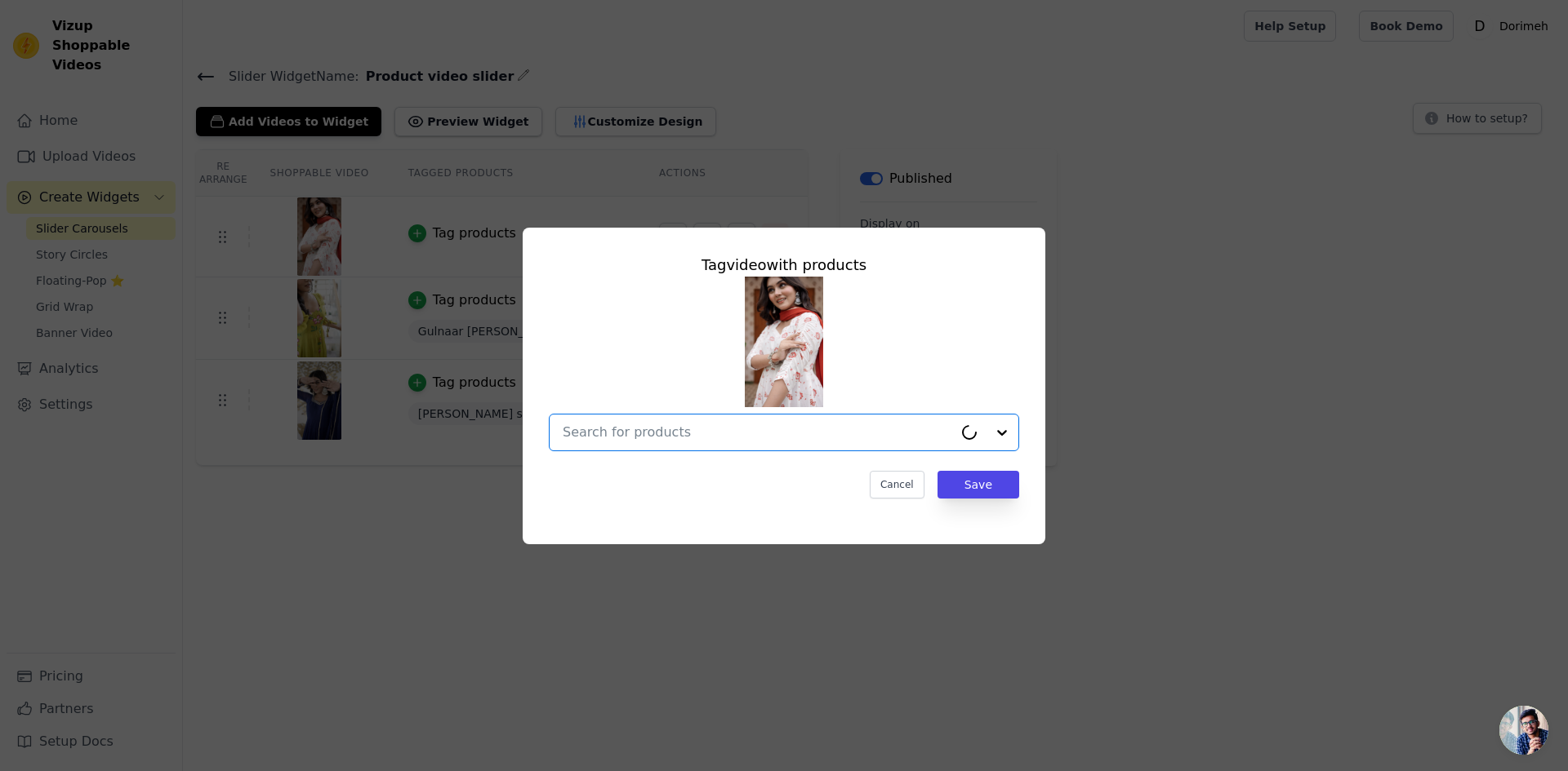
click at [781, 437] on input "text" at bounding box center [758, 433] width 390 height 19
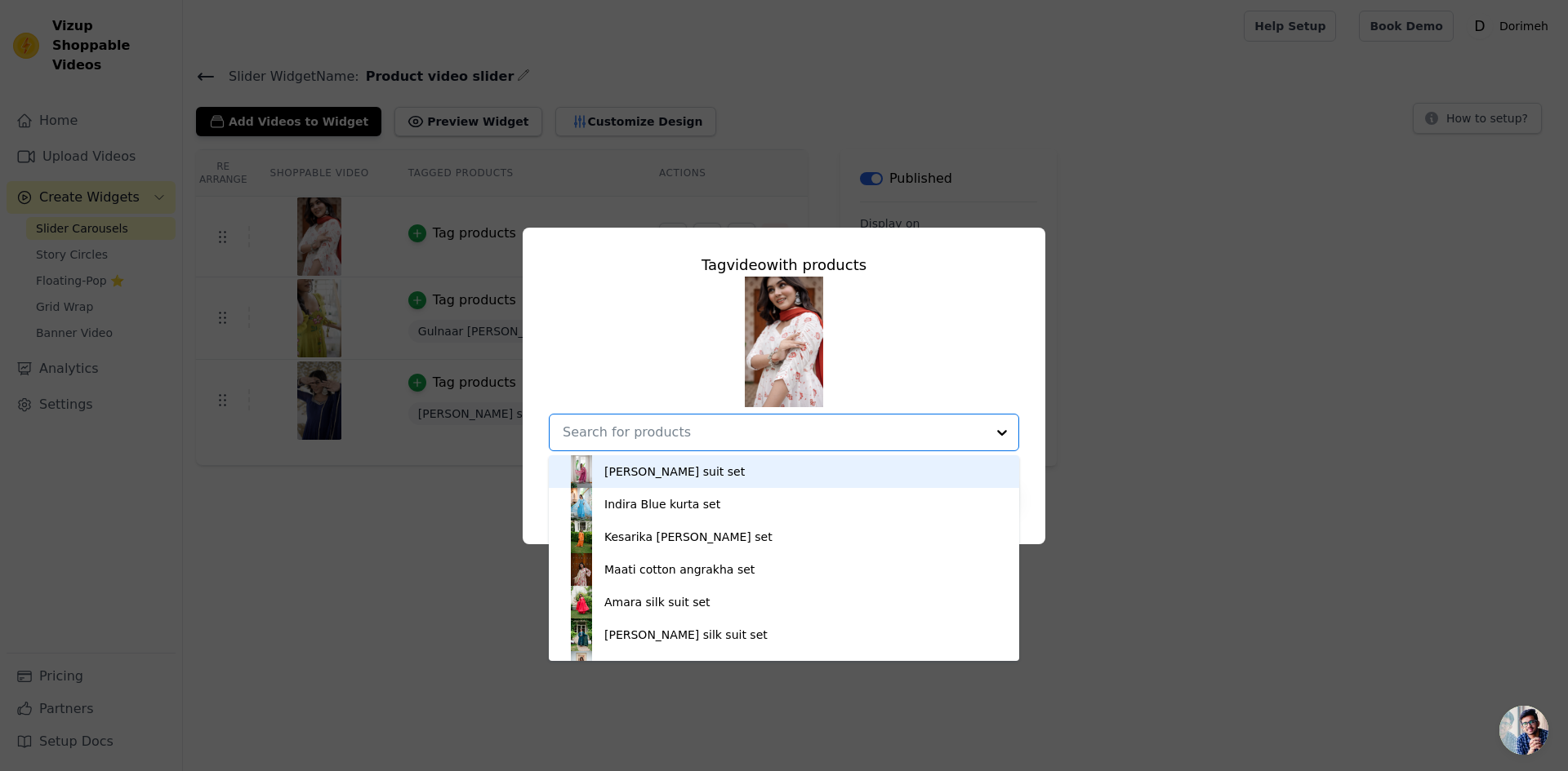
scroll to position [284, 0]
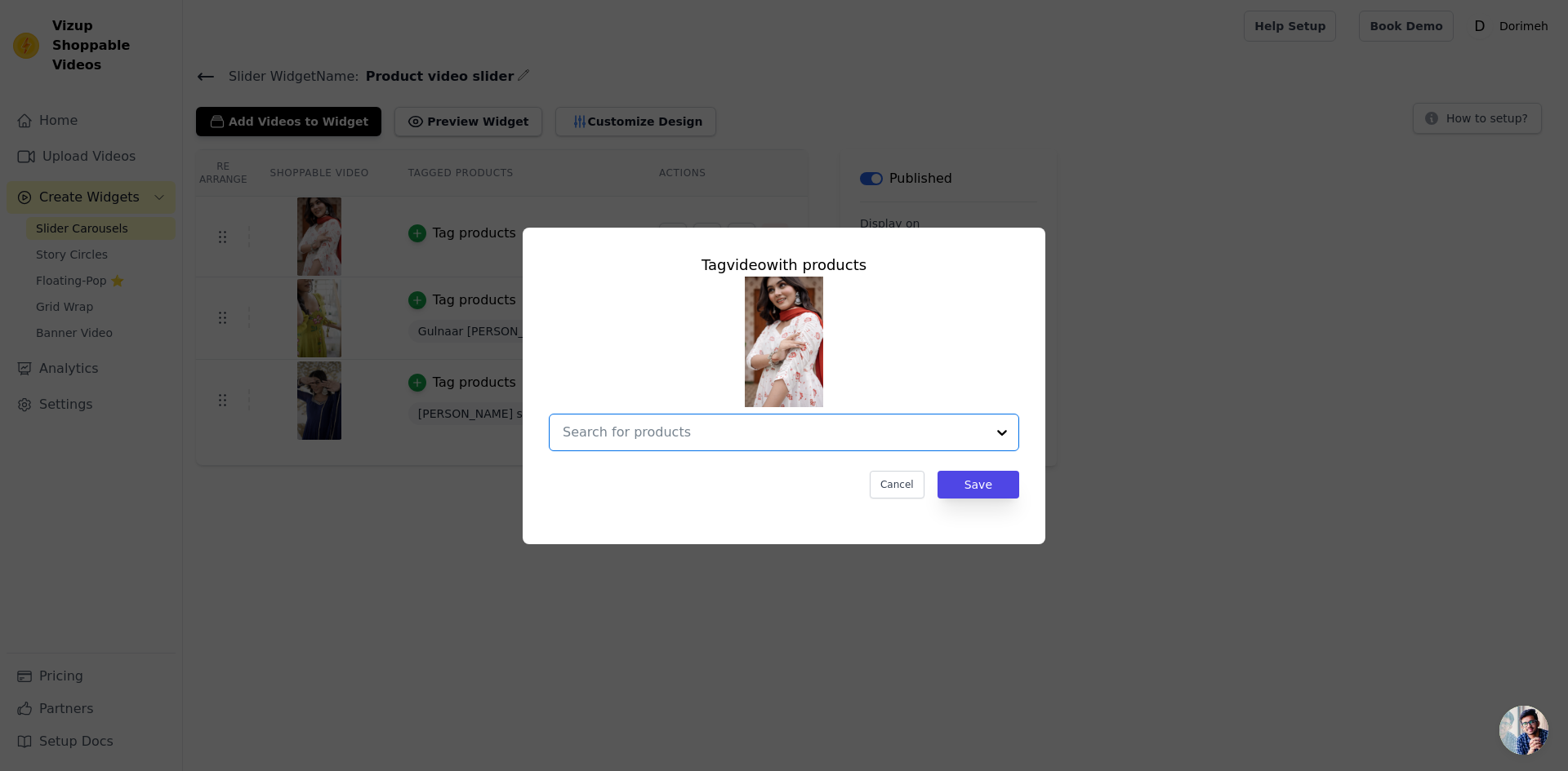
click at [706, 434] on input "text" at bounding box center [774, 433] width 423 height 19
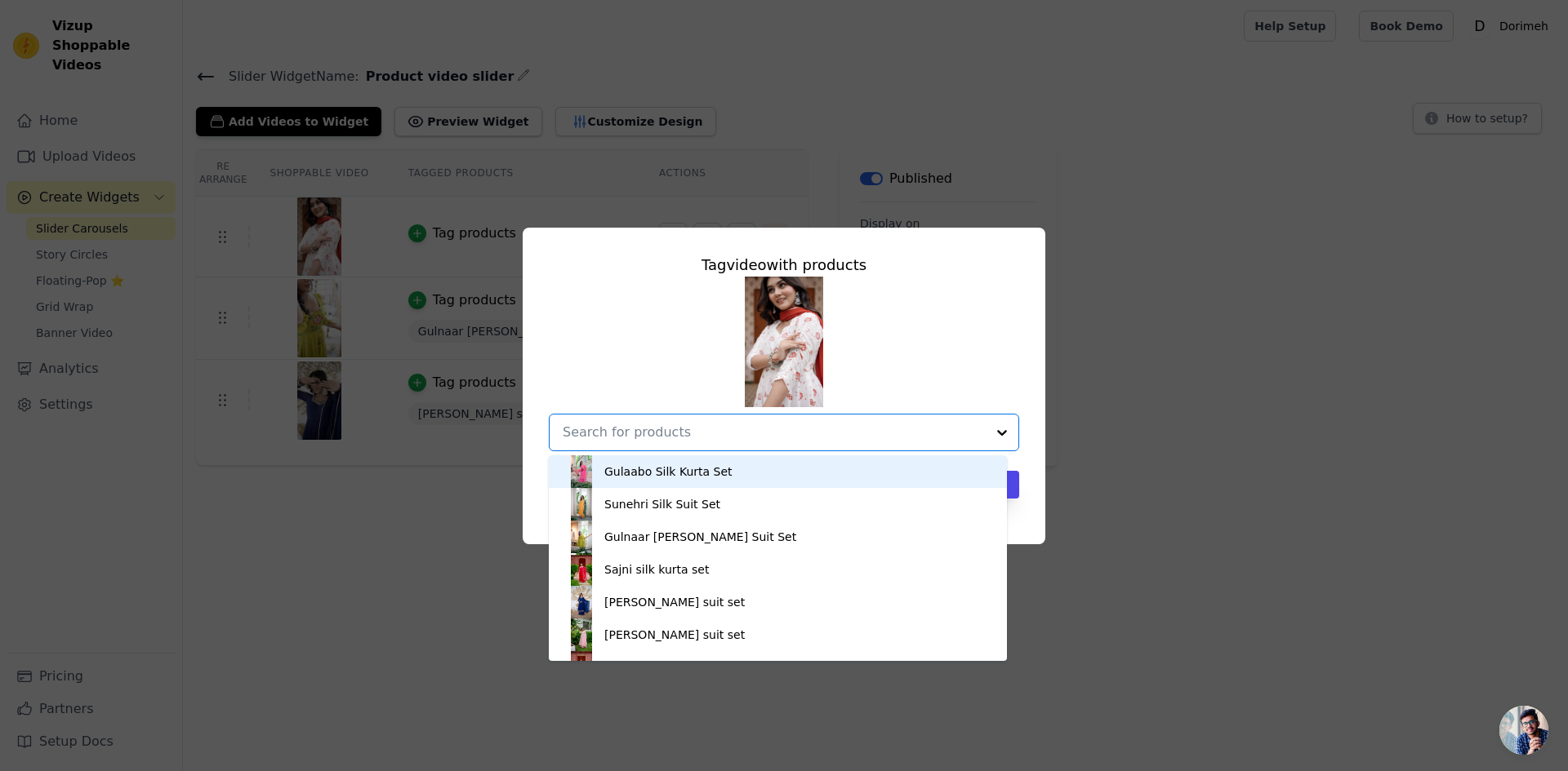
paste input "[PERSON_NAME] Suit set"
type input "[PERSON_NAME] Suit set"
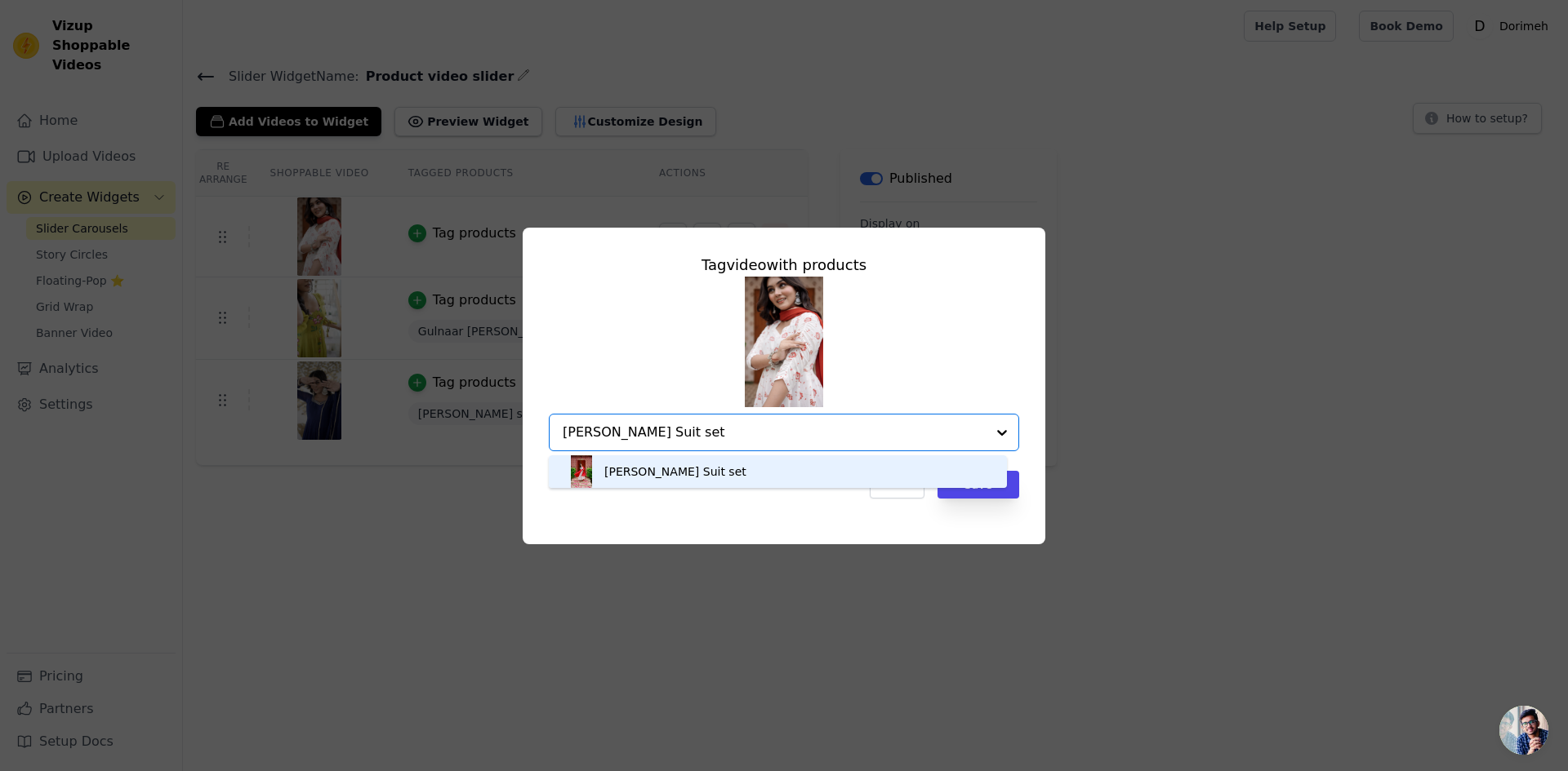
click at [688, 475] on div "[PERSON_NAME] Suit set" at bounding box center [675, 471] width 142 height 16
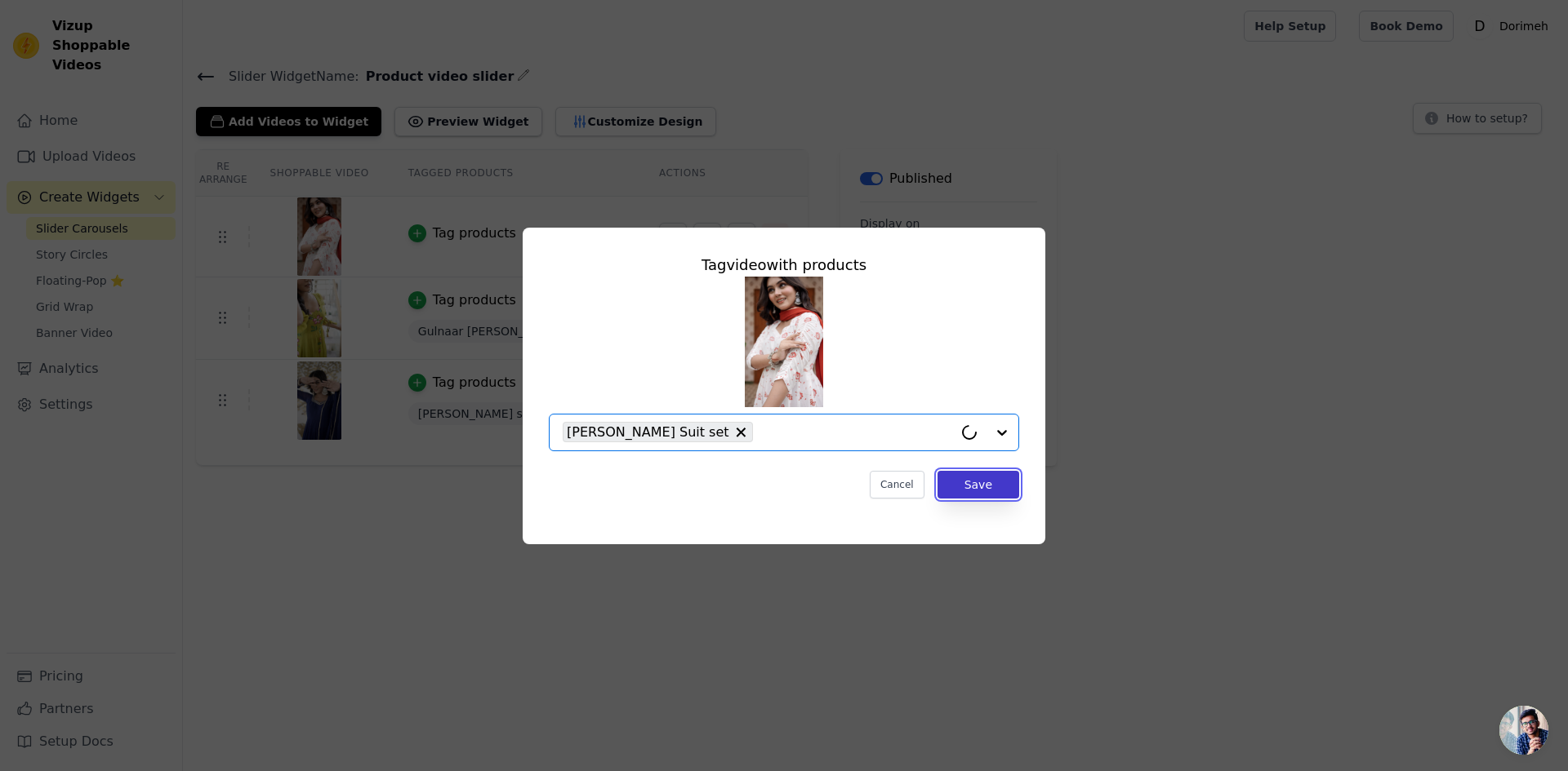
click at [980, 487] on button "Save" at bounding box center [978, 485] width 82 height 28
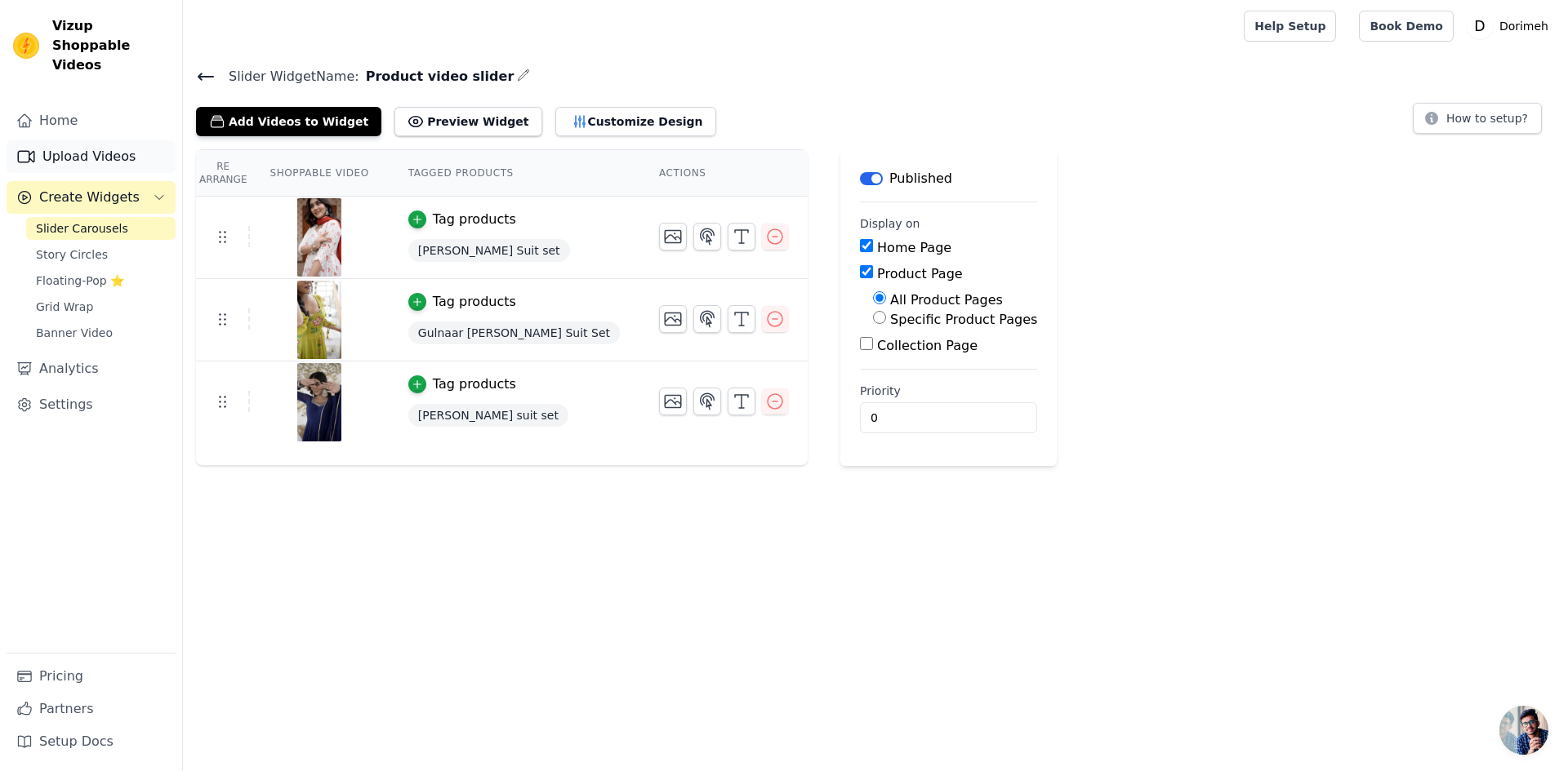
click at [59, 141] on link "Upload Videos" at bounding box center [91, 157] width 169 height 33
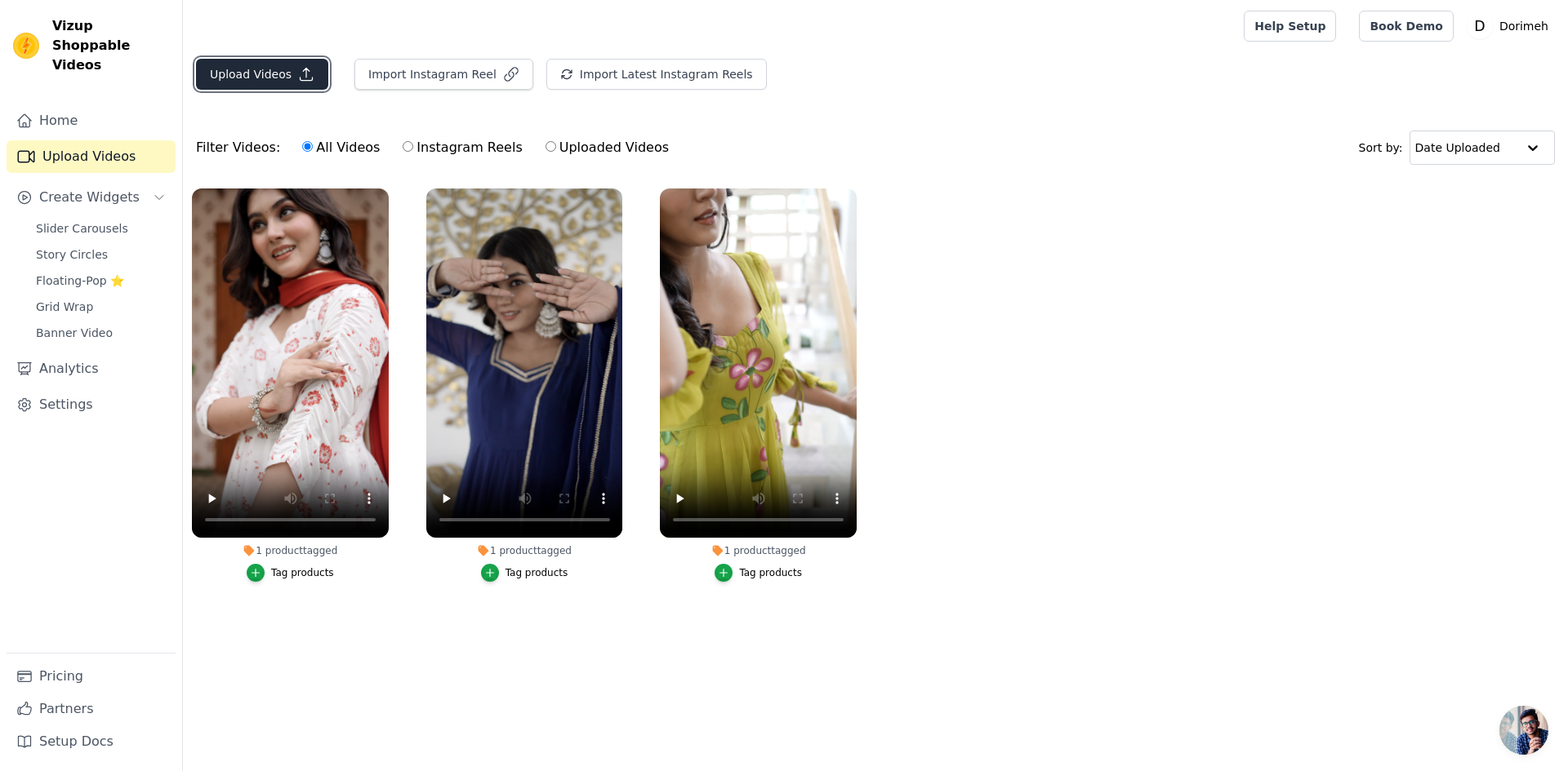
click at [273, 63] on button "Upload Videos" at bounding box center [262, 75] width 132 height 31
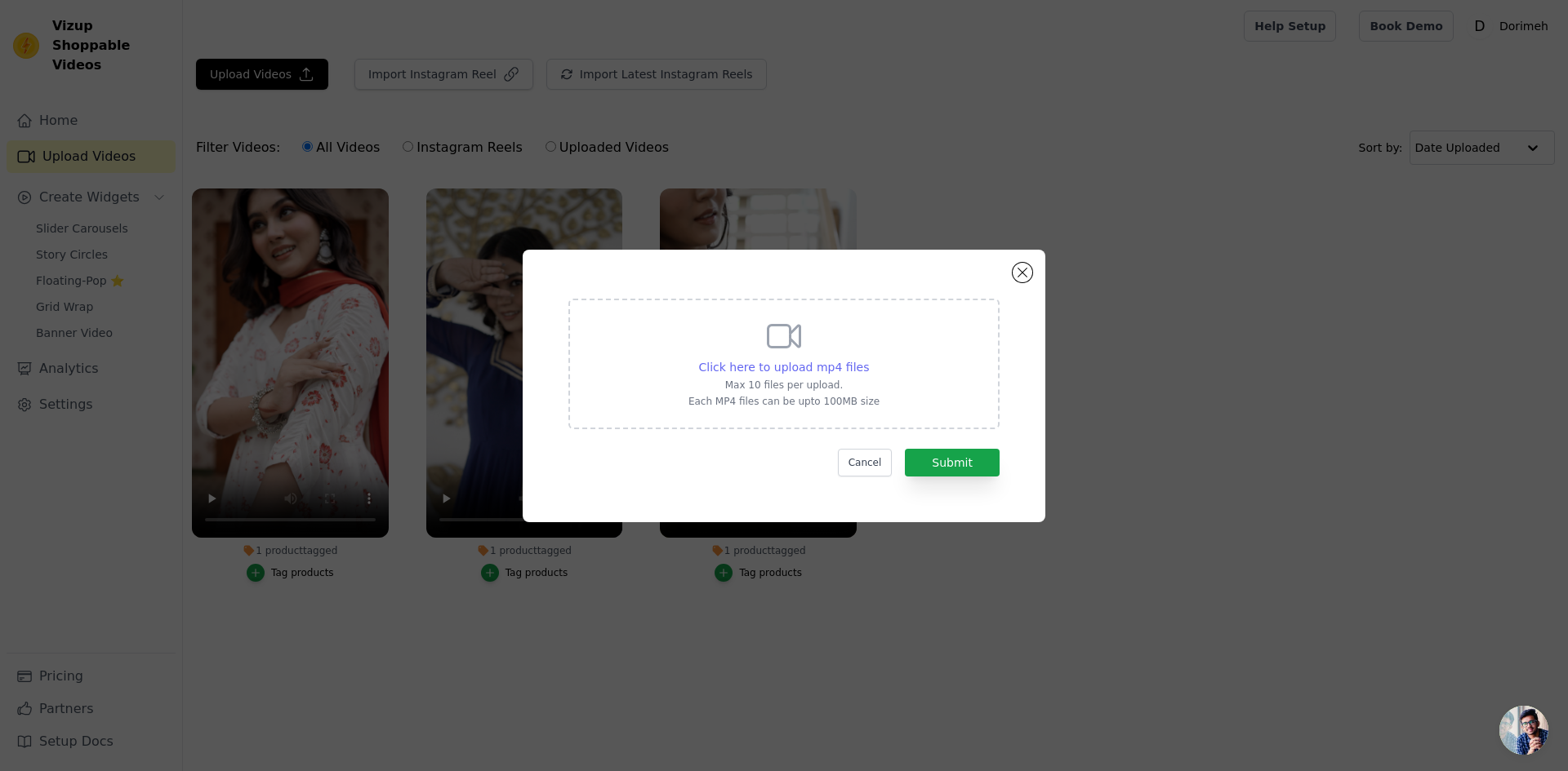
click at [755, 365] on span "Click here to upload mp4 files" at bounding box center [784, 367] width 171 height 13
click at [868, 359] on input "Click here to upload mp4 files Max 10 files per upload. Each MP4 files can be u…" at bounding box center [868, 358] width 1 height 1
type input "C:\fakepath\C2260 (1).mp4"
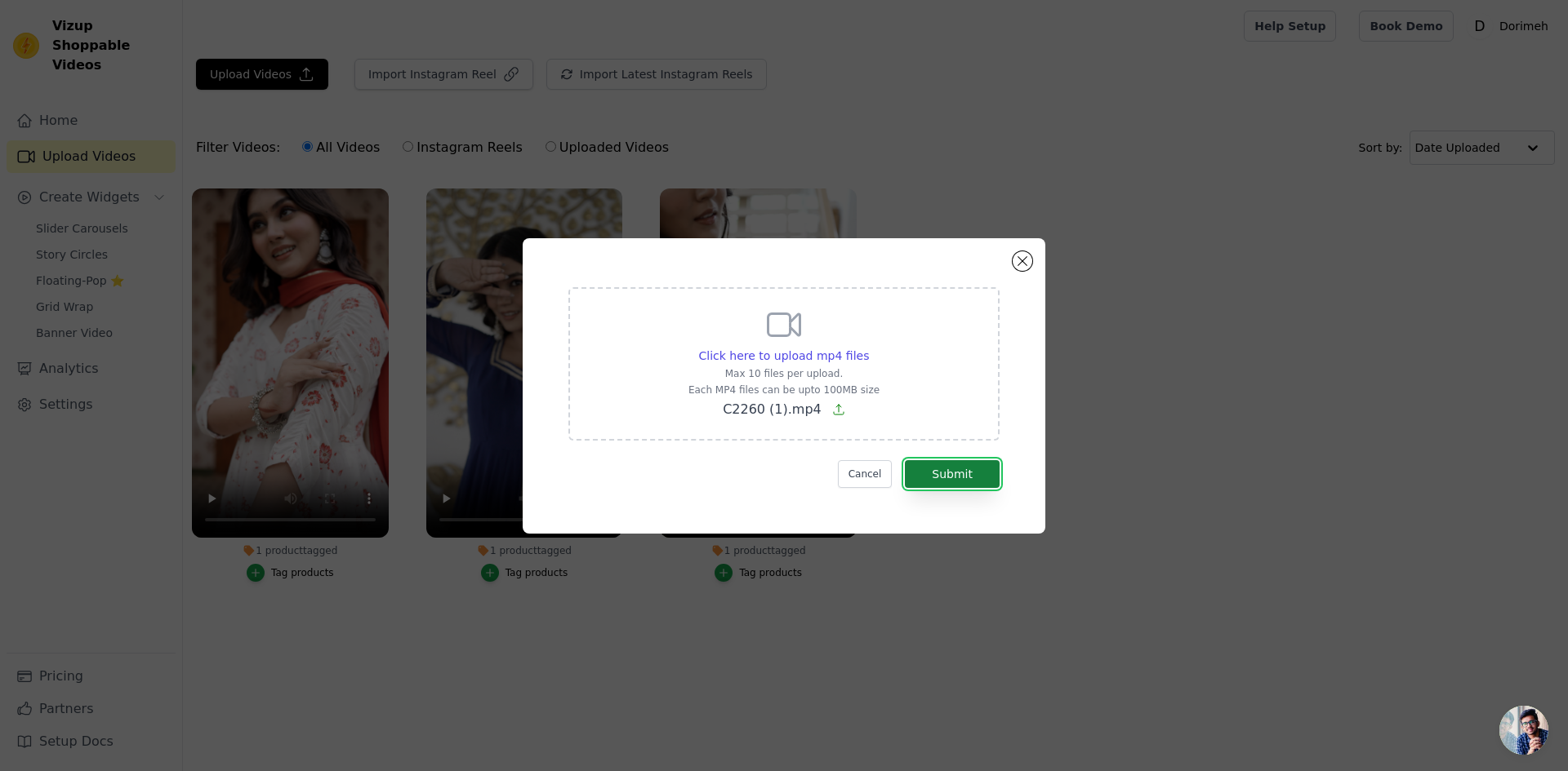
click at [943, 475] on button "Submit" at bounding box center [952, 474] width 95 height 28
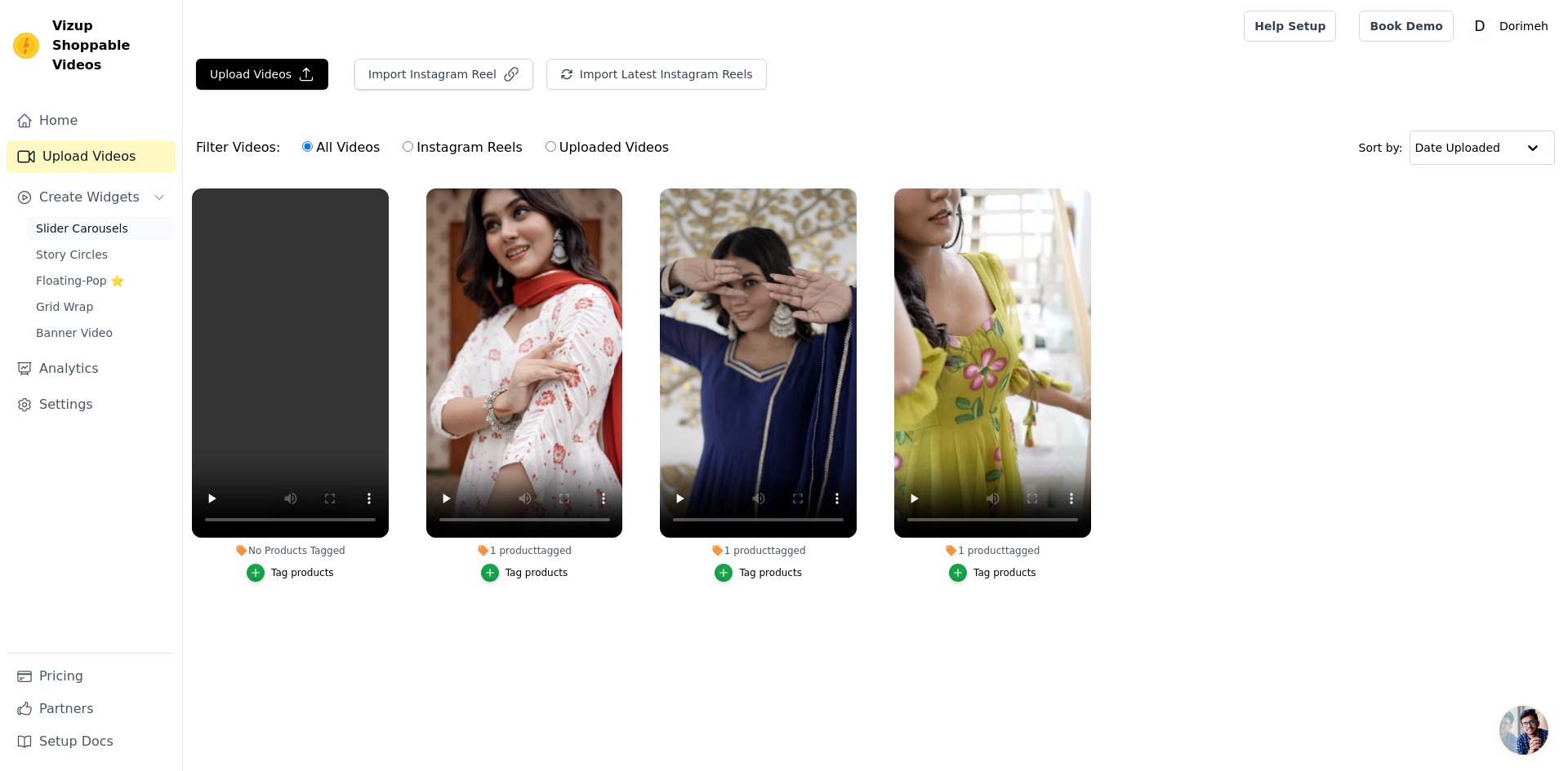
click at [84, 220] on span "Slider Carousels" at bounding box center [82, 228] width 92 height 16
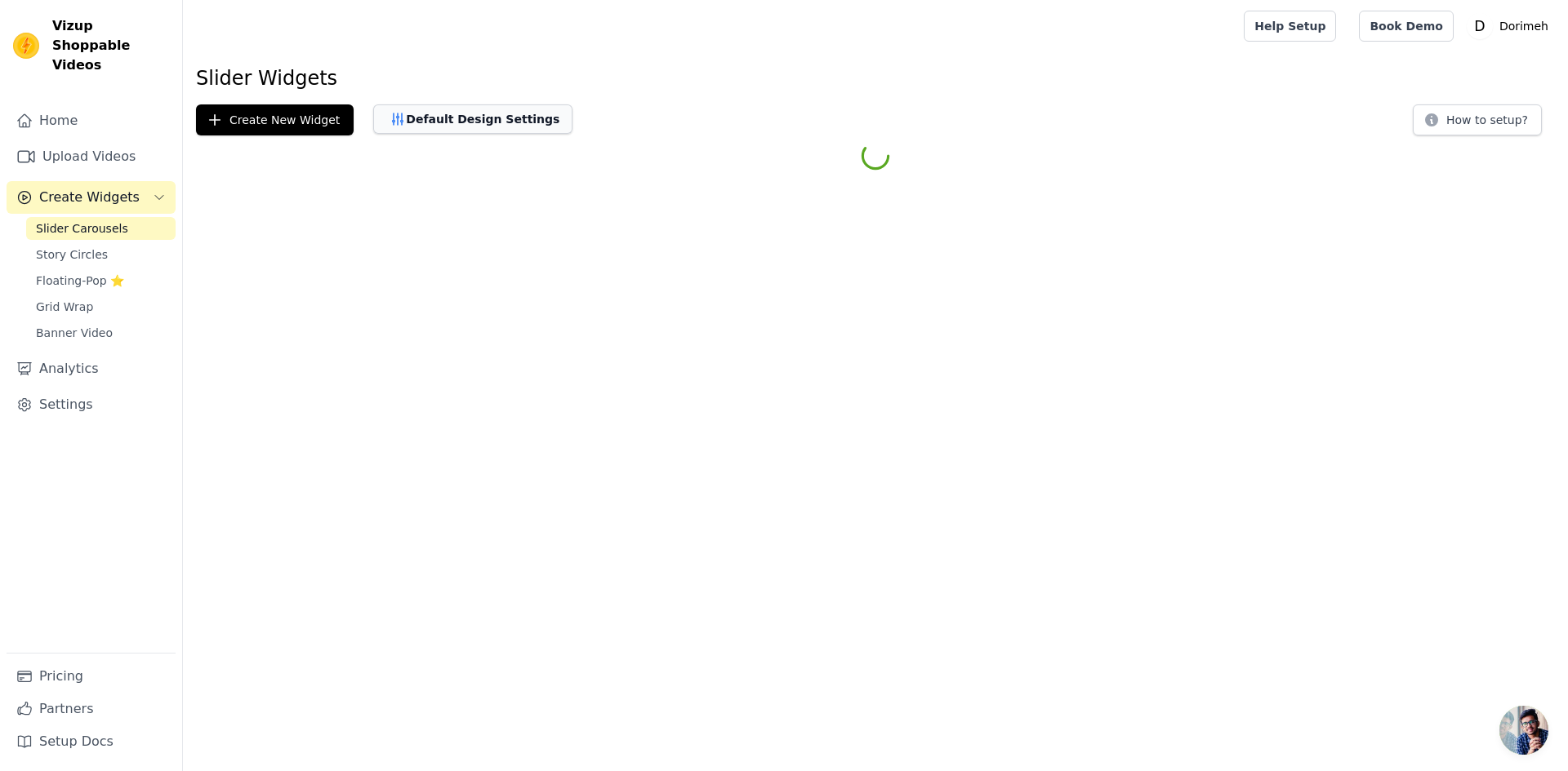
click at [412, 113] on button "Default Design Settings" at bounding box center [473, 119] width 199 height 29
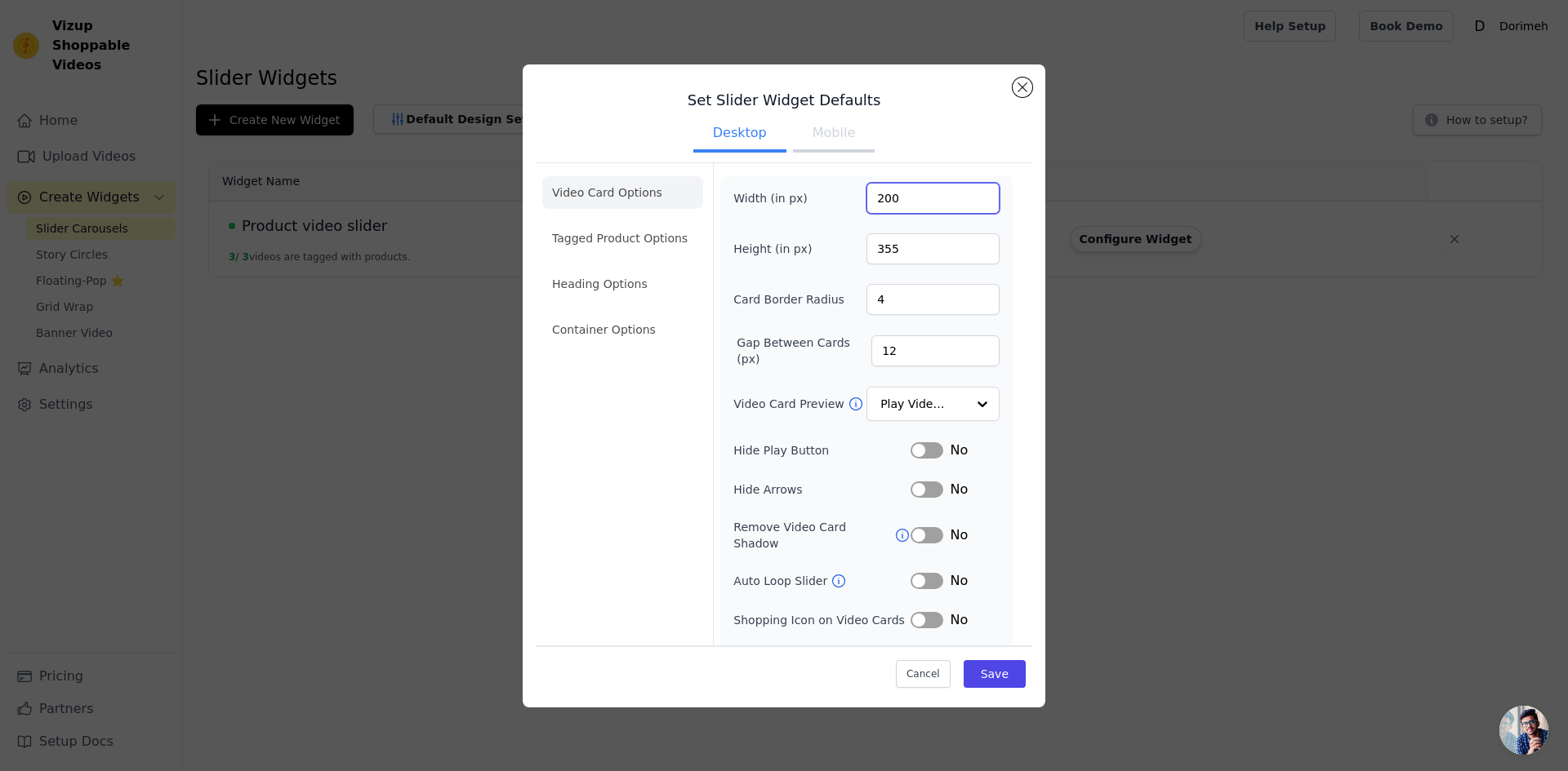
click at [874, 198] on input "200" at bounding box center [932, 199] width 133 height 31
type input "200"
click at [992, 677] on button "Save" at bounding box center [995, 674] width 62 height 28
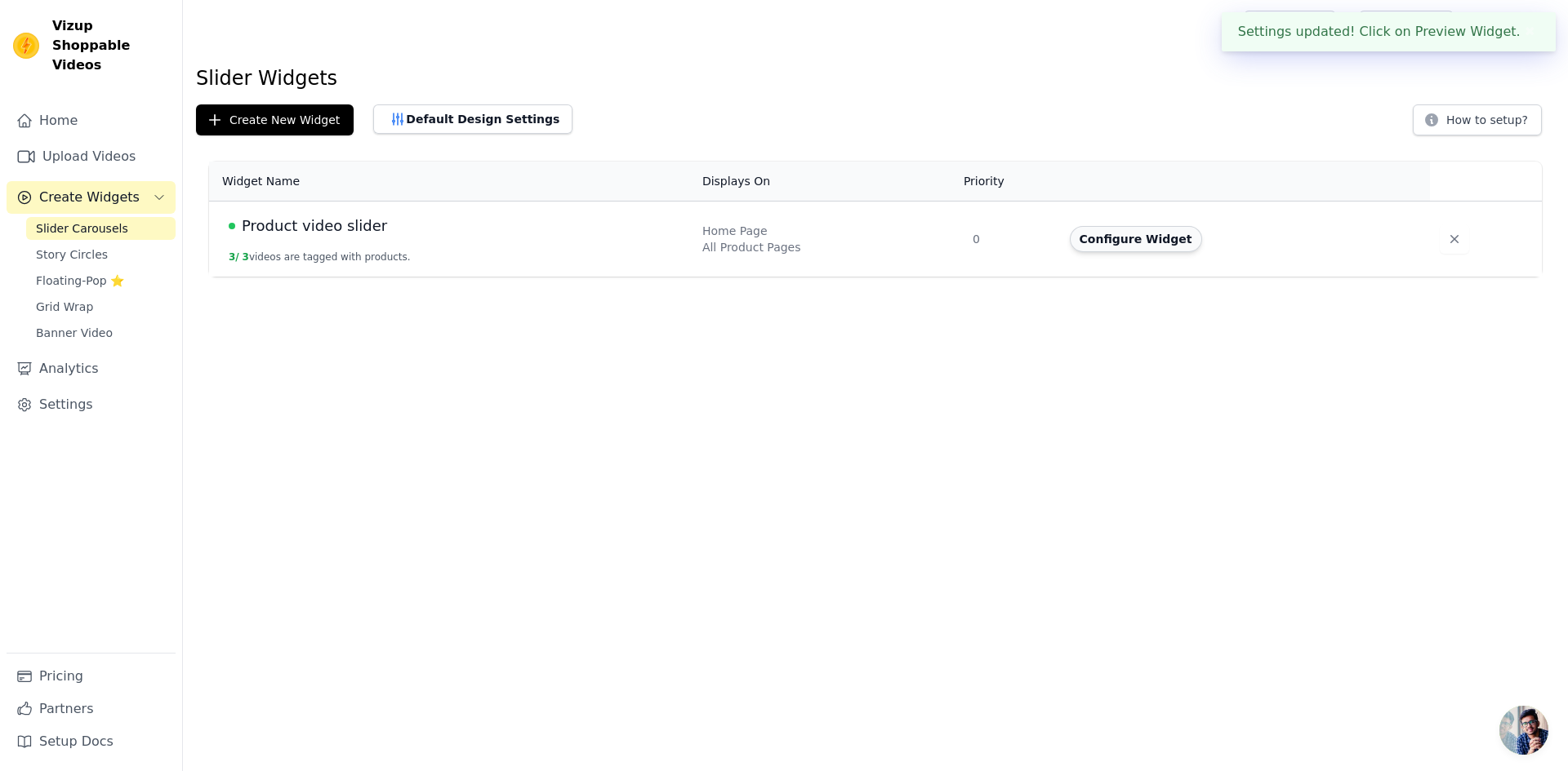
click at [1106, 241] on button "Configure Widget" at bounding box center [1135, 239] width 132 height 26
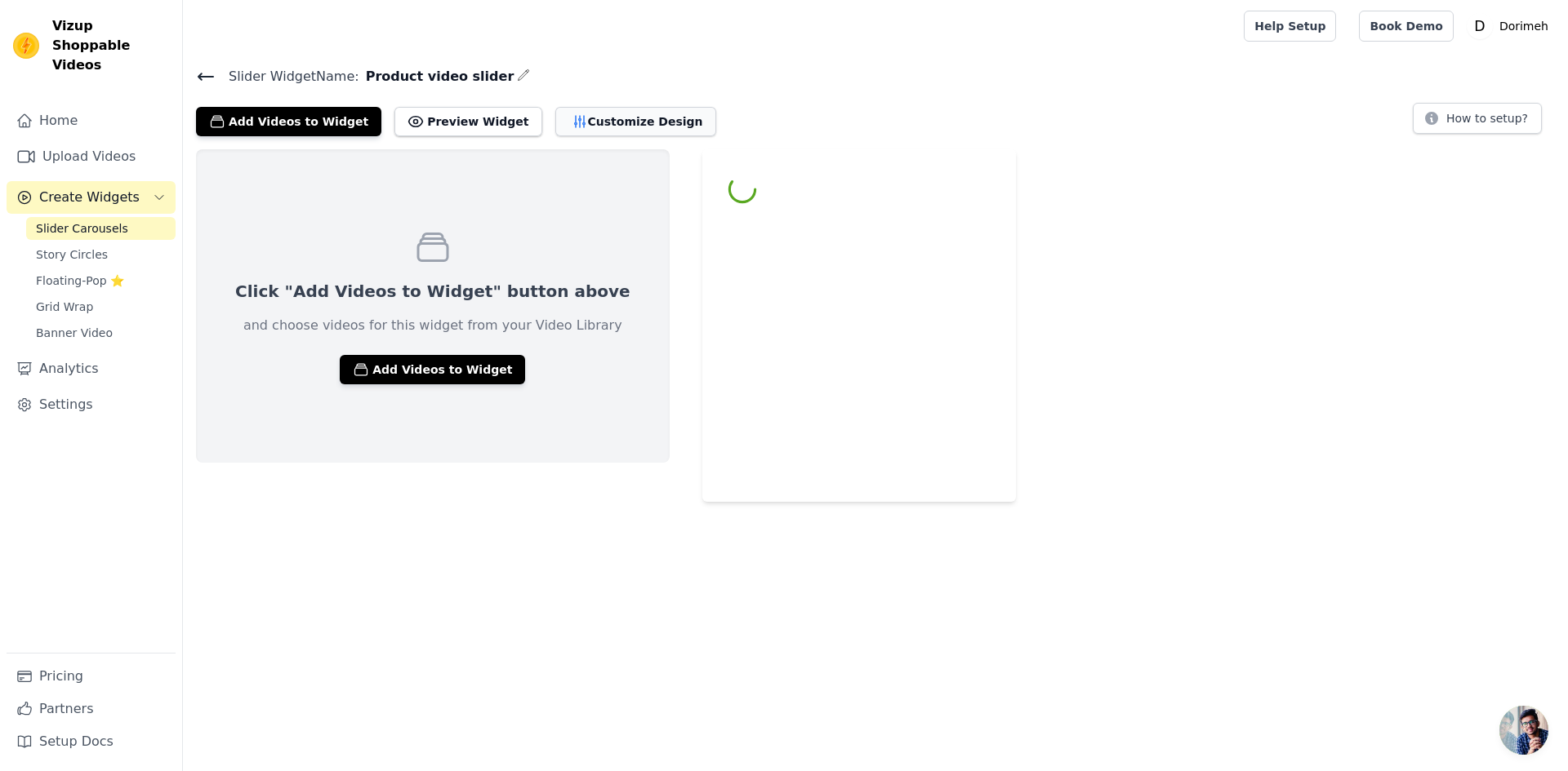
click at [572, 120] on icon "button" at bounding box center [579, 121] width 16 height 16
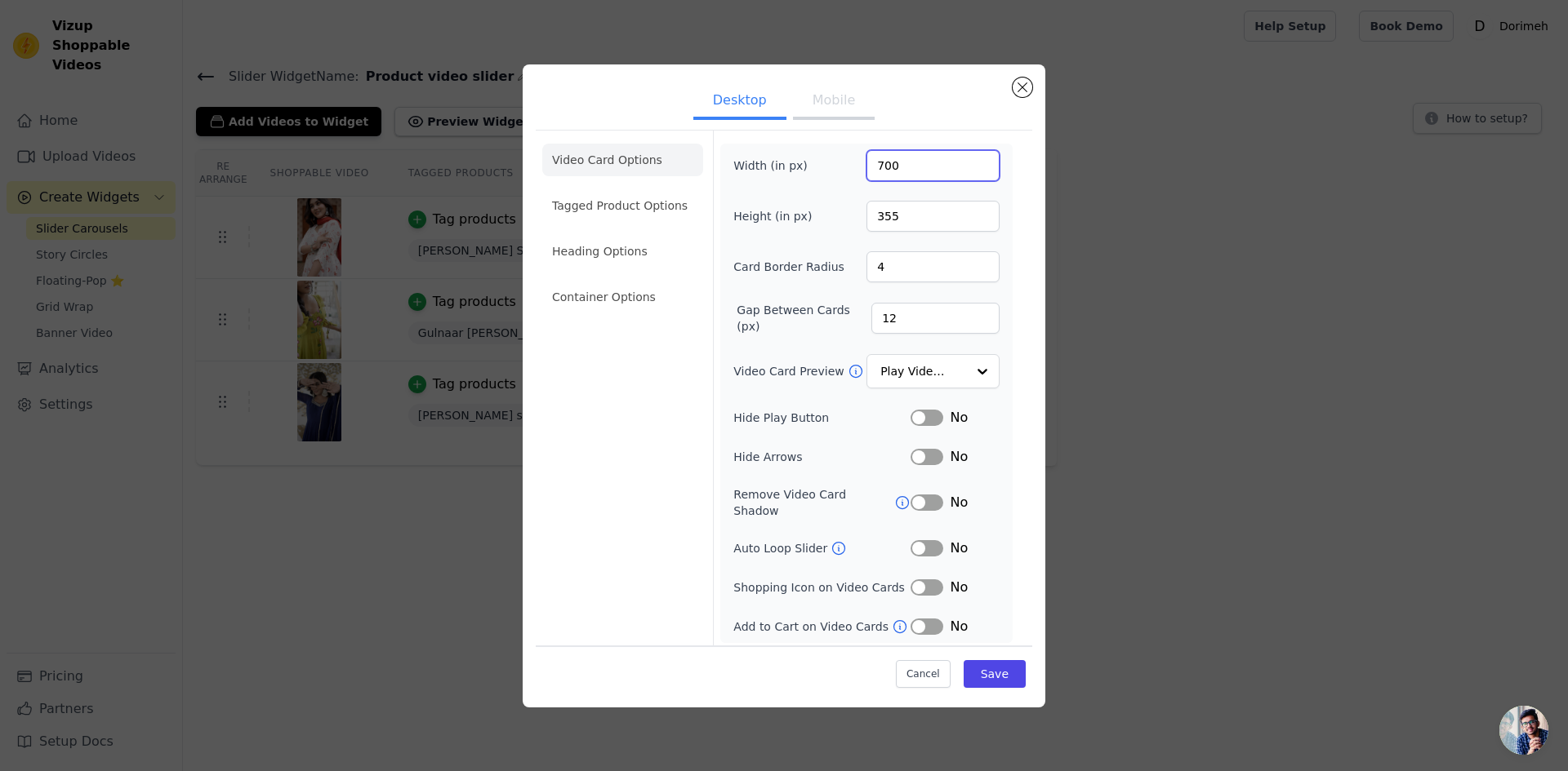
click at [879, 173] on input "700" at bounding box center [932, 166] width 133 height 31
type input "270"
click at [1010, 678] on button "Save" at bounding box center [995, 674] width 62 height 28
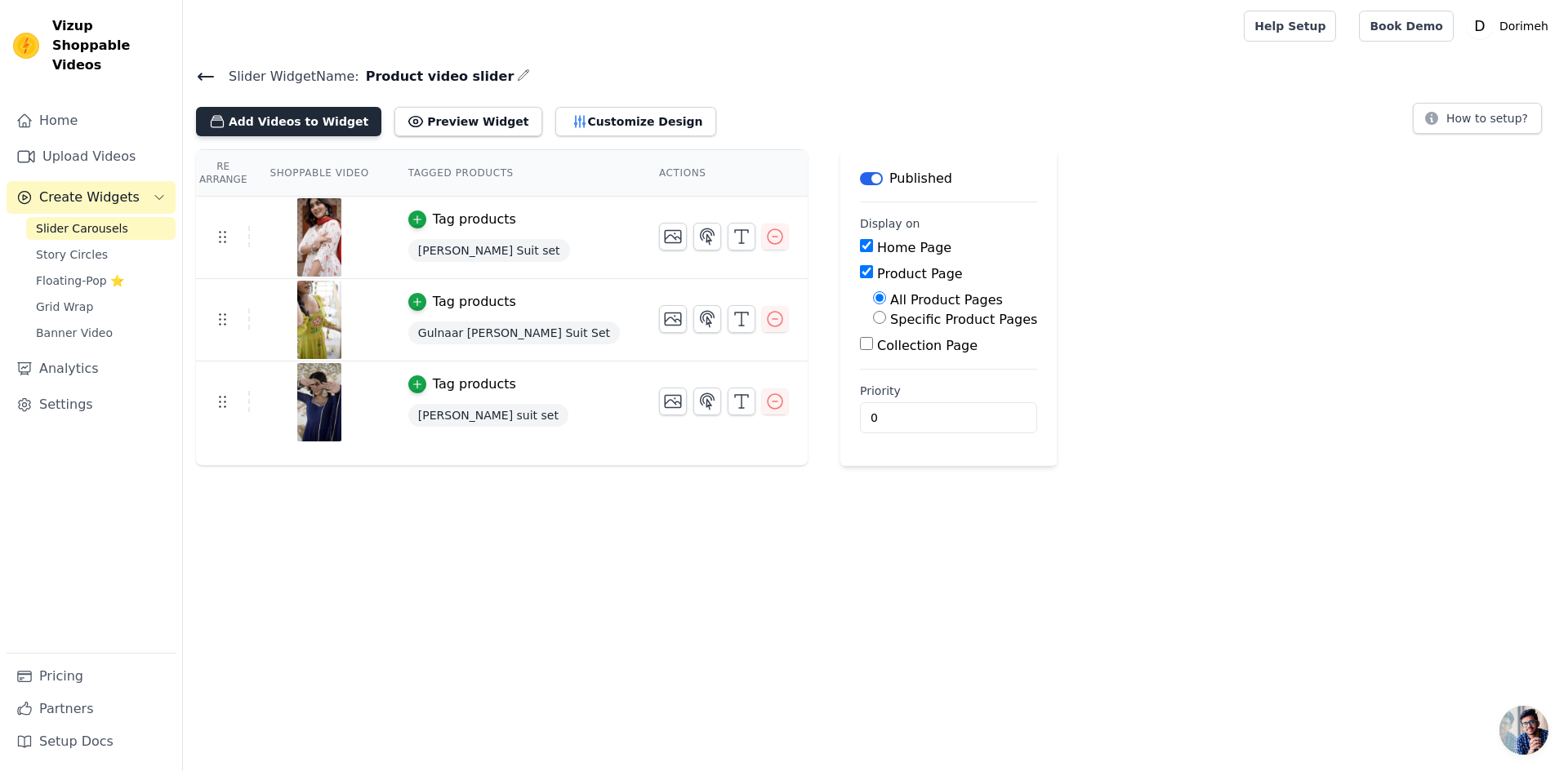
click at [294, 119] on button "Add Videos to Widget" at bounding box center [288, 121] width 185 height 29
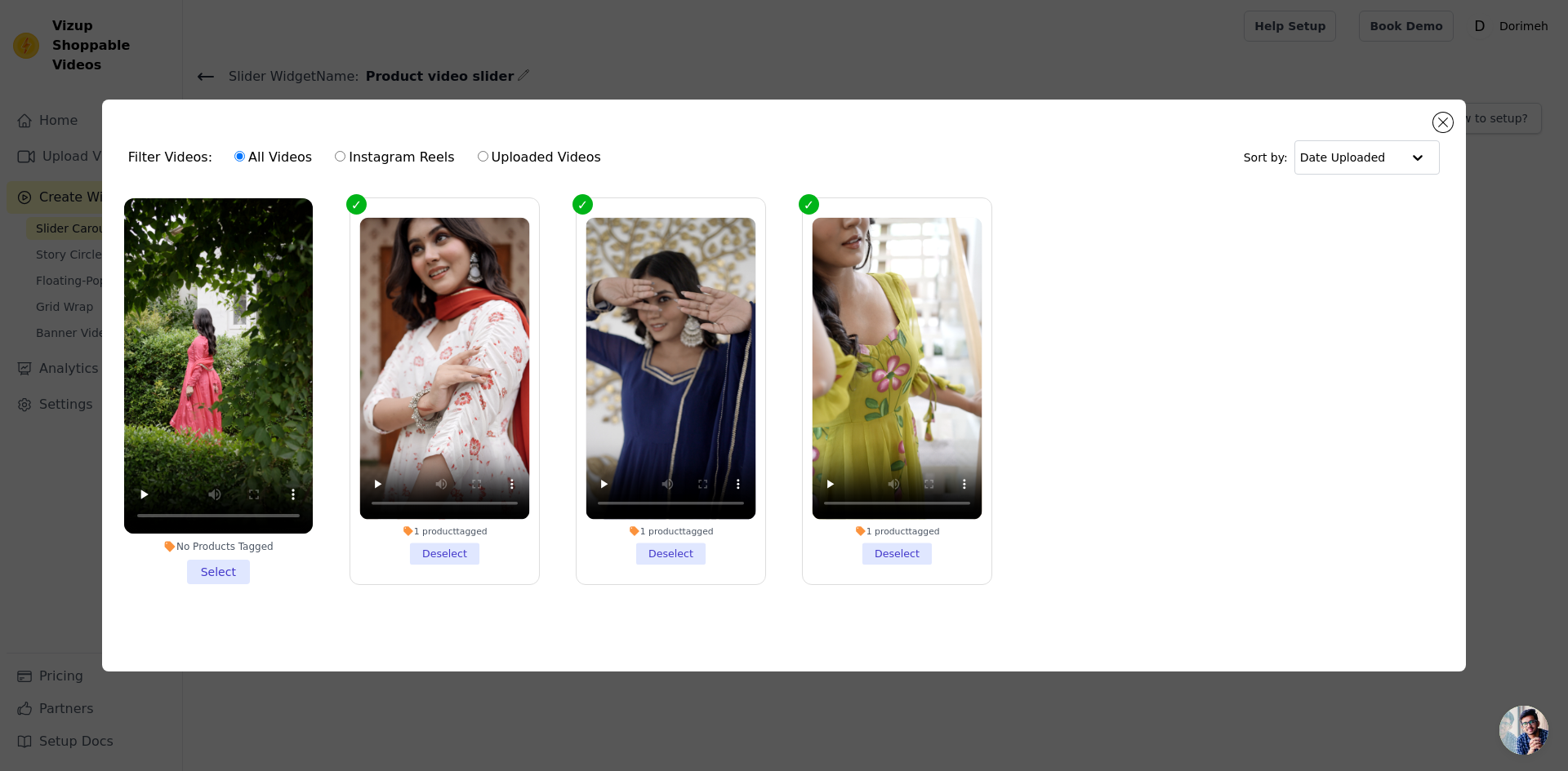
click at [204, 565] on li "No Products Tagged Select" at bounding box center [218, 391] width 188 height 386
click at [0, 0] on input "No Products Tagged Select" at bounding box center [0, 0] width 0 height 0
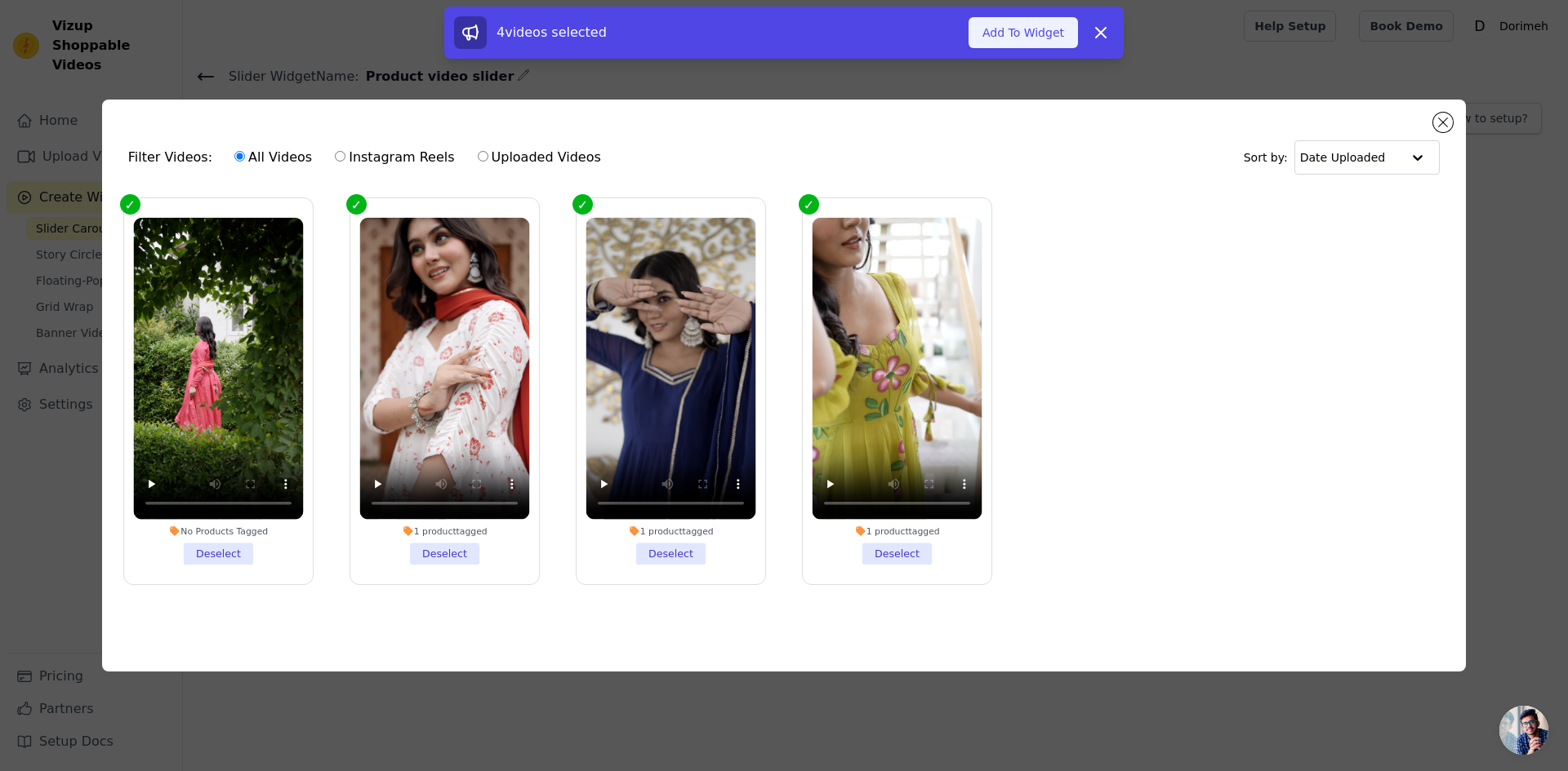
click at [1025, 31] on button "Add To Widget" at bounding box center [1023, 33] width 110 height 31
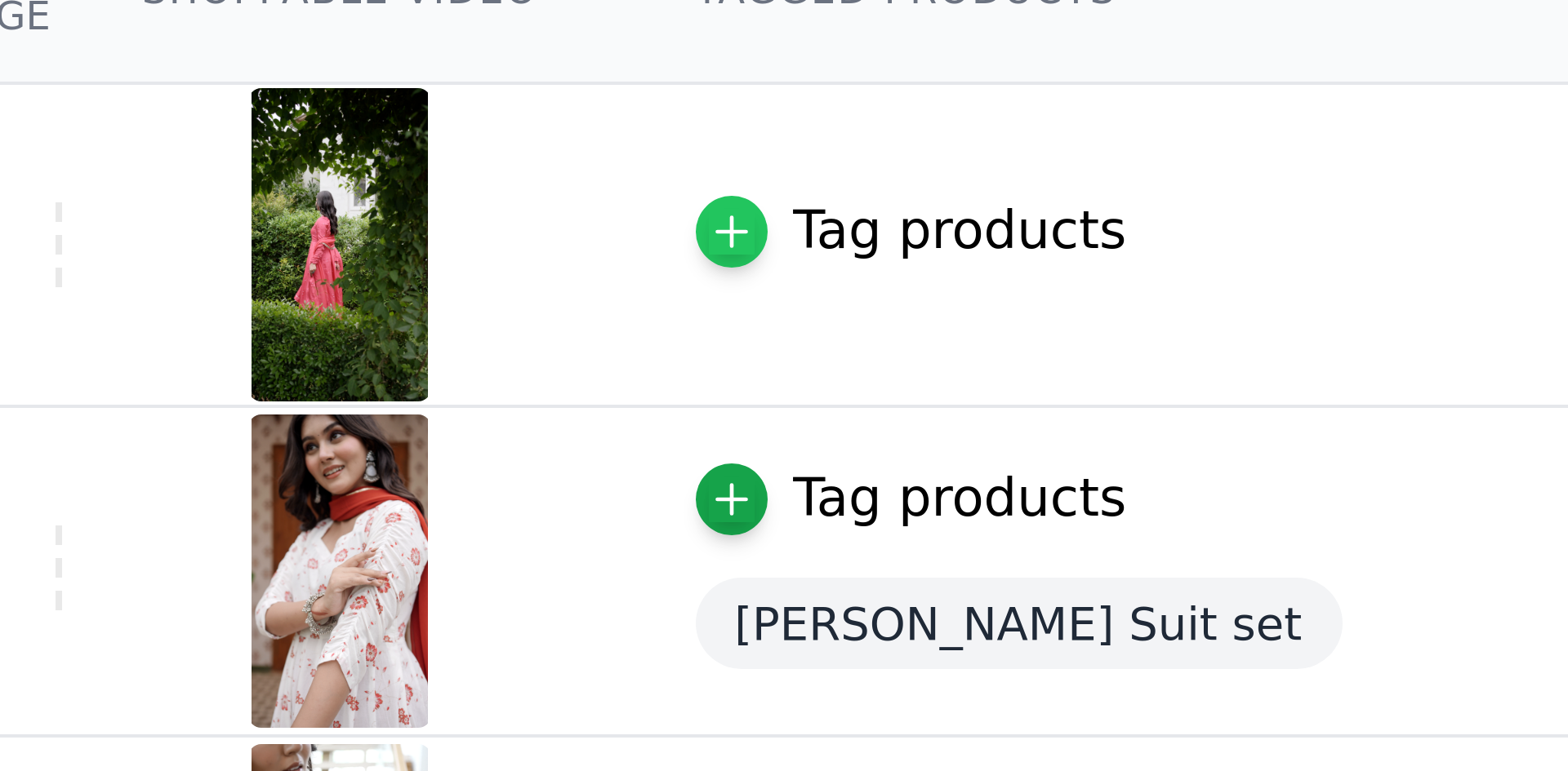
click at [413, 230] on icon "button" at bounding box center [417, 234] width 8 height 8
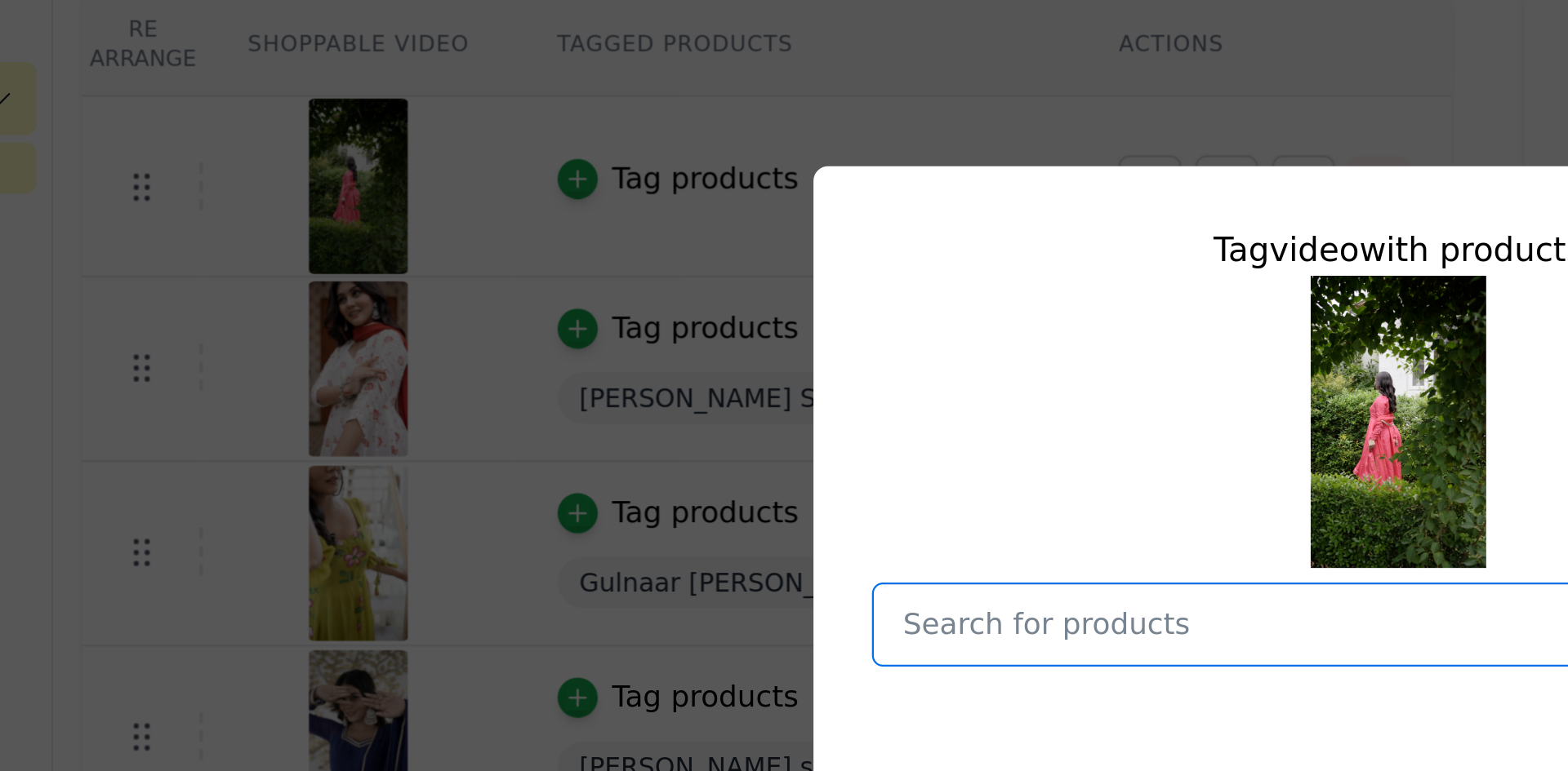
click at [625, 430] on input "text" at bounding box center [774, 433] width 423 height 19
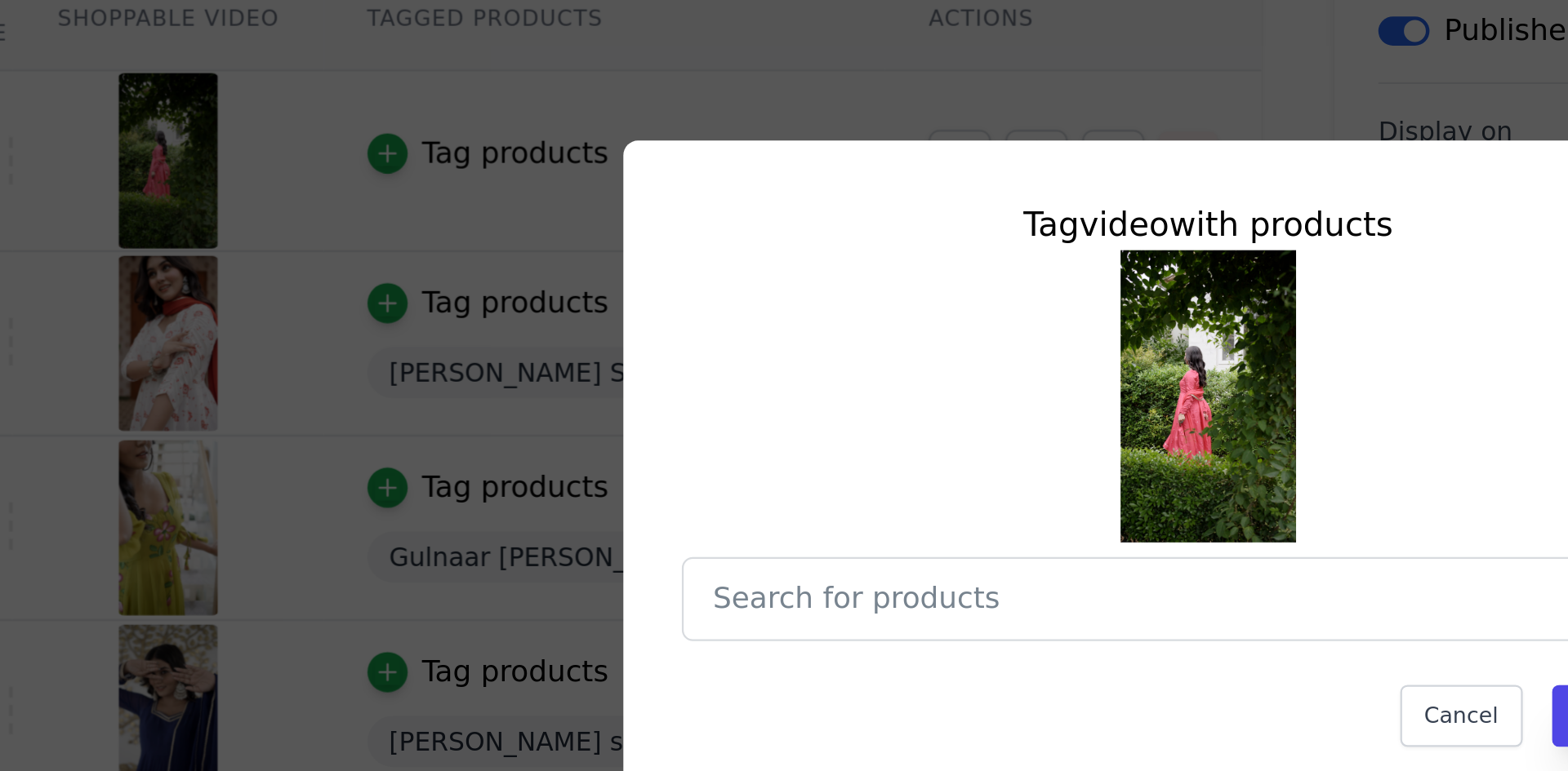
click at [354, 250] on div "Tag video with products Cancel Save" at bounding box center [784, 386] width 1516 height 369
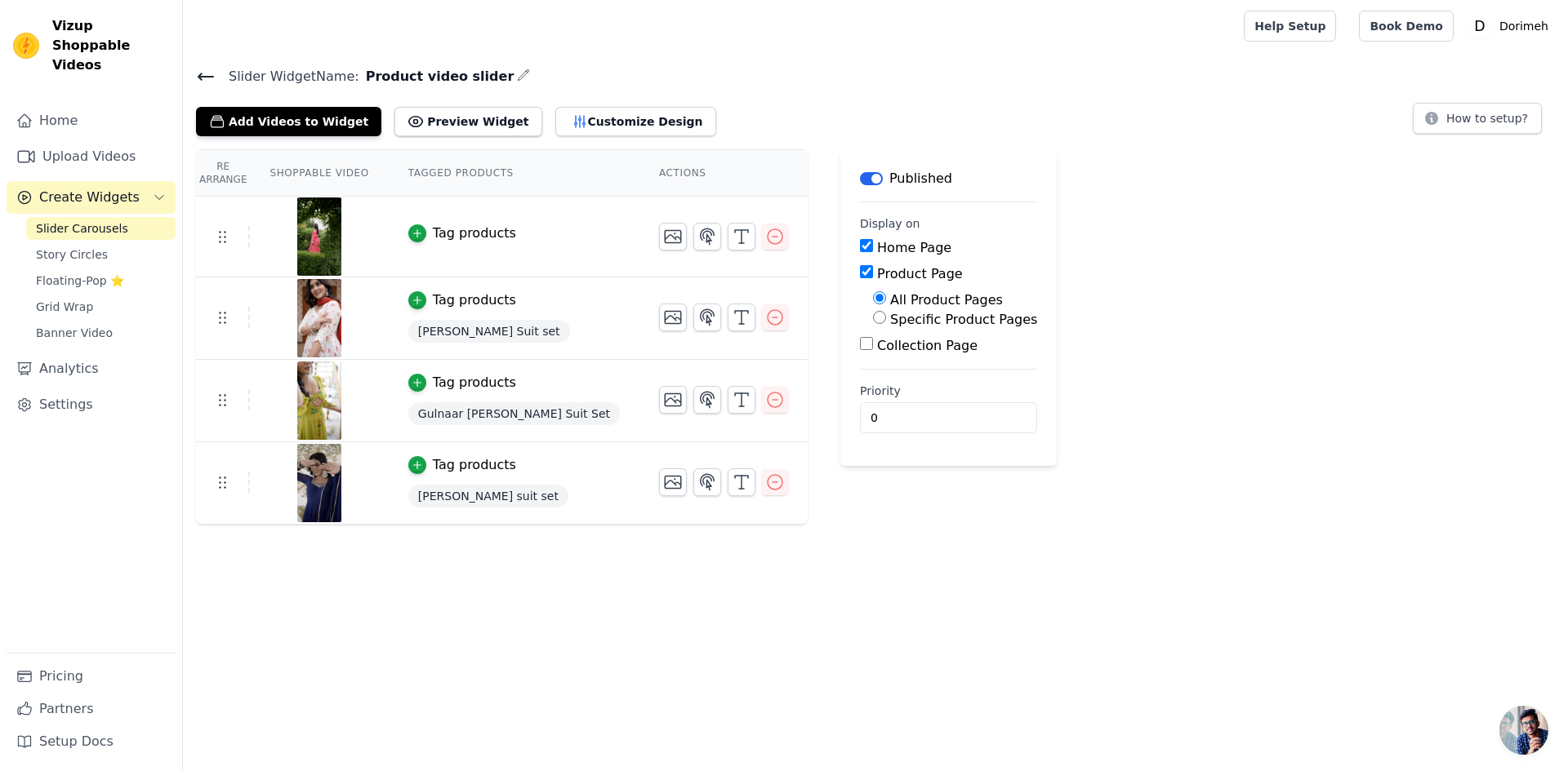
click at [421, 235] on button "Tag products" at bounding box center [462, 234] width 108 height 19
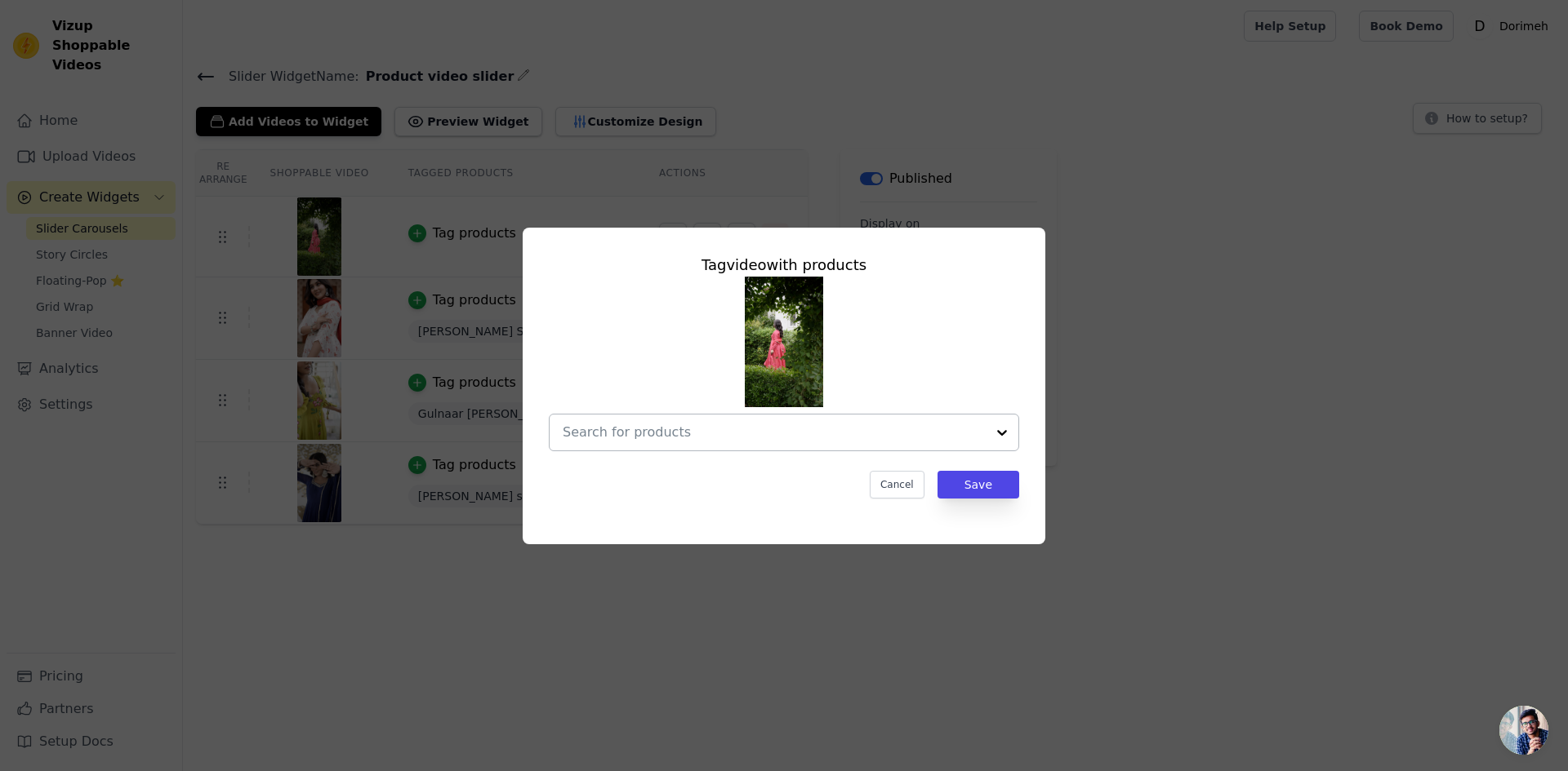
click at [729, 448] on div at bounding box center [774, 433] width 423 height 36
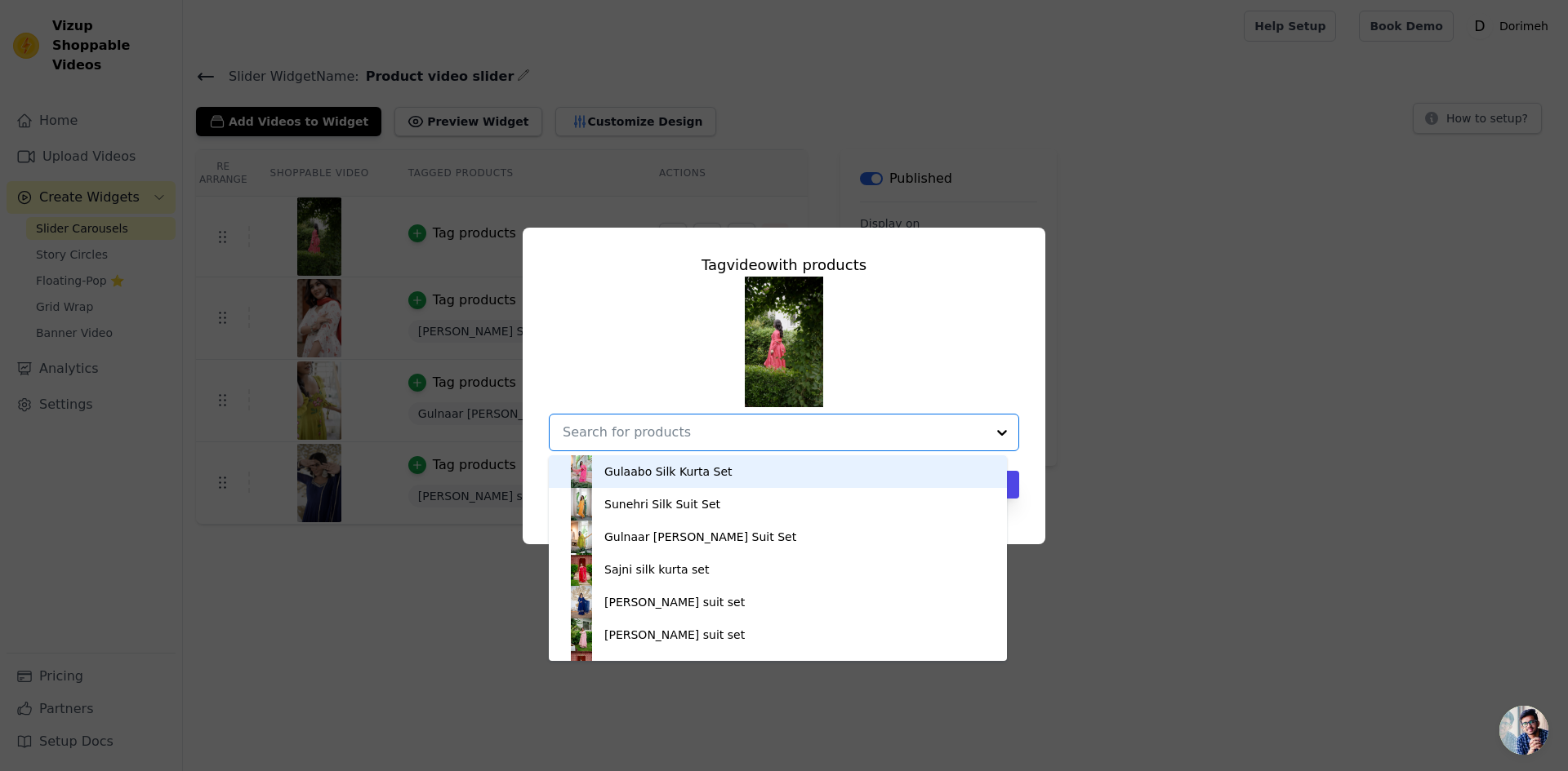
paste input "Amara silk suit set"
type input "Amara silk suit set"
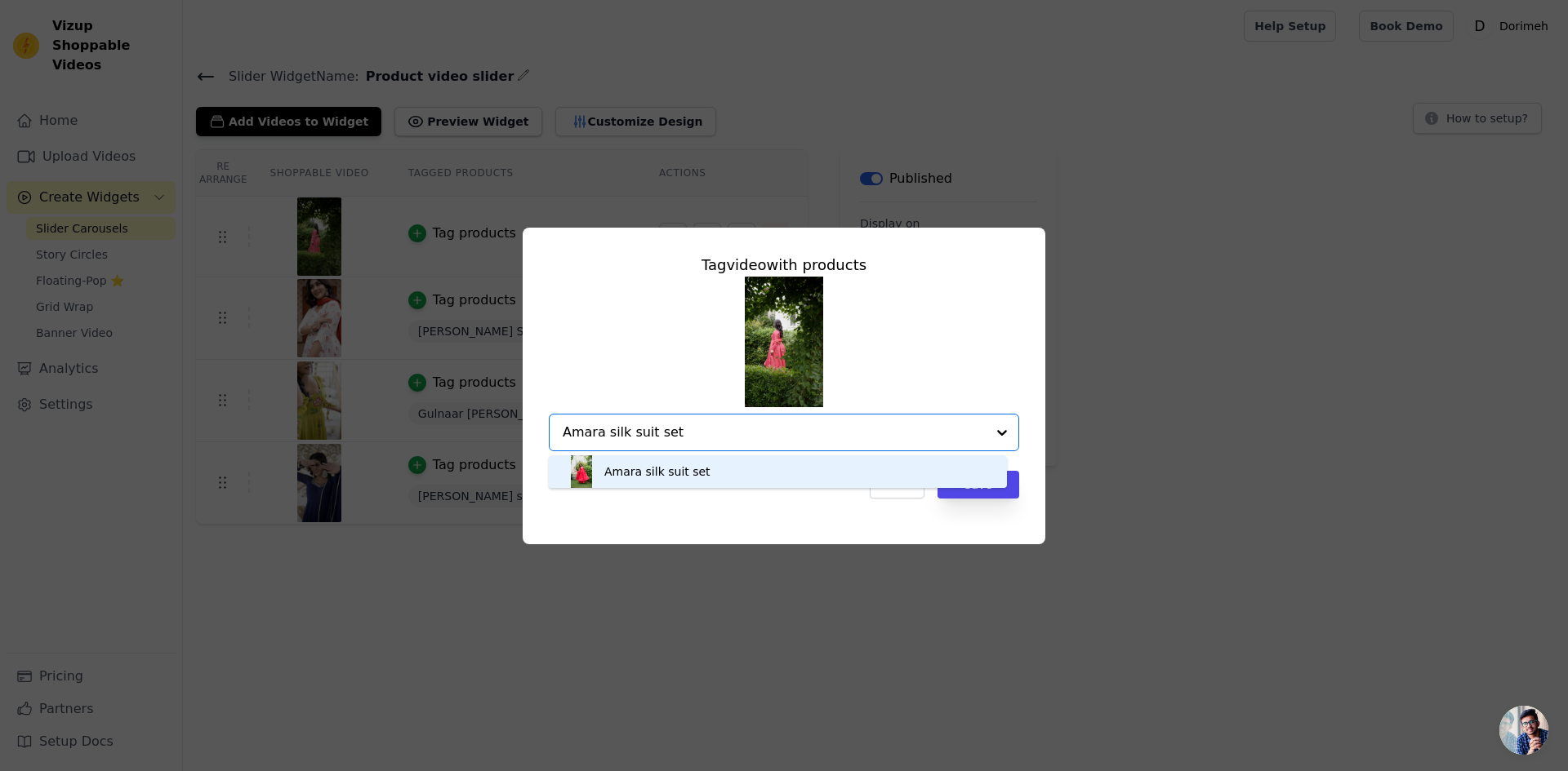
click at [725, 471] on div "Amara silk suit set" at bounding box center [777, 472] width 425 height 33
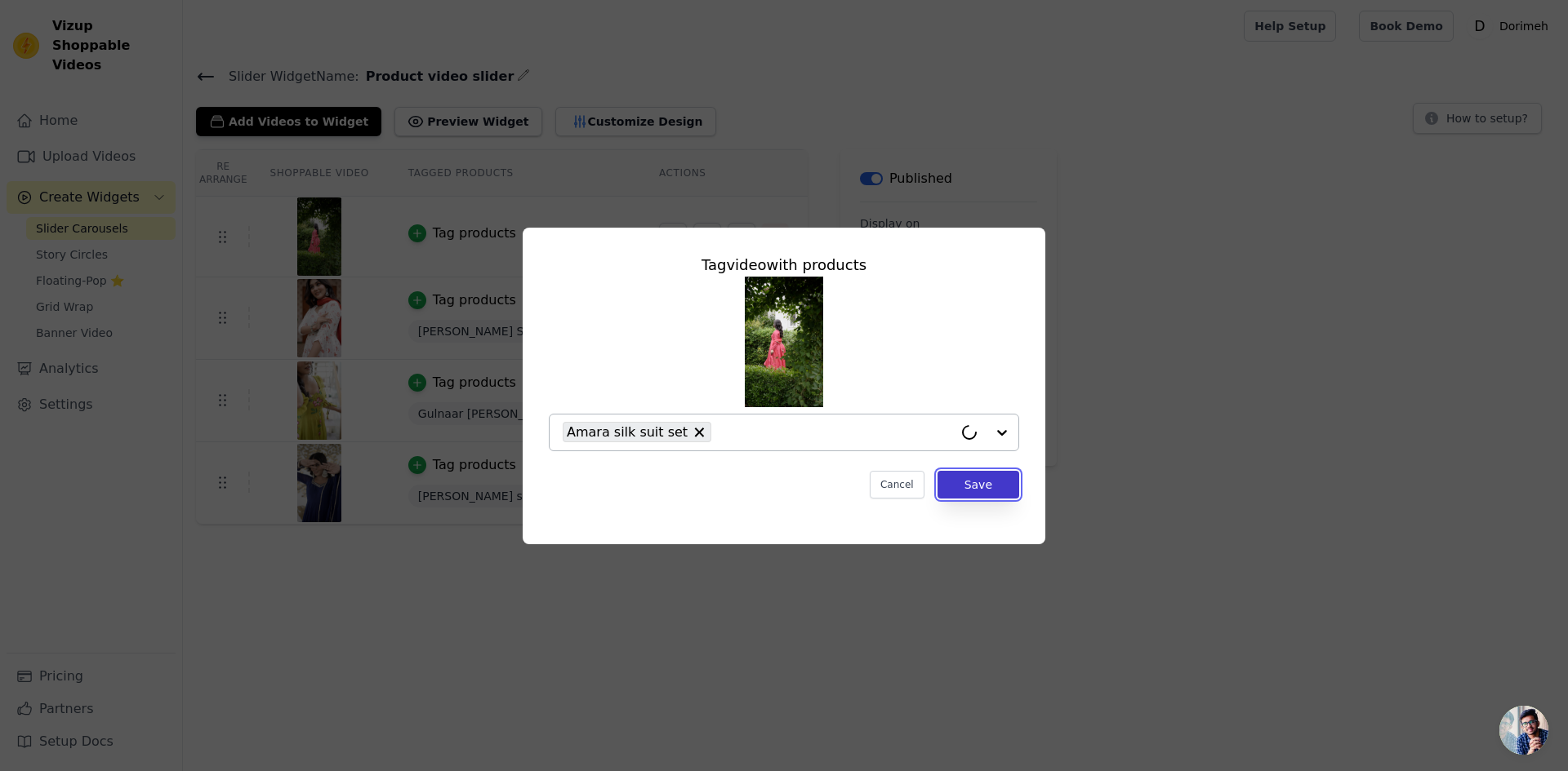
click at [995, 492] on button "Save" at bounding box center [978, 485] width 82 height 28
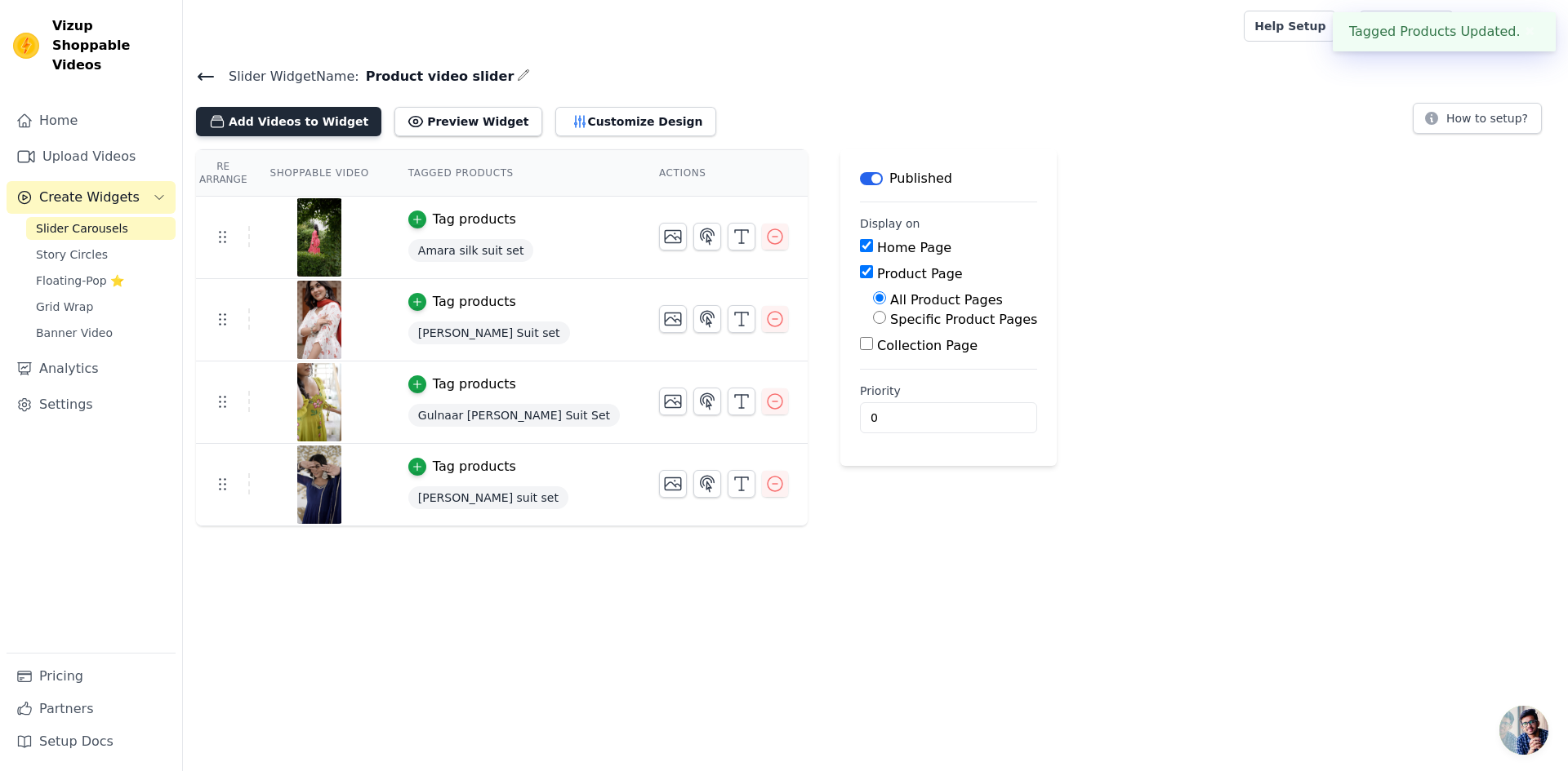
click at [267, 117] on button "Add Videos to Widget" at bounding box center [288, 121] width 185 height 29
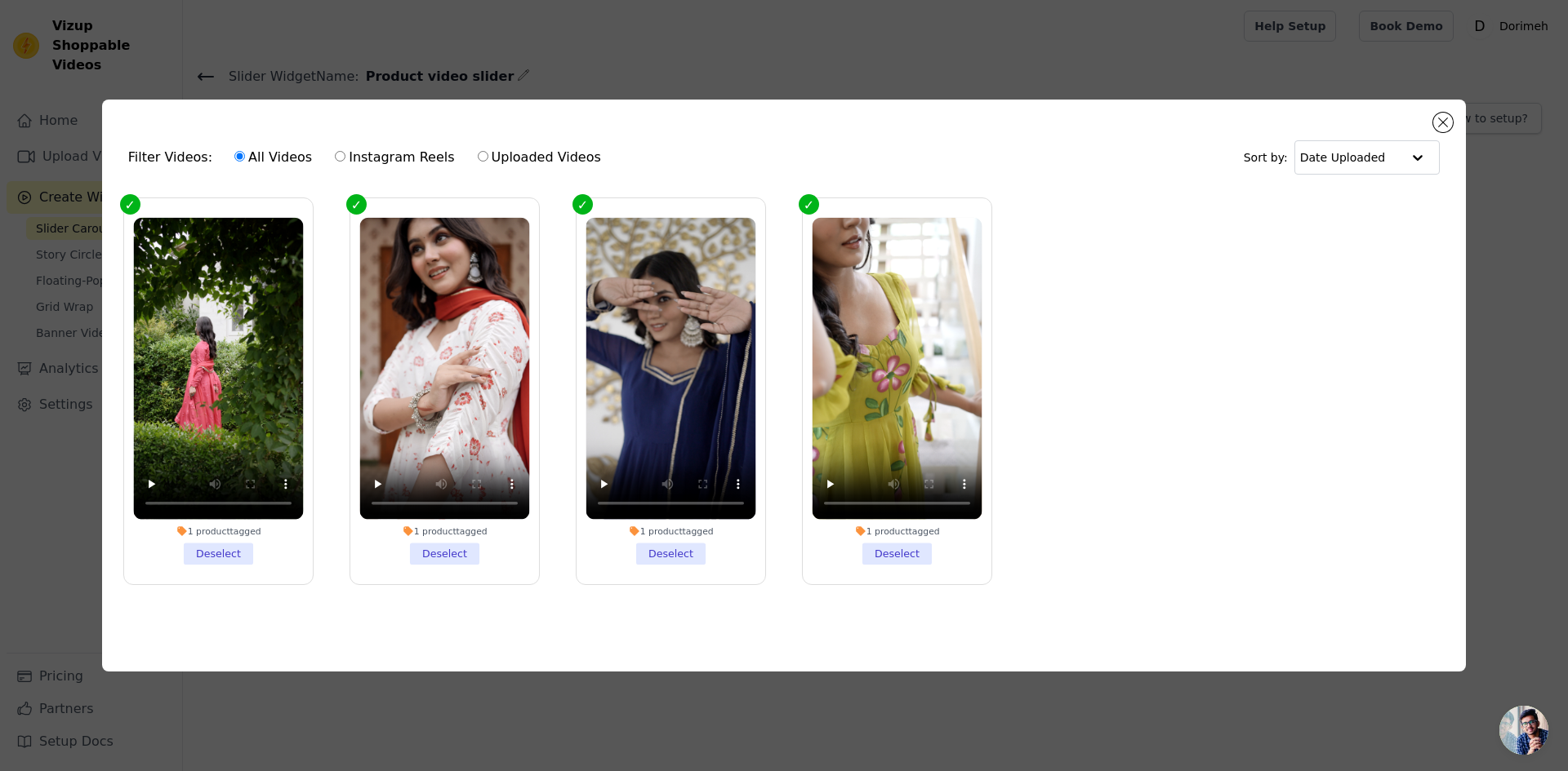
click at [536, 38] on div "Filter Videos: All Videos Instagram Reels Uploaded Videos Sort by: Date Uploade…" at bounding box center [784, 385] width 1568 height 771
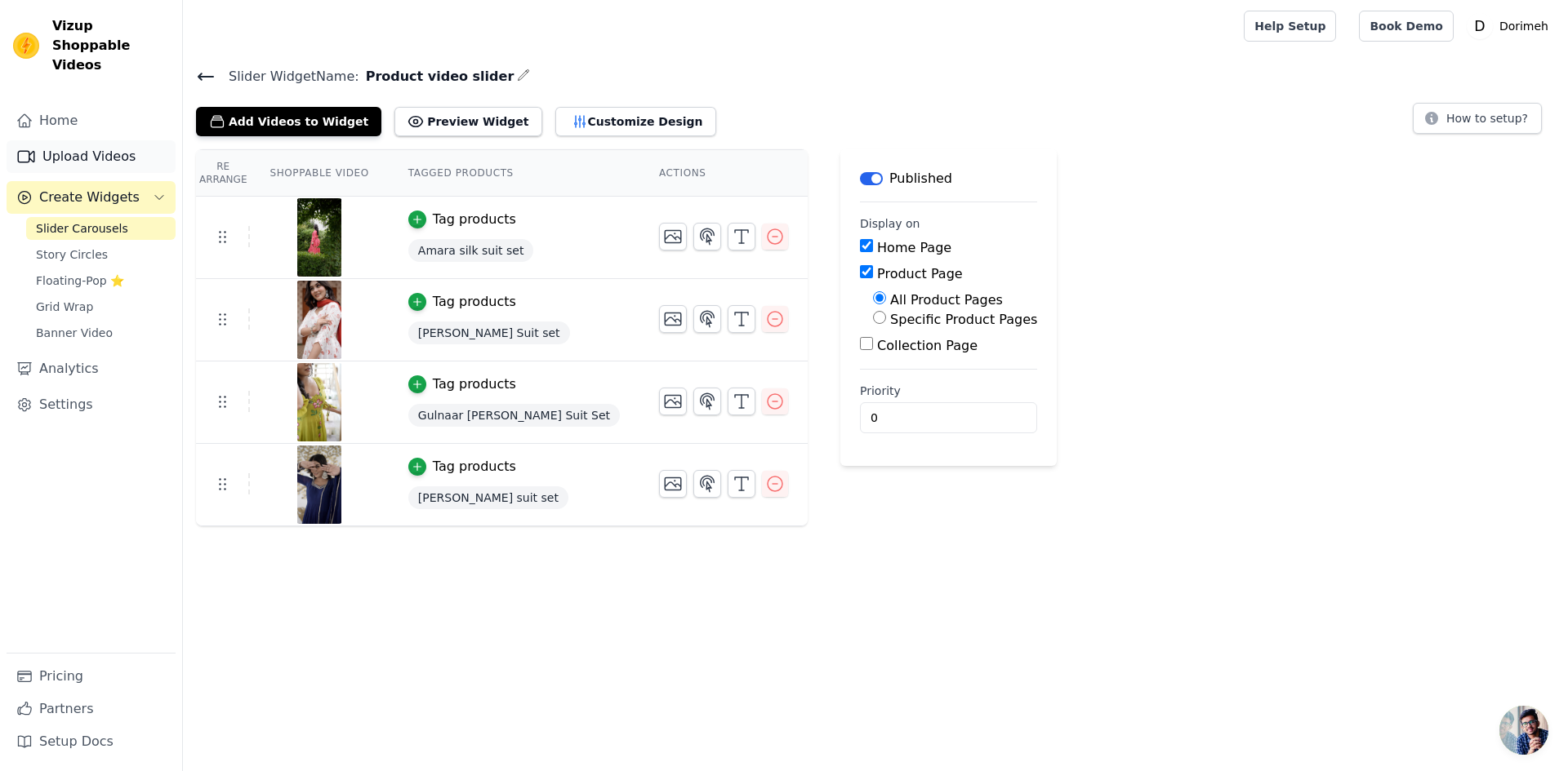
click at [75, 141] on link "Upload Videos" at bounding box center [91, 157] width 169 height 33
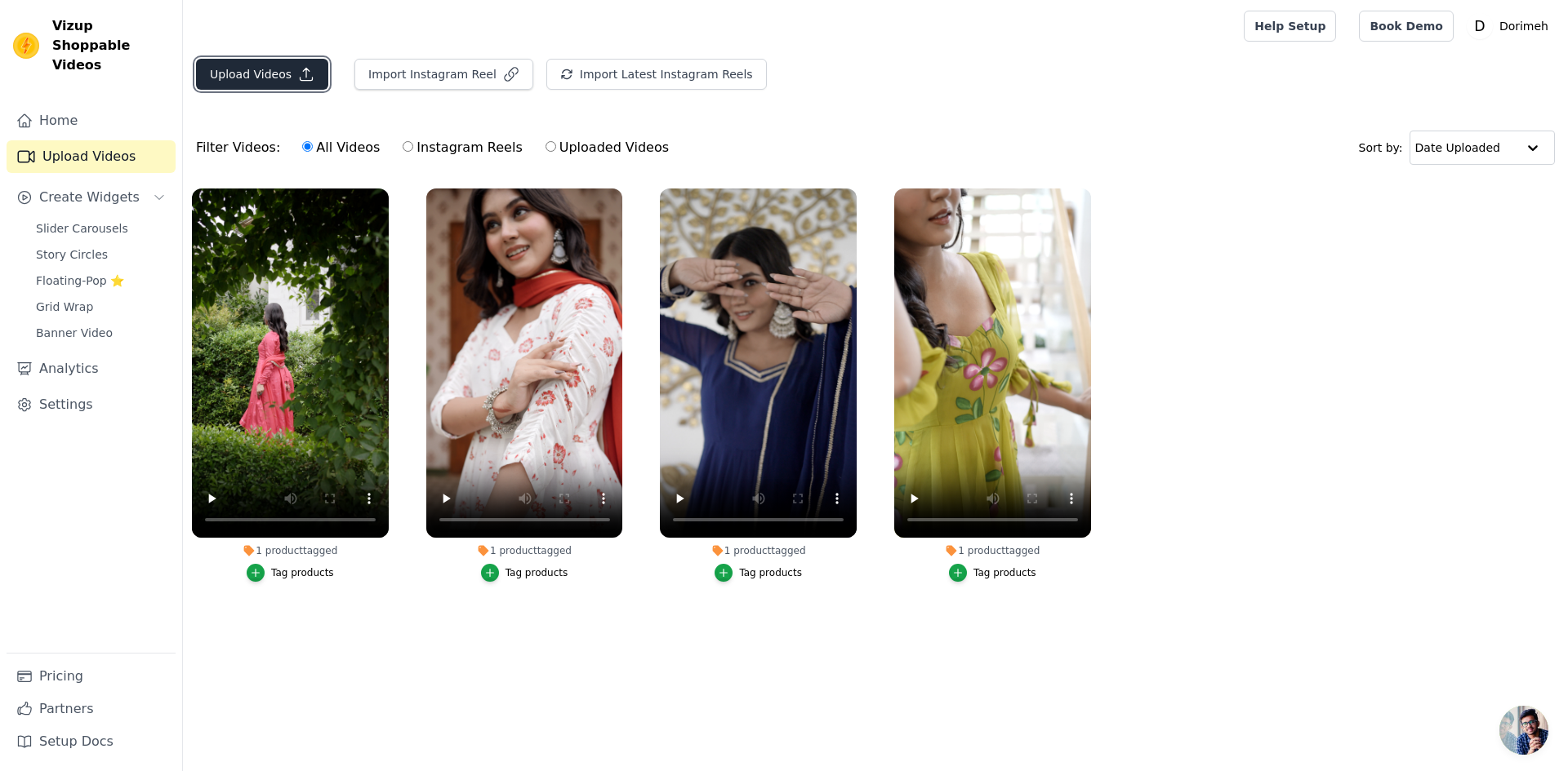
click at [240, 77] on button "Upload Videos" at bounding box center [262, 75] width 132 height 31
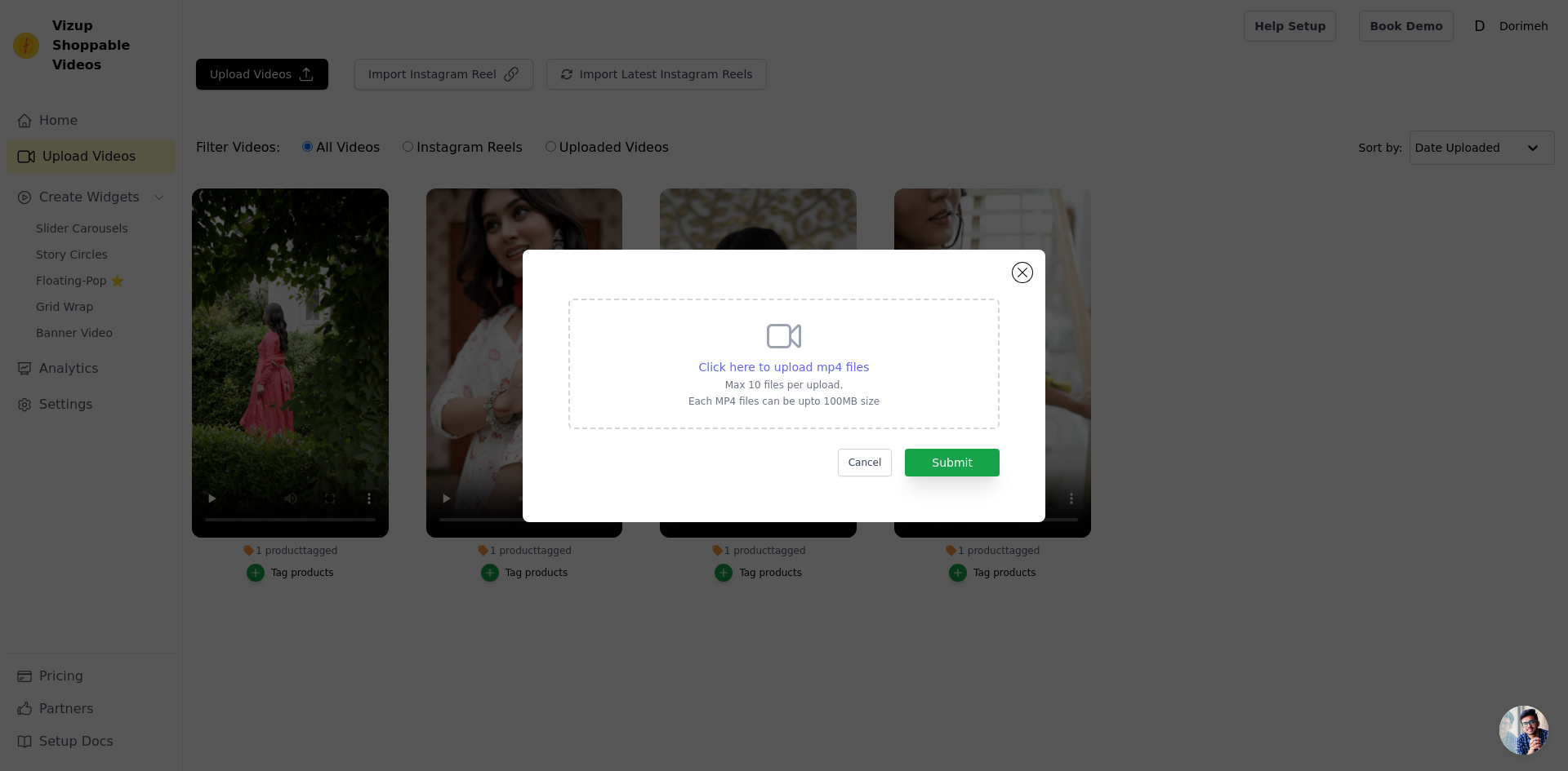
click at [798, 361] on span "Click here to upload mp4 files" at bounding box center [784, 367] width 171 height 13
click at [868, 359] on input "Click here to upload mp4 files Max 10 files per upload. Each MP4 files can be u…" at bounding box center [868, 358] width 1 height 1
type input "C:\fakepath\C2300 (1).mp4"
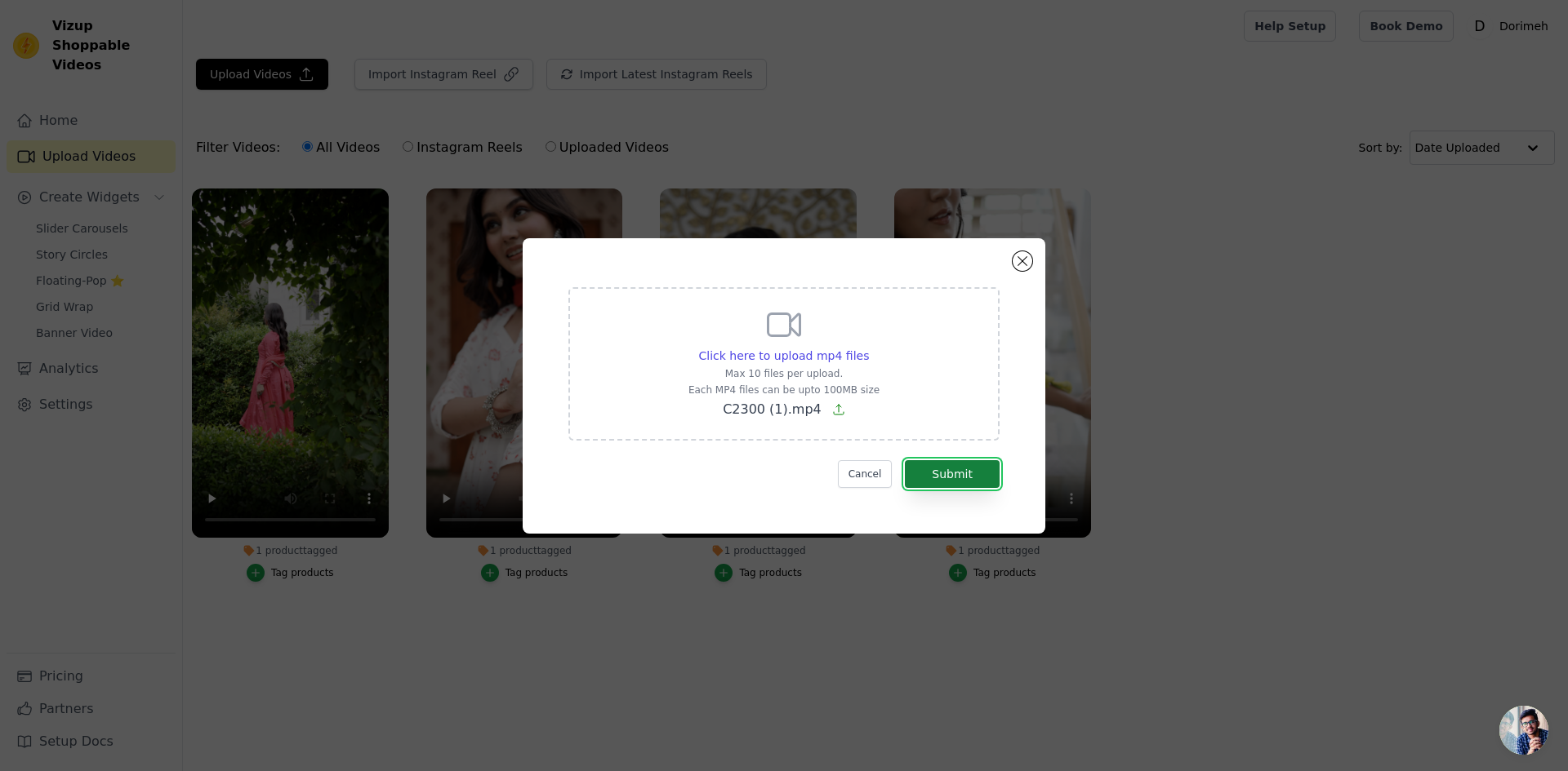
click at [962, 476] on button "Submit" at bounding box center [952, 474] width 95 height 28
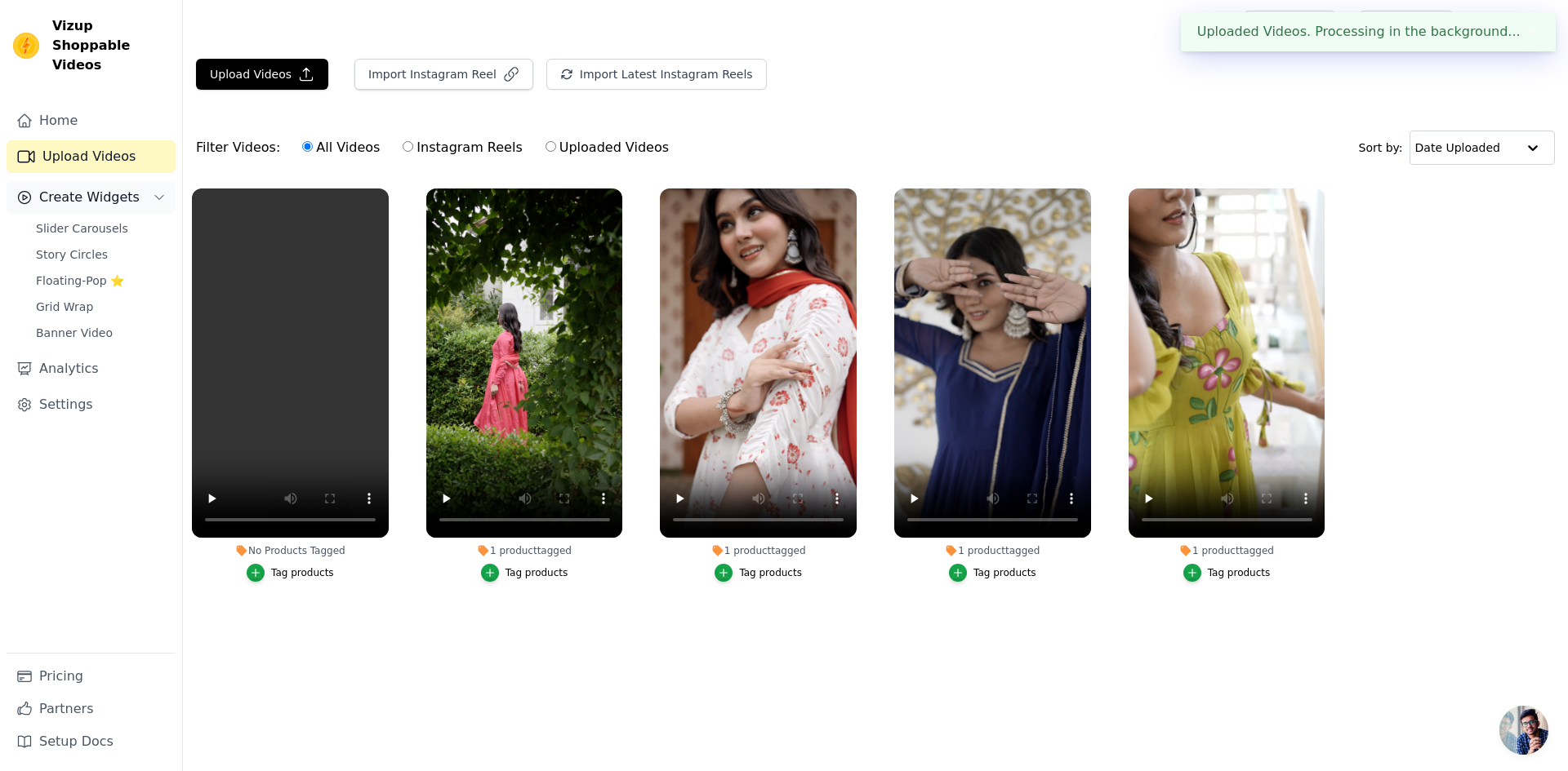
click at [80, 188] on span "Create Widgets" at bounding box center [89, 198] width 101 height 19
click at [111, 188] on span "Create Widgets" at bounding box center [89, 198] width 101 height 19
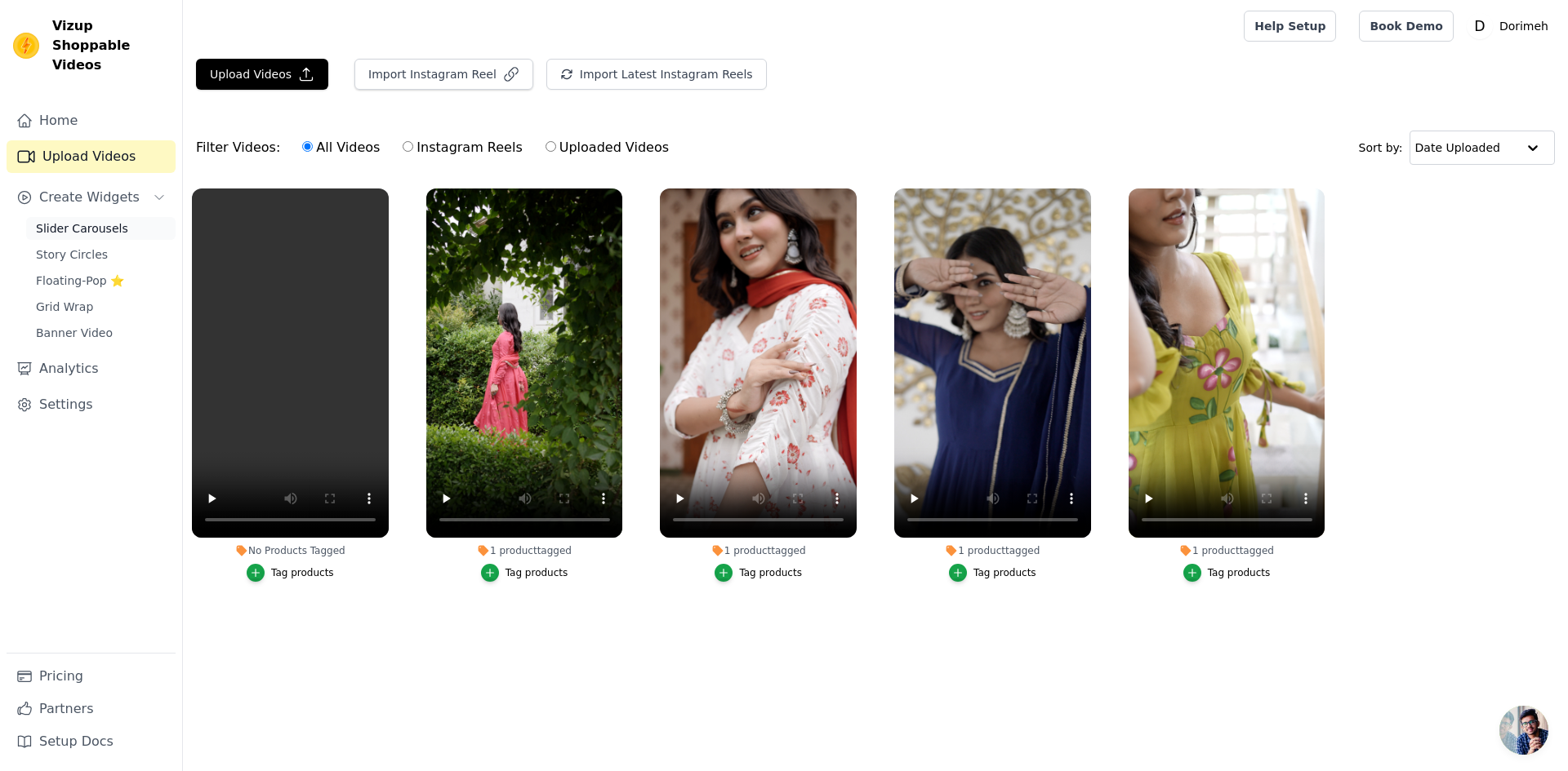
click at [132, 218] on link "Slider Carousels" at bounding box center [101, 229] width 149 height 23
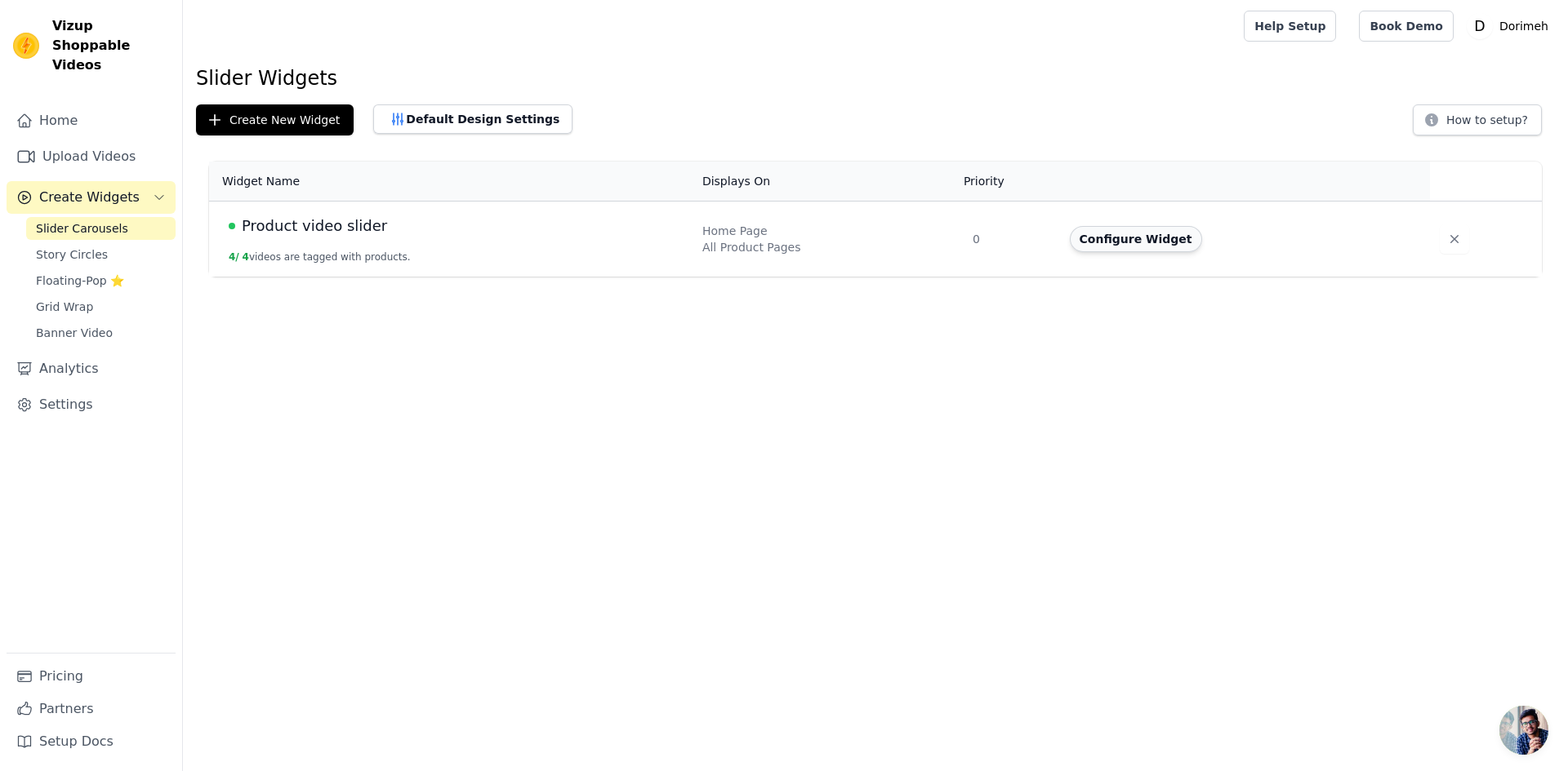
click at [1111, 241] on button "Configure Widget" at bounding box center [1135, 239] width 132 height 26
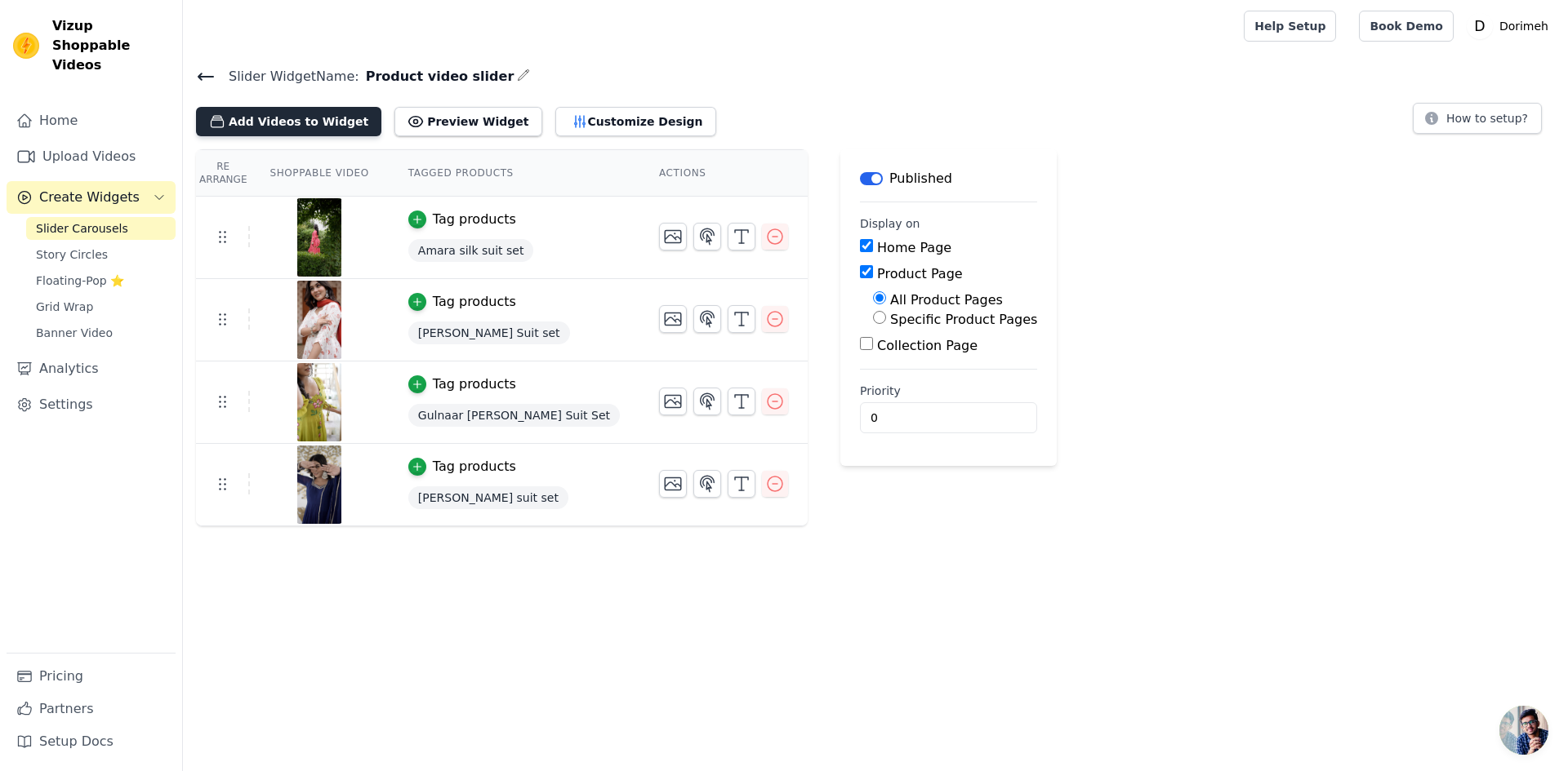
click at [300, 126] on button "Add Videos to Widget" at bounding box center [288, 121] width 185 height 29
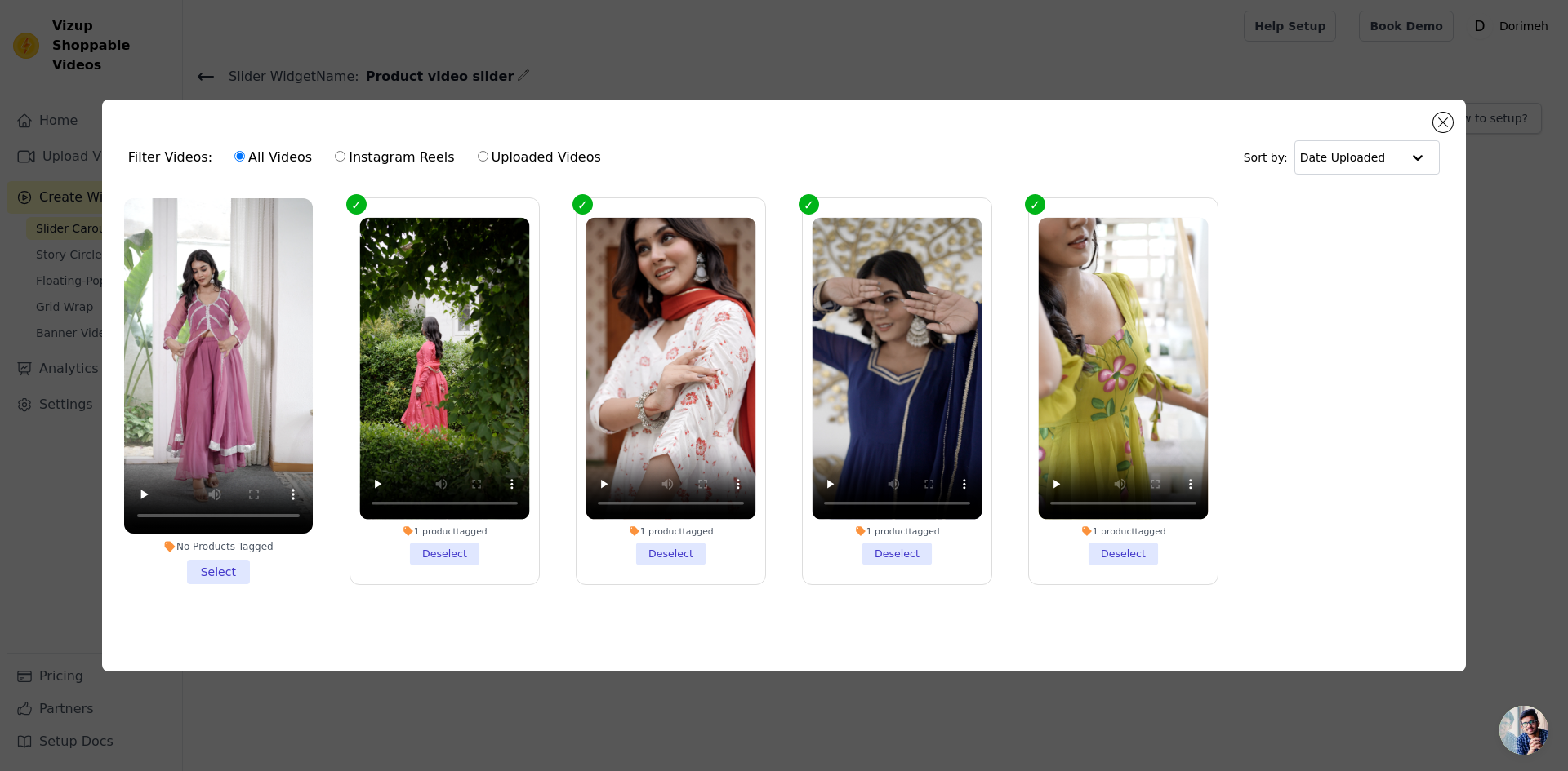
click at [209, 565] on li "No Products Tagged Select" at bounding box center [218, 391] width 188 height 386
click at [0, 0] on input "No Products Tagged Select" at bounding box center [0, 0] width 0 height 0
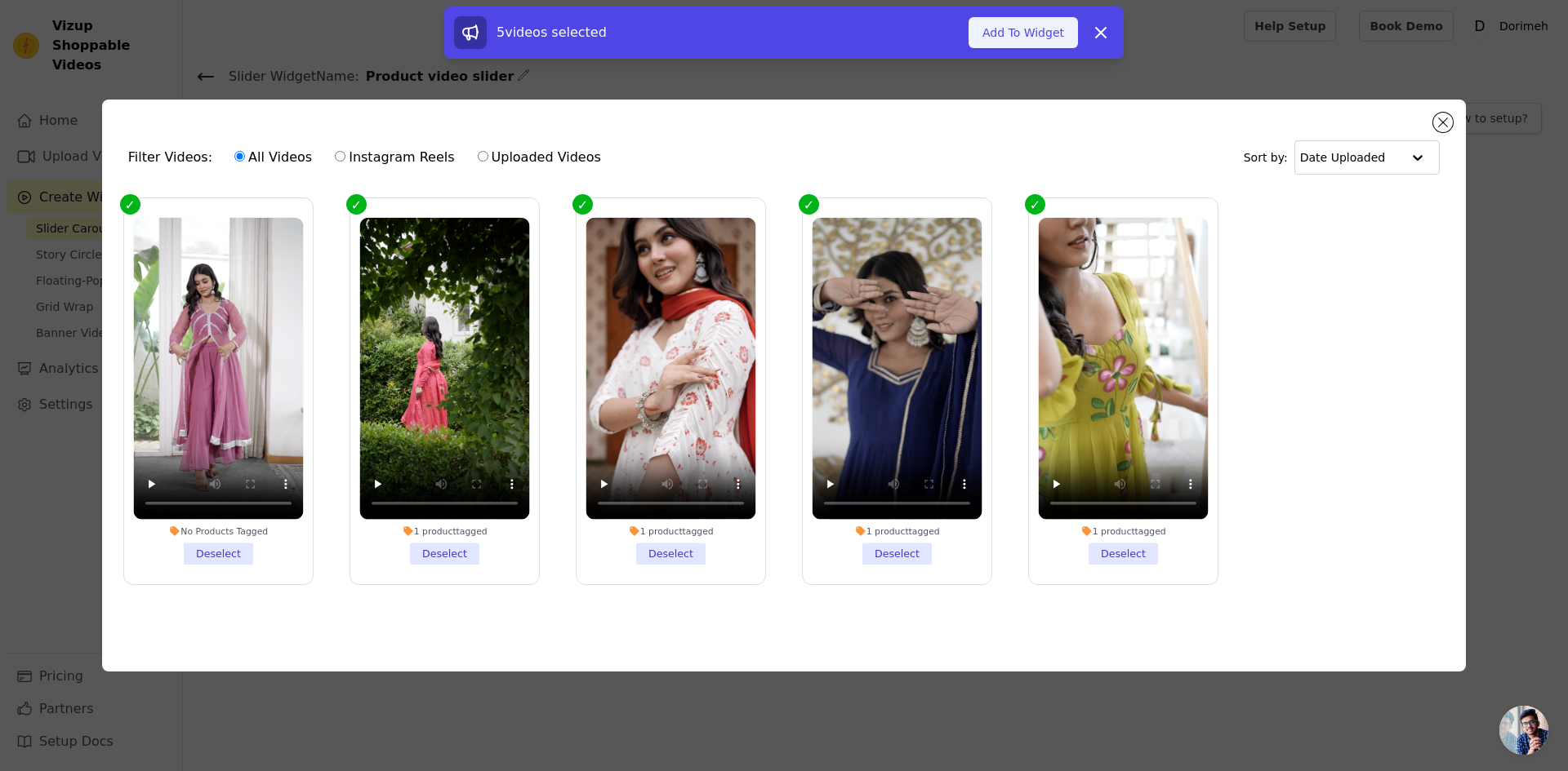
click at [1012, 38] on button "Add To Widget" at bounding box center [1023, 33] width 110 height 31
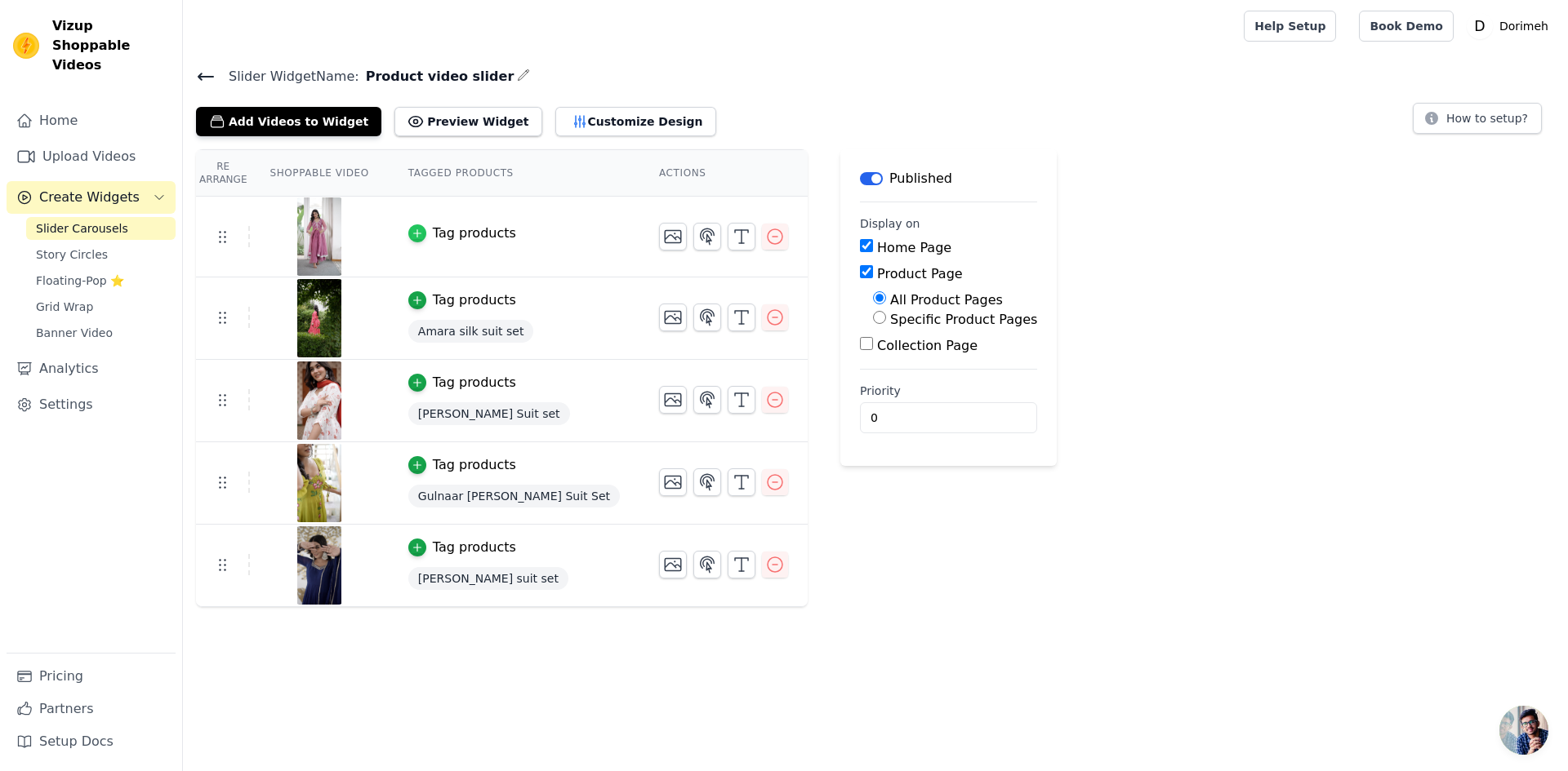
click at [412, 235] on icon "button" at bounding box center [417, 234] width 12 height 12
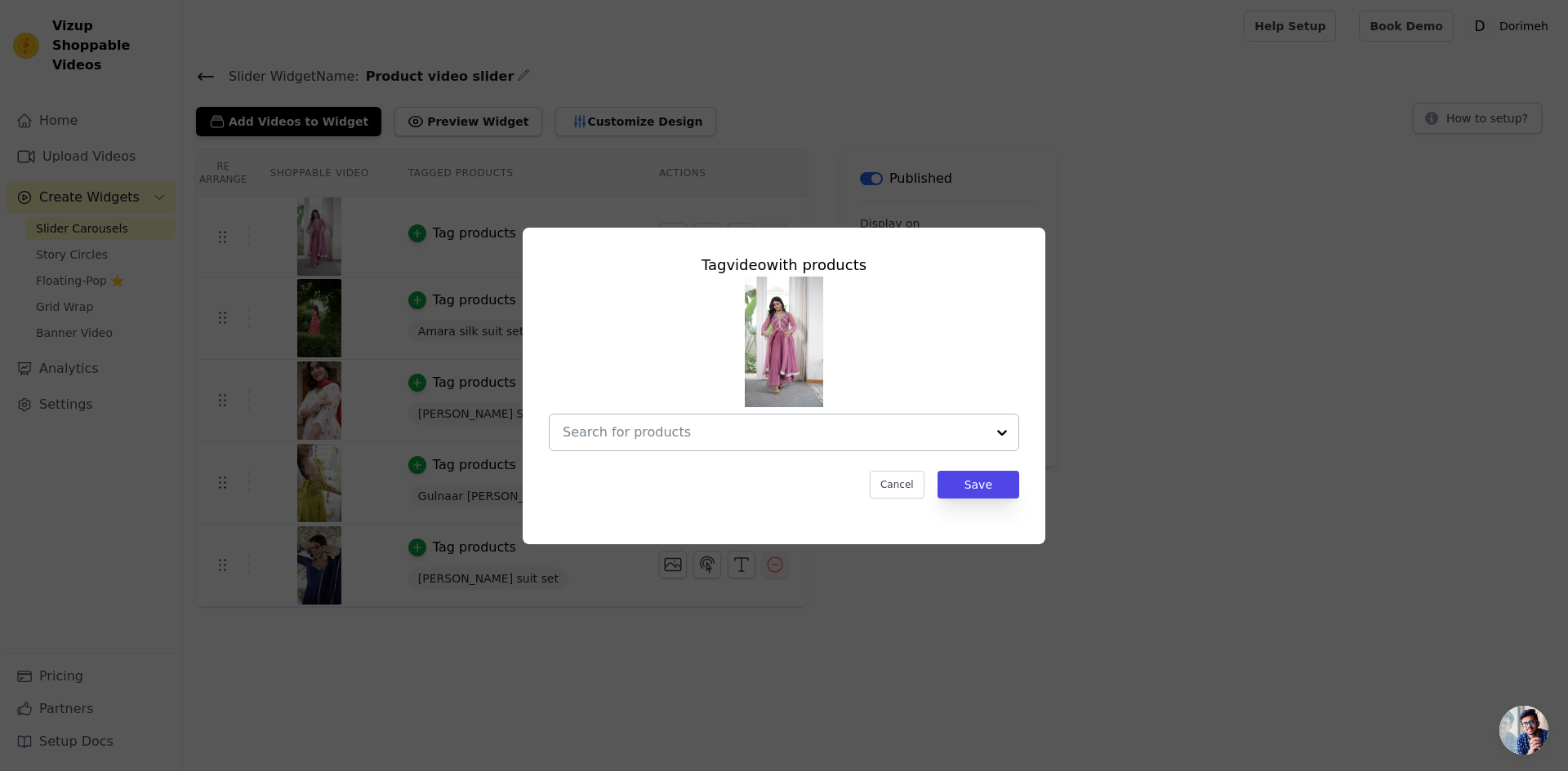
click at [681, 415] on div at bounding box center [774, 433] width 423 height 36
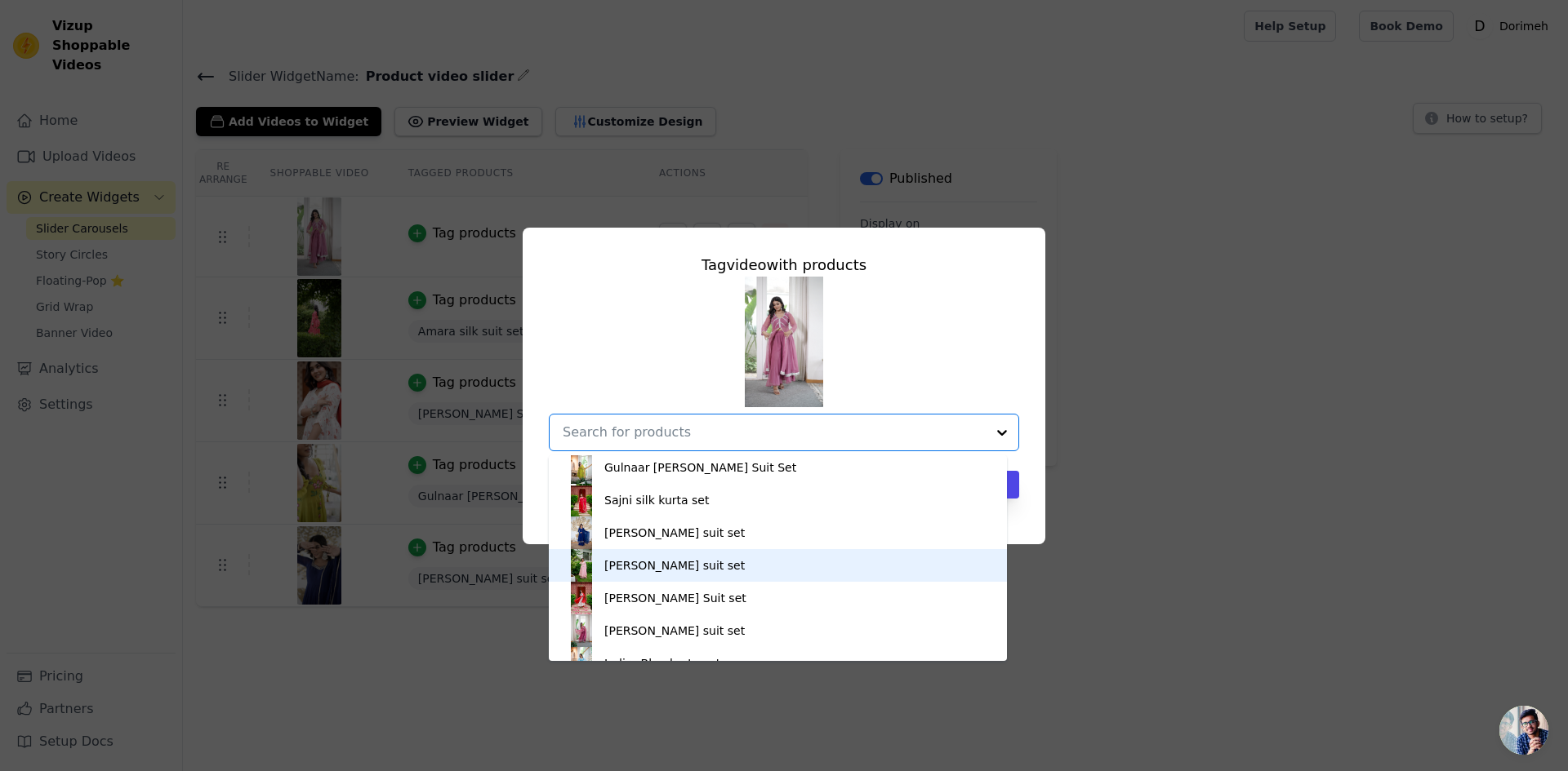
scroll to position [90, 0]
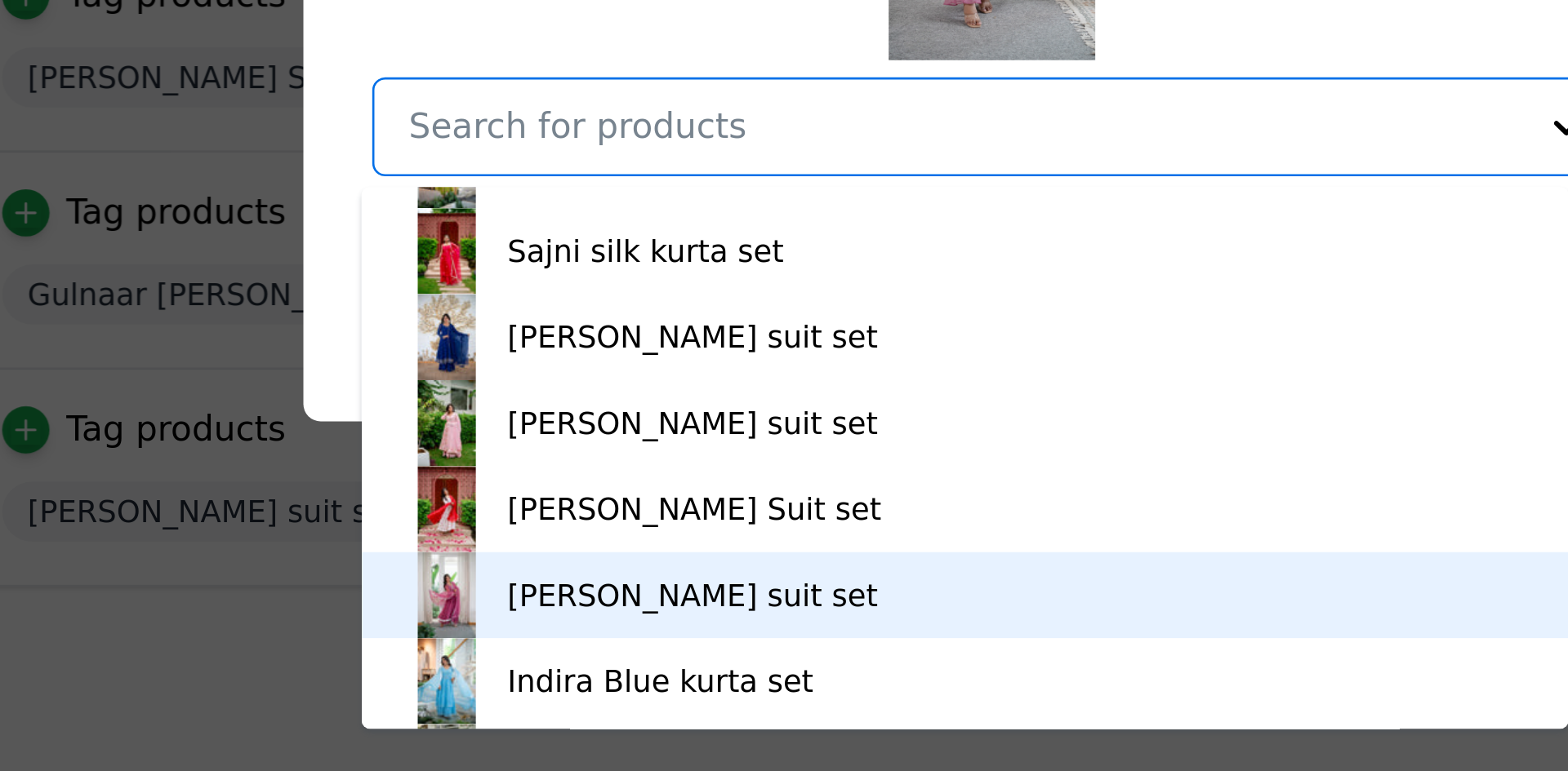
click at [656, 606] on div "[PERSON_NAME] suit set" at bounding box center [670, 610] width 141 height 16
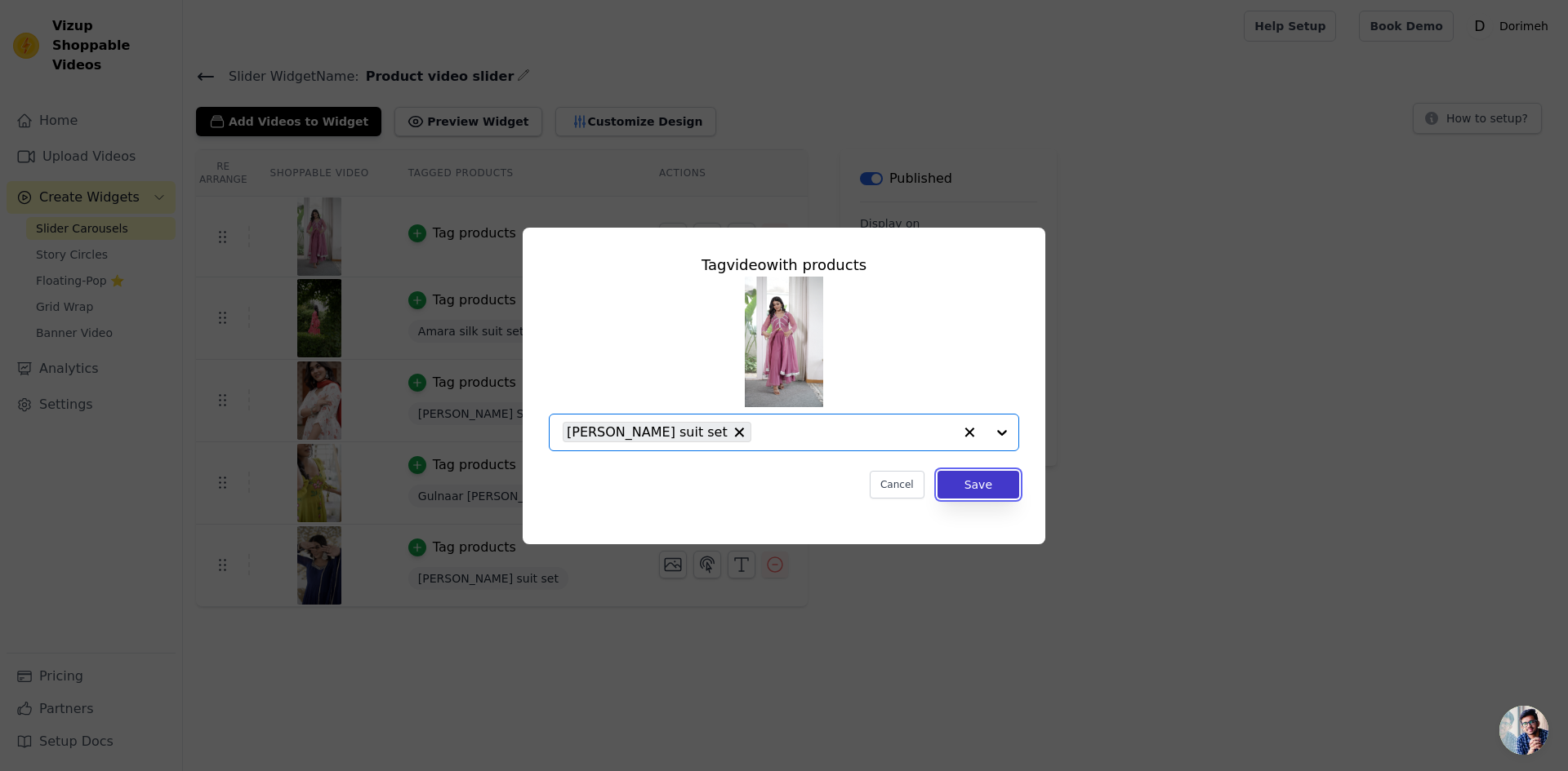
click at [987, 471] on button "Save" at bounding box center [978, 485] width 82 height 28
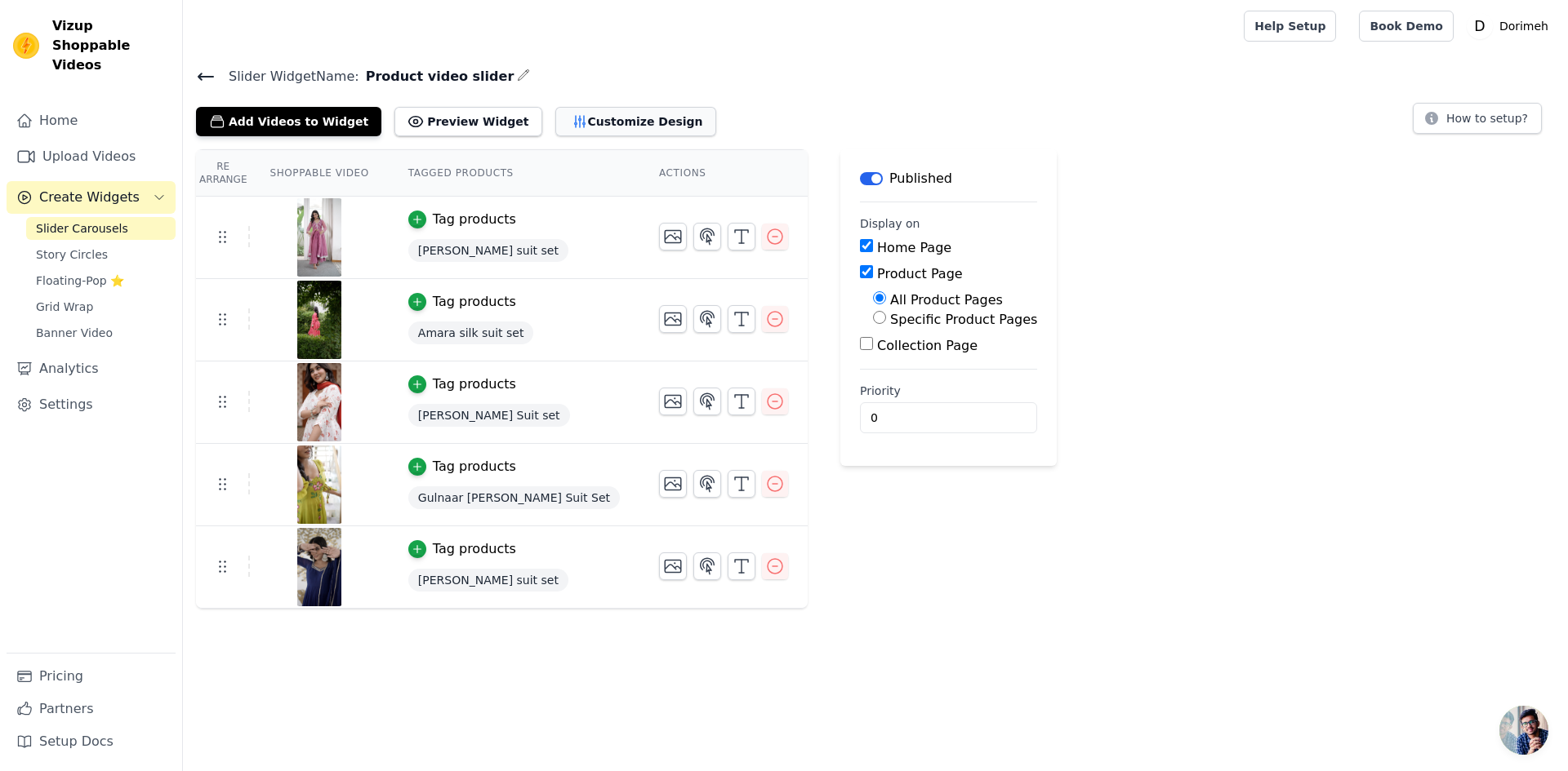
click at [569, 124] on button "Customize Design" at bounding box center [636, 121] width 161 height 29
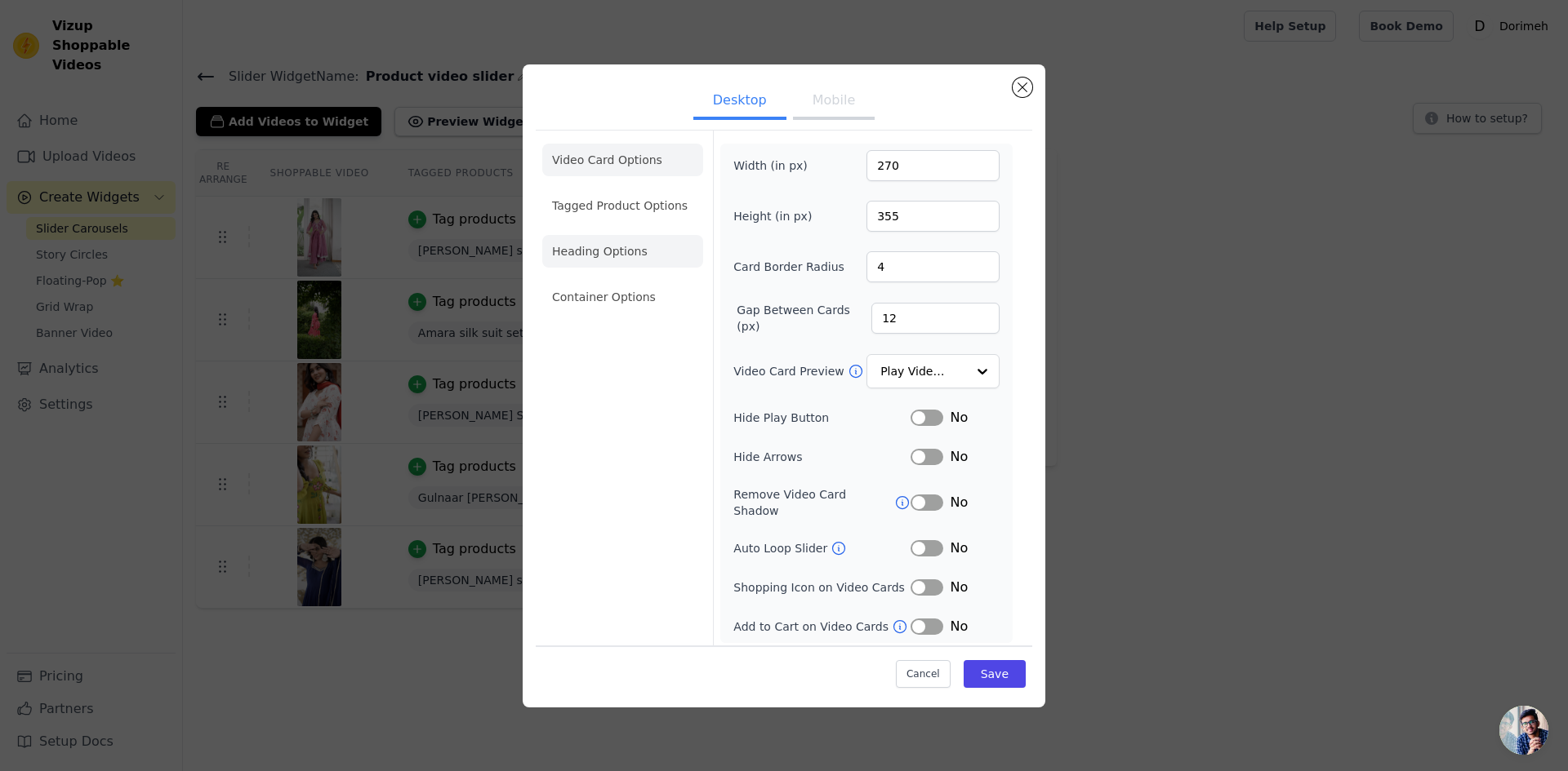
click at [630, 250] on li "Heading Options" at bounding box center [623, 251] width 161 height 33
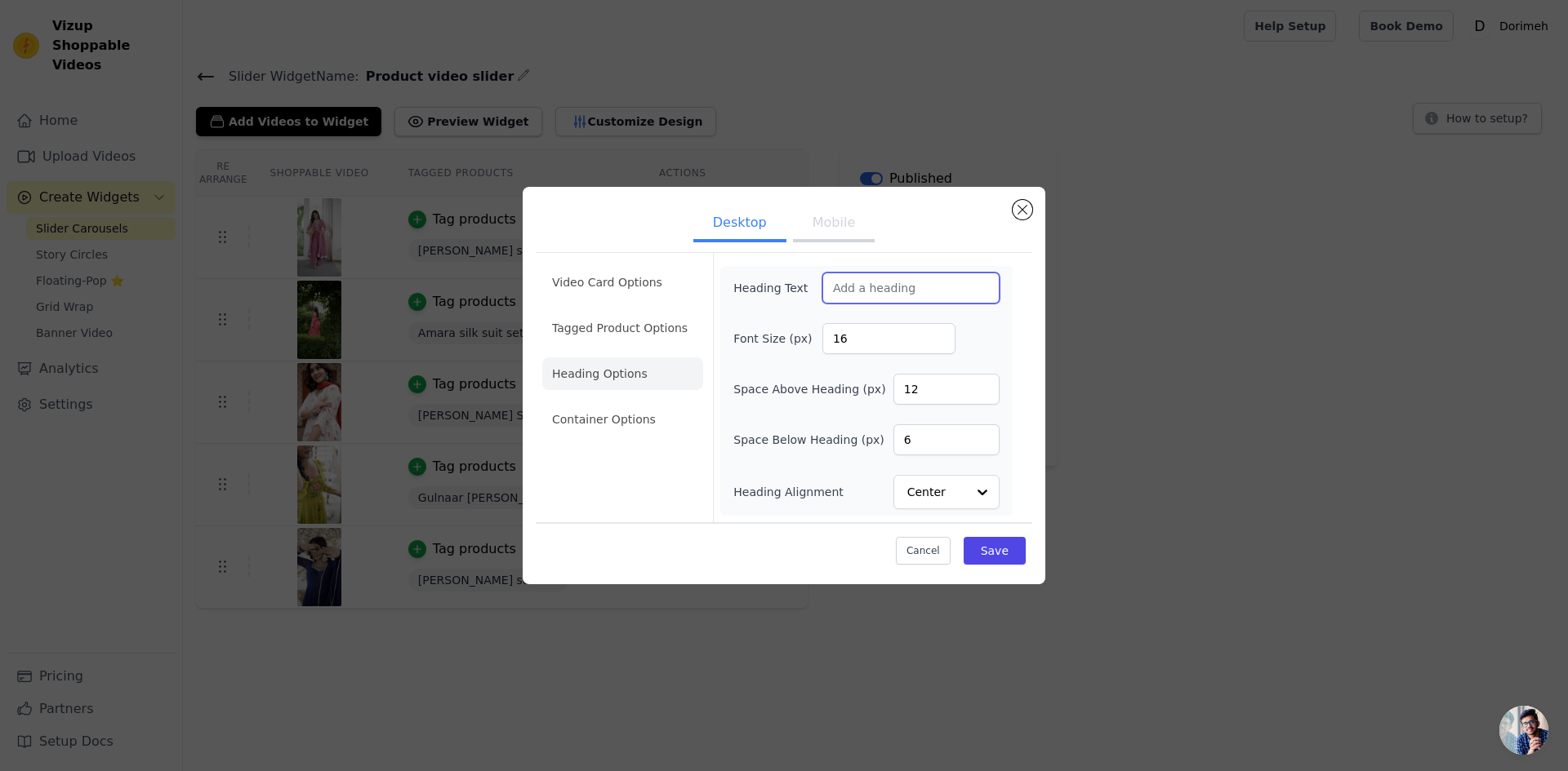
click at [861, 278] on input "Heading Text" at bounding box center [910, 288] width 178 height 31
type input "Shop By Look"
click at [884, 343] on input "16" at bounding box center [888, 338] width 133 height 31
type input "24"
click at [979, 566] on div "Cancel Save" at bounding box center [784, 547] width 497 height 48
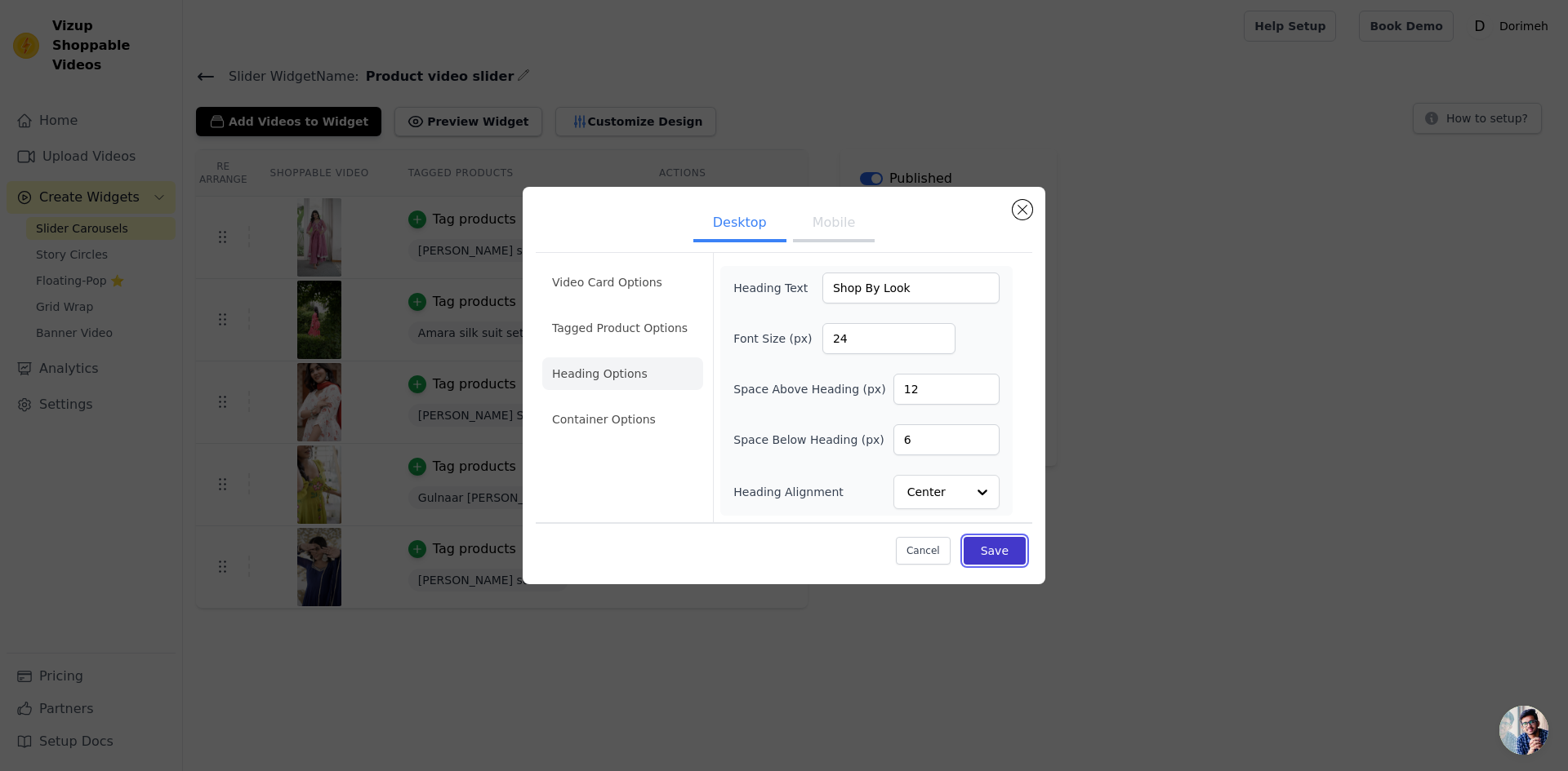
click at [1005, 538] on button "Save" at bounding box center [995, 551] width 62 height 28
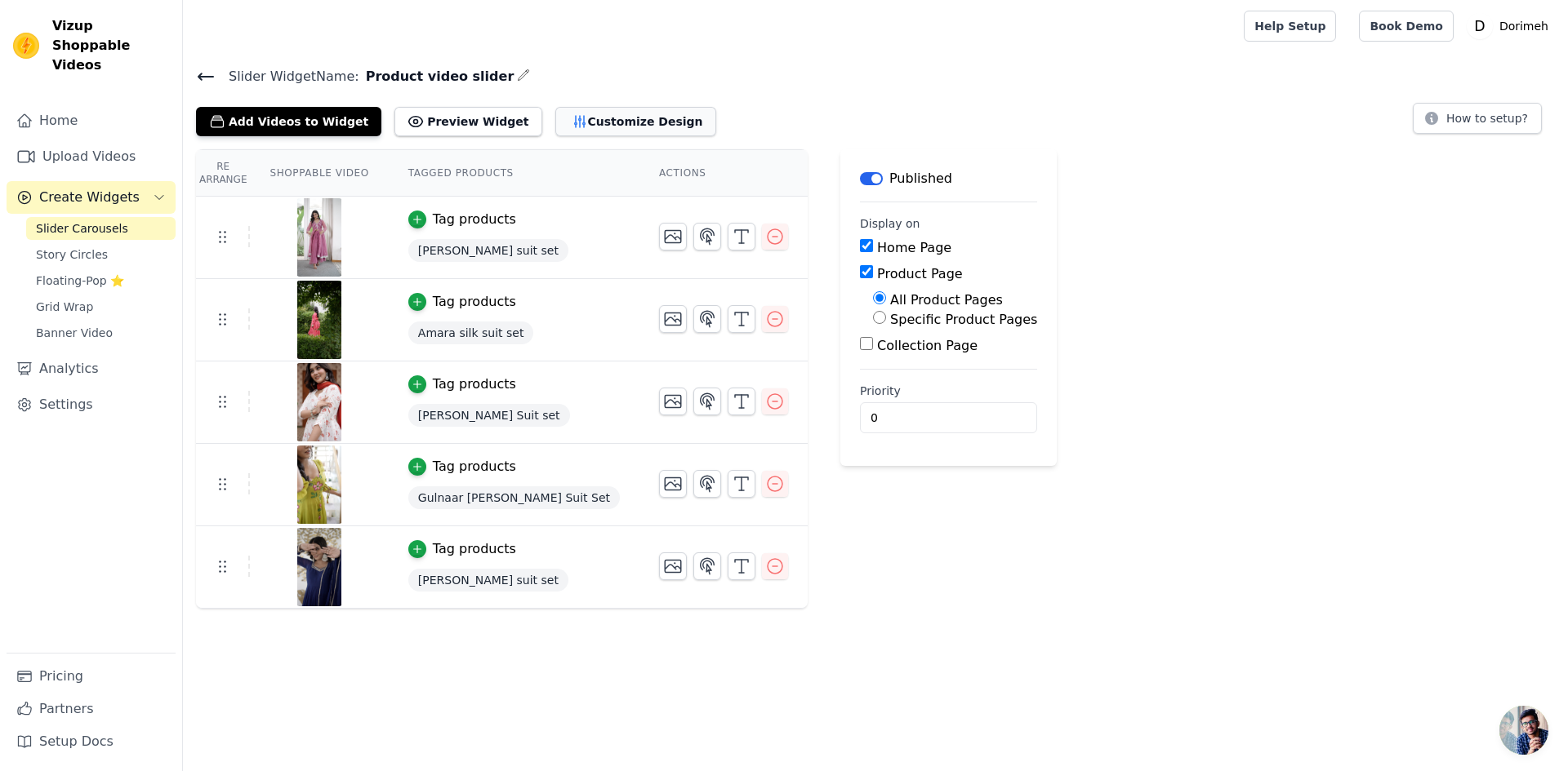
click at [593, 126] on button "Customize Design" at bounding box center [636, 121] width 161 height 29
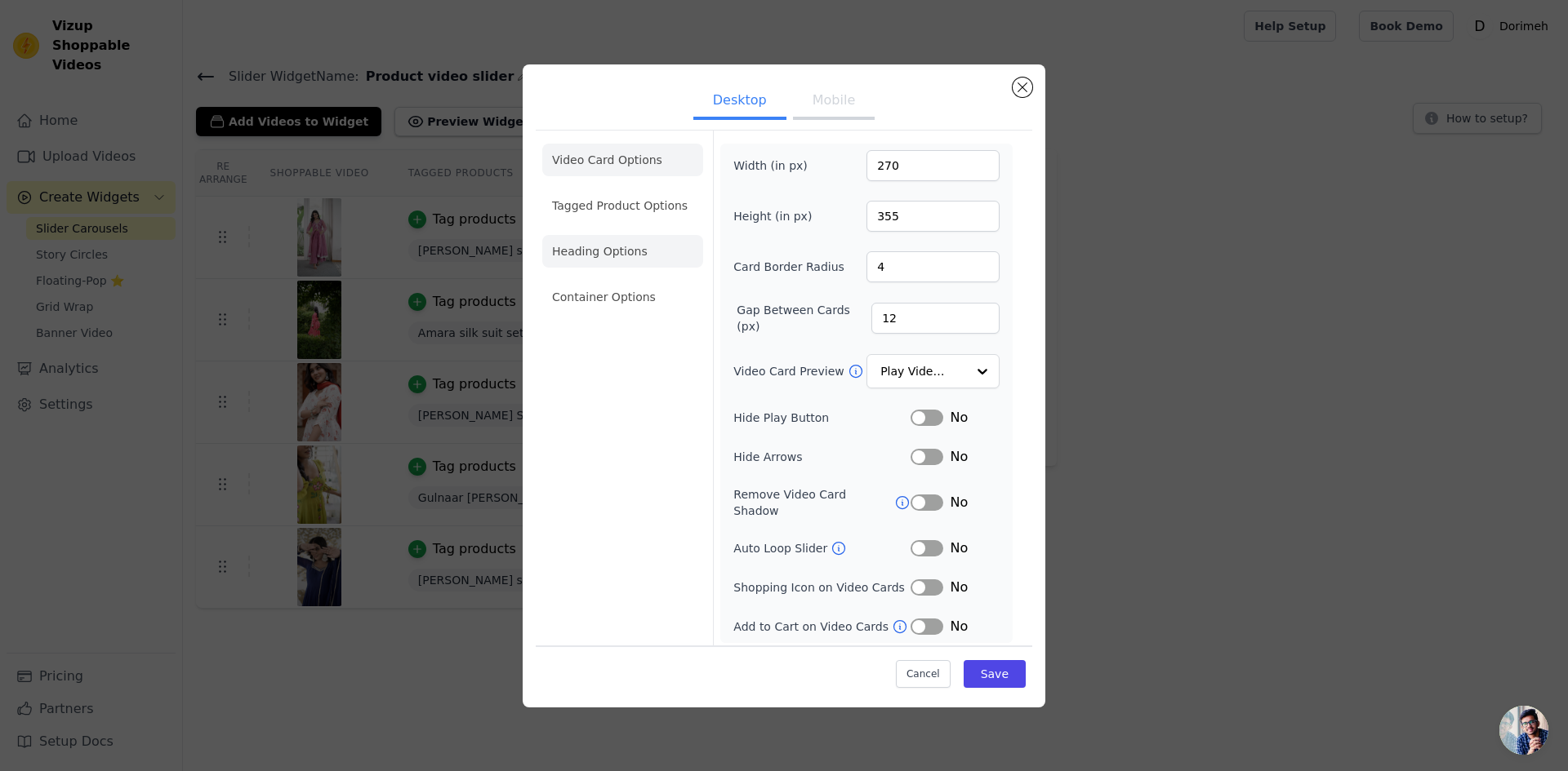
click at [631, 248] on li "Heading Options" at bounding box center [623, 251] width 161 height 33
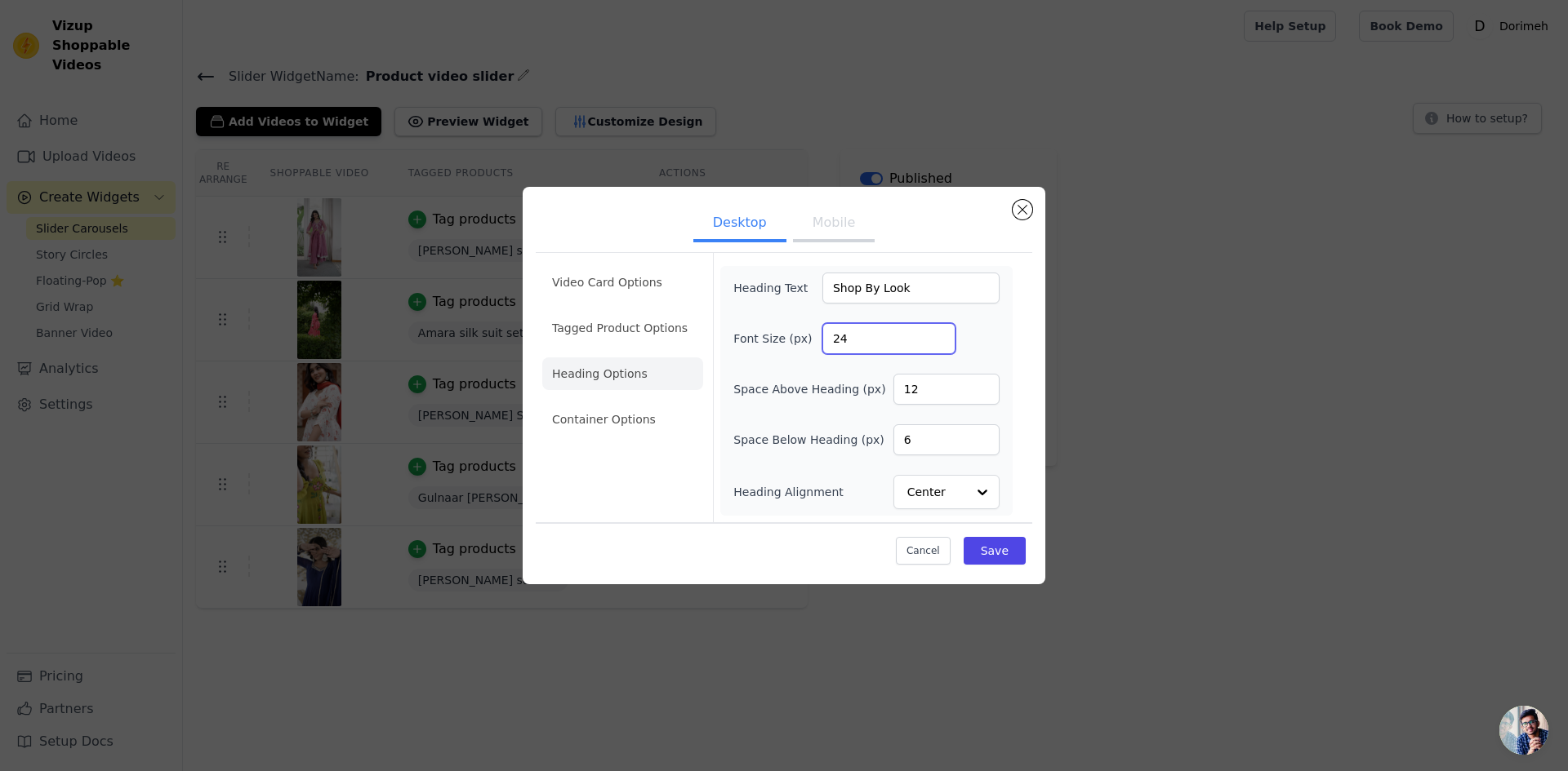
click at [856, 336] on input "24" at bounding box center [888, 338] width 133 height 31
click at [856, 337] on input "24" at bounding box center [888, 338] width 133 height 31
type input "38"
click at [950, 388] on input "12" at bounding box center [946, 389] width 106 height 31
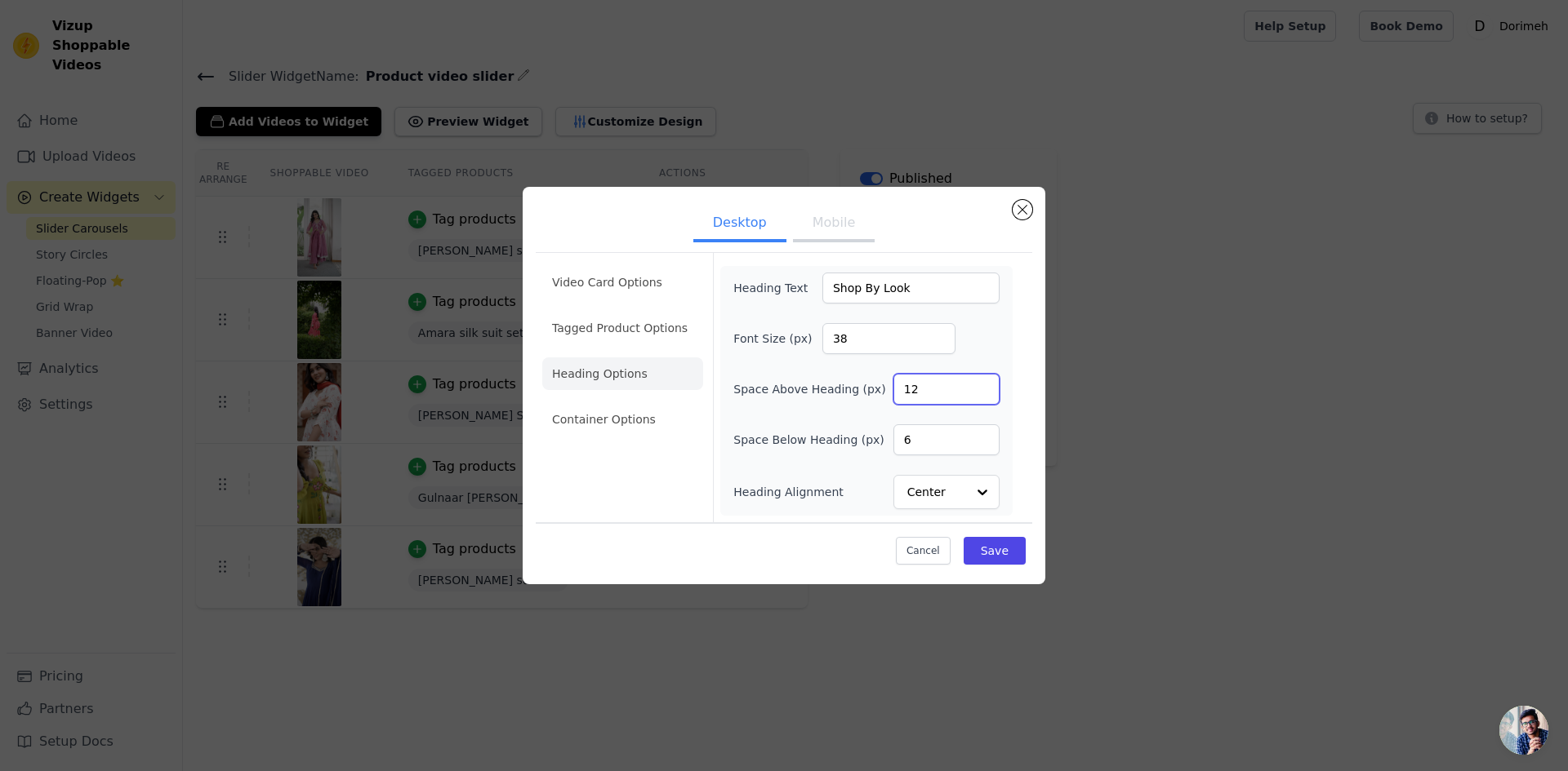
click at [950, 388] on input "12" at bounding box center [946, 389] width 106 height 31
type input "30"
click at [933, 434] on input "6" at bounding box center [946, 440] width 106 height 31
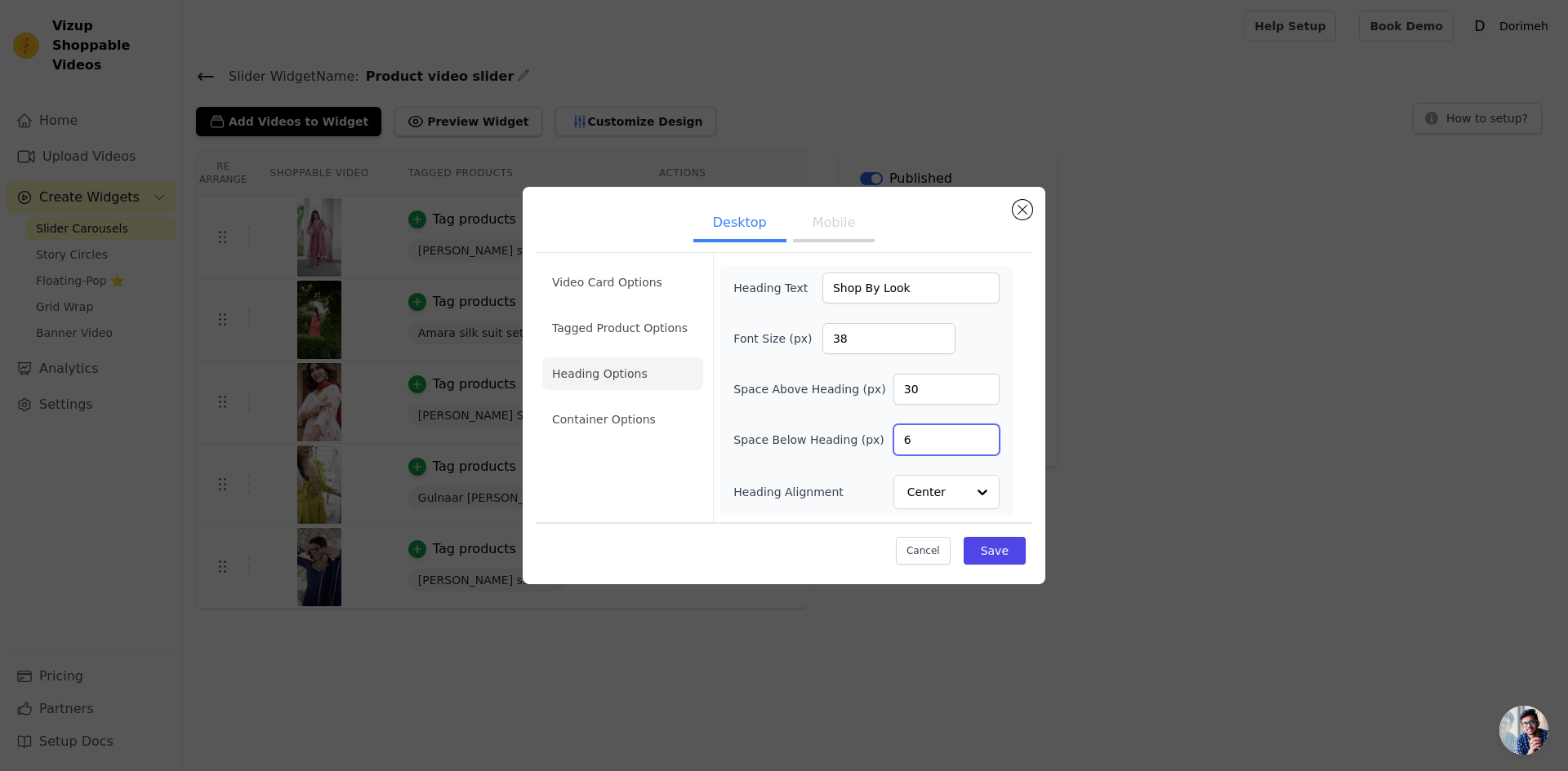
click at [933, 434] on input "6" at bounding box center [946, 440] width 106 height 31
type input "24"
click at [995, 548] on button "Save" at bounding box center [995, 551] width 62 height 28
